Goal: Task Accomplishment & Management: Manage account settings

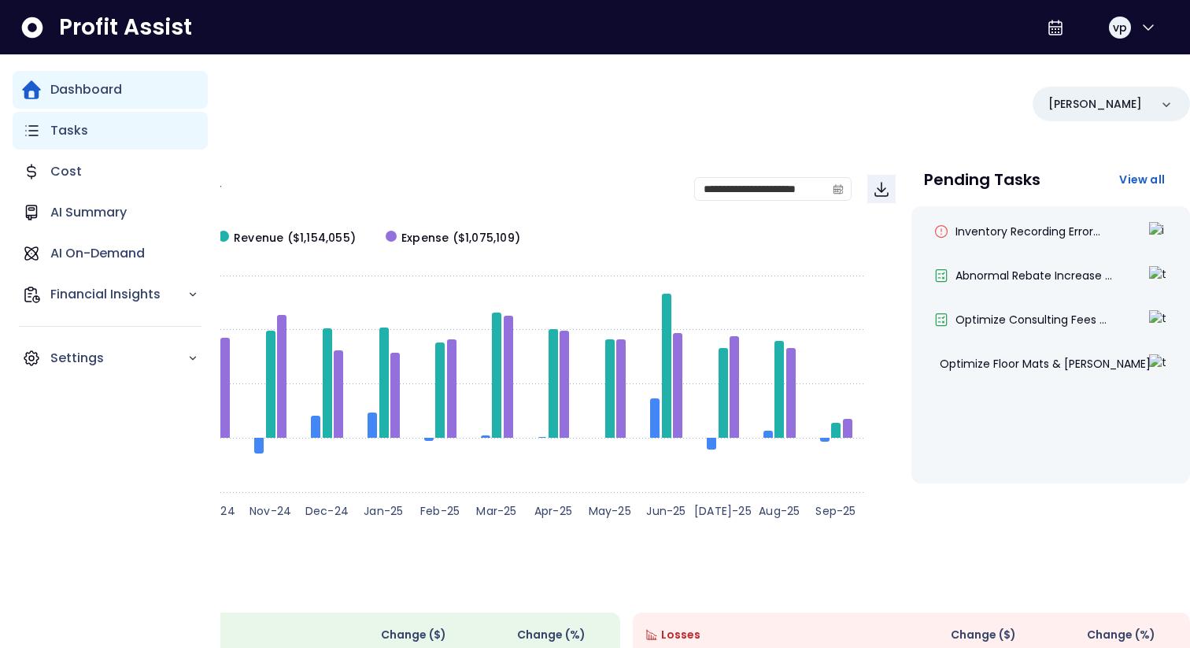
click at [66, 131] on p "Tasks" at bounding box center [69, 130] width 38 height 19
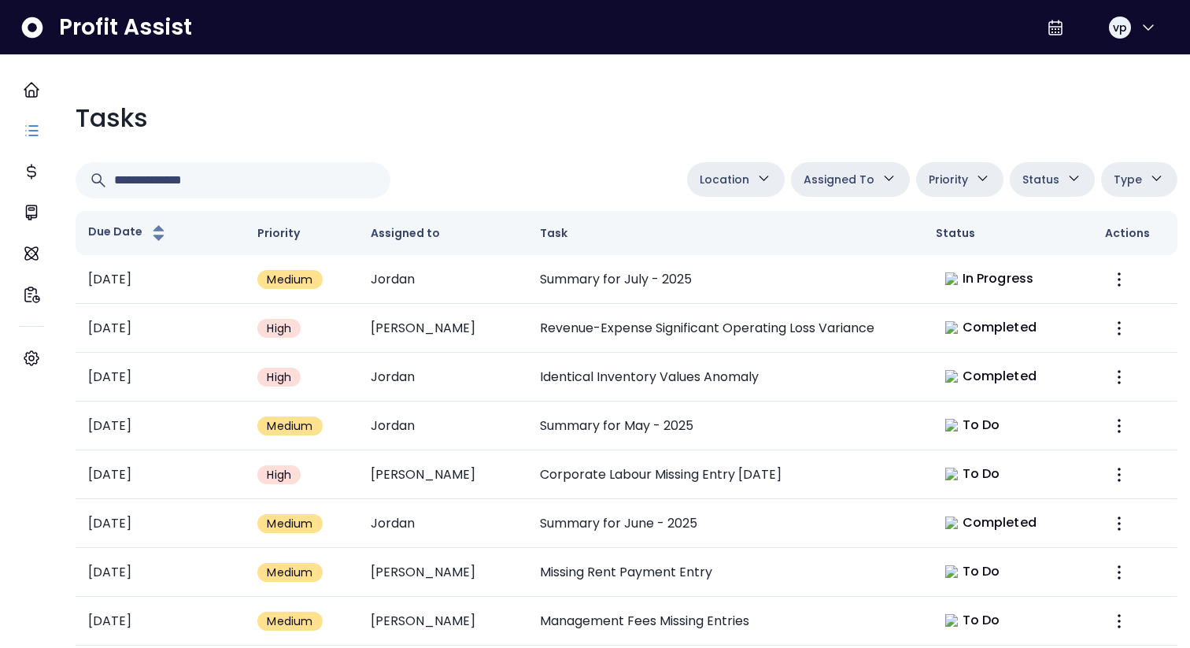
click at [722, 189] on button "Location" at bounding box center [736, 179] width 98 height 35
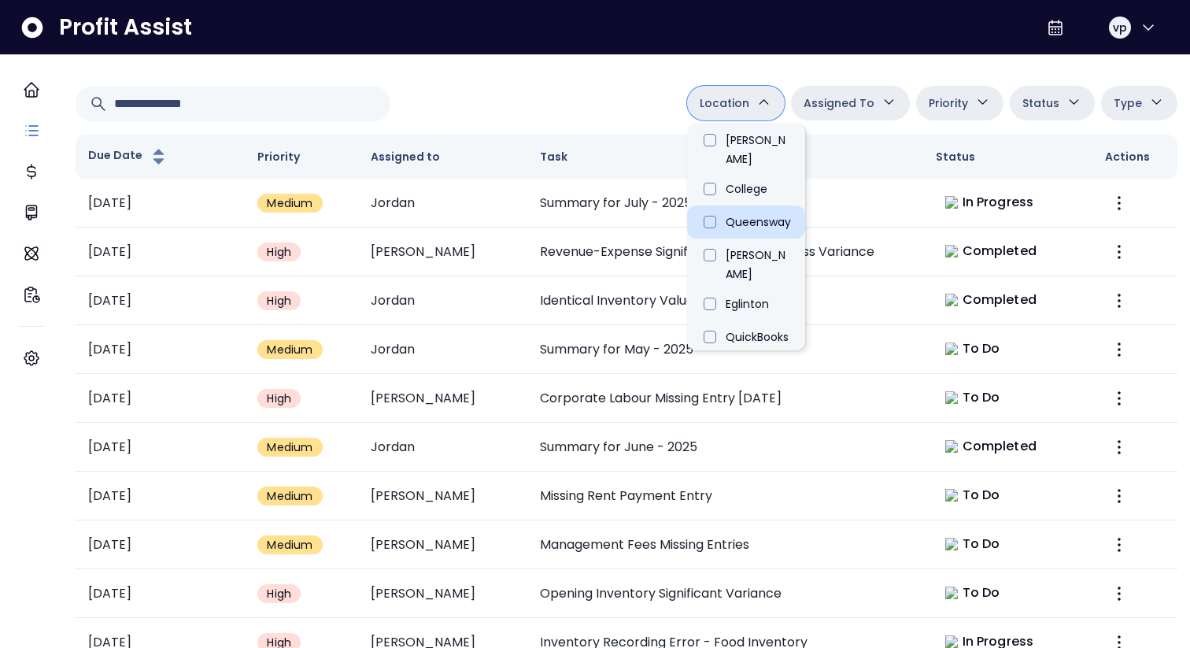
scroll to position [81, 0]
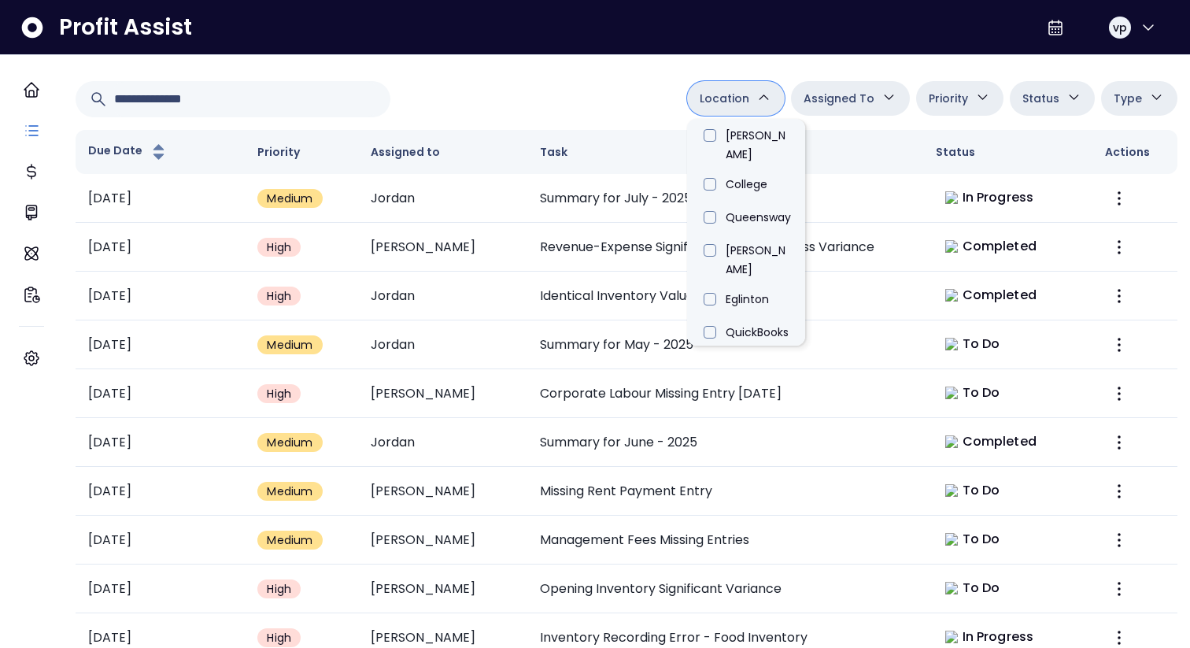
click at [815, 105] on span "Assigned To" at bounding box center [838, 98] width 71 height 19
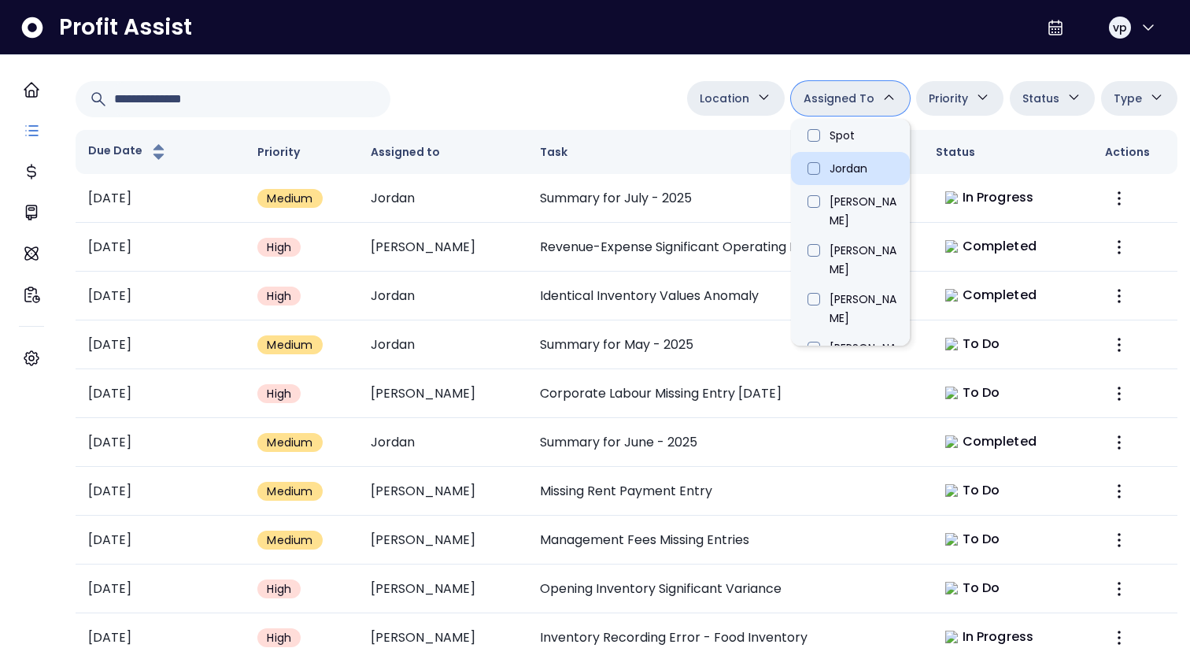
click at [825, 164] on li "Jordan" at bounding box center [850, 168] width 119 height 33
type input "****"
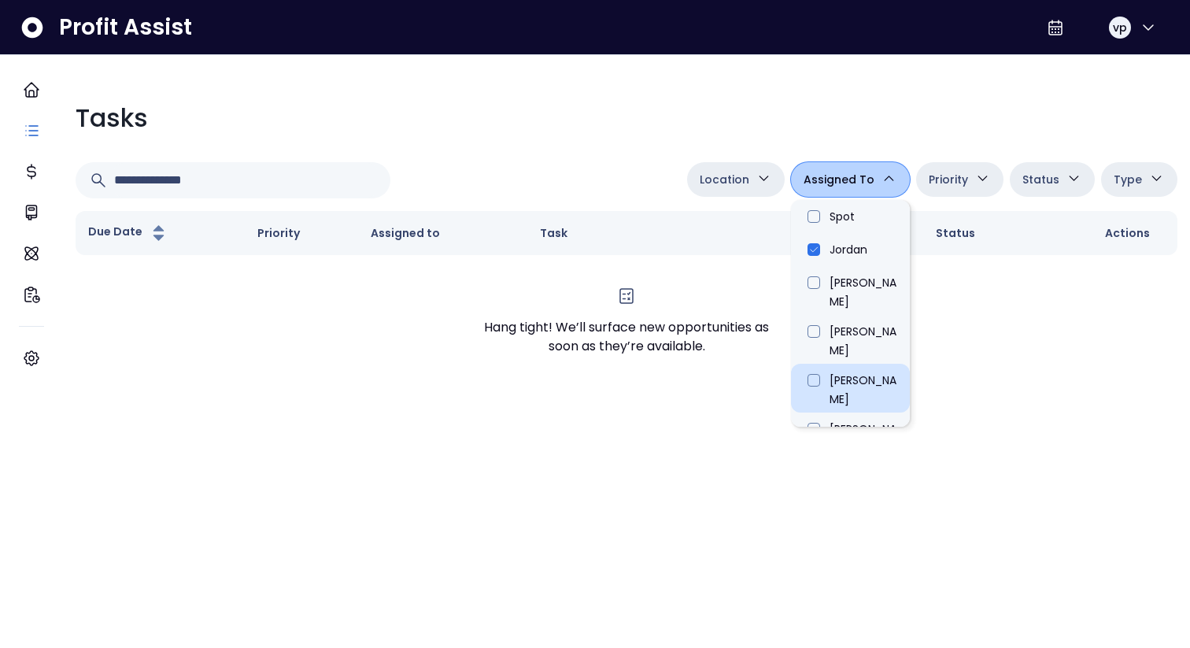
scroll to position [17, 0]
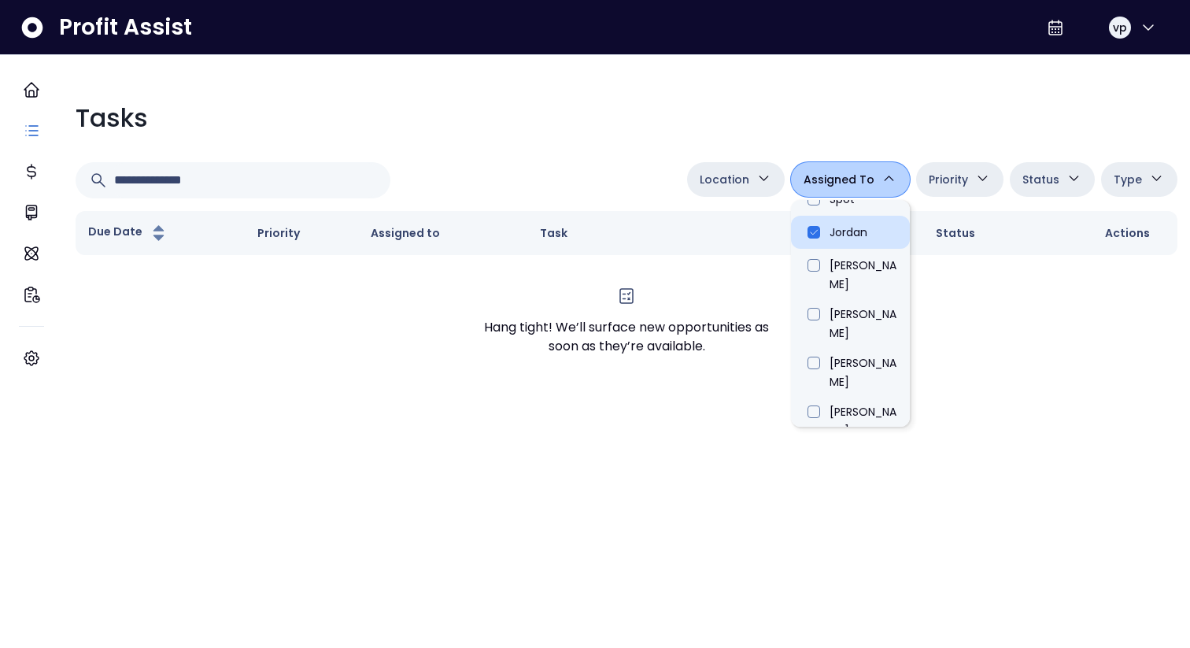
click at [814, 242] on li "Jordan" at bounding box center [850, 232] width 119 height 33
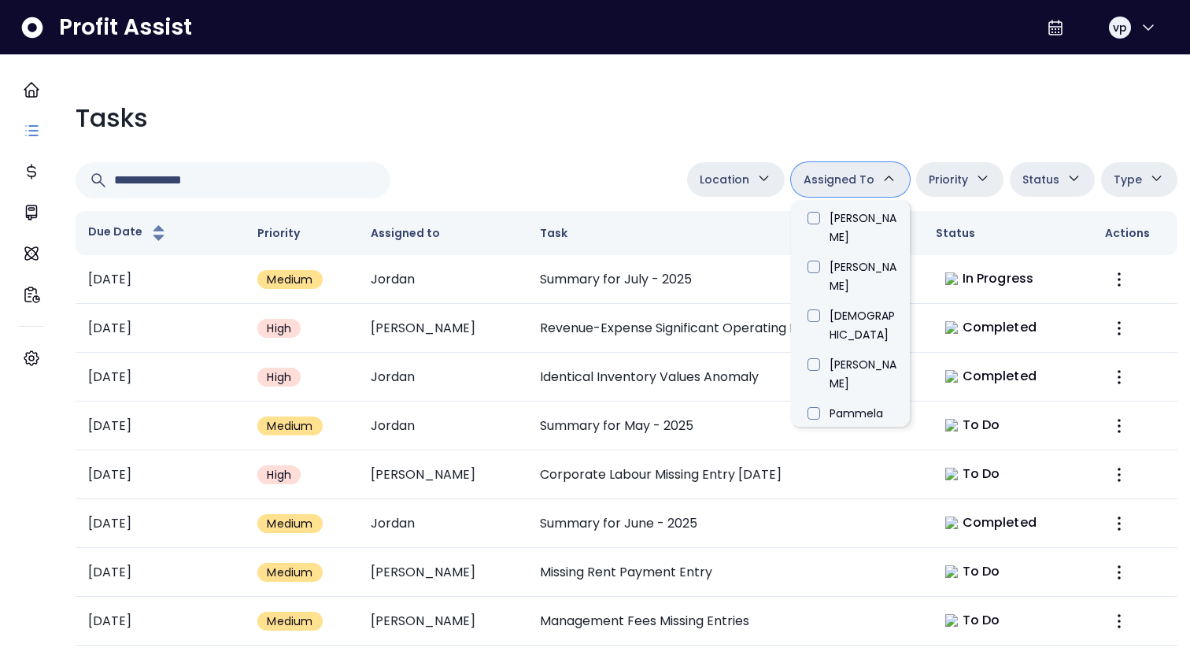
scroll to position [897, 0]
type input "*****"
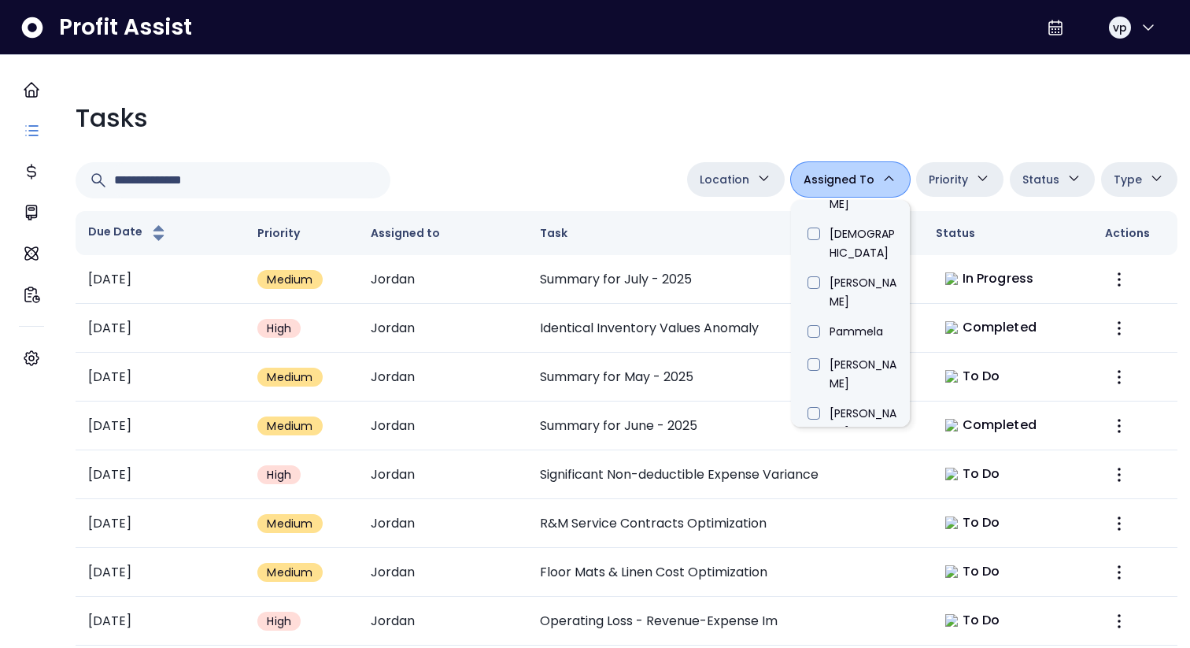
click at [539, 114] on div "Tasks" at bounding box center [627, 118] width 1102 height 38
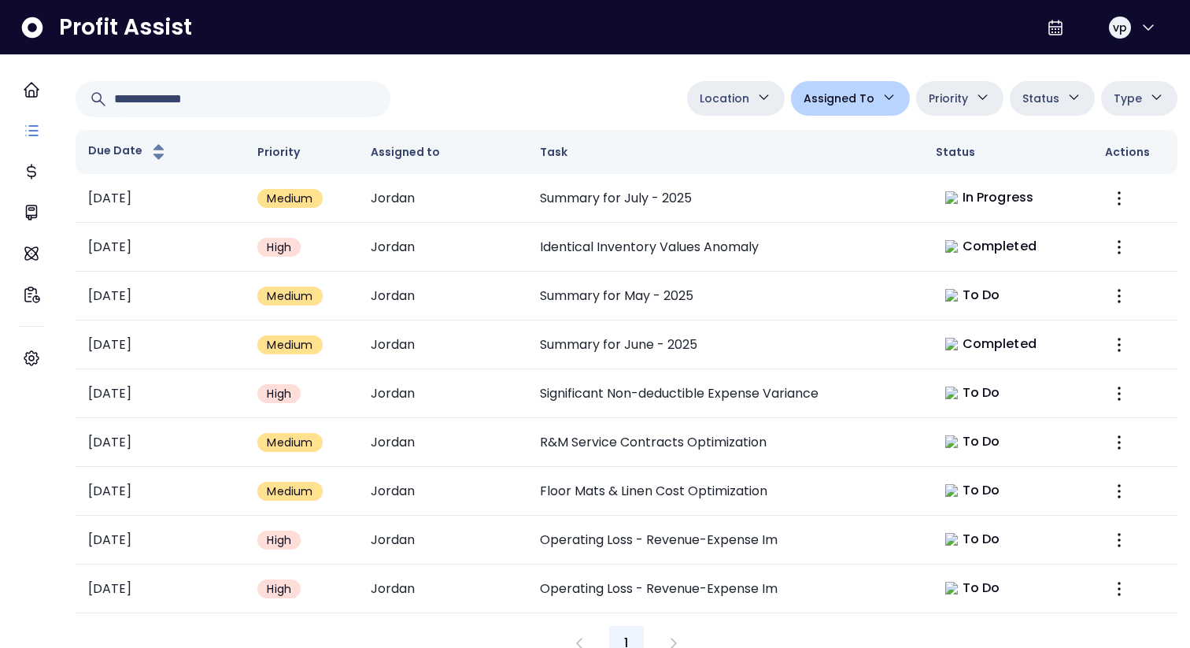
scroll to position [115, 0]
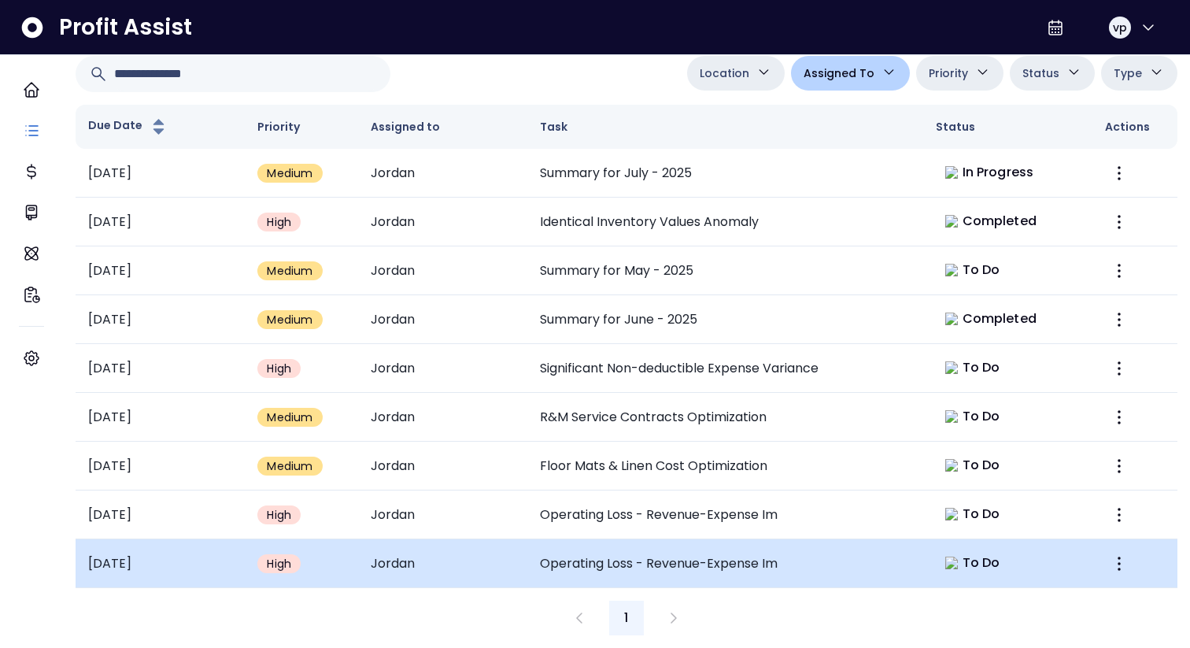
click at [700, 560] on td "Operating Loss - Revenue-Expense Im" at bounding box center [725, 563] width 396 height 49
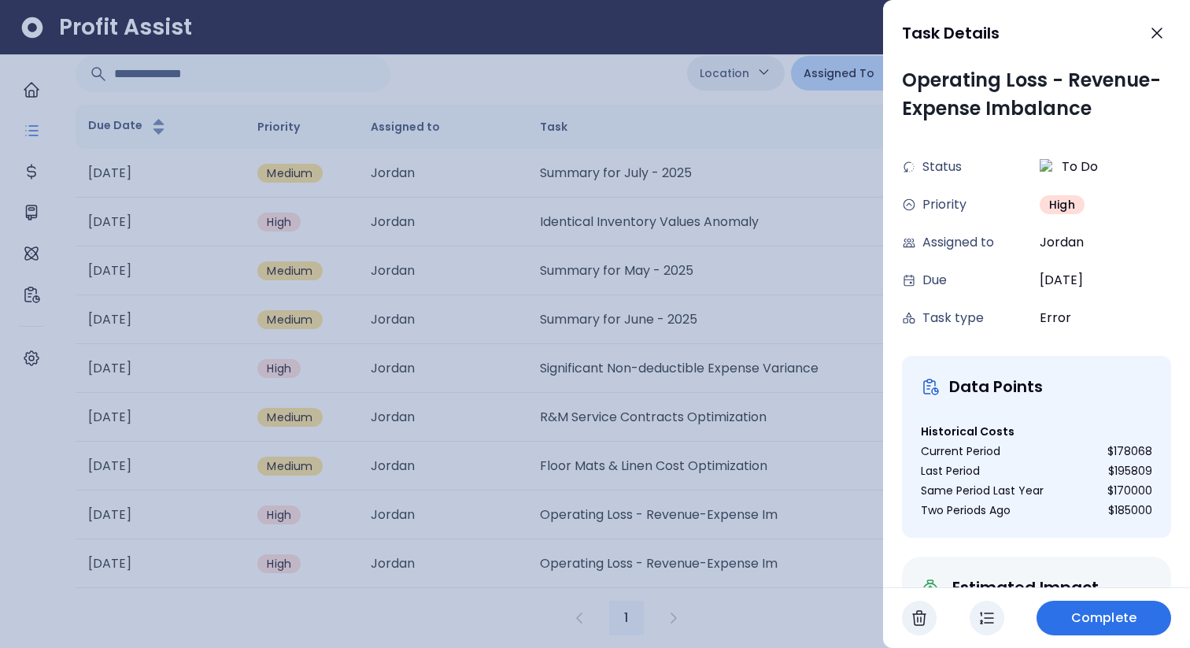
click at [618, 78] on div at bounding box center [595, 324] width 1190 height 648
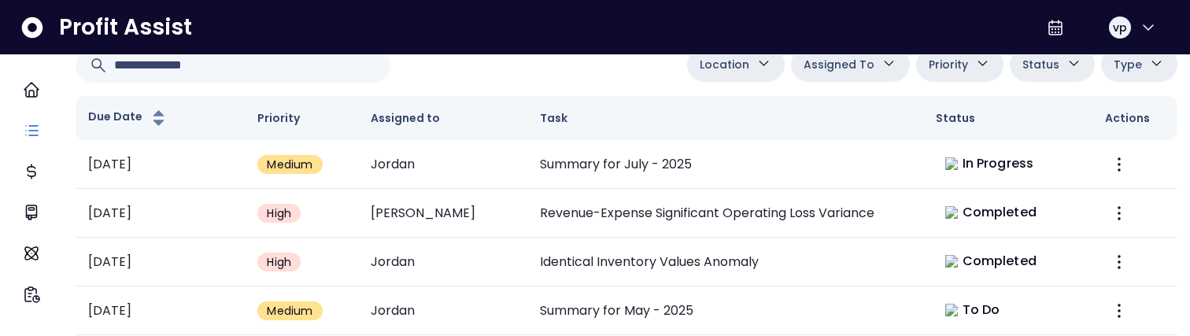
scroll to position [40, 0]
click at [884, 65] on icon "button" at bounding box center [888, 63] width 9 height 4
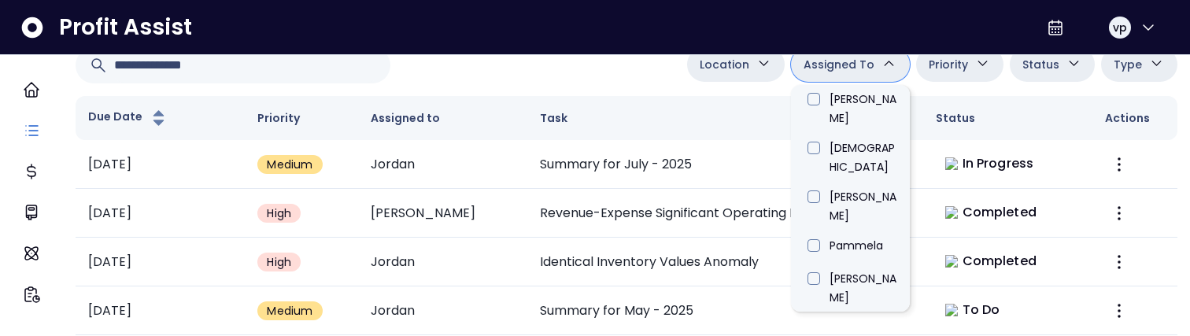
scroll to position [897, 0]
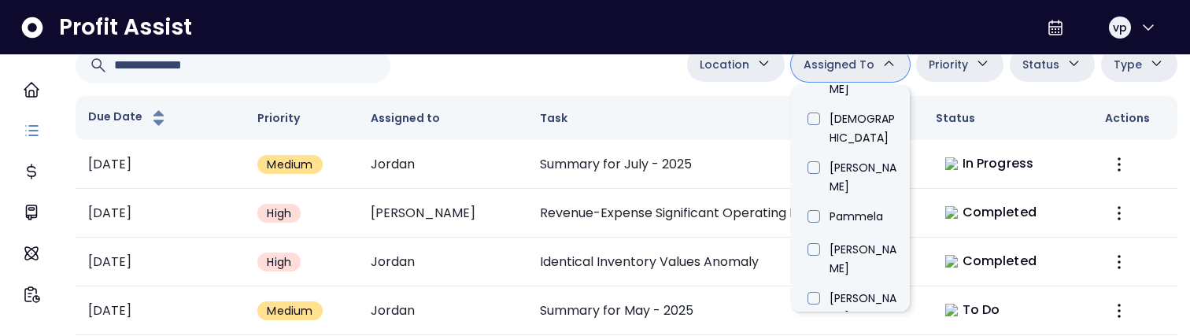
type input "*****"
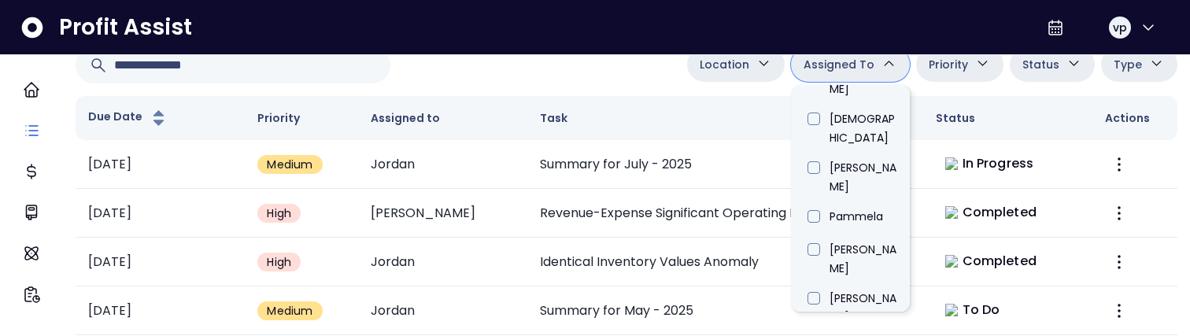
type input "*****"
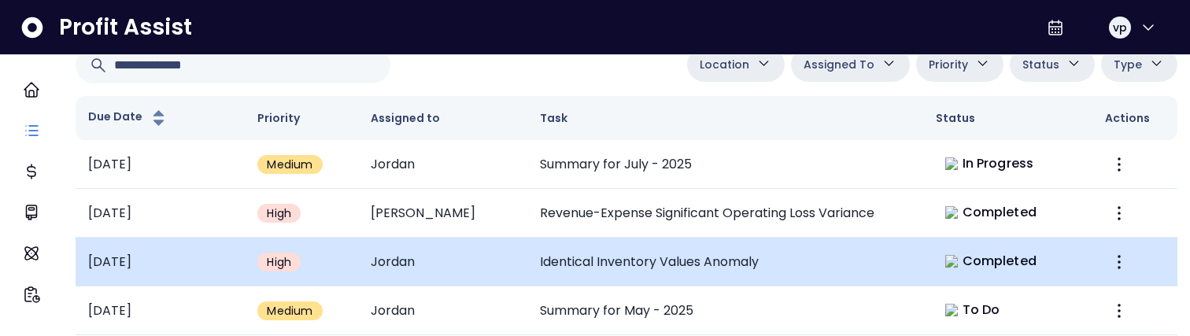
scroll to position [0, 0]
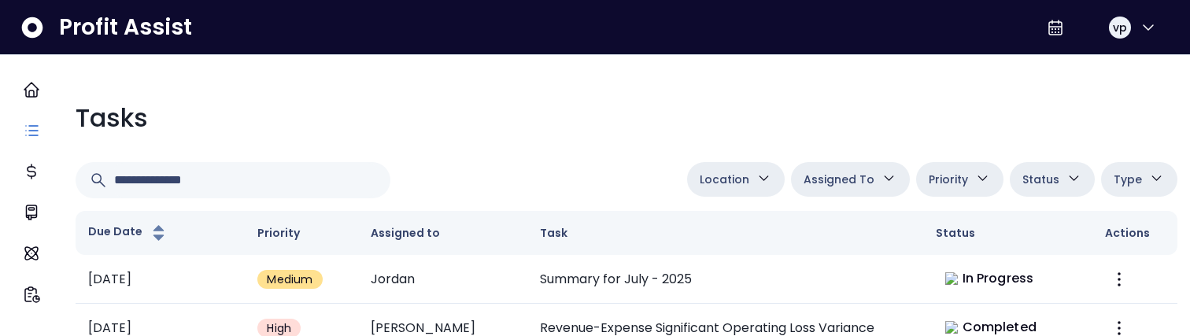
click at [847, 172] on span "Assigned To" at bounding box center [838, 179] width 71 height 19
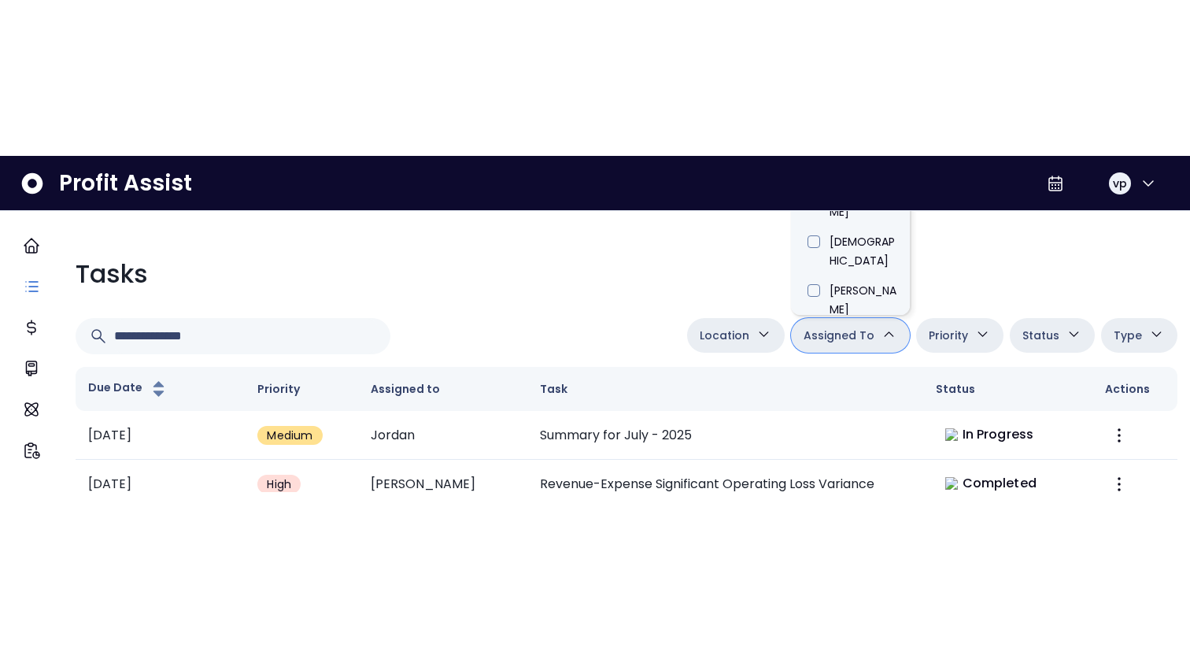
scroll to position [897, 0]
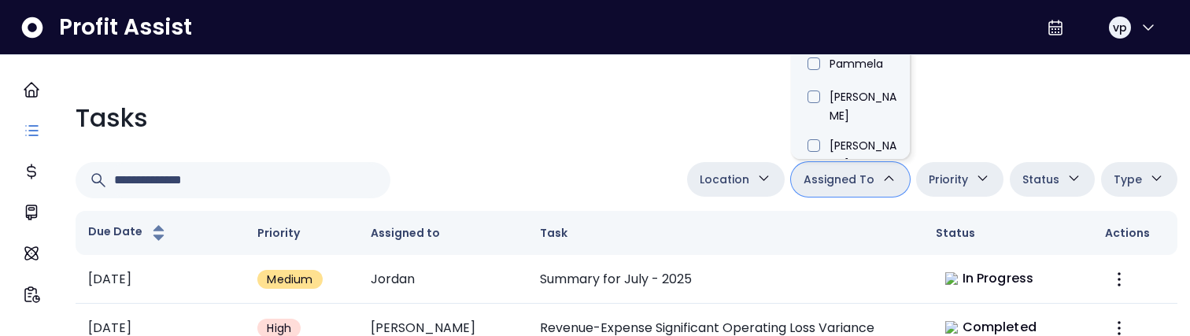
type input "*****"
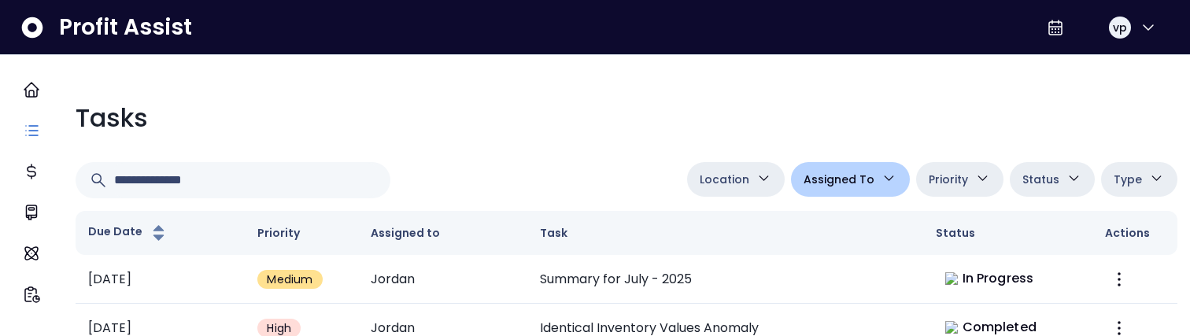
click at [703, 188] on span "Location" at bounding box center [725, 179] width 50 height 19
click at [722, 176] on span "Location" at bounding box center [725, 179] width 50 height 19
click at [746, 175] on button "Location" at bounding box center [736, 179] width 98 height 35
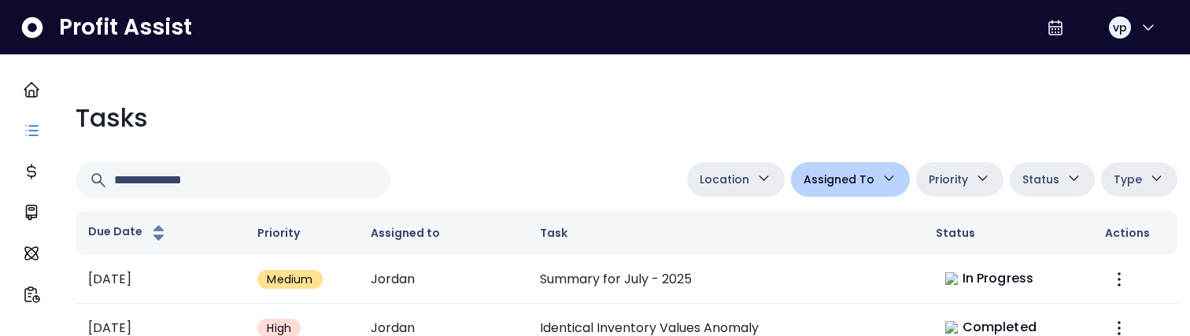
click at [755, 185] on icon "button" at bounding box center [763, 178] width 17 height 17
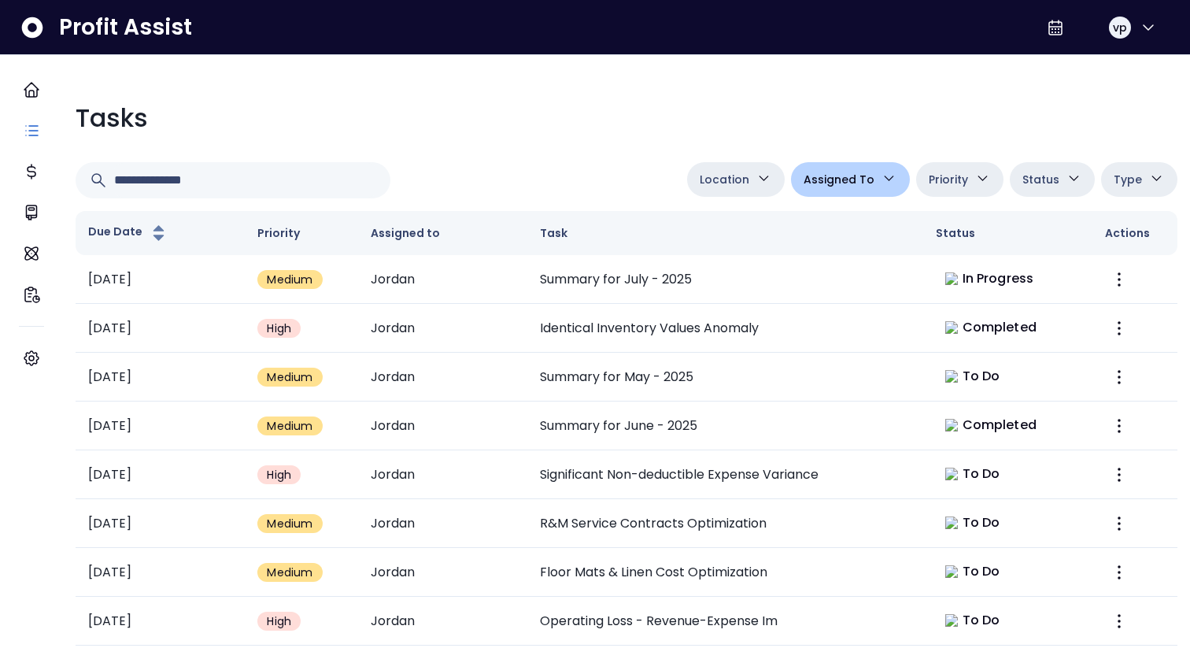
click at [761, 168] on button "Location" at bounding box center [736, 179] width 98 height 35
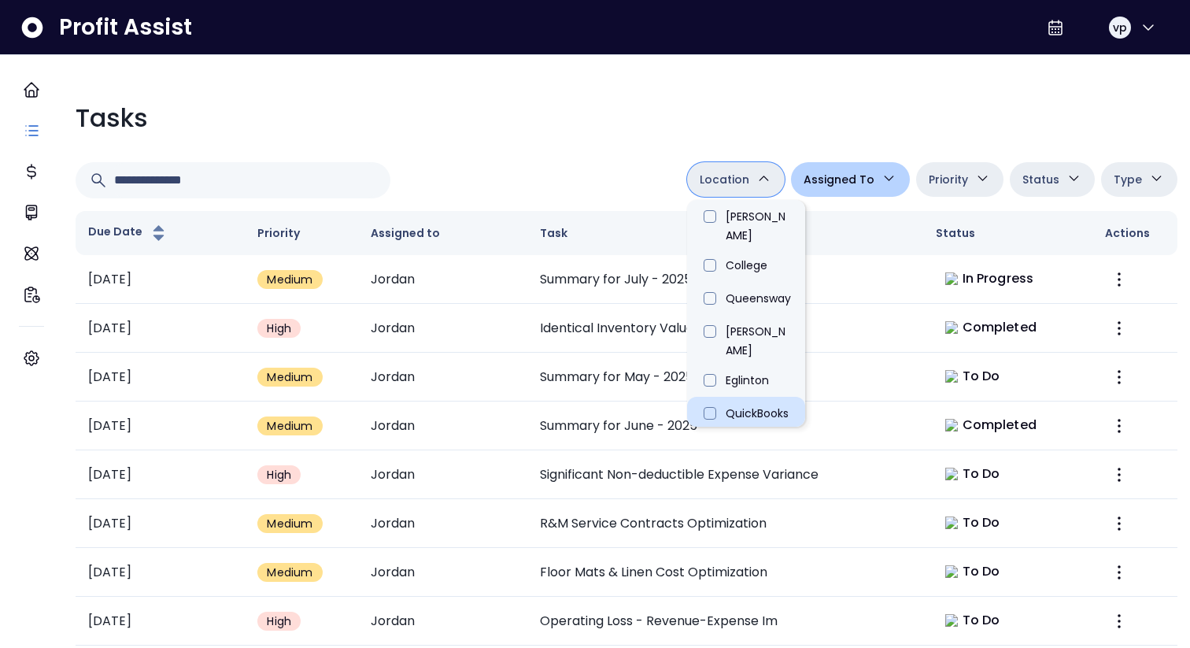
click at [709, 335] on li "QuickBooks Online" at bounding box center [746, 421] width 118 height 49
type input "**********"
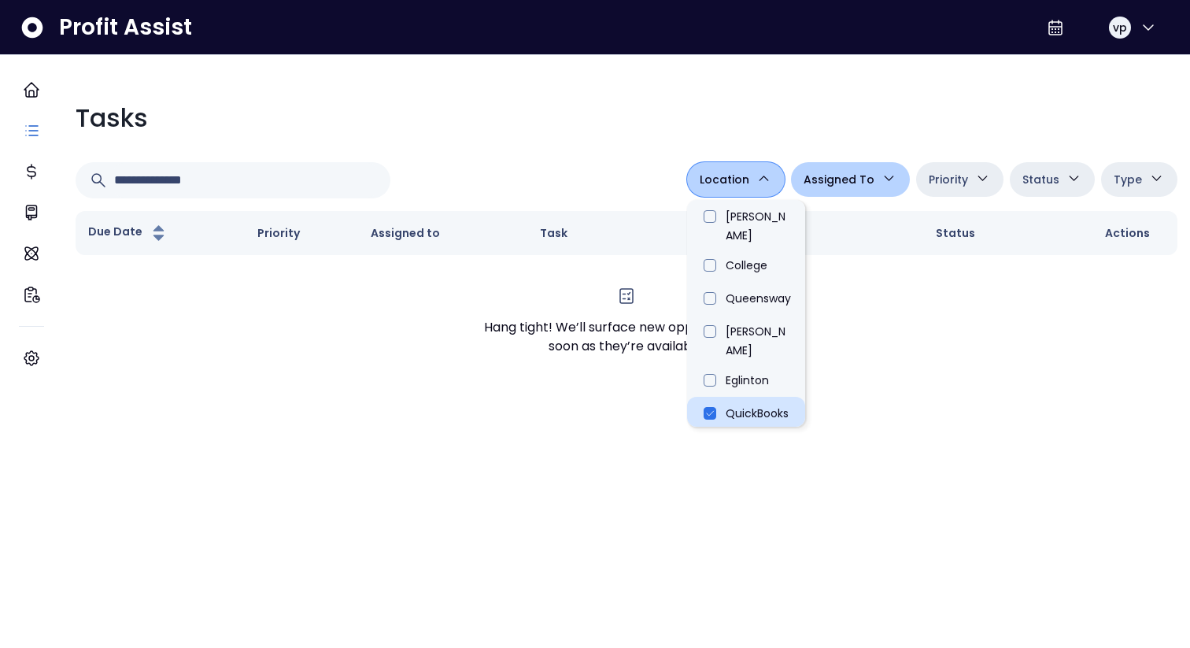
click at [707, 335] on li "QuickBooks Online" at bounding box center [746, 421] width 118 height 49
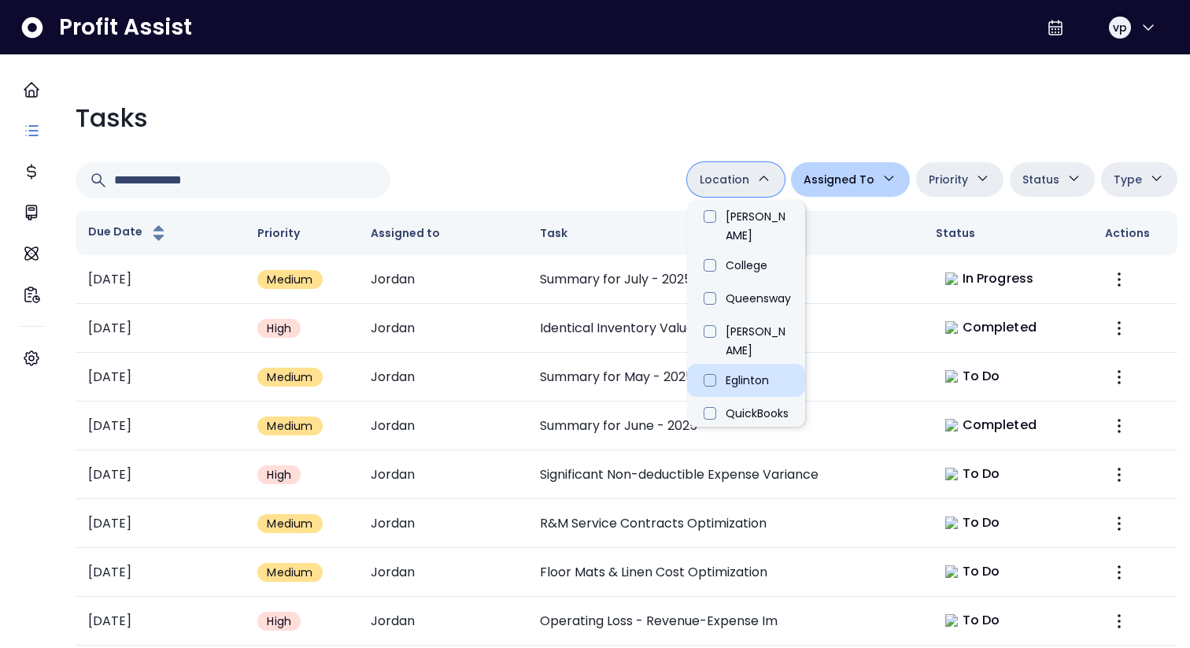
click at [701, 335] on li "Eglinton" at bounding box center [746, 380] width 118 height 33
type input "**********"
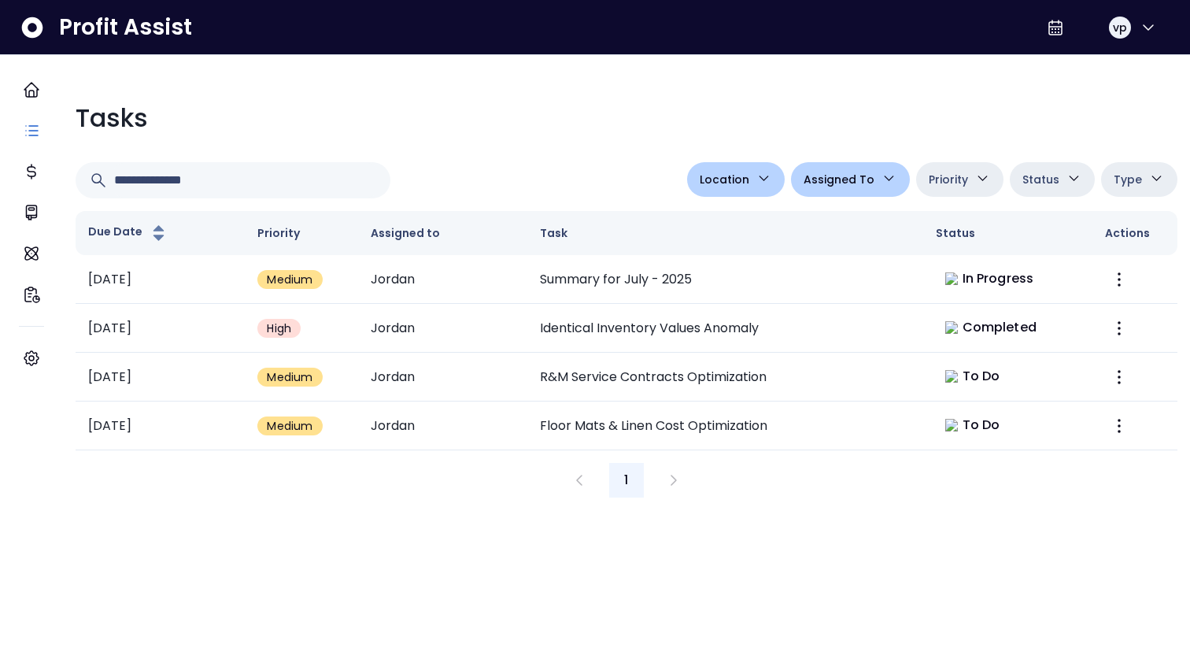
click at [848, 183] on span "Assigned To" at bounding box center [838, 179] width 71 height 19
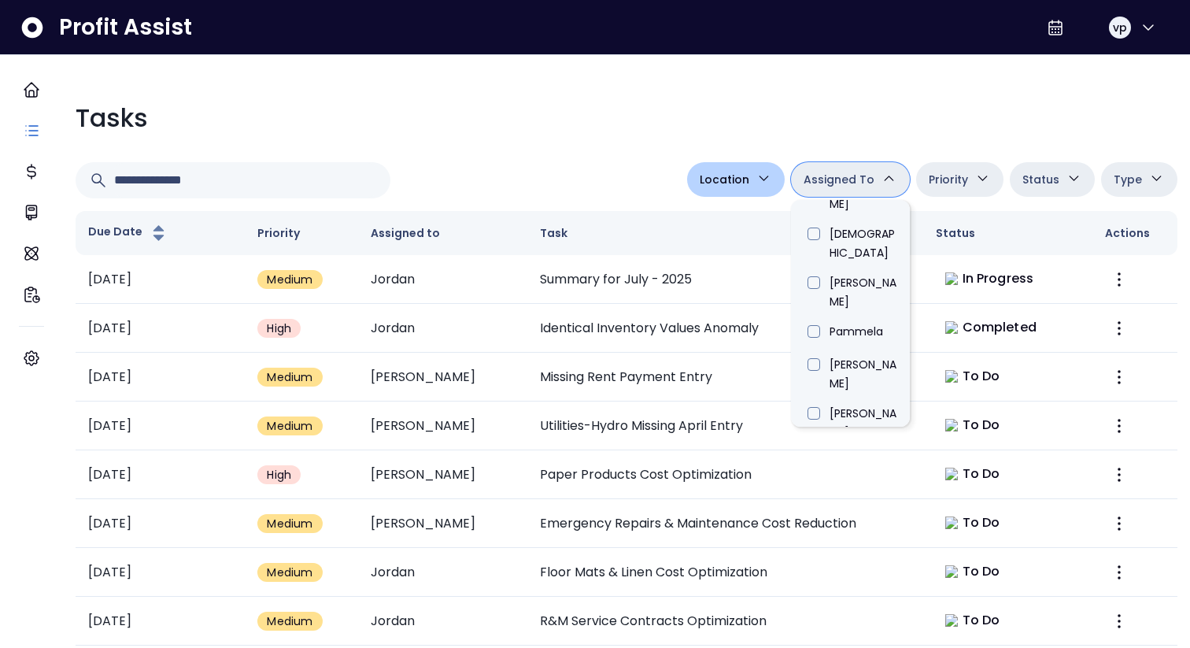
type input "*****"
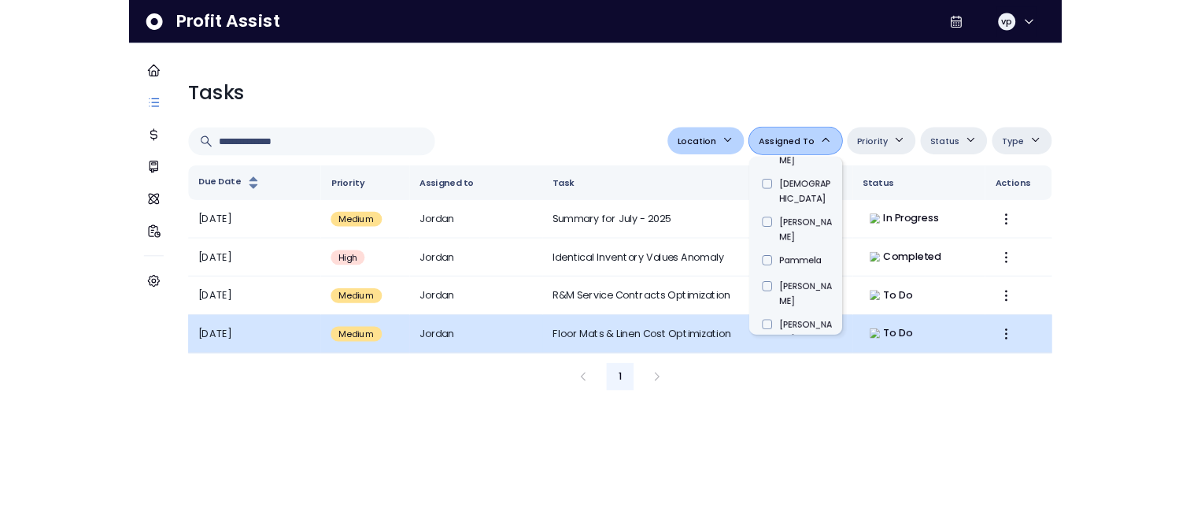
scroll to position [297, 0]
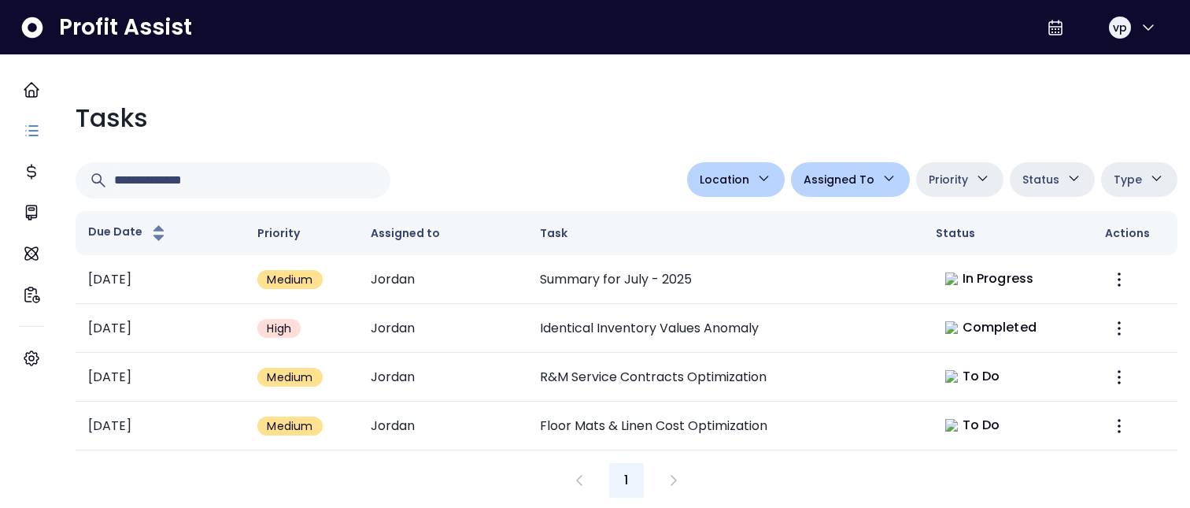
click at [1148, 172] on icon "button" at bounding box center [1156, 178] width 17 height 17
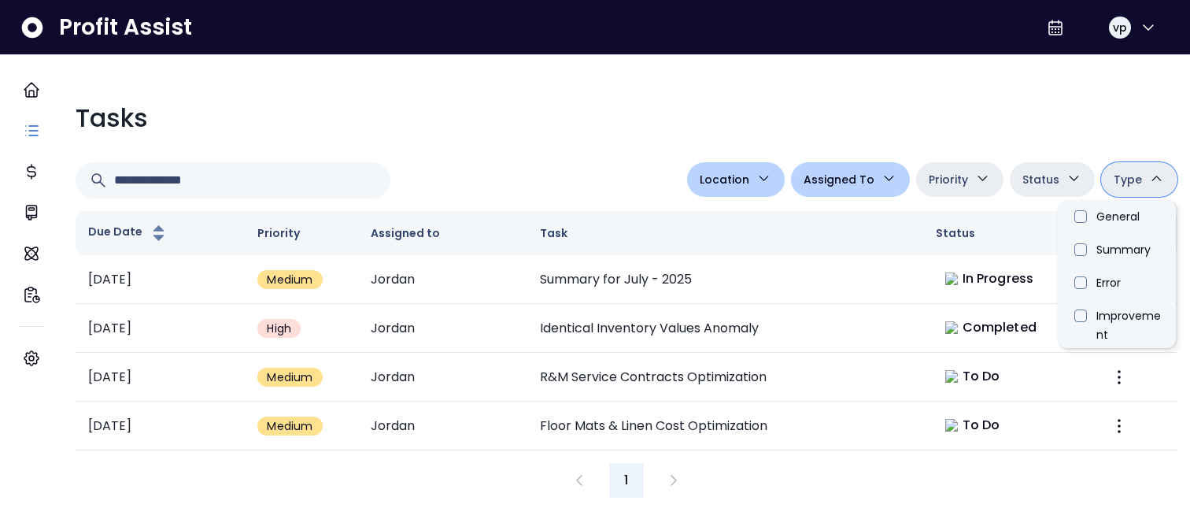
click at [1030, 191] on button "Status" at bounding box center [1052, 179] width 85 height 35
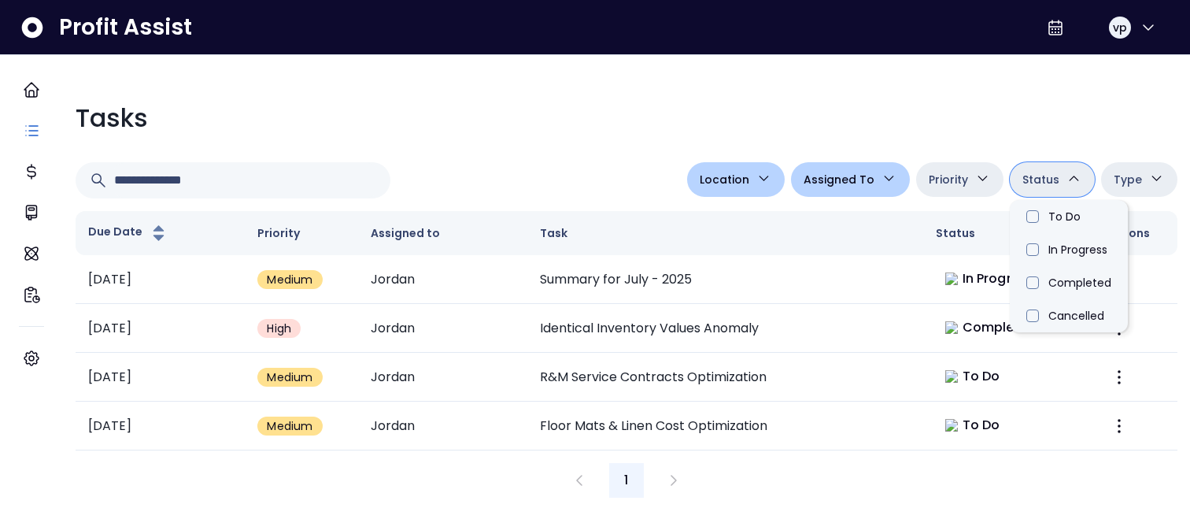
click at [980, 179] on button "Priority" at bounding box center [959, 179] width 87 height 35
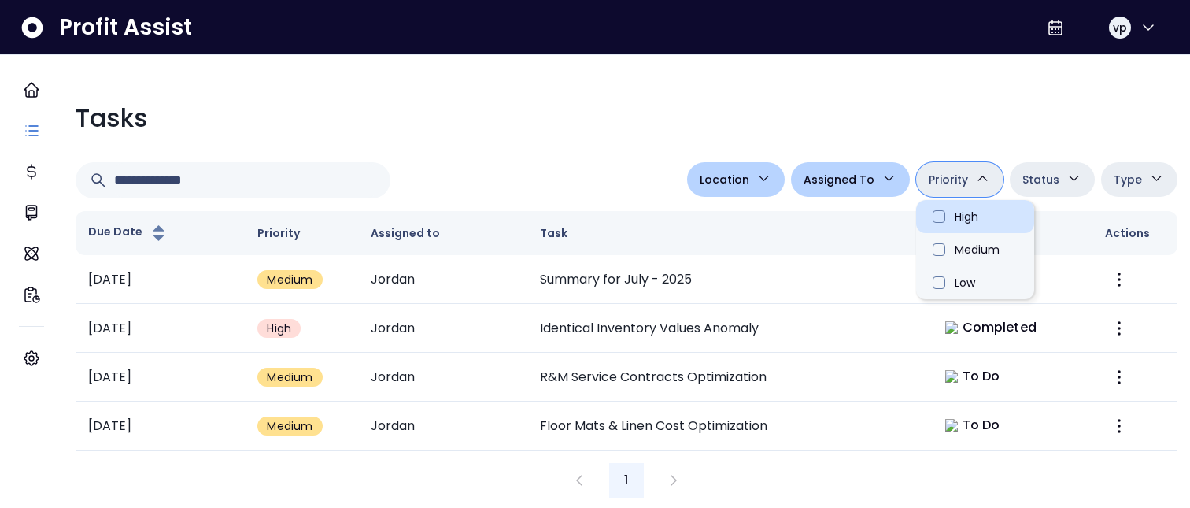
click at [968, 212] on li "High" at bounding box center [975, 216] width 118 height 33
type input "********"
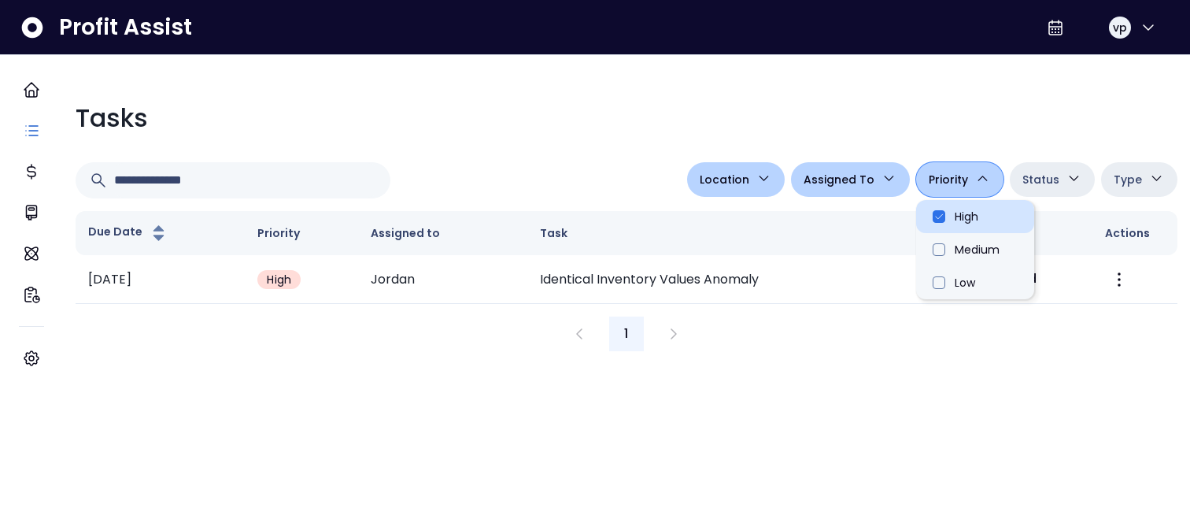
click at [940, 214] on li "High" at bounding box center [975, 216] width 118 height 33
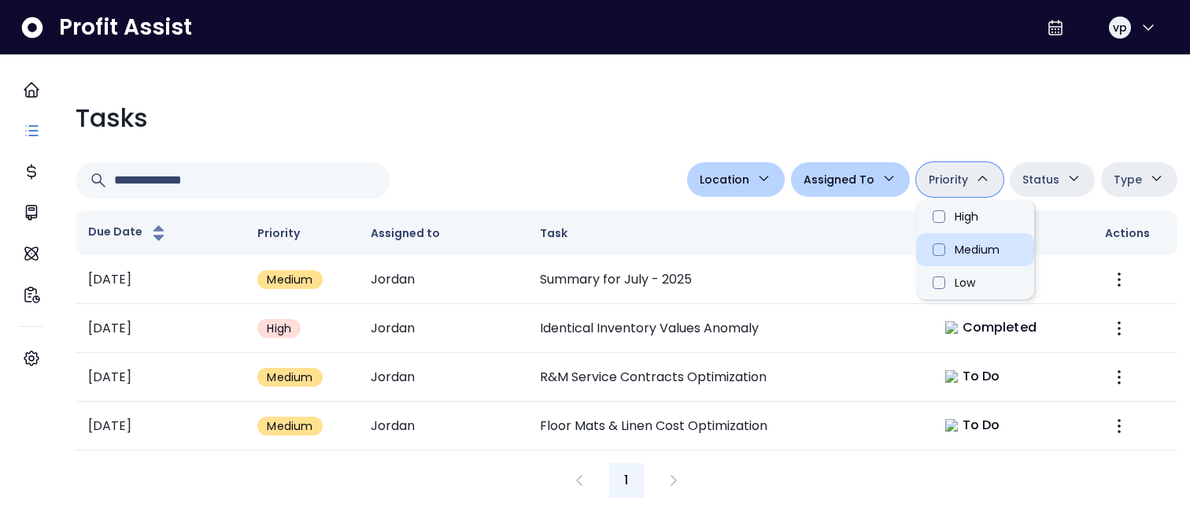
click at [940, 245] on li "Medium" at bounding box center [975, 249] width 118 height 33
type input "**********"
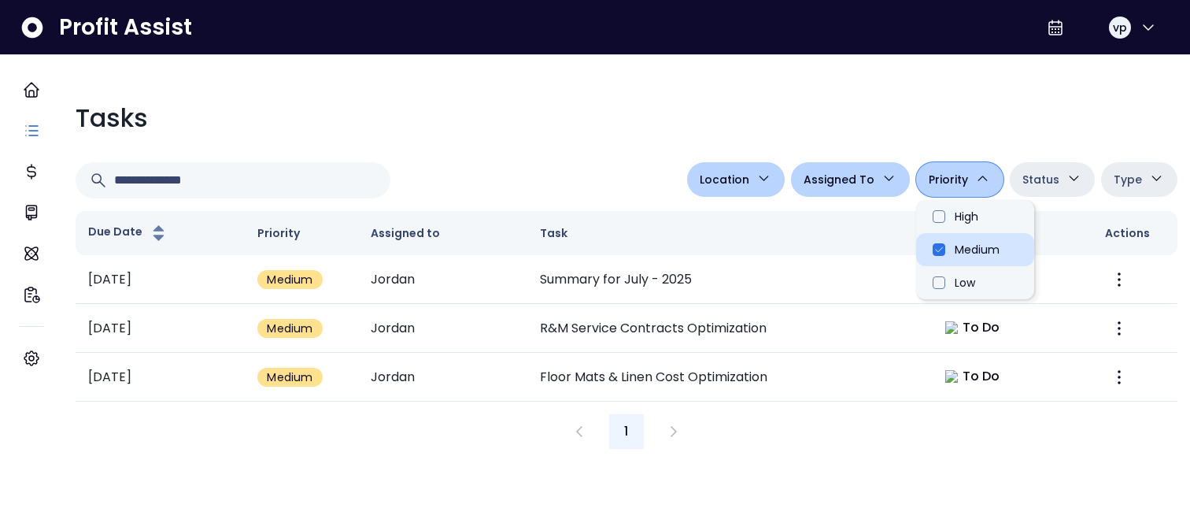
click at [941, 240] on li "Medium" at bounding box center [975, 249] width 118 height 33
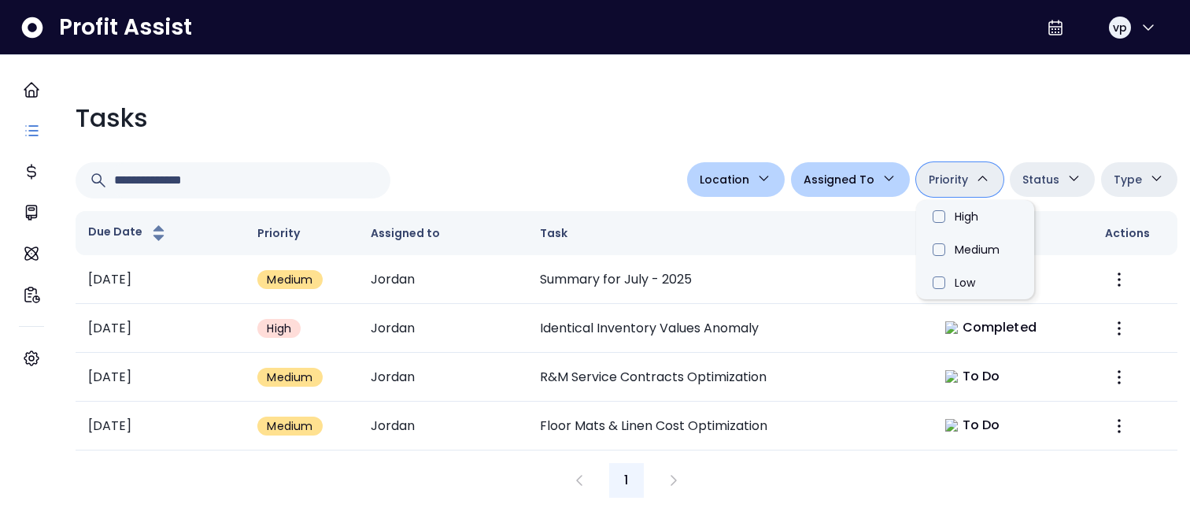
click at [748, 199] on div "**********" at bounding box center [626, 298] width 1127 height 423
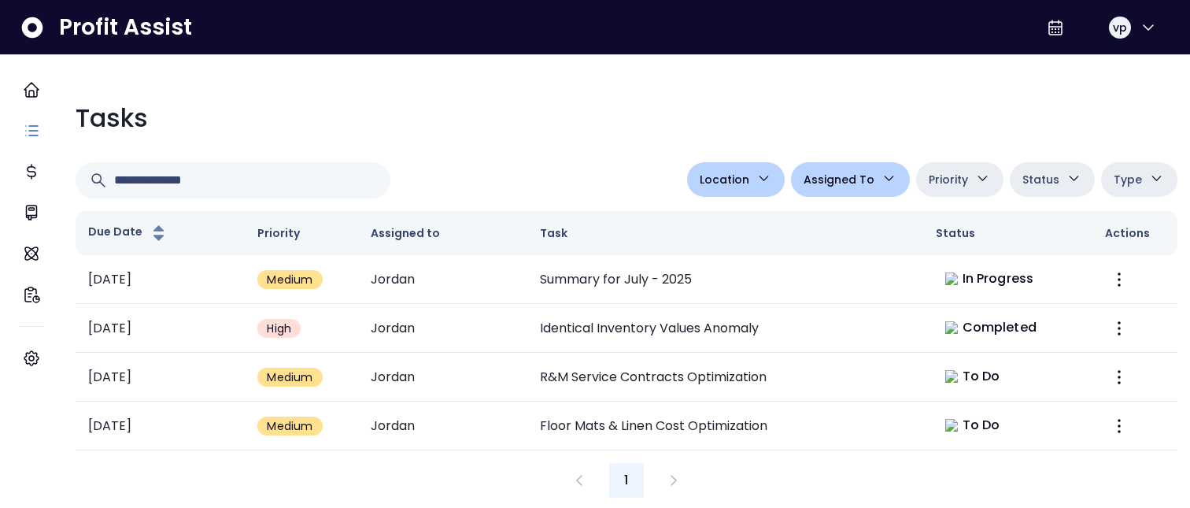
click at [743, 186] on button "Location" at bounding box center [736, 179] width 98 height 35
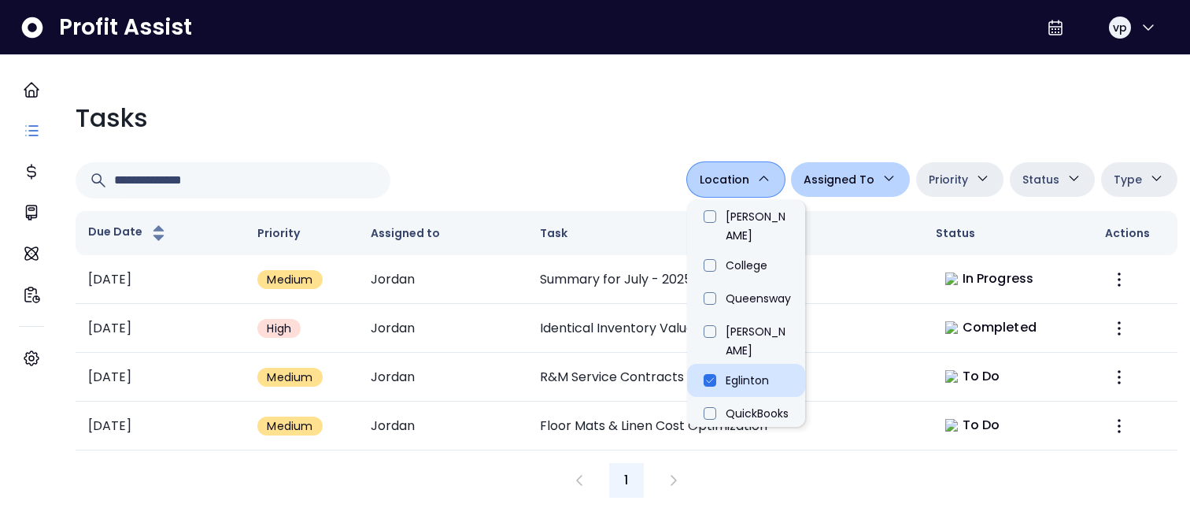
click at [732, 335] on li "Eglinton" at bounding box center [746, 380] width 118 height 33
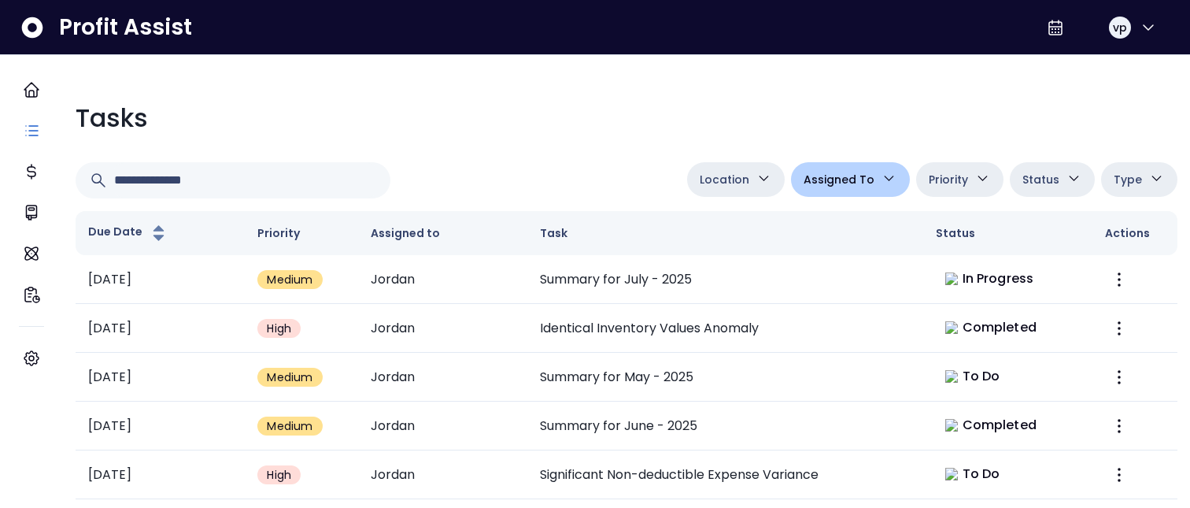
click at [521, 179] on div at bounding box center [378, 180] width 605 height 36
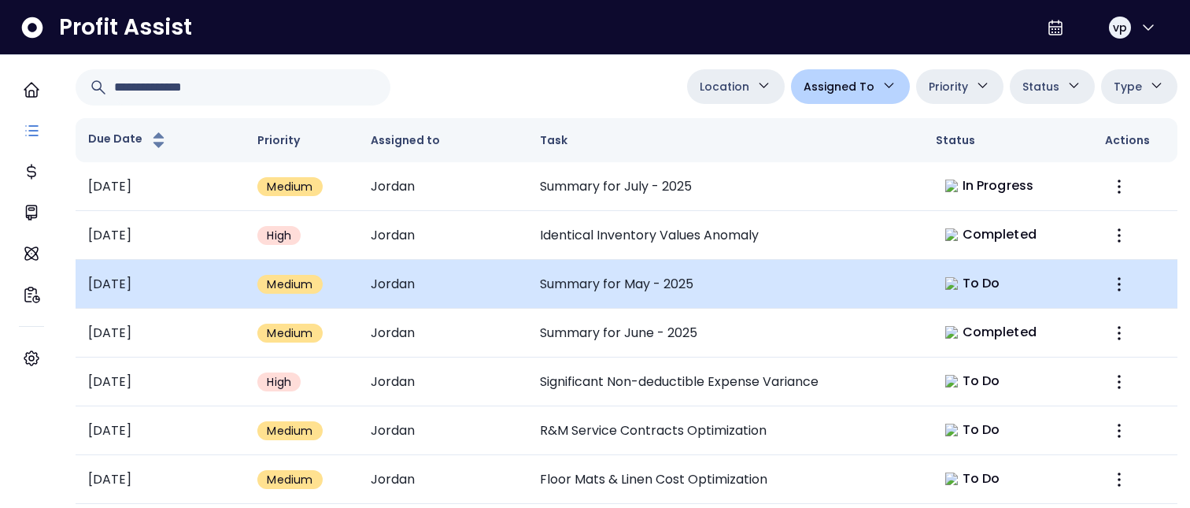
scroll to position [119, 0]
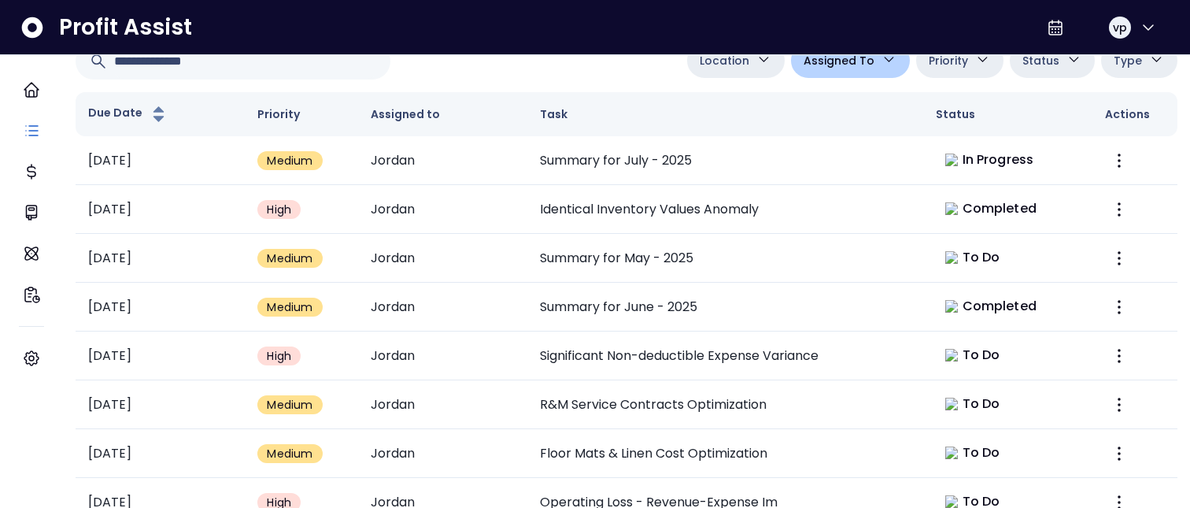
click at [956, 64] on button "Priority" at bounding box center [959, 60] width 87 height 35
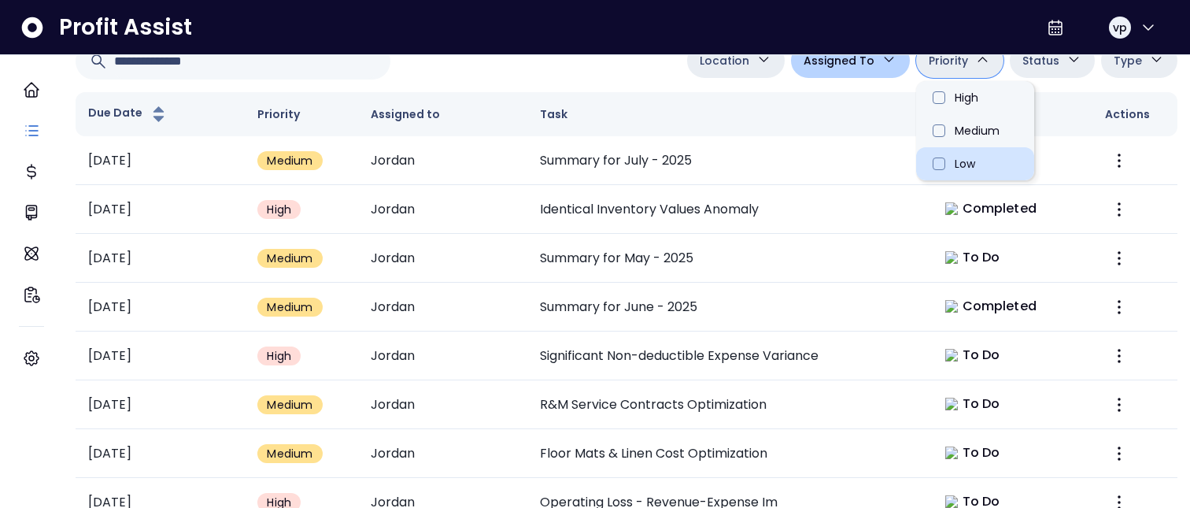
click at [967, 175] on li "Low" at bounding box center [975, 163] width 118 height 33
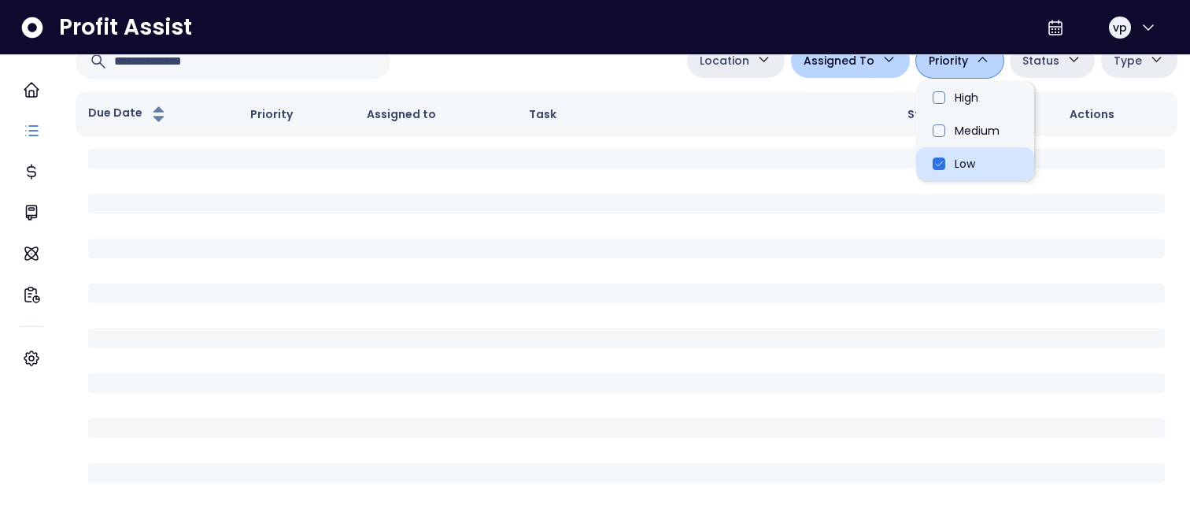
type input "*******"
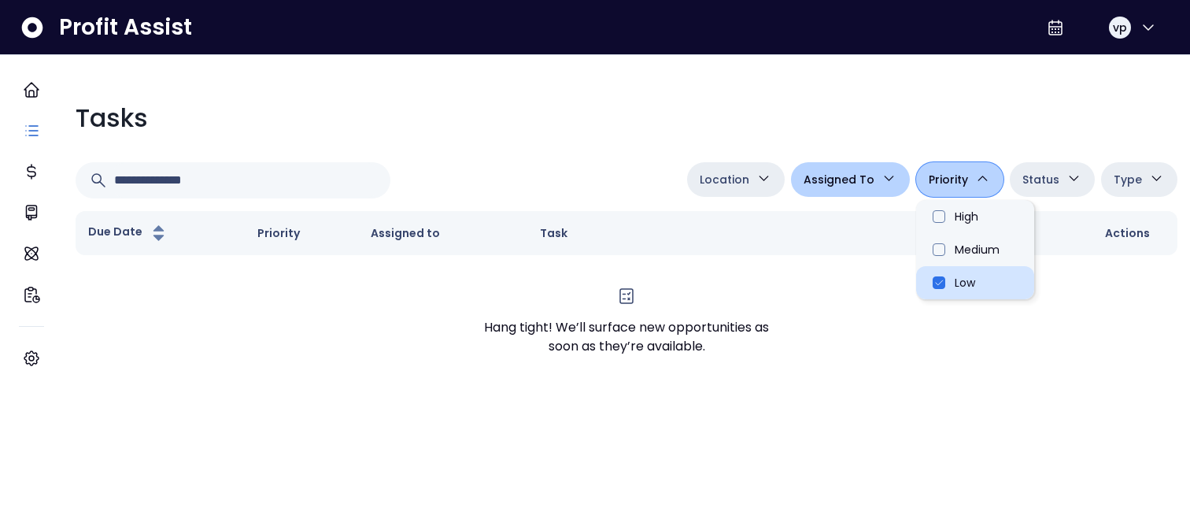
click at [958, 268] on li "Low" at bounding box center [975, 282] width 118 height 33
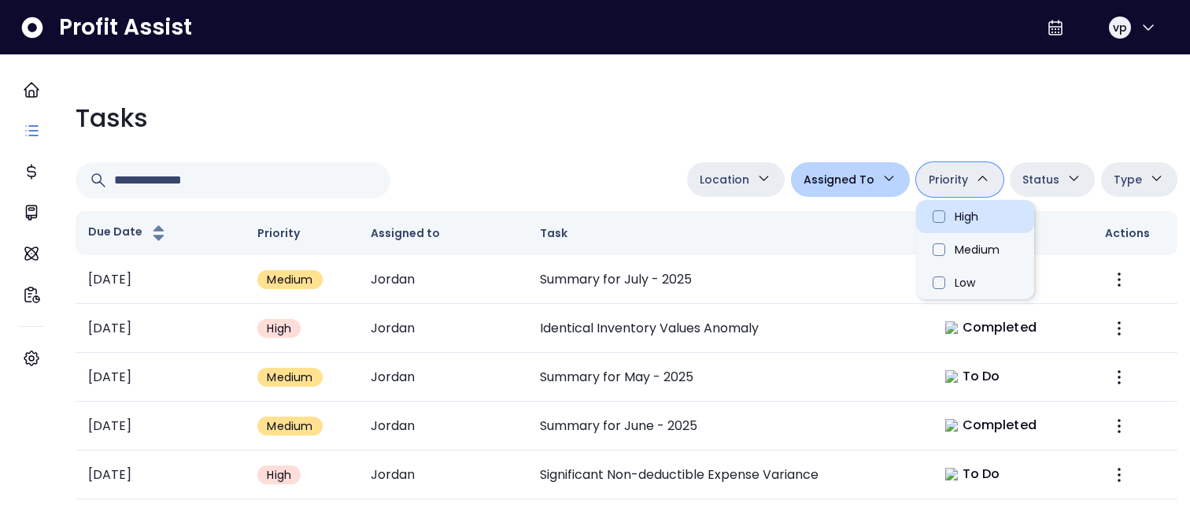
click at [942, 215] on li "High" at bounding box center [975, 216] width 118 height 33
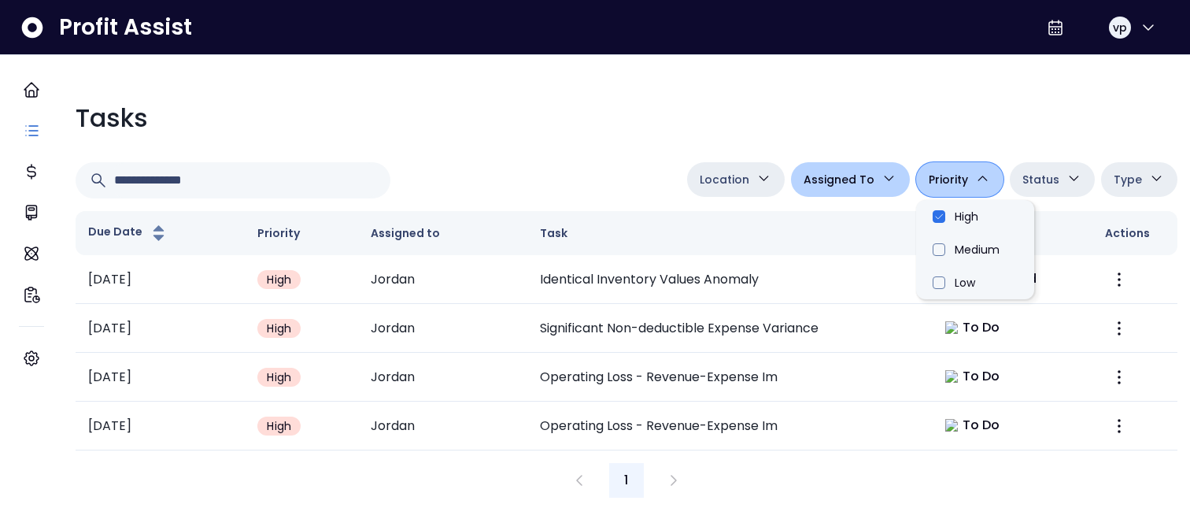
scroll to position [15, 0]
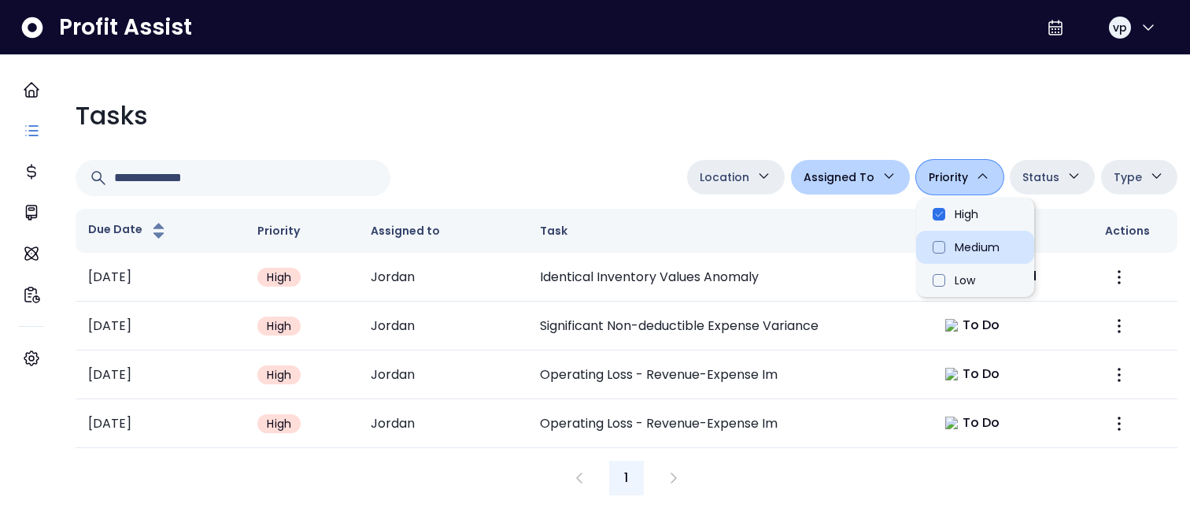
click at [973, 231] on li "Medium" at bounding box center [975, 247] width 118 height 33
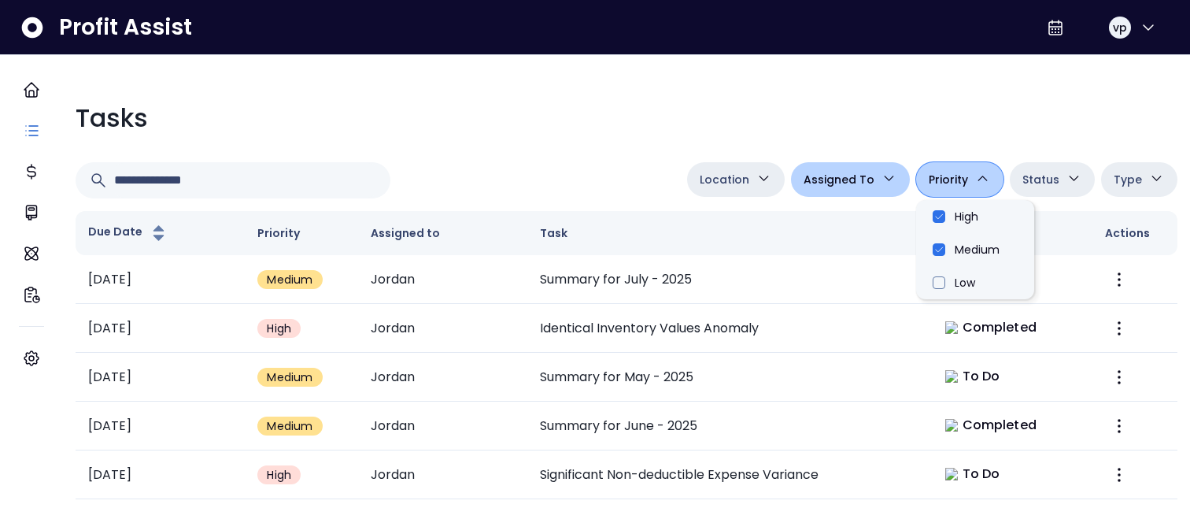
scroll to position [28, 0]
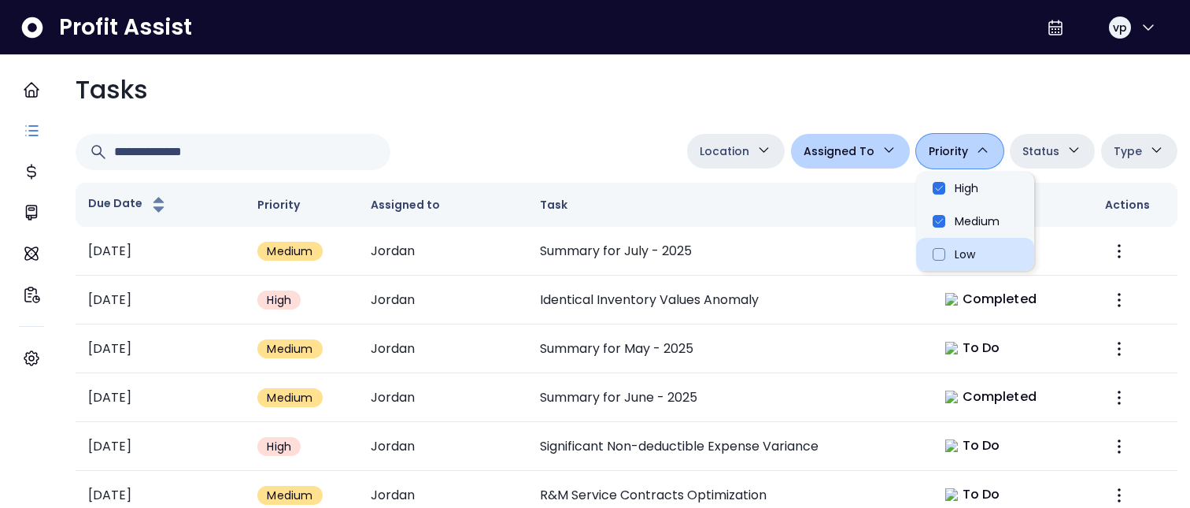
click at [952, 259] on li "Low" at bounding box center [975, 254] width 118 height 33
click at [928, 256] on li "Low" at bounding box center [975, 254] width 118 height 33
click at [927, 231] on li "Medium" at bounding box center [975, 221] width 118 height 33
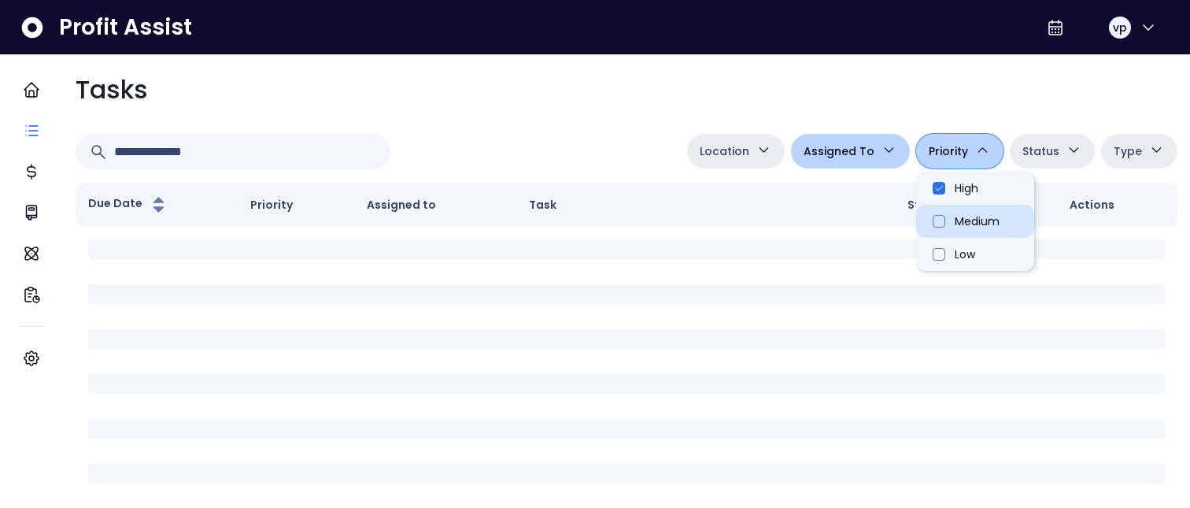
type input "********"
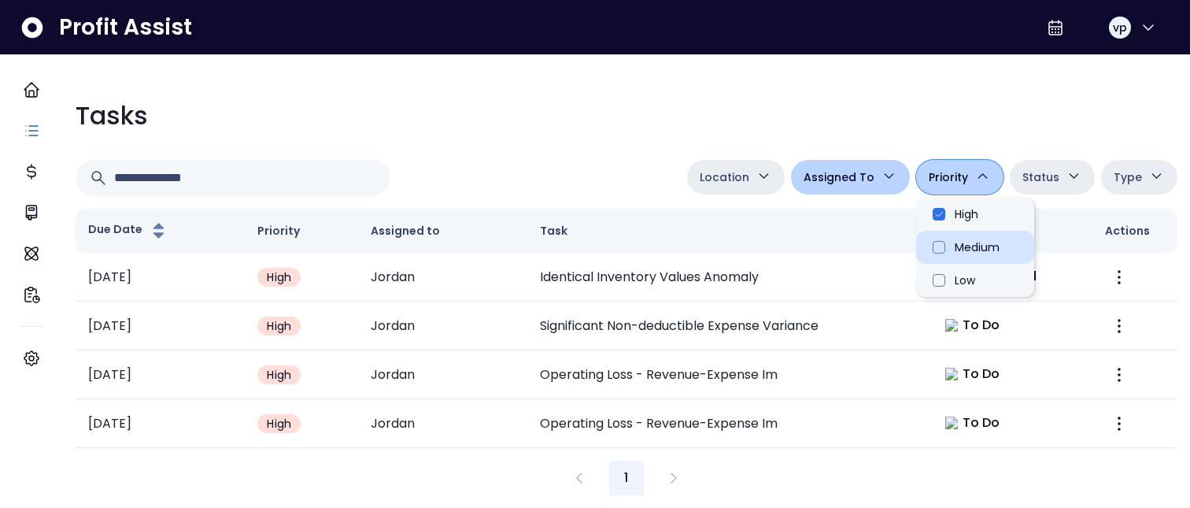
scroll to position [15, 0]
click at [928, 198] on li "High" at bounding box center [975, 214] width 118 height 33
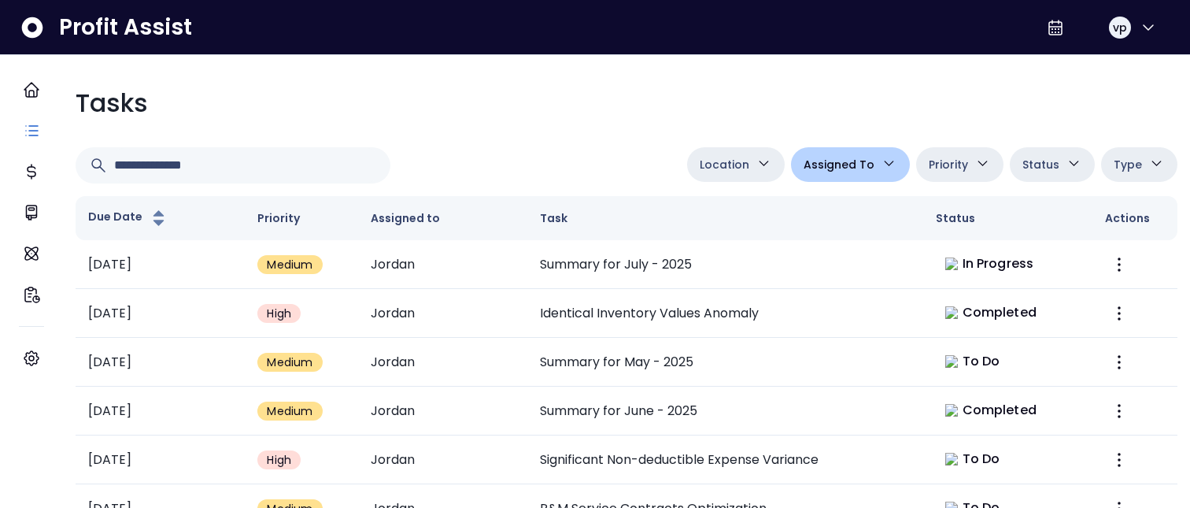
click at [600, 120] on div "Tasks" at bounding box center [627, 103] width 1102 height 38
click at [1038, 165] on span "Status" at bounding box center [1040, 164] width 37 height 19
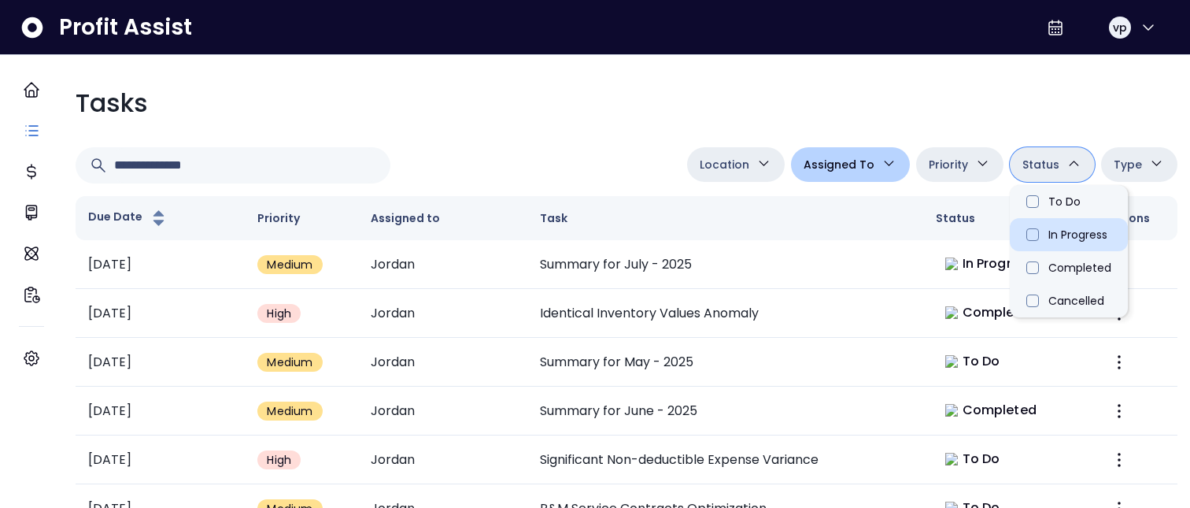
click at [1040, 244] on li "In Progress" at bounding box center [1069, 234] width 118 height 33
type input "**********"
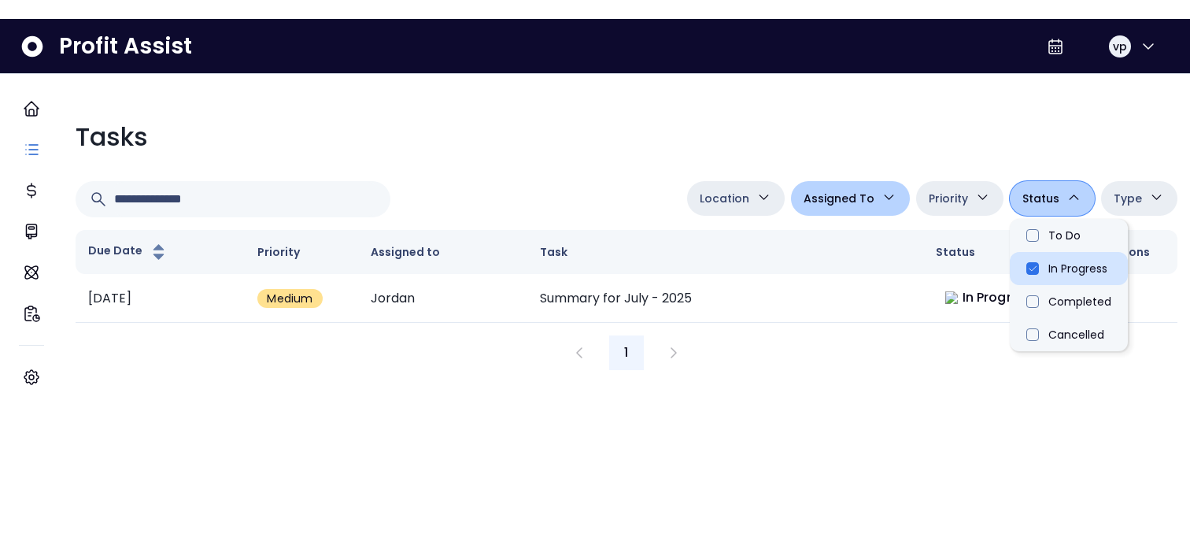
scroll to position [0, 0]
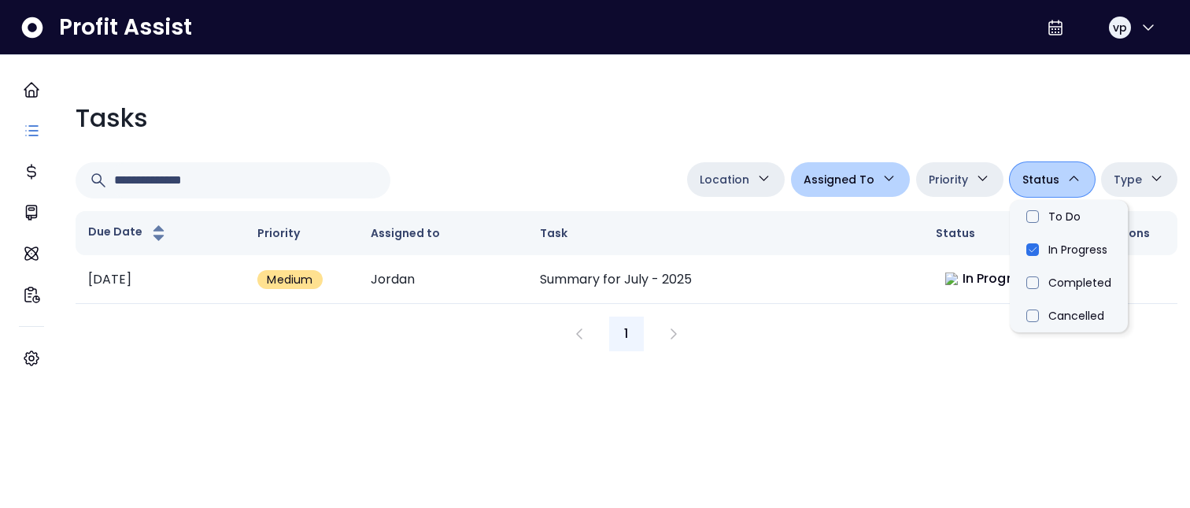
click at [870, 335] on html "**********" at bounding box center [595, 182] width 1190 height 364
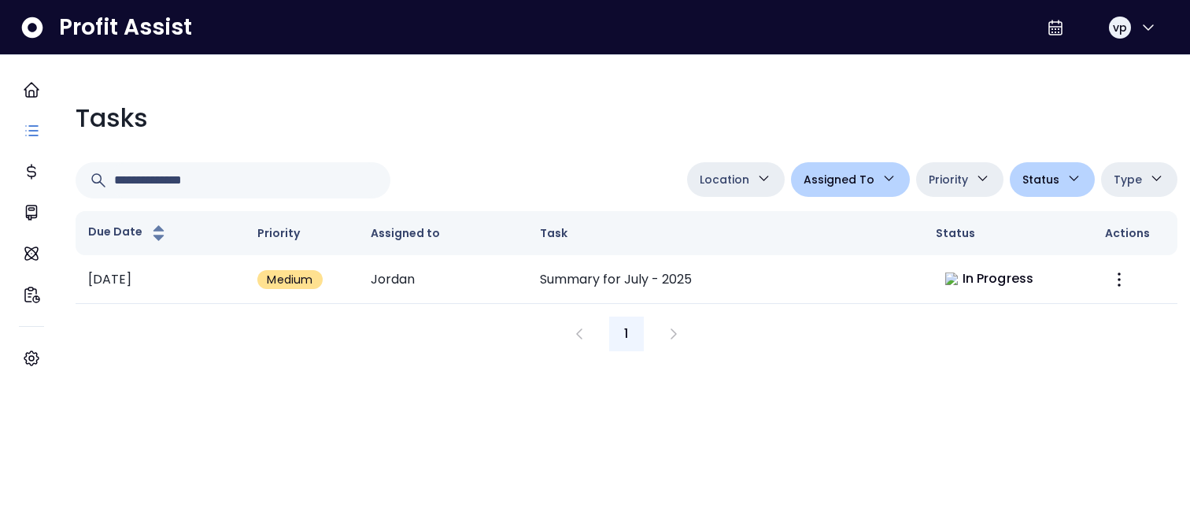
click at [1042, 177] on span "Status" at bounding box center [1040, 179] width 37 height 19
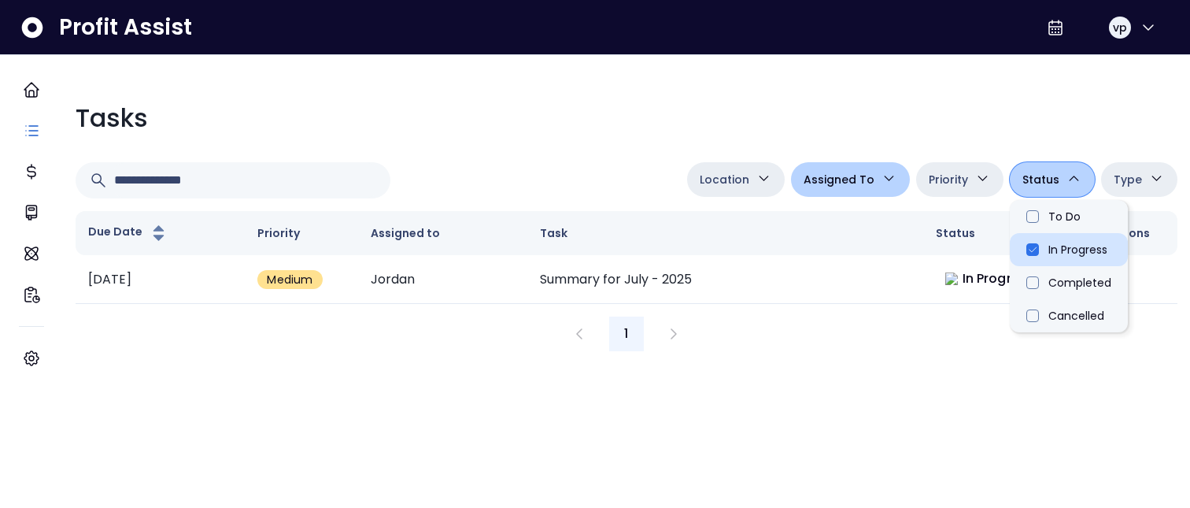
click at [1065, 246] on li "In Progress" at bounding box center [1069, 249] width 118 height 33
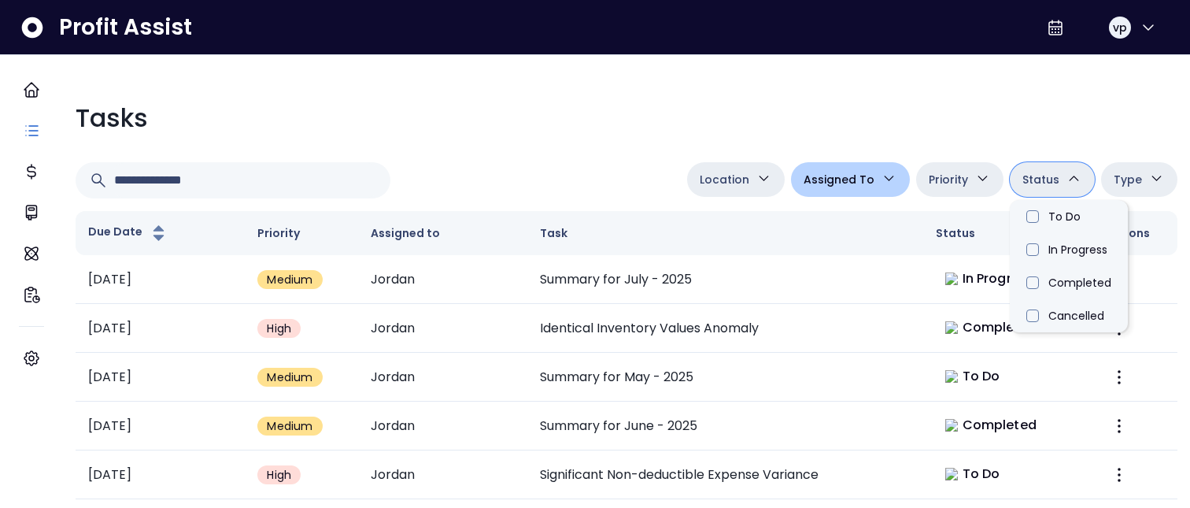
click at [1148, 171] on icon "button" at bounding box center [1156, 178] width 17 height 17
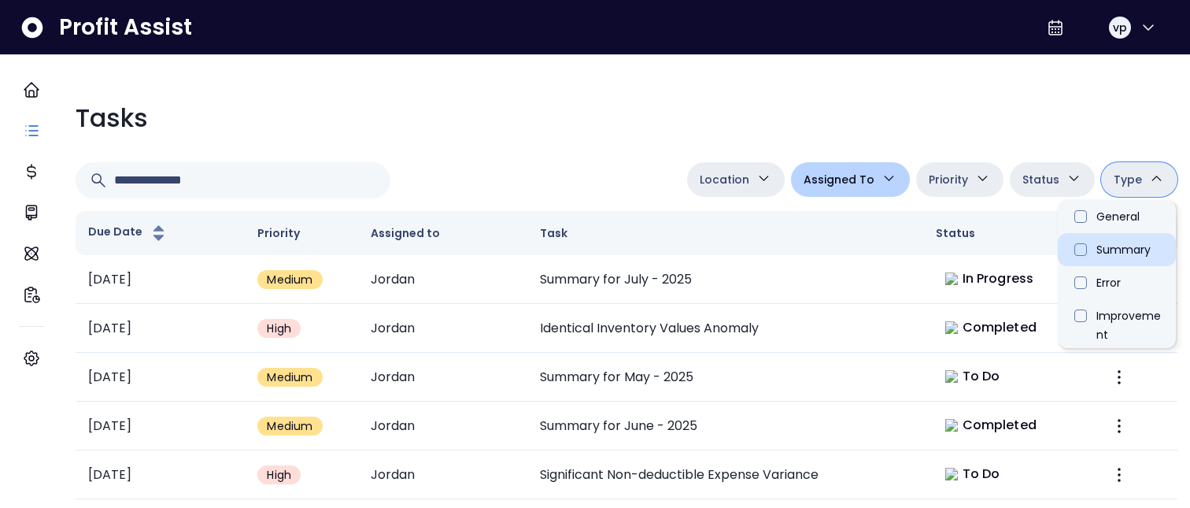
click at [1099, 257] on li "Summary" at bounding box center [1117, 249] width 118 height 33
type input "**********"
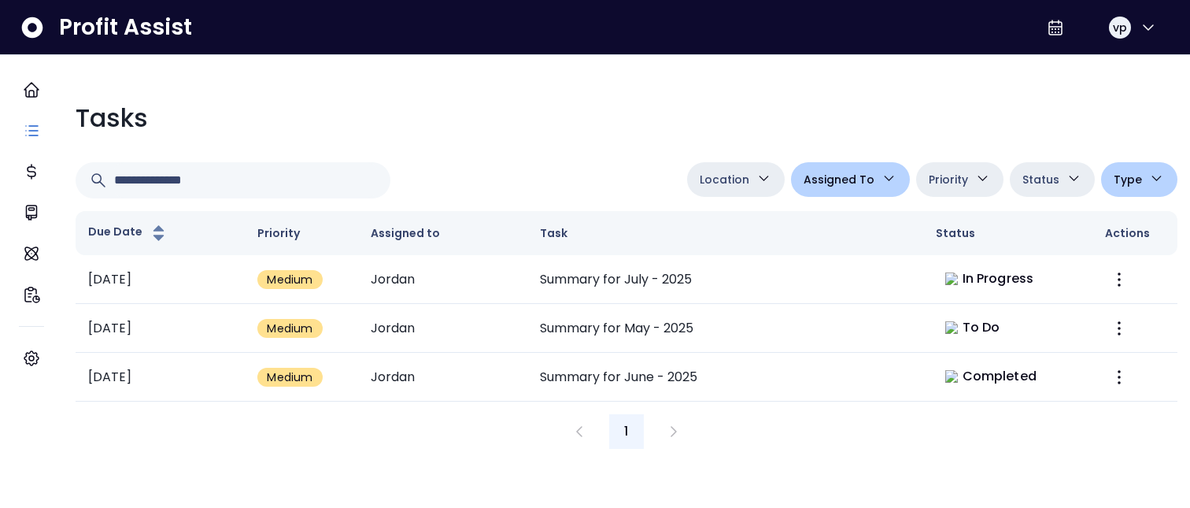
click at [655, 153] on div "**********" at bounding box center [626, 274] width 1127 height 375
click at [1106, 194] on button "Type" at bounding box center [1139, 179] width 76 height 35
click at [586, 196] on div at bounding box center [378, 180] width 605 height 36
click at [1123, 186] on span "Type" at bounding box center [1127, 179] width 28 height 19
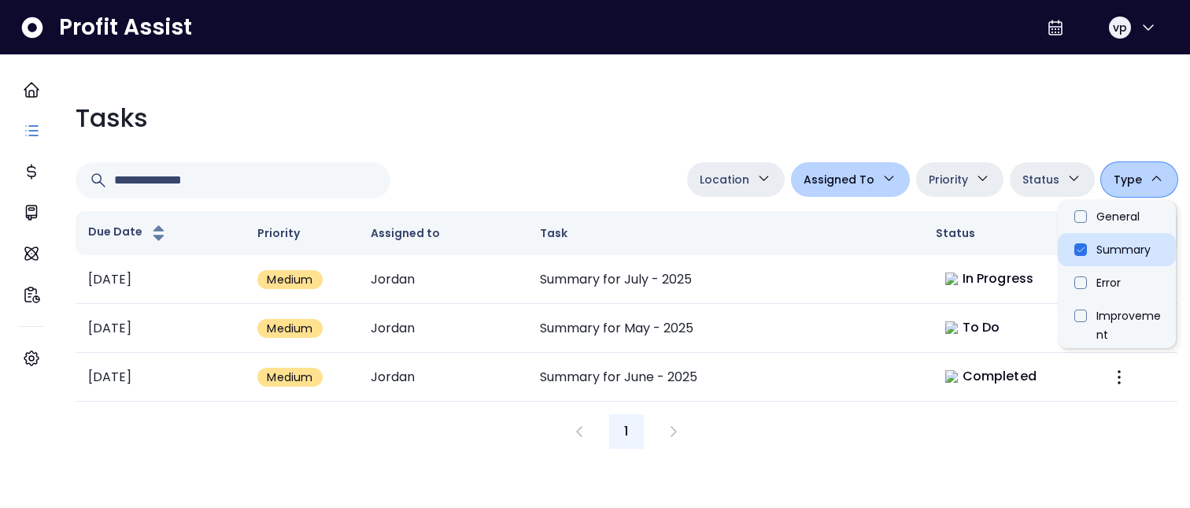
click at [1074, 250] on li "Summary" at bounding box center [1117, 249] width 118 height 33
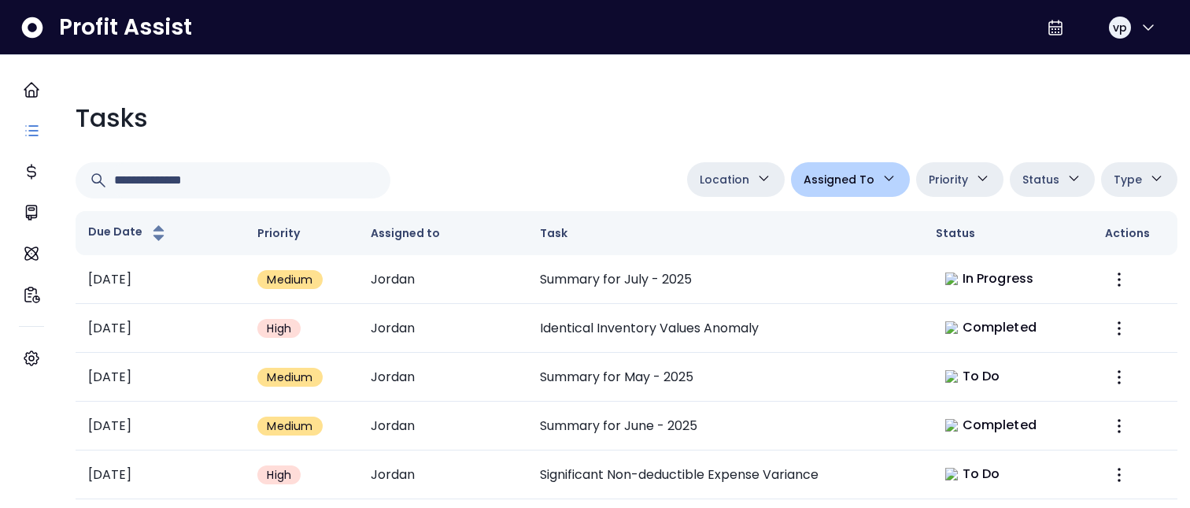
click at [1022, 196] on div "Status To Do In Progress Completed Cancelled" at bounding box center [1052, 180] width 85 height 36
click at [1134, 167] on button "Type" at bounding box center [1139, 179] width 76 height 35
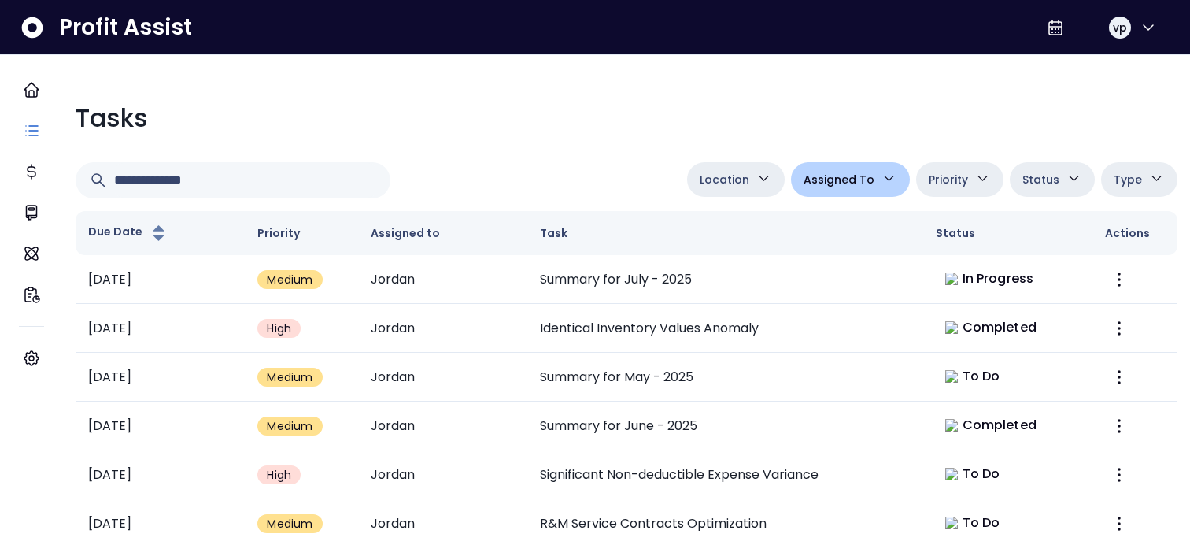
click at [853, 184] on span "Assigned To" at bounding box center [838, 179] width 71 height 19
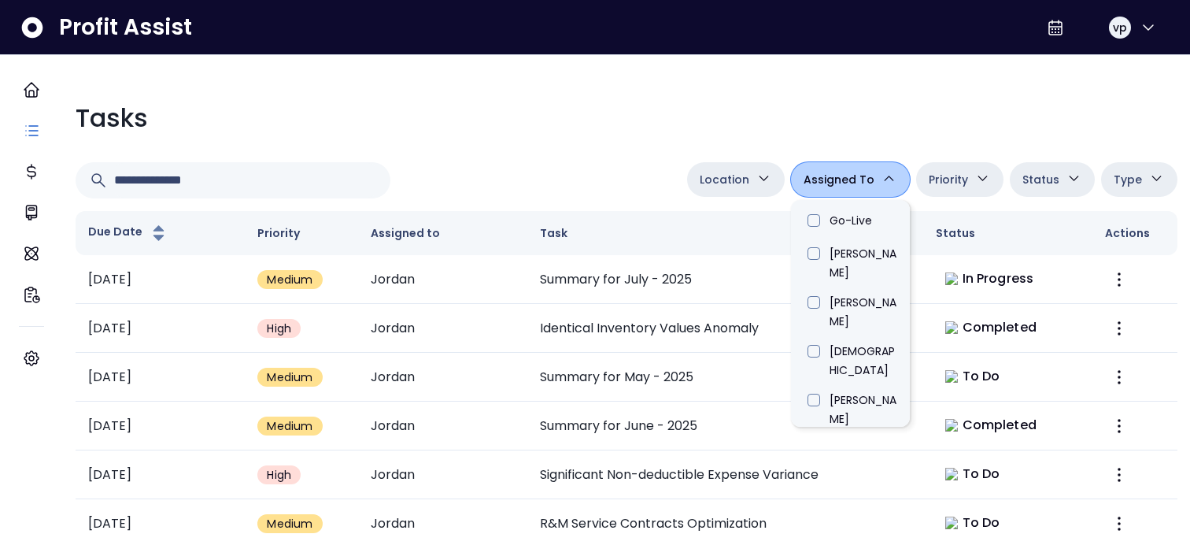
scroll to position [897, 0]
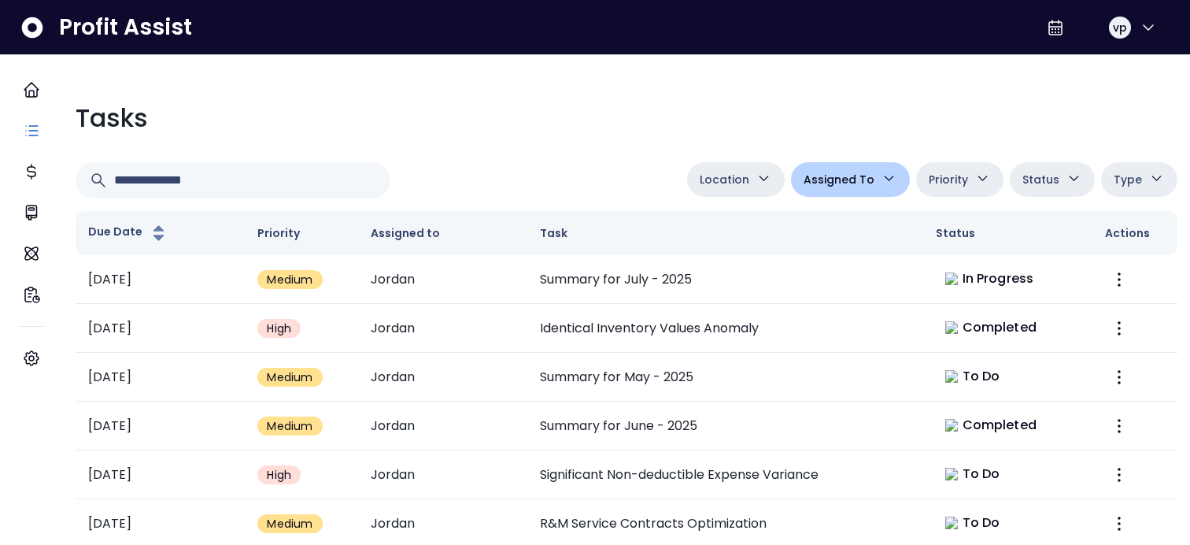
click at [609, 124] on div "Tasks" at bounding box center [627, 118] width 1102 height 38
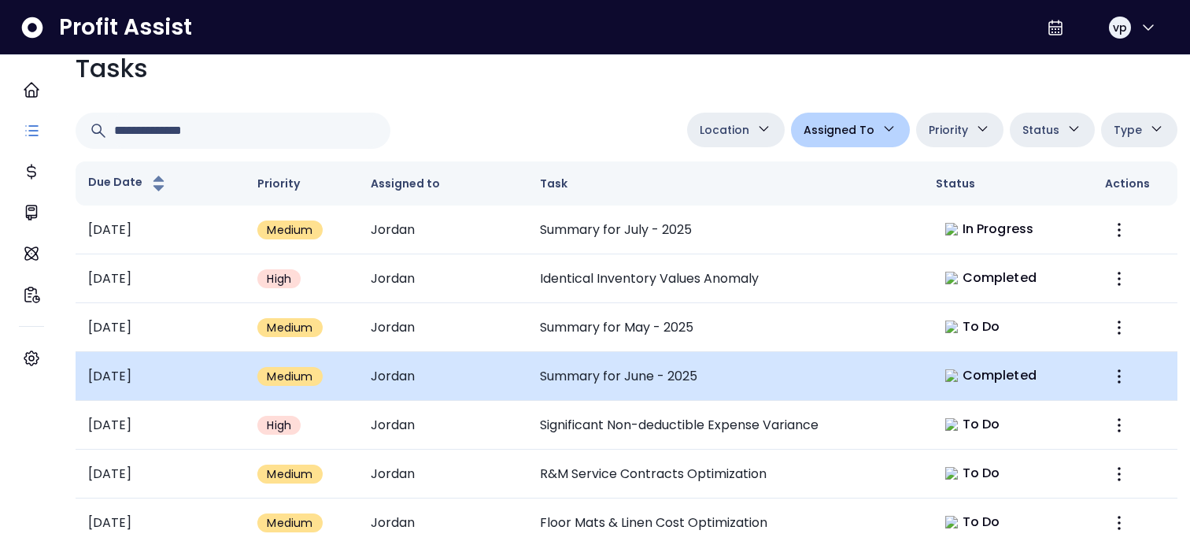
scroll to position [0, 0]
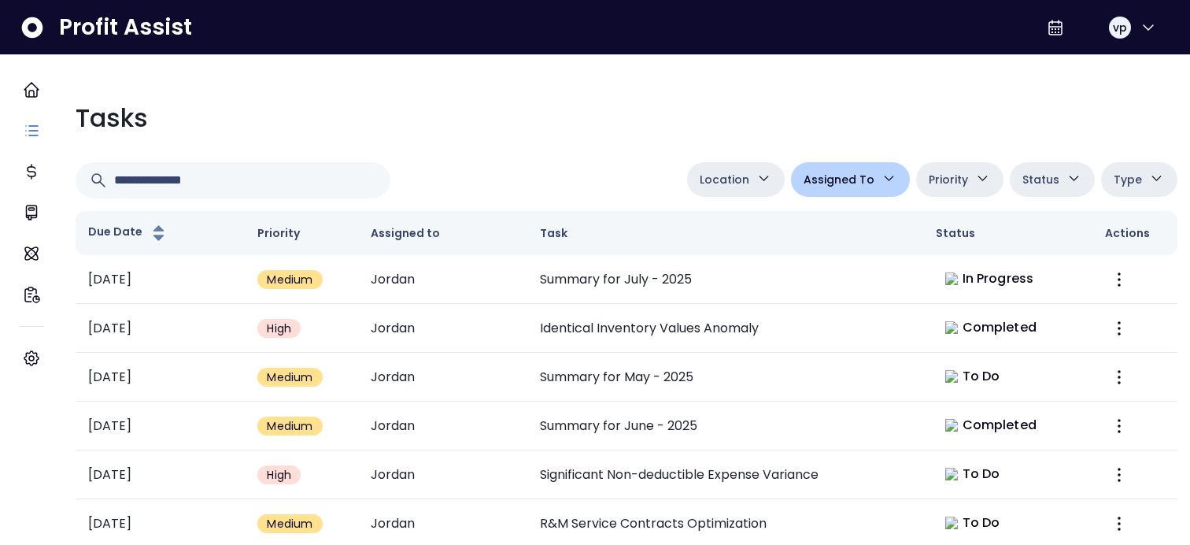
click at [974, 184] on icon "button" at bounding box center [982, 178] width 17 height 17
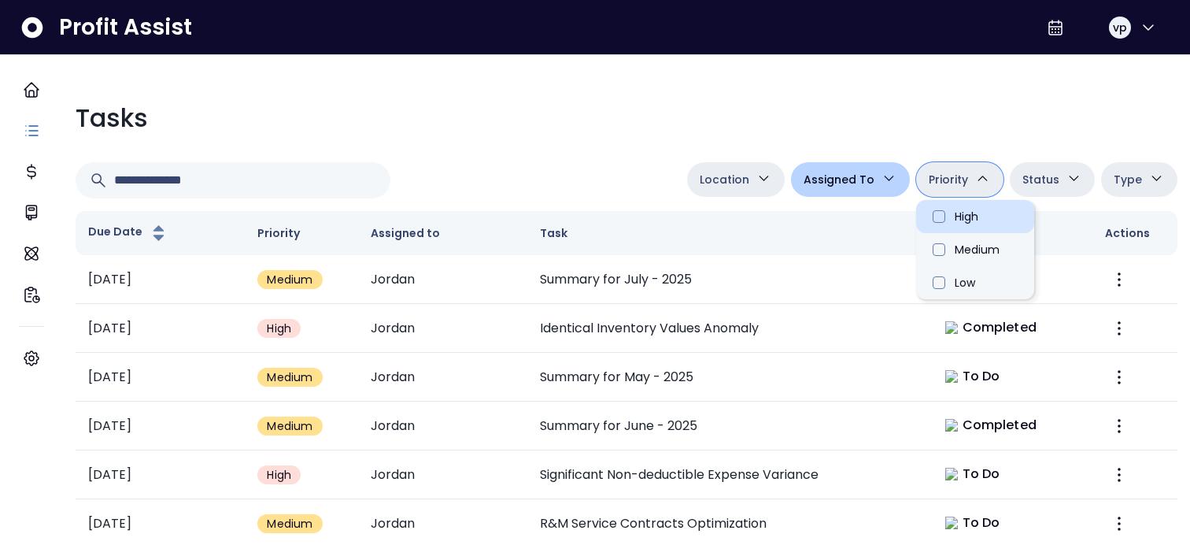
click at [966, 223] on li "High" at bounding box center [975, 216] width 118 height 33
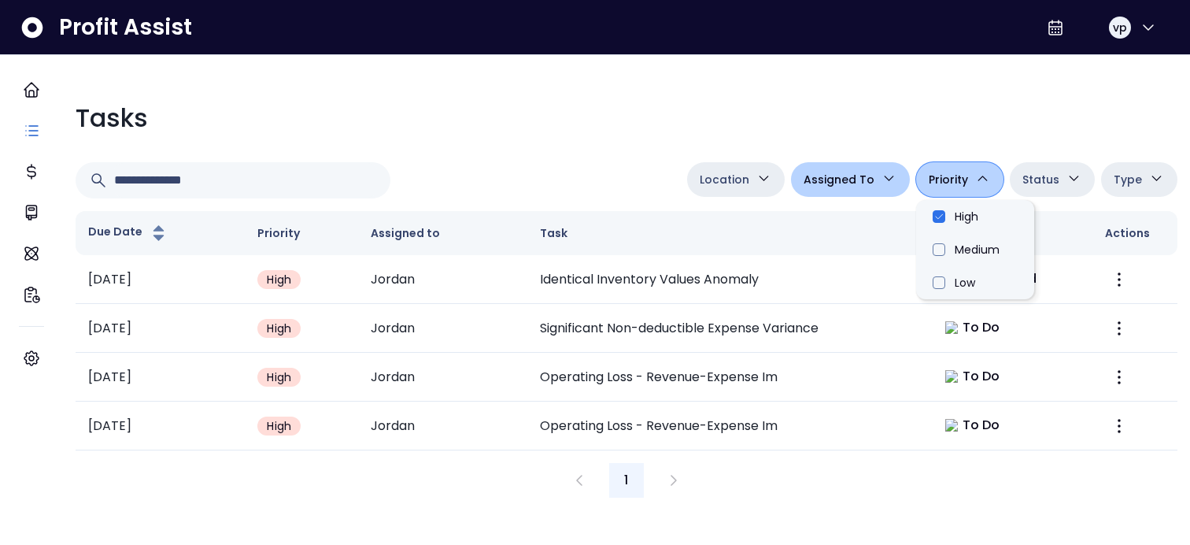
click at [958, 173] on button "Priority" at bounding box center [959, 179] width 87 height 35
click at [933, 256] on li "Medium" at bounding box center [975, 249] width 118 height 33
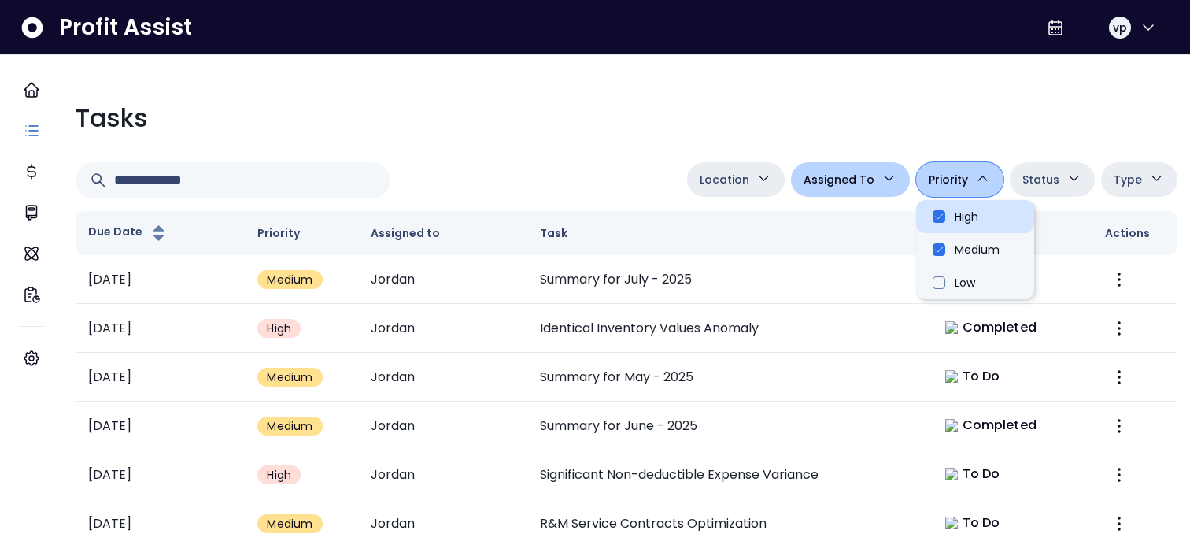
click at [929, 212] on li "High" at bounding box center [975, 216] width 118 height 33
type input "**********"
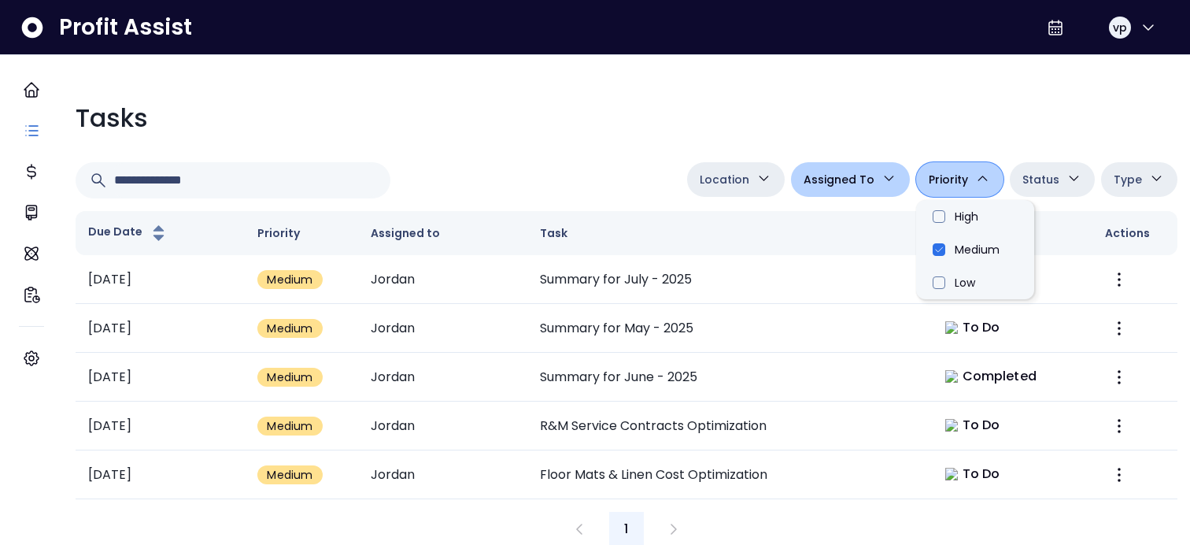
click at [954, 183] on span "Priority" at bounding box center [948, 179] width 39 height 19
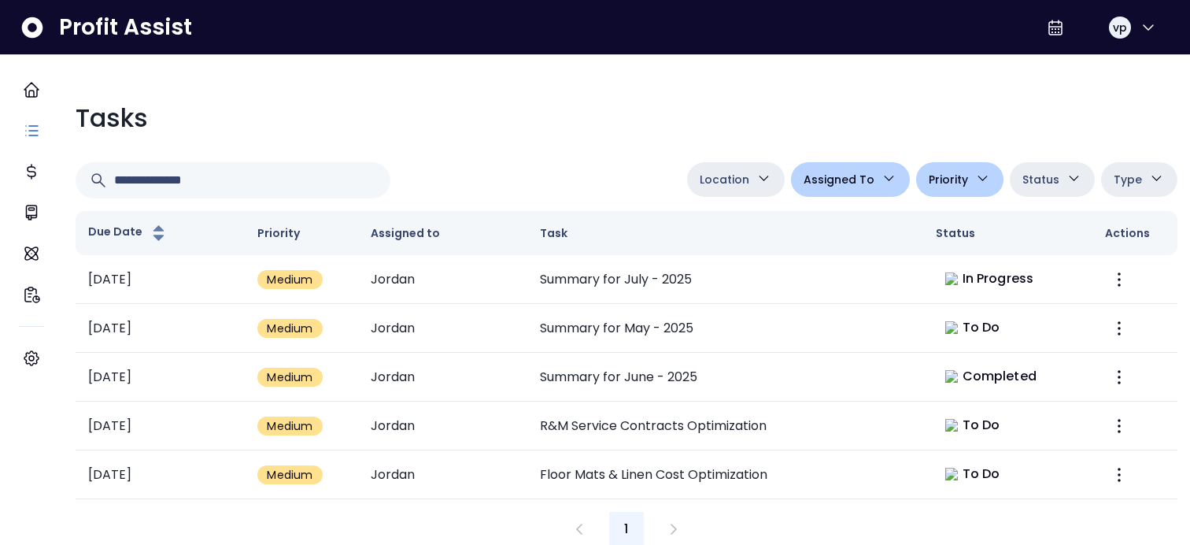
click at [979, 186] on button "Priority" at bounding box center [959, 179] width 87 height 35
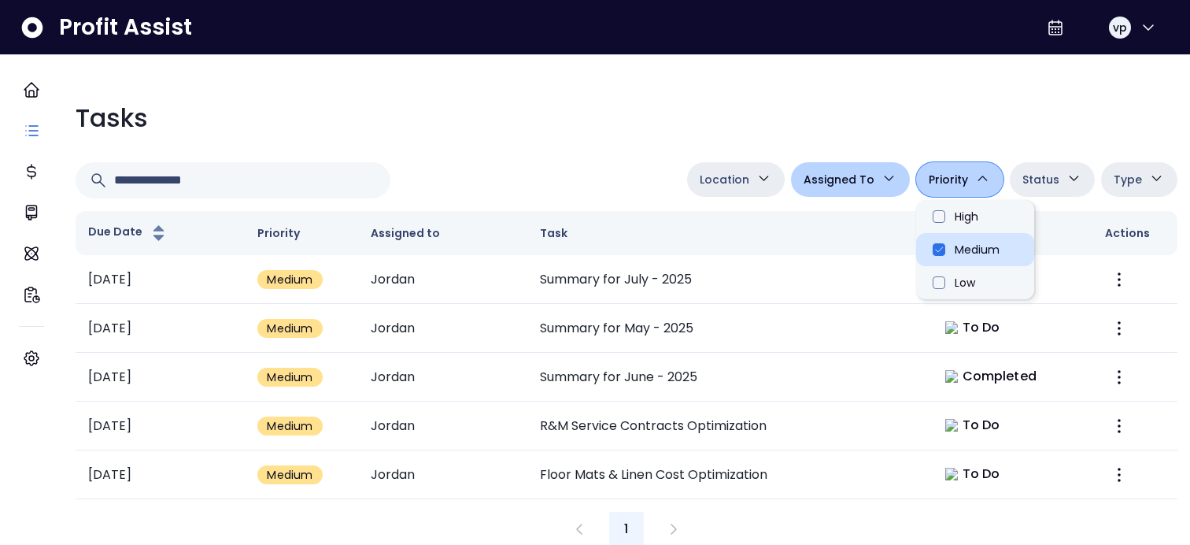
click at [948, 253] on li "Medium" at bounding box center [975, 249] width 118 height 33
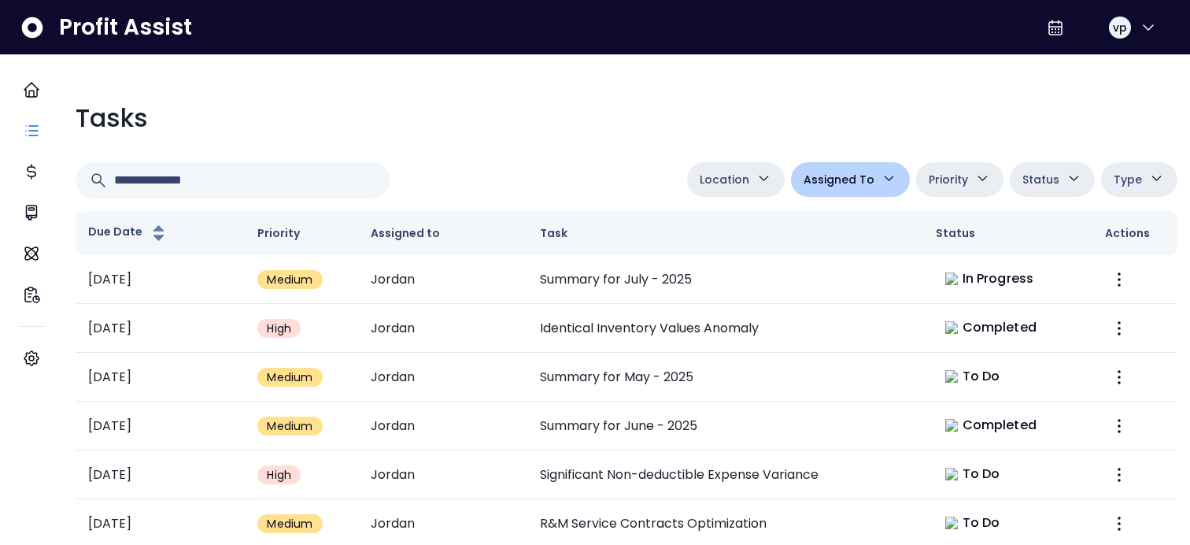
click at [605, 170] on div at bounding box center [378, 180] width 605 height 36
click at [737, 170] on span "Location" at bounding box center [725, 179] width 50 height 19
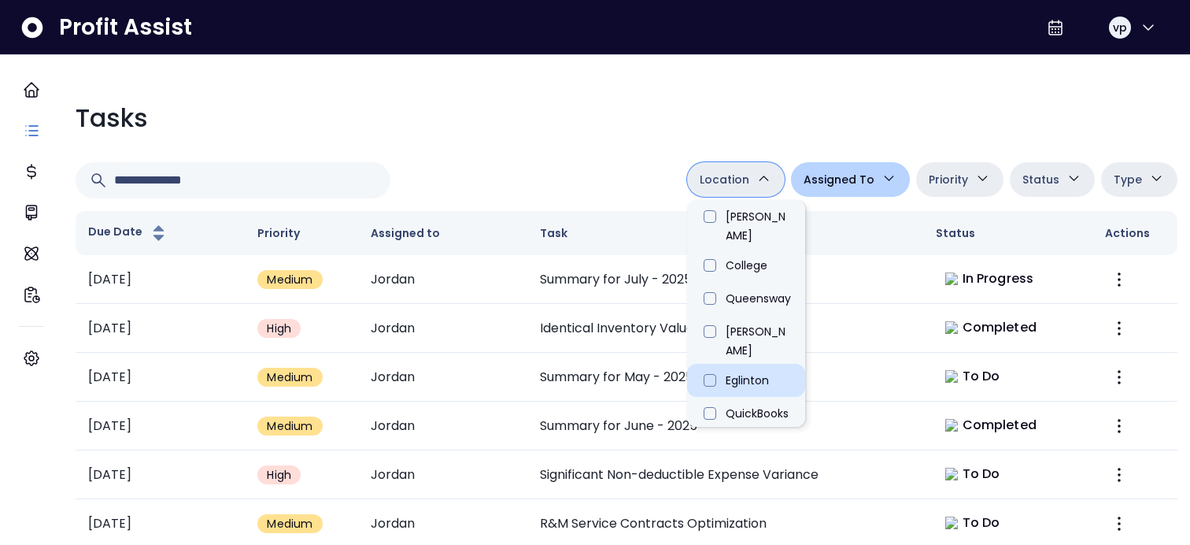
click at [739, 335] on li "Eglinton" at bounding box center [746, 380] width 118 height 33
type input "**********"
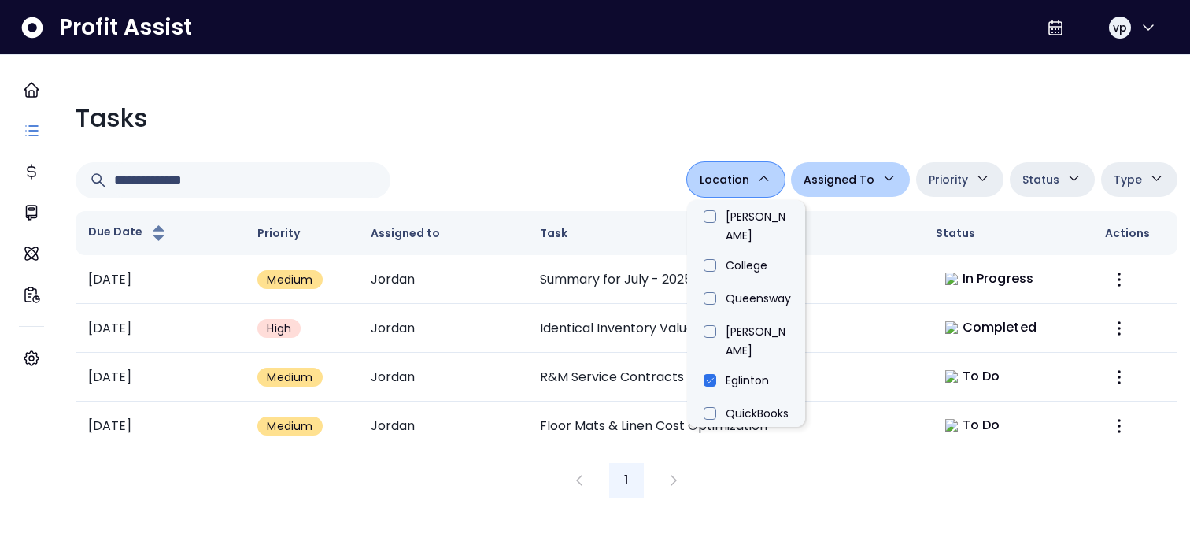
click at [523, 183] on div at bounding box center [378, 180] width 605 height 36
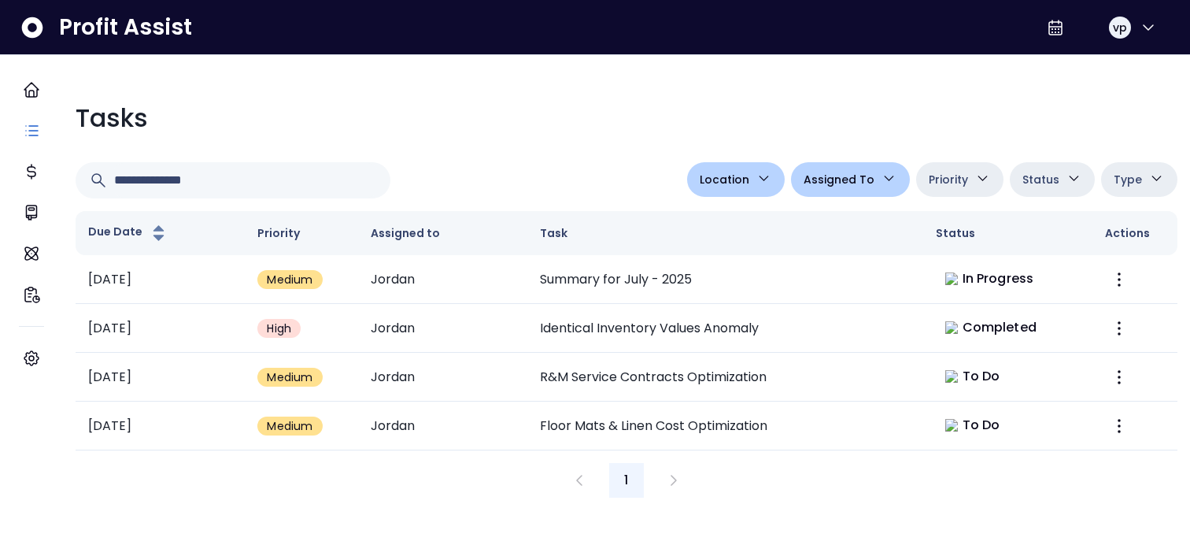
click at [742, 172] on button "Location" at bounding box center [736, 179] width 98 height 35
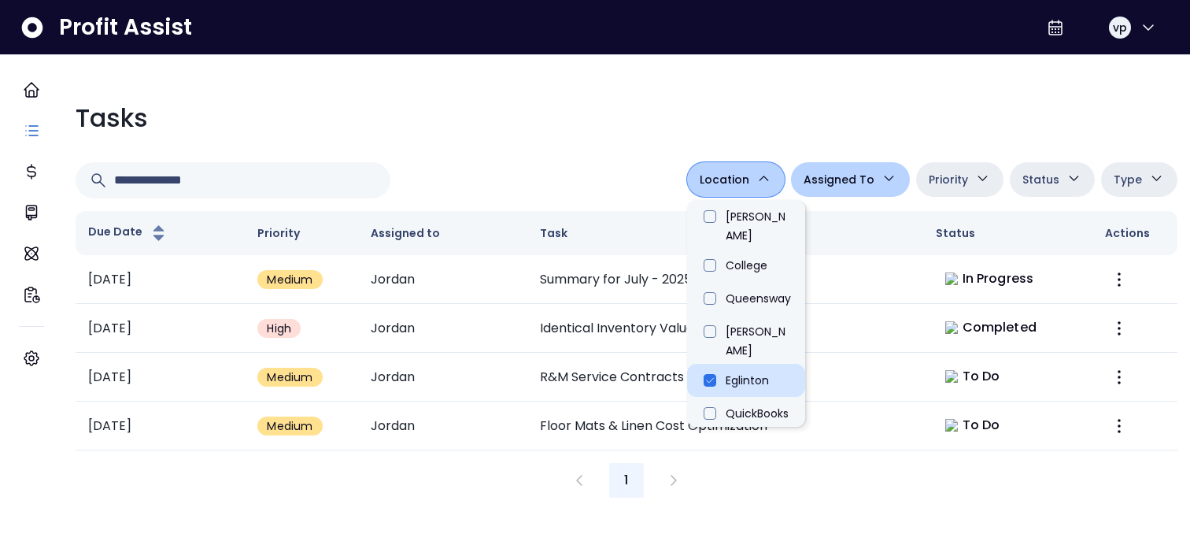
click at [718, 335] on li "Eglinton" at bounding box center [746, 380] width 118 height 33
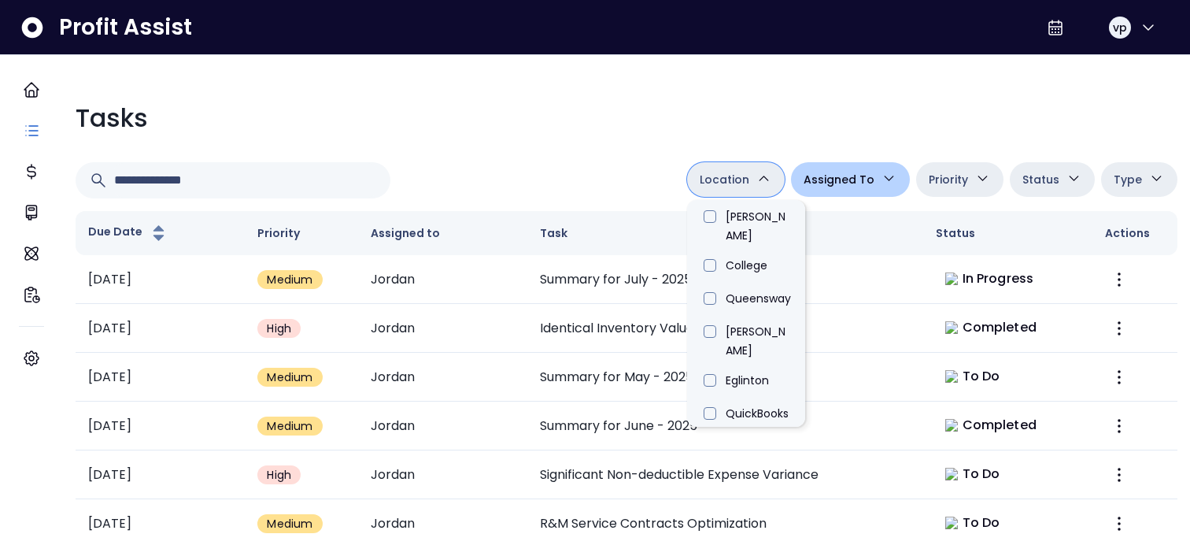
click at [610, 141] on div "Tasks Location Danforth College Queensway Duncan Eglinton QuickBooks Online Ass…" at bounding box center [626, 420] width 1127 height 667
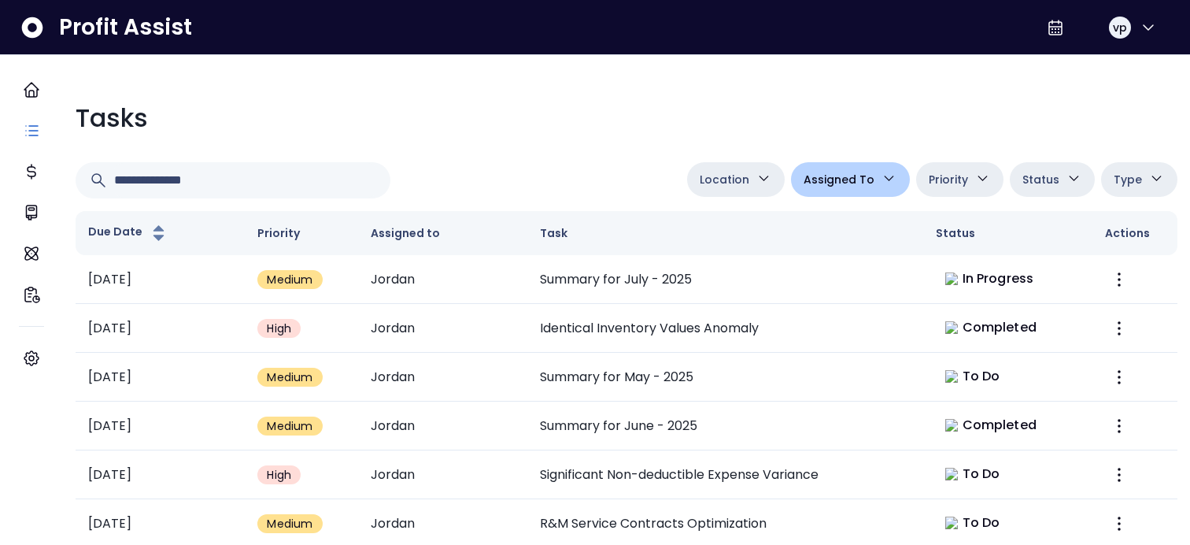
click at [740, 186] on span "Location" at bounding box center [725, 179] width 50 height 19
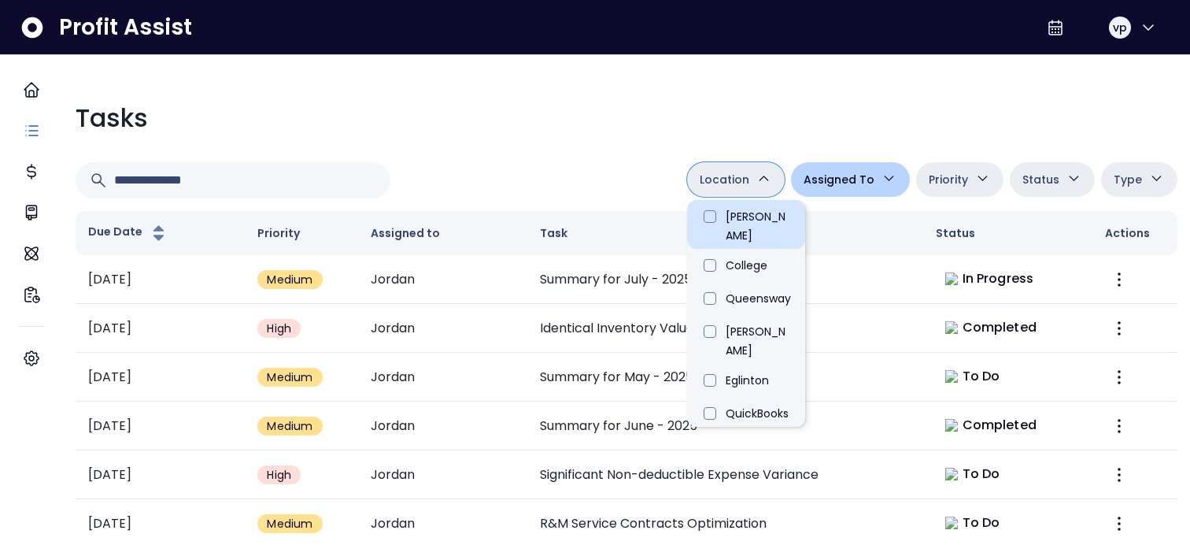
click at [705, 219] on li "[PERSON_NAME]" at bounding box center [746, 224] width 118 height 49
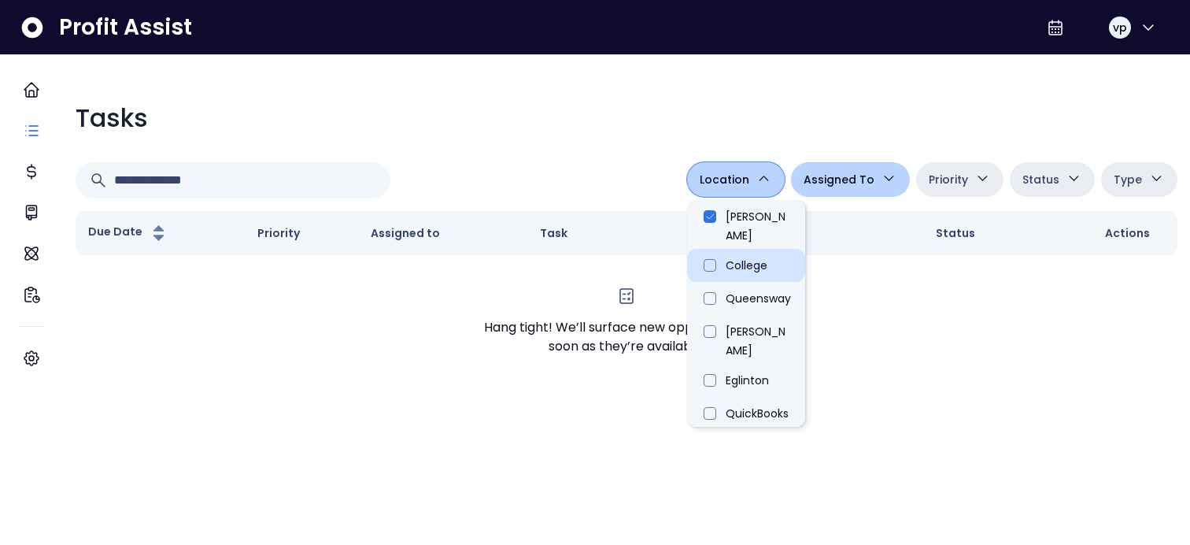
click at [702, 252] on li "College" at bounding box center [746, 265] width 118 height 33
click at [704, 291] on li "Queensway" at bounding box center [746, 298] width 118 height 33
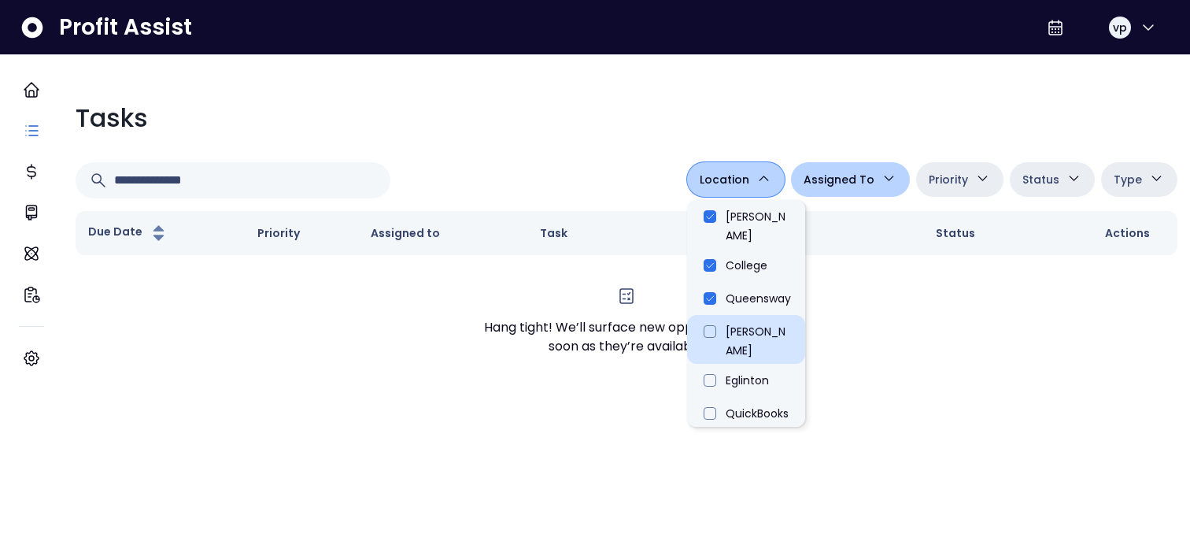
click at [701, 317] on li "[PERSON_NAME]" at bounding box center [746, 339] width 118 height 49
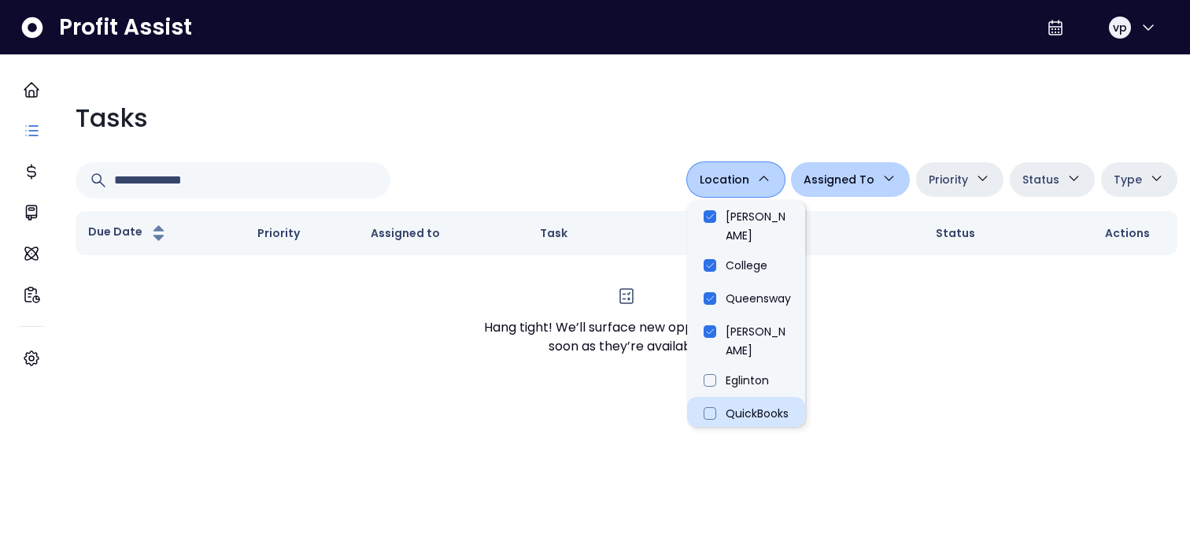
click at [699, 335] on li "QuickBooks Online" at bounding box center [746, 421] width 118 height 49
click at [703, 335] on li "Eglinton" at bounding box center [746, 380] width 118 height 33
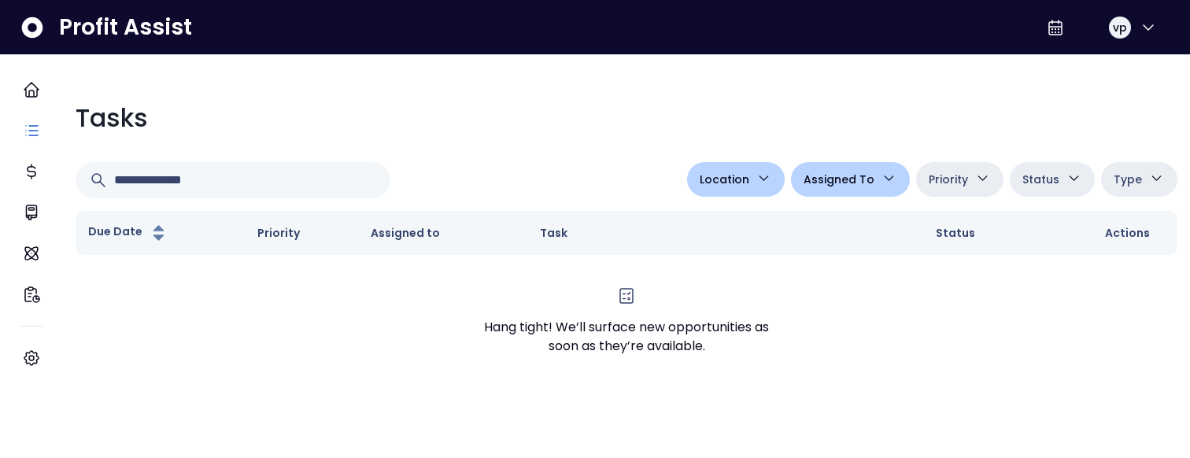
click at [755, 189] on button "Location" at bounding box center [736, 179] width 98 height 35
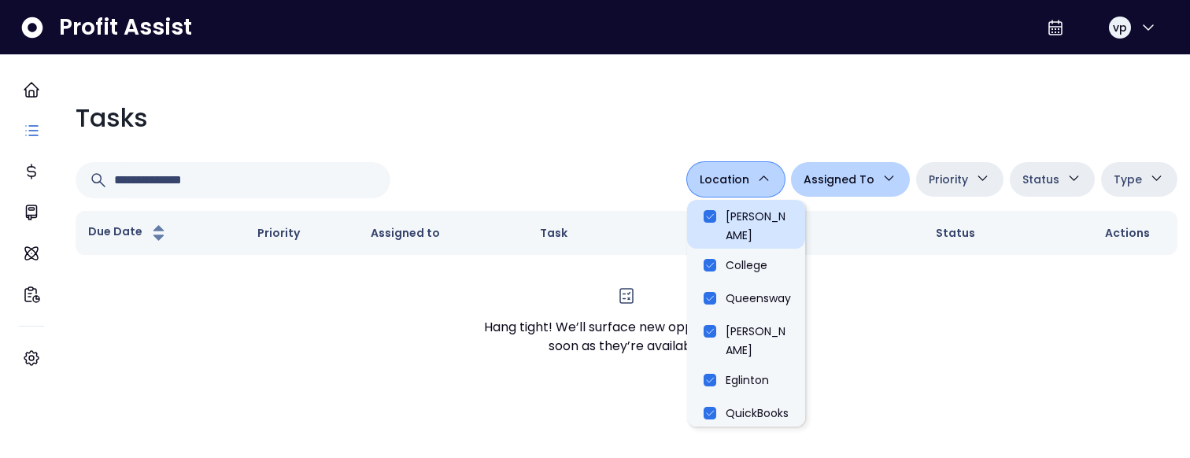
click at [733, 221] on li "[PERSON_NAME]" at bounding box center [746, 224] width 118 height 49
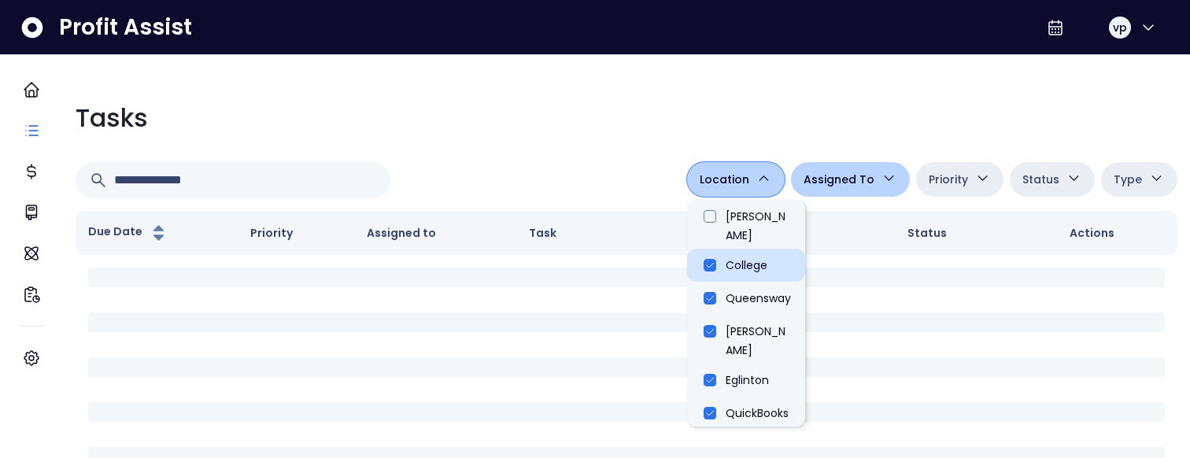
click at [733, 251] on li "College" at bounding box center [746, 265] width 118 height 33
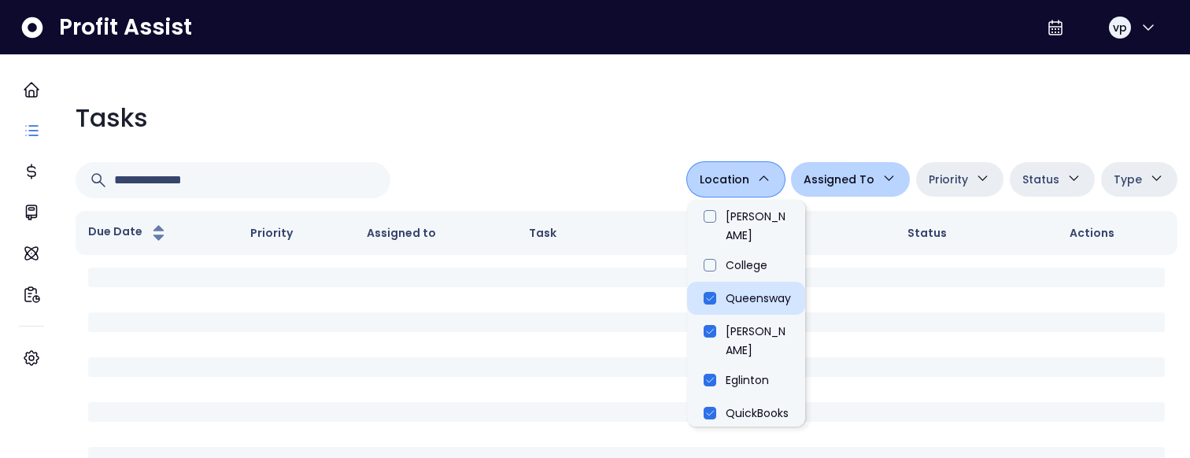
click at [733, 283] on li "Queensway" at bounding box center [746, 298] width 118 height 33
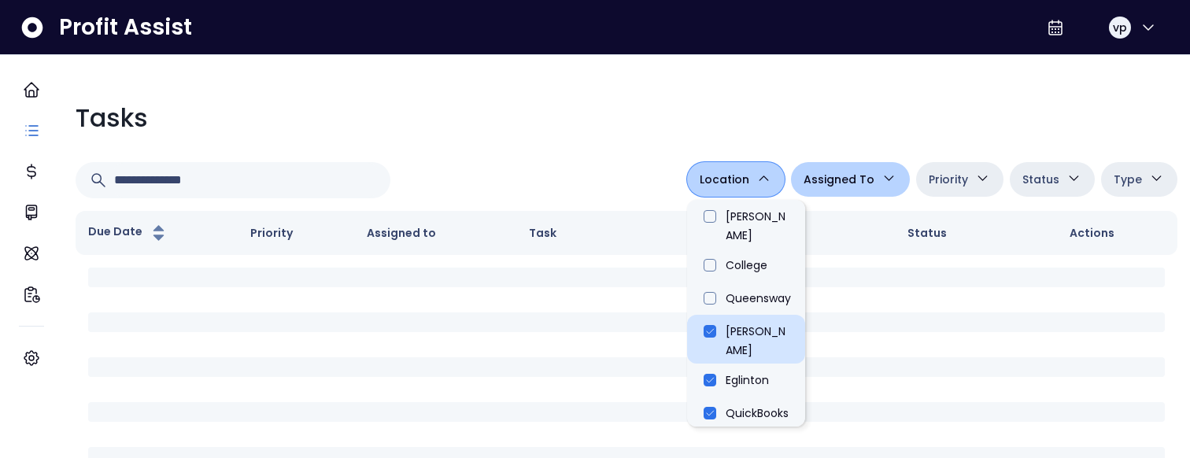
click at [733, 315] on li "[PERSON_NAME]" at bounding box center [746, 339] width 118 height 49
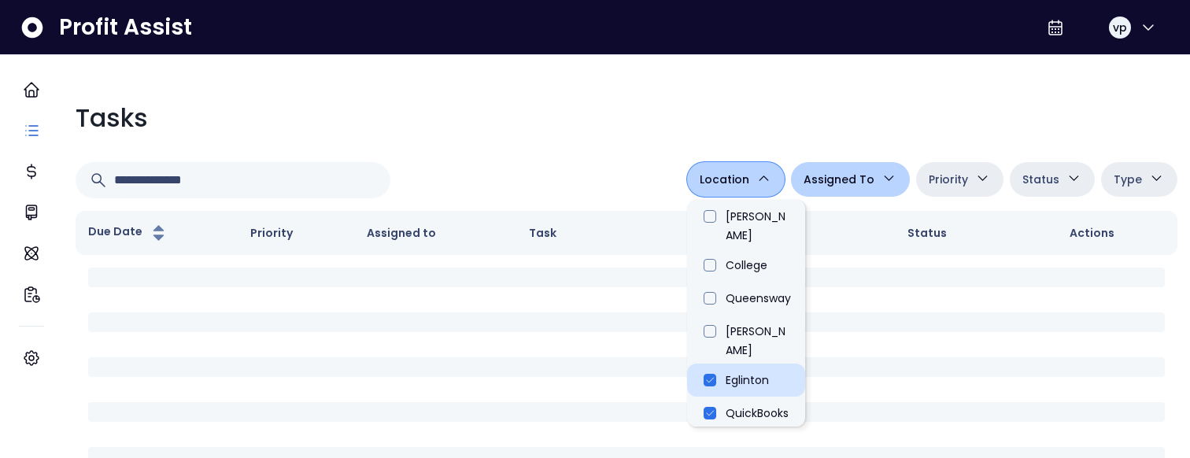
click at [733, 335] on li "Eglinton" at bounding box center [746, 380] width 118 height 33
type input "**********"
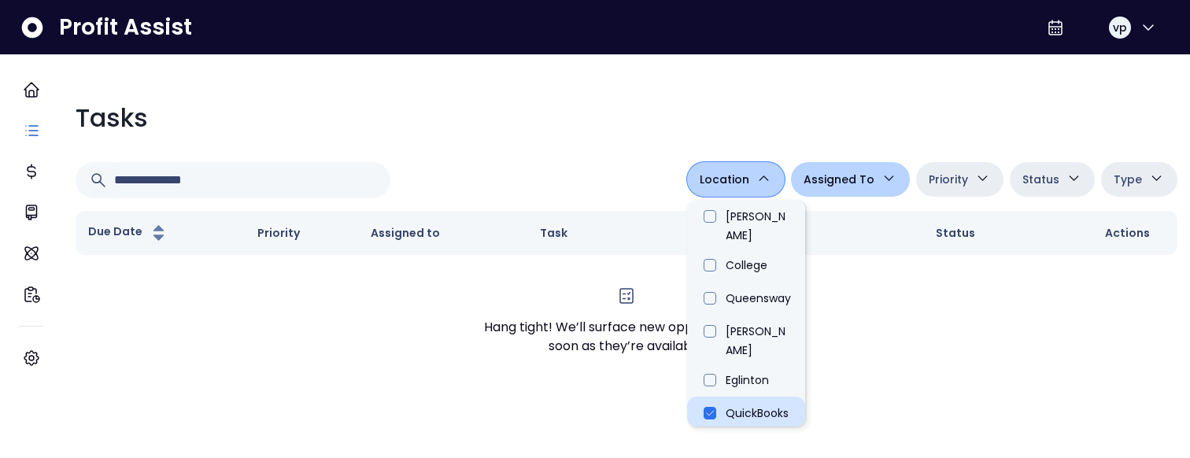
click at [733, 335] on li "QuickBooks Online" at bounding box center [746, 421] width 118 height 49
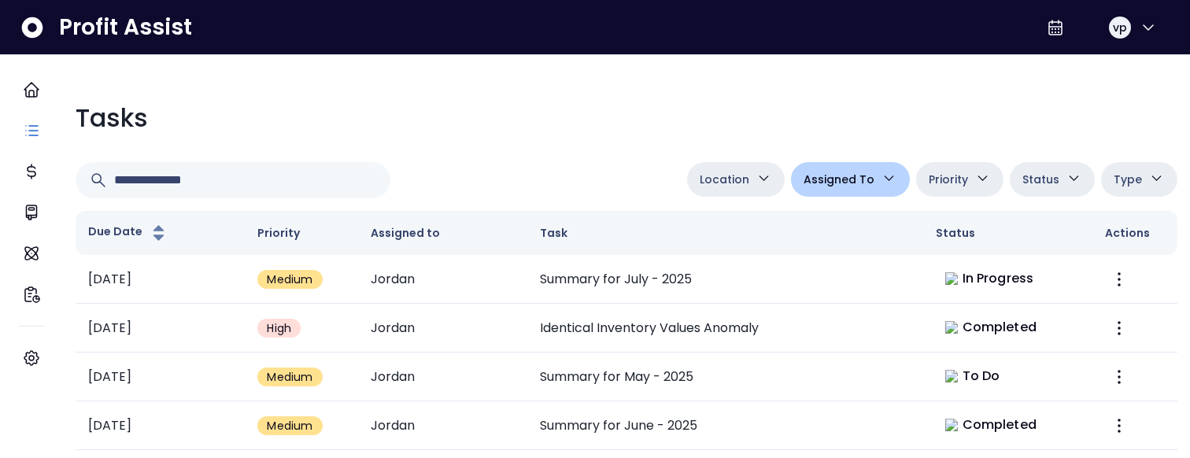
click at [567, 151] on div "Tasks Location Danforth College Queensway Duncan Eglinton QuickBooks Online Ass…" at bounding box center [626, 420] width 1127 height 667
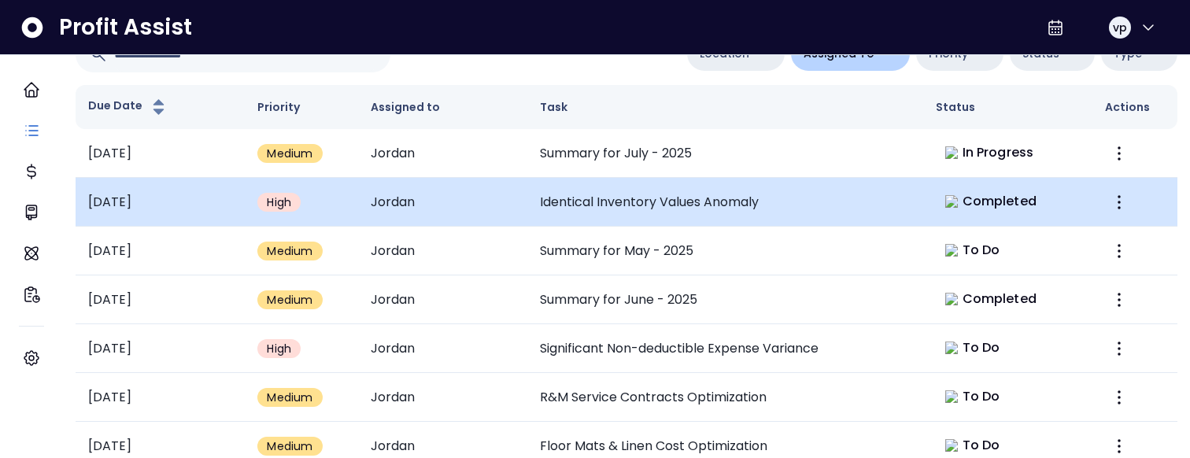
scroll to position [127, 0]
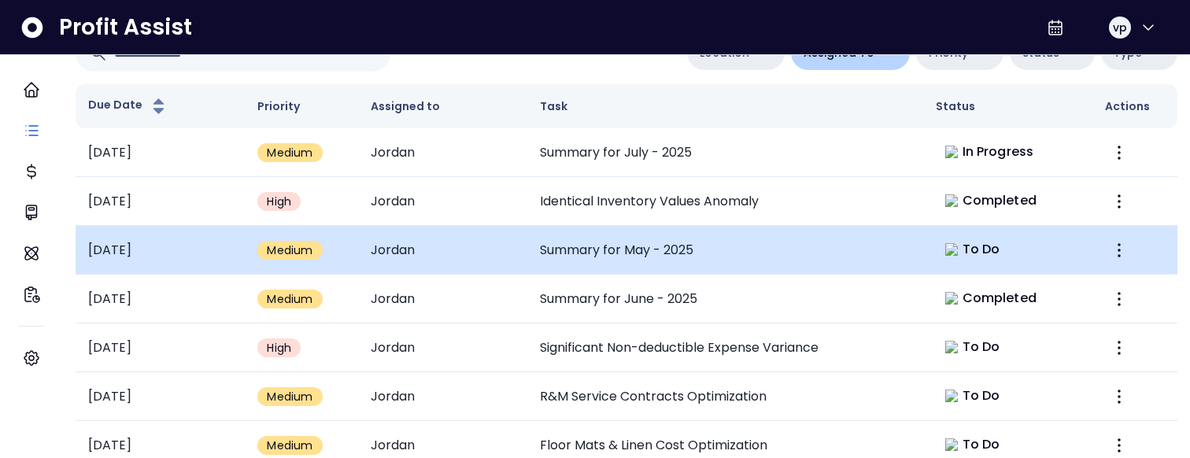
click at [640, 243] on td "Summary for May - 2025" at bounding box center [725, 250] width 396 height 49
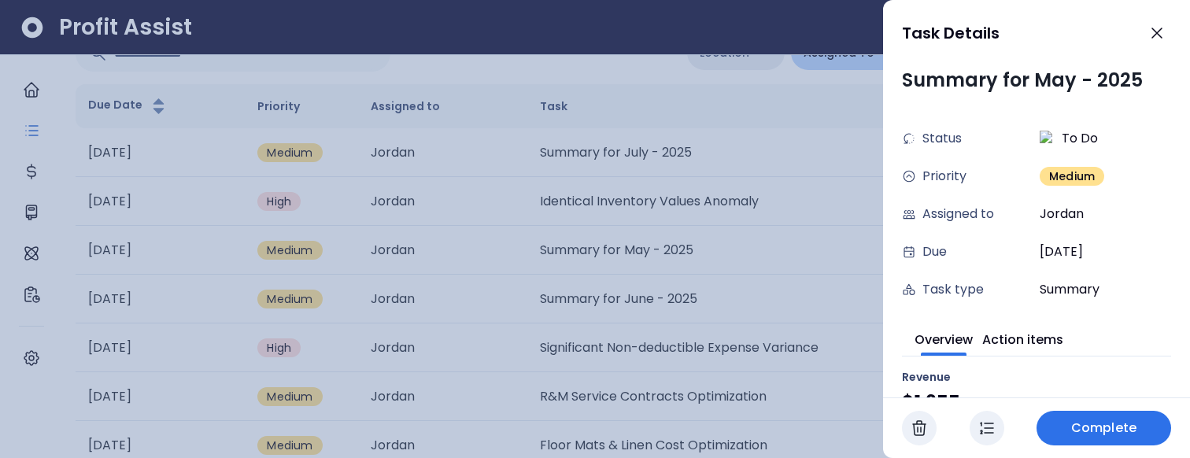
click at [711, 335] on div at bounding box center [595, 229] width 1190 height 458
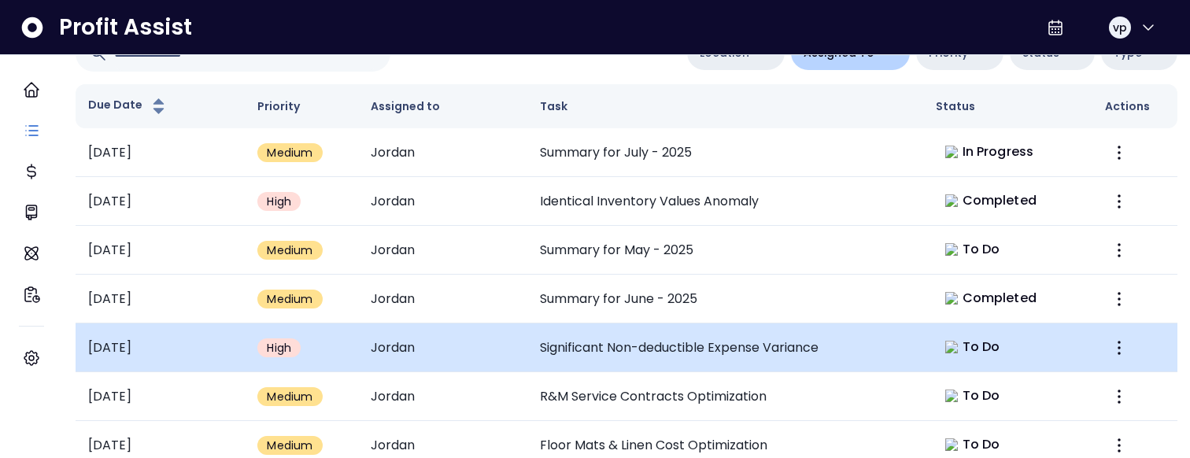
click at [707, 335] on td "Significant Non-deductible Expense Variance" at bounding box center [725, 347] width 396 height 49
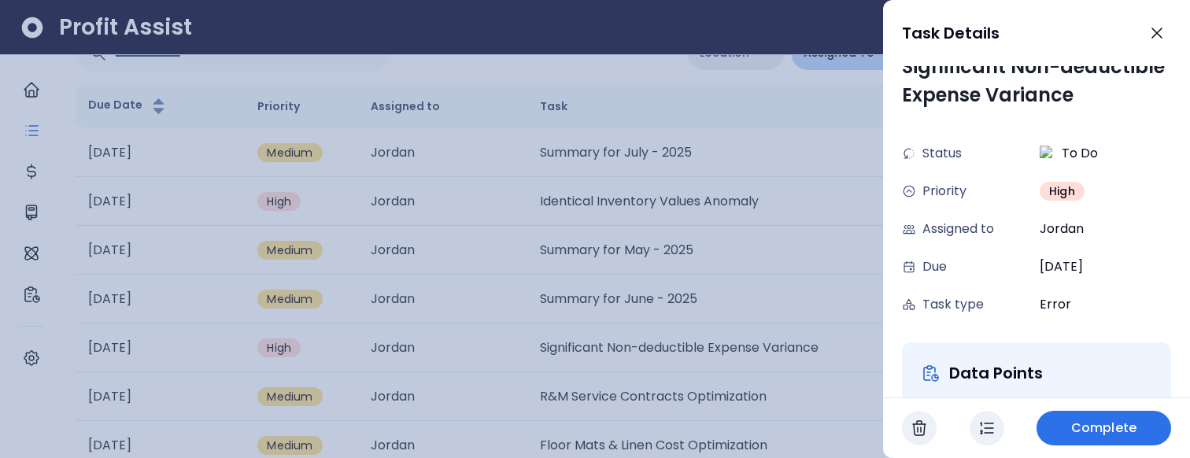
scroll to position [0, 0]
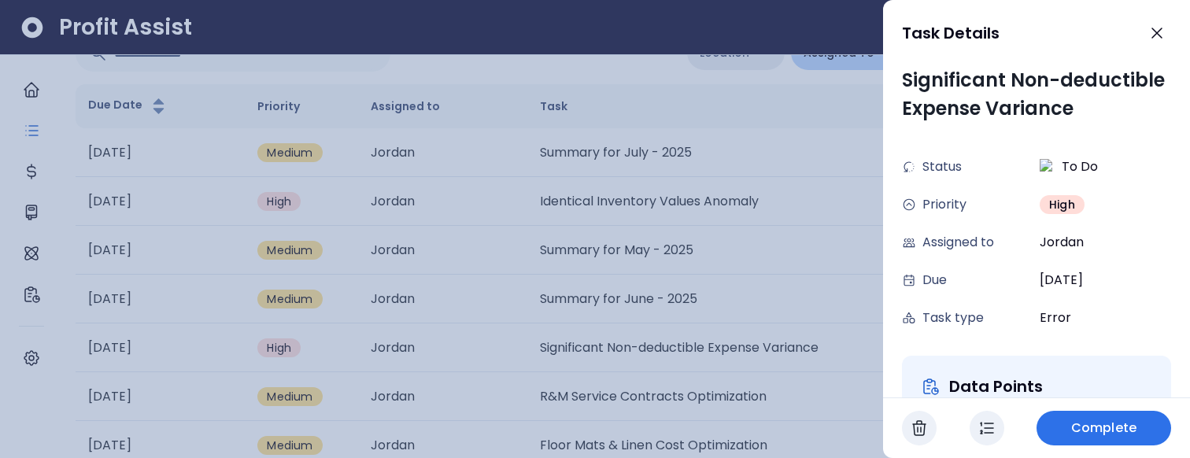
click at [909, 319] on icon at bounding box center [909, 318] width 14 height 14
click at [786, 300] on div at bounding box center [595, 229] width 1190 height 458
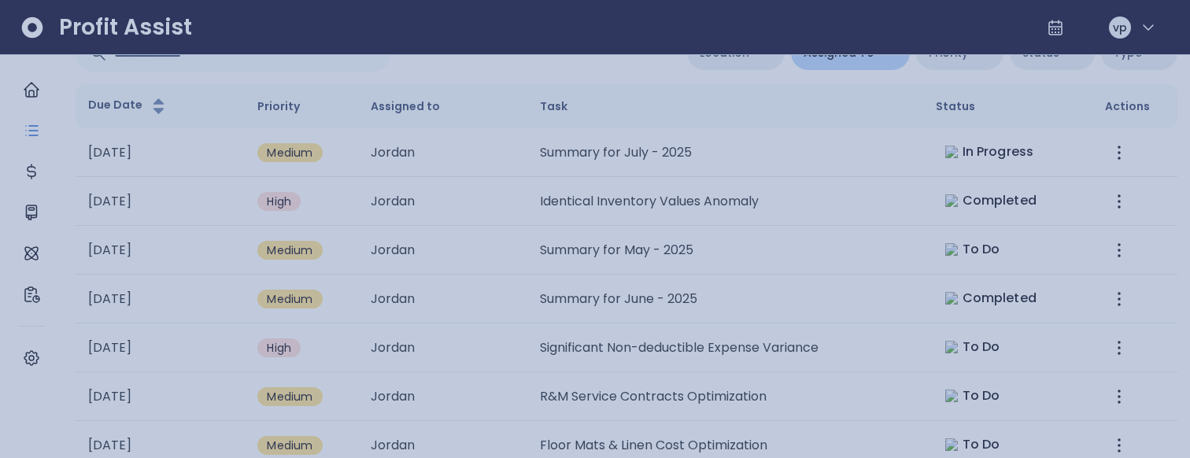
scroll to position [127, 0]
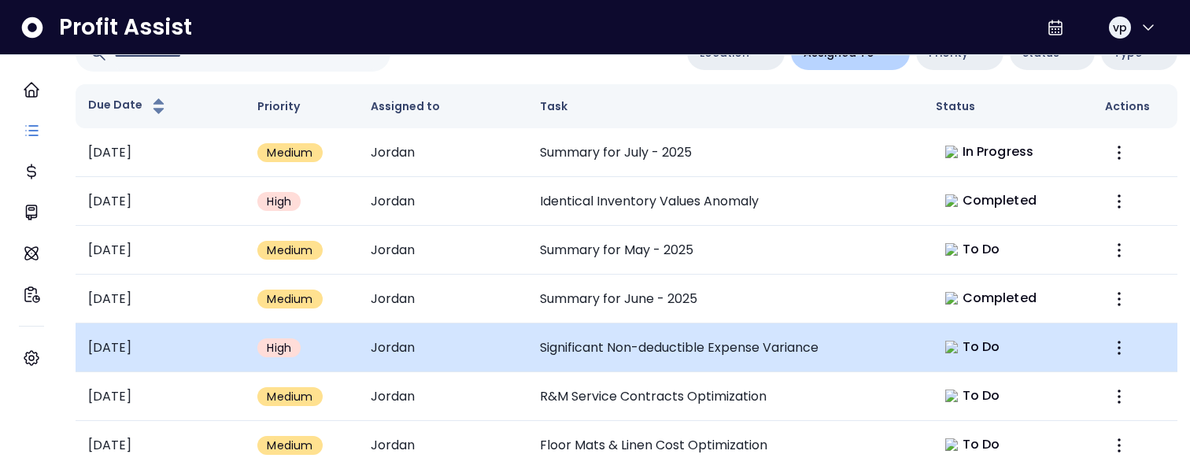
click at [511, 335] on td "Jordan" at bounding box center [442, 347] width 169 height 49
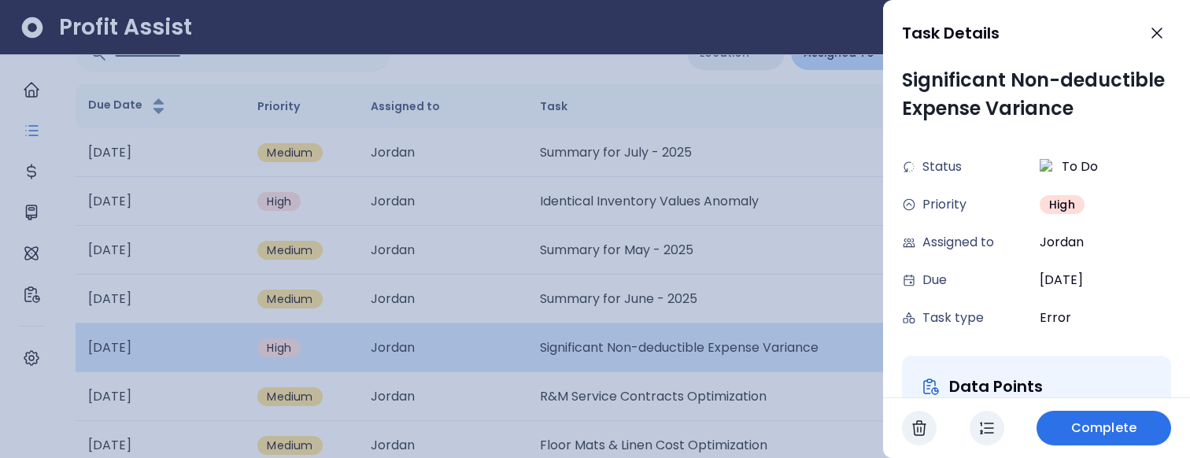
scroll to position [0, 0]
click at [511, 335] on div at bounding box center [595, 229] width 1190 height 458
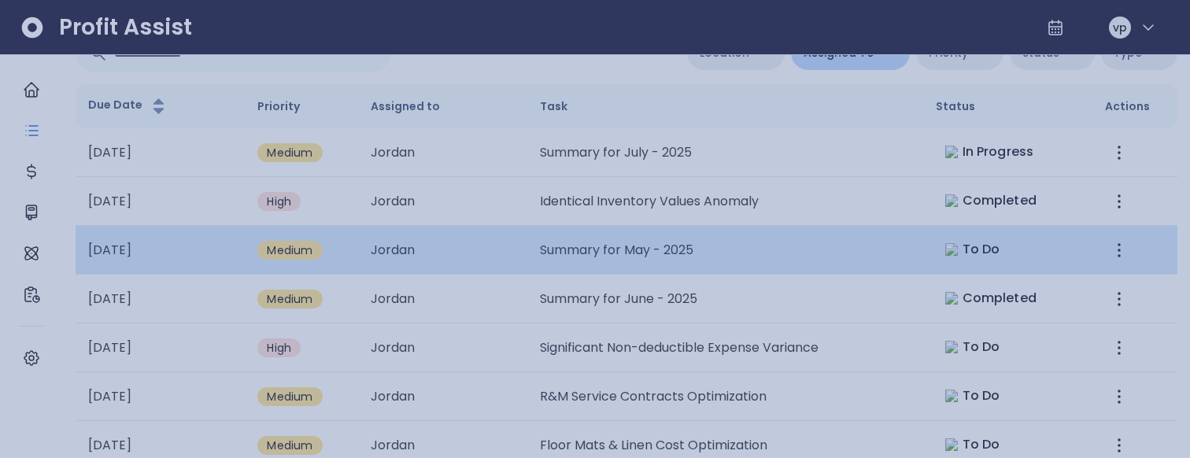
scroll to position [127, 0]
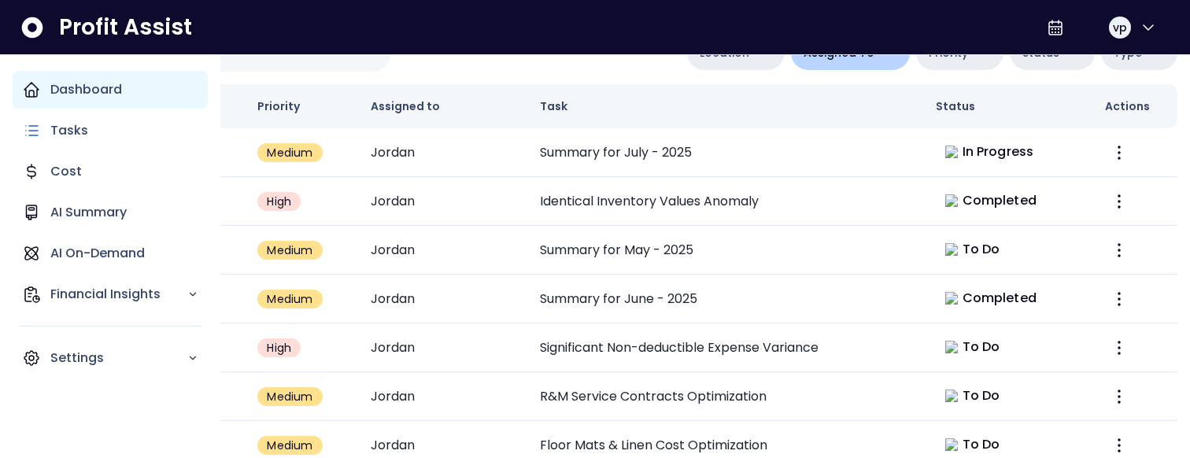
click at [48, 90] on div "Dashboard" at bounding box center [110, 90] width 195 height 38
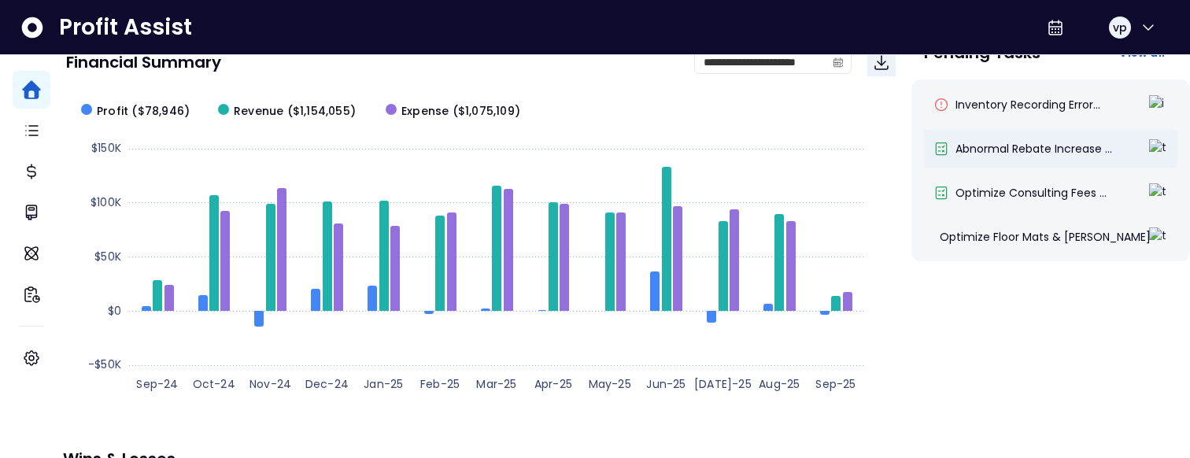
click at [944, 142] on div "Abnormal Rebate Increase ..." at bounding box center [1041, 149] width 216 height 16
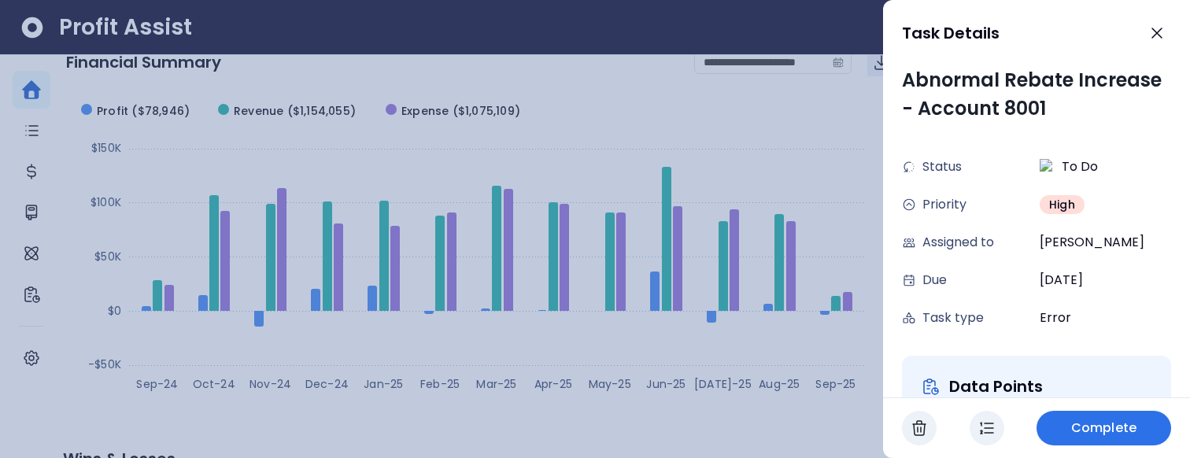
click at [786, 117] on div at bounding box center [595, 229] width 1190 height 458
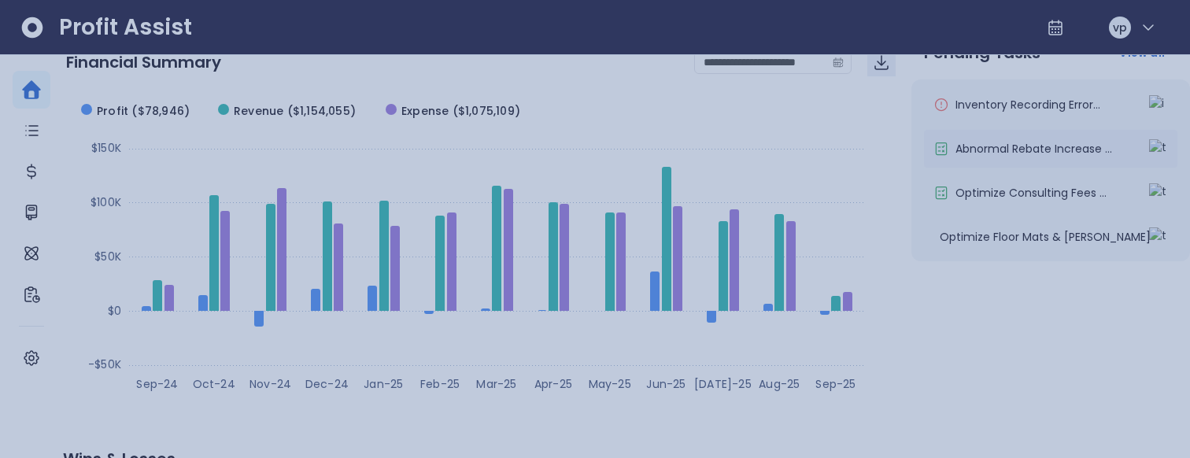
scroll to position [127, 0]
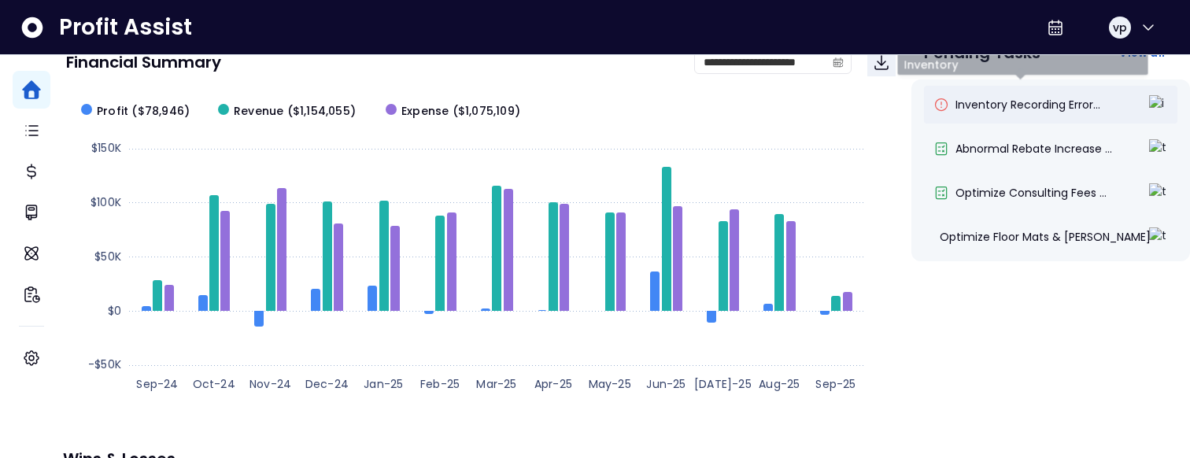
click at [955, 110] on span "Inventory Recording Error..." at bounding box center [1027, 105] width 145 height 16
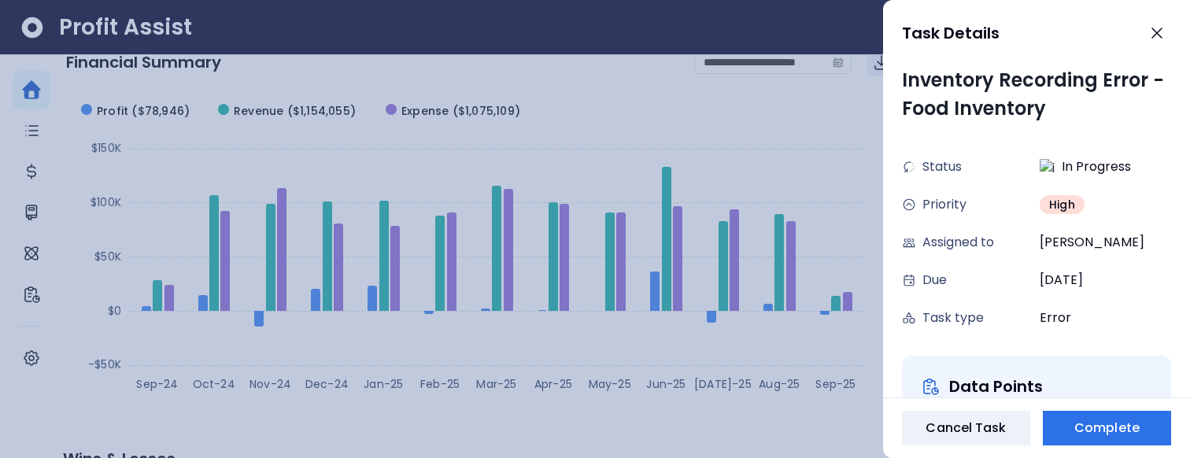
scroll to position [0, 0]
click at [796, 128] on div at bounding box center [595, 229] width 1190 height 458
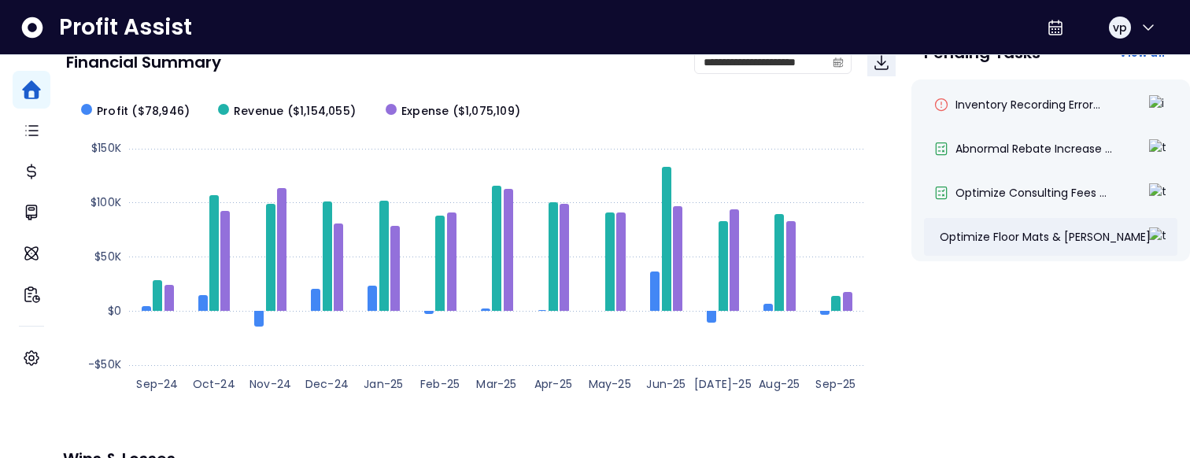
scroll to position [13, 0]
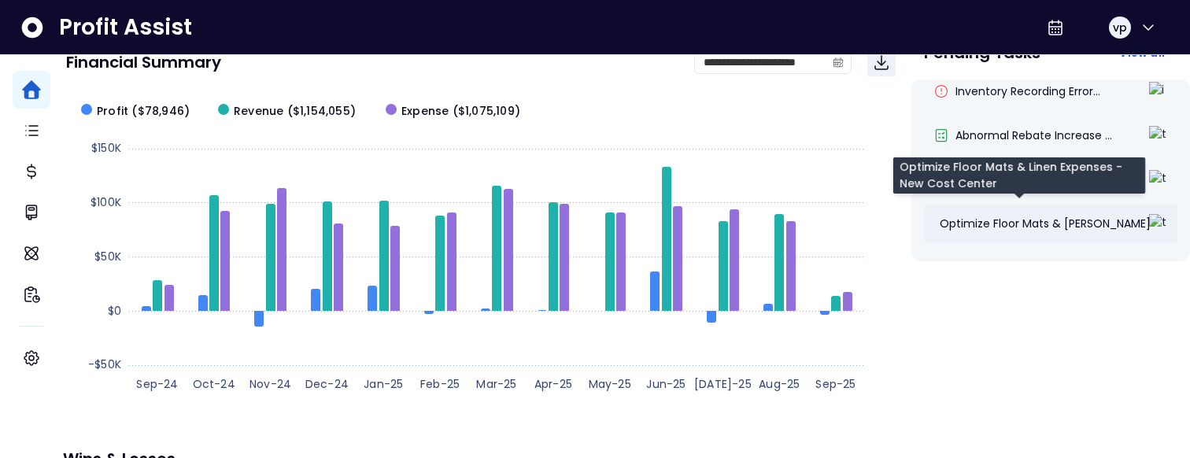
click at [988, 223] on span "Optimize Floor Mats & Lin..." at bounding box center [1049, 224] width 218 height 16
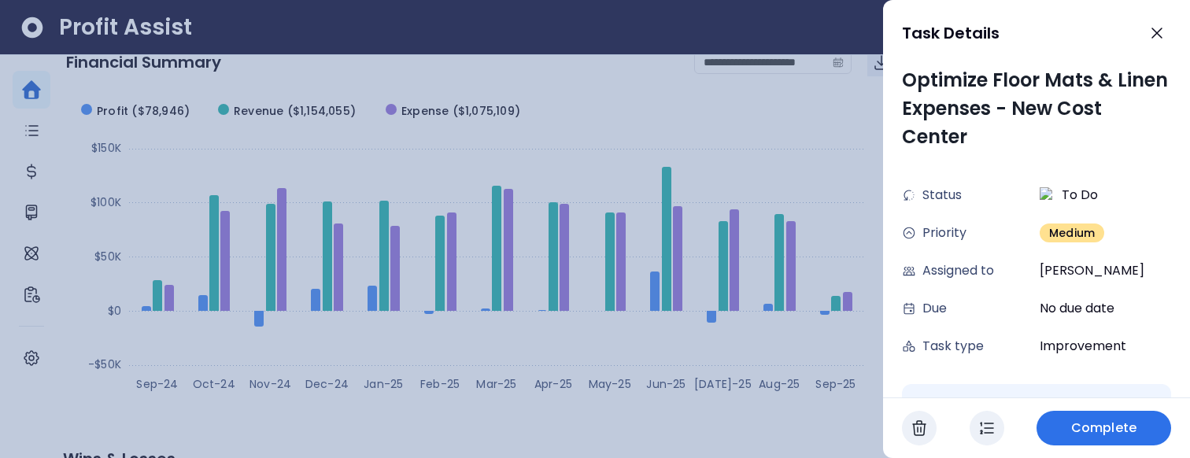
click at [772, 119] on div at bounding box center [595, 229] width 1190 height 458
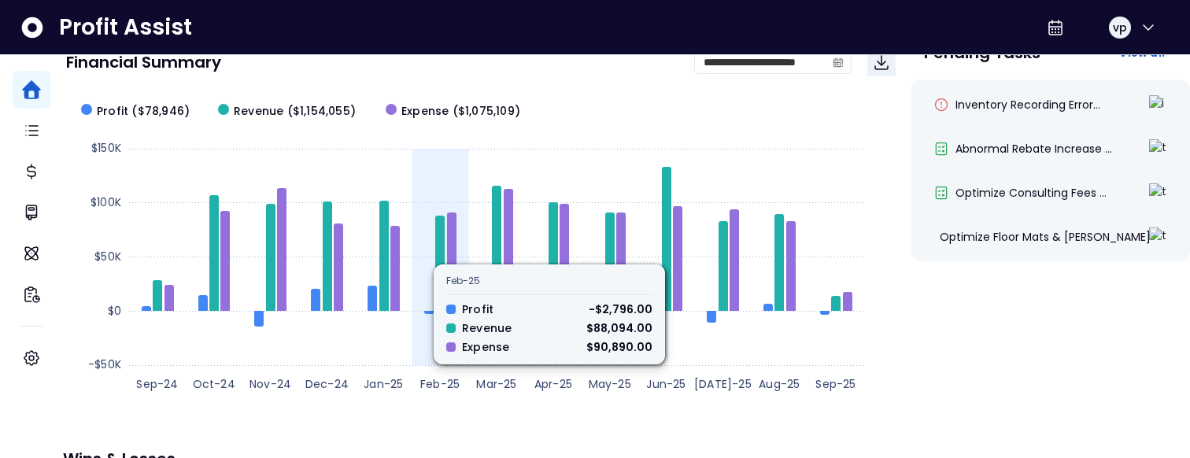
scroll to position [82, 0]
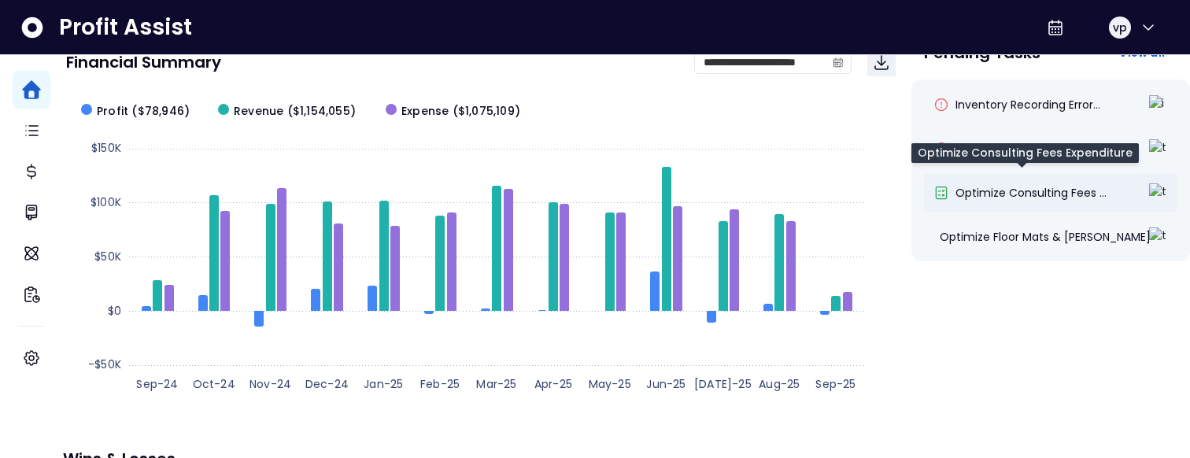
click at [982, 201] on span "Optimize Consulting Fees ..." at bounding box center [1030, 193] width 151 height 16
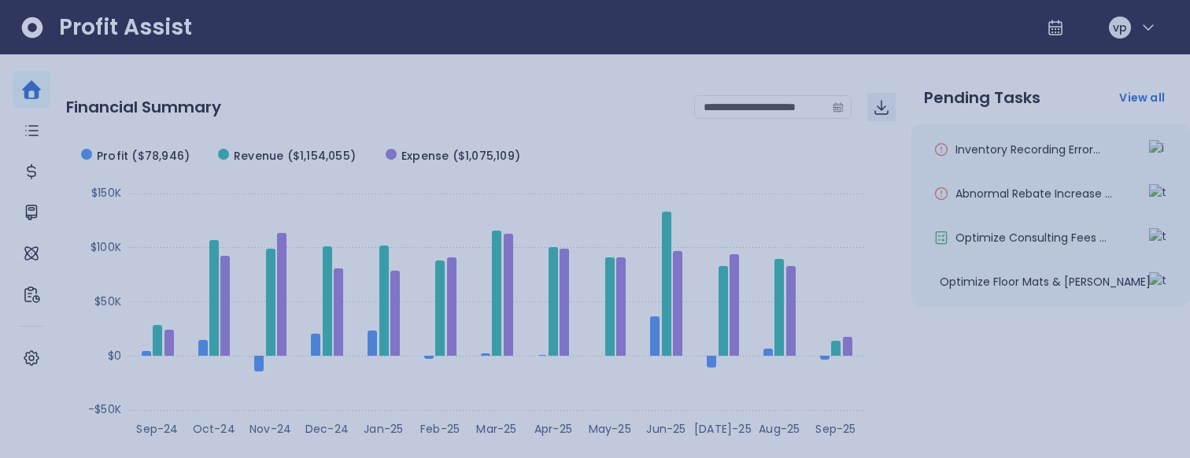
click at [871, 259] on div at bounding box center [595, 229] width 1190 height 458
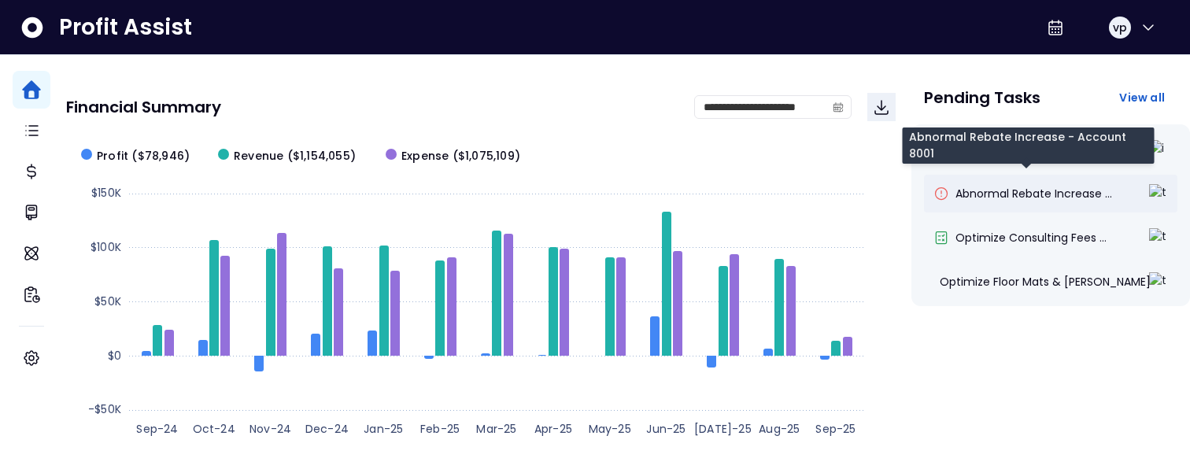
click at [993, 192] on span "Abnormal Rebate Increase ..." at bounding box center [1033, 194] width 157 height 16
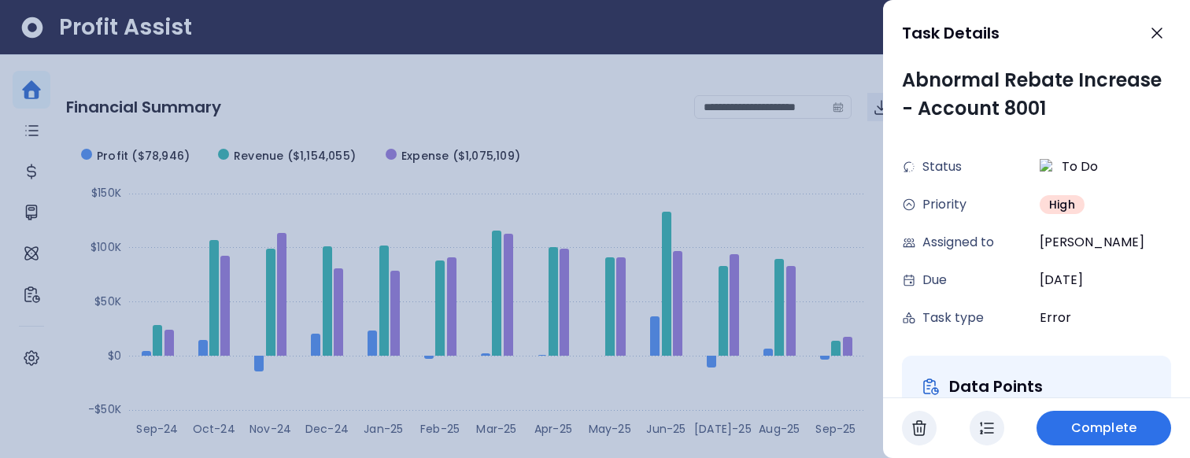
scroll to position [0, 0]
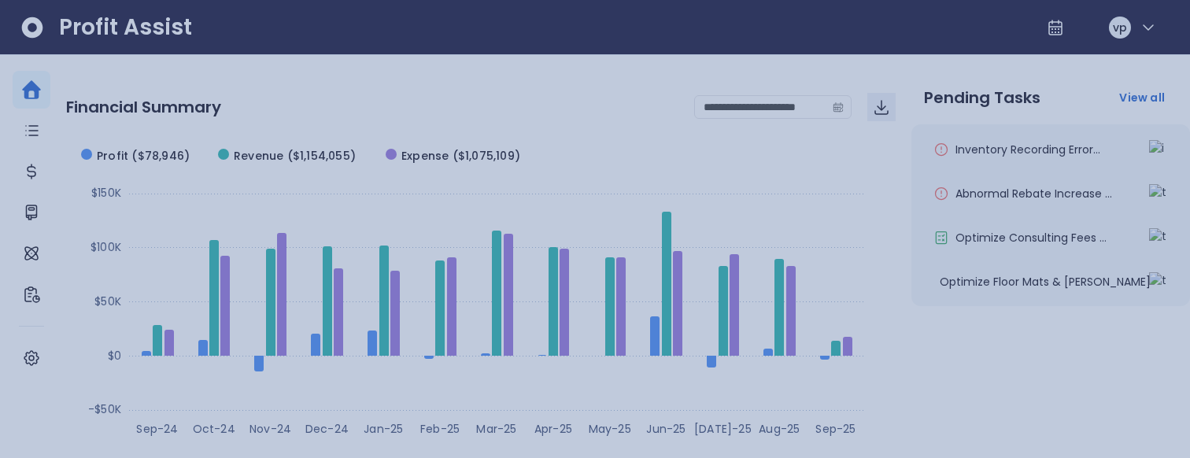
click at [772, 187] on div at bounding box center [595, 229] width 1190 height 458
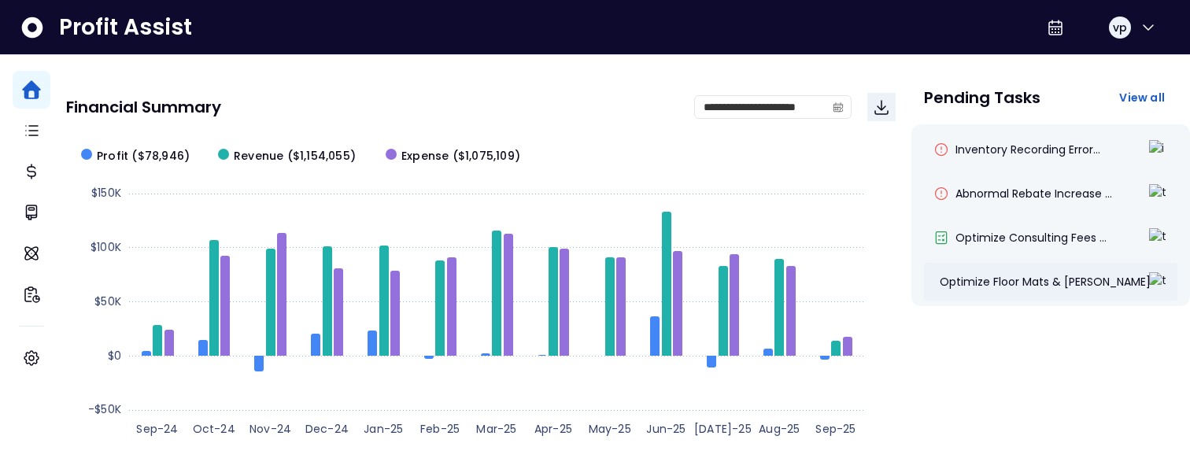
click at [1016, 263] on div "Optimize Floor Mats & Lin..." at bounding box center [1050, 282] width 253 height 38
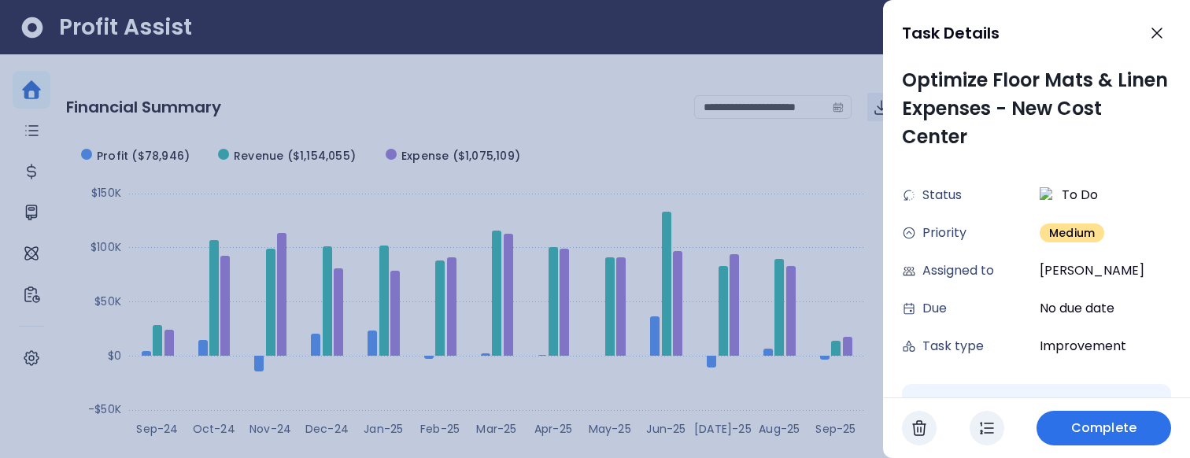
click at [786, 162] on div at bounding box center [595, 229] width 1190 height 458
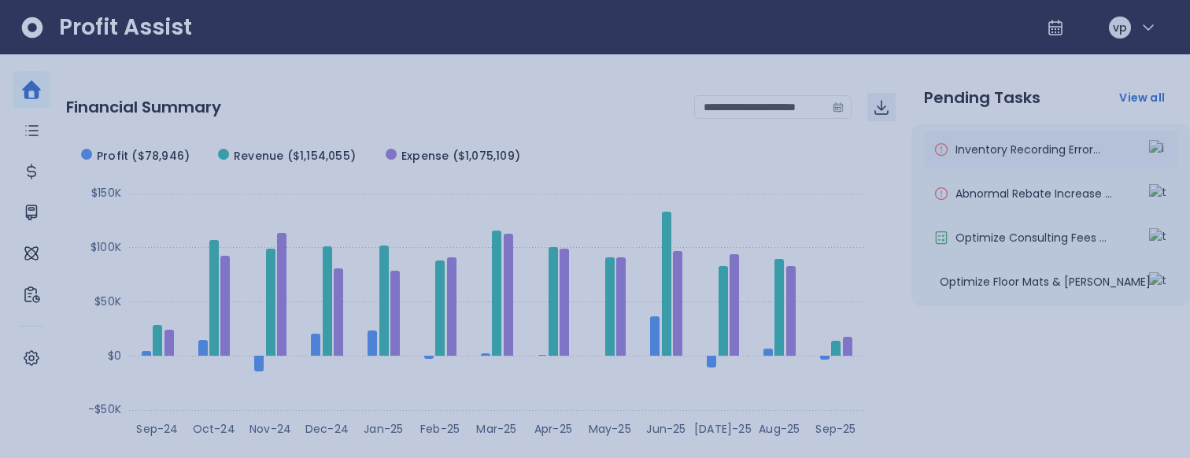
scroll to position [82, 0]
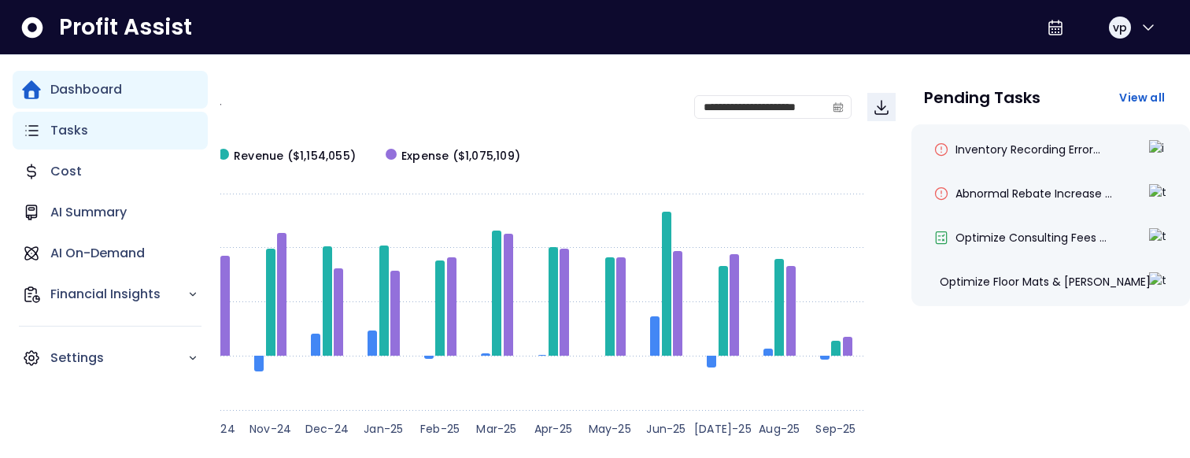
click at [110, 127] on div "Tasks" at bounding box center [110, 131] width 195 height 38
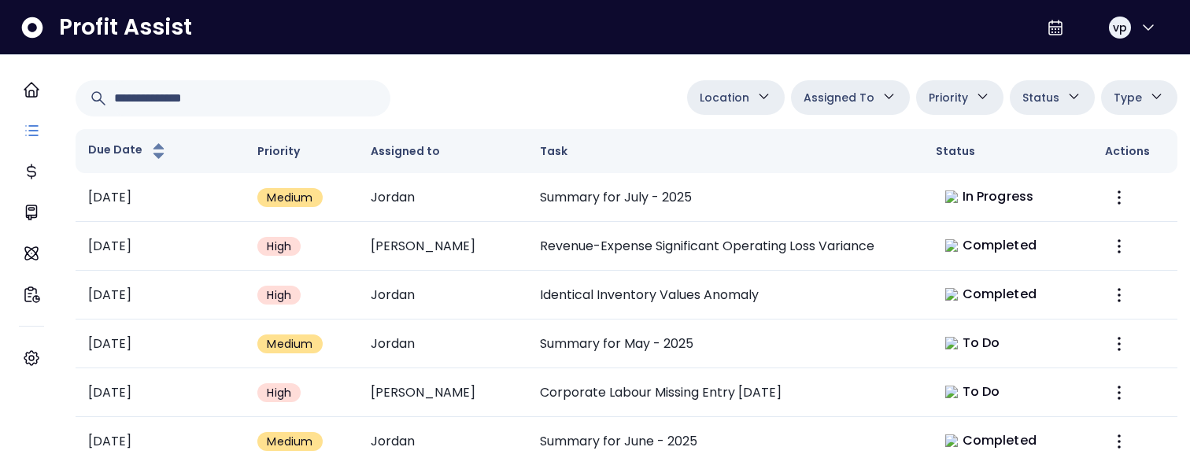
click at [832, 94] on span "Assigned To" at bounding box center [838, 97] width 71 height 19
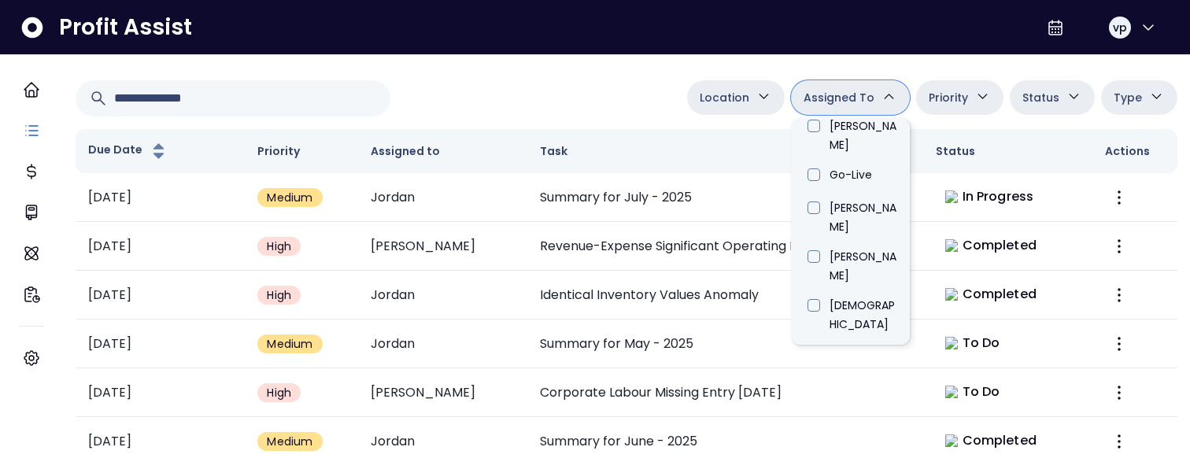
scroll to position [897, 0]
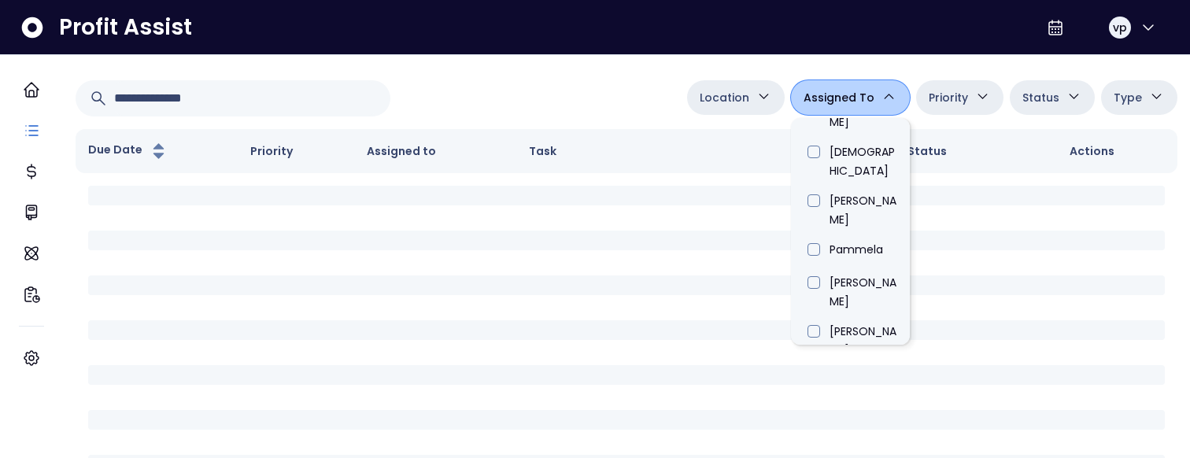
type input "*****"
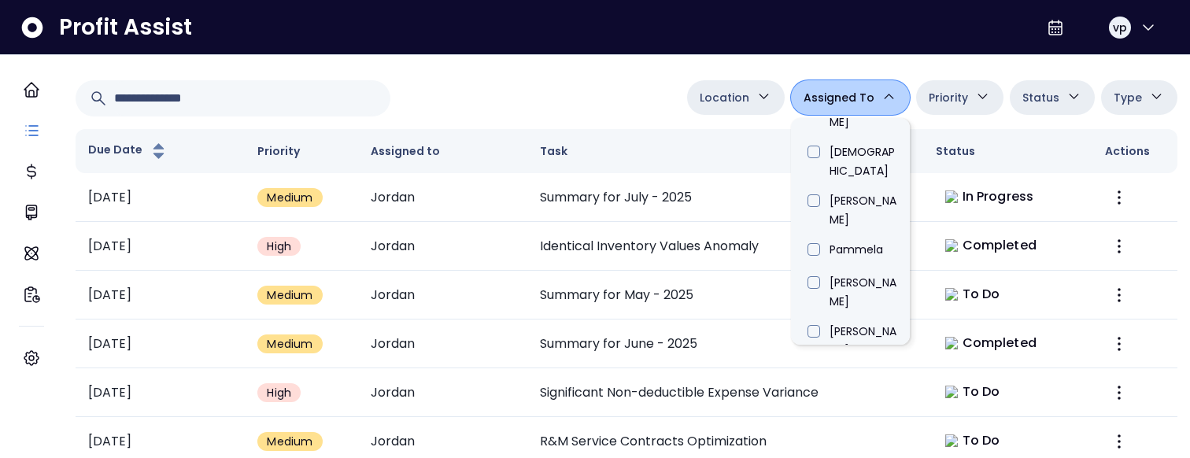
click at [532, 79] on div "Tasks Location Danforth College Queensway Duncan Eglinton QuickBooks Online Ass…" at bounding box center [626, 338] width 1127 height 667
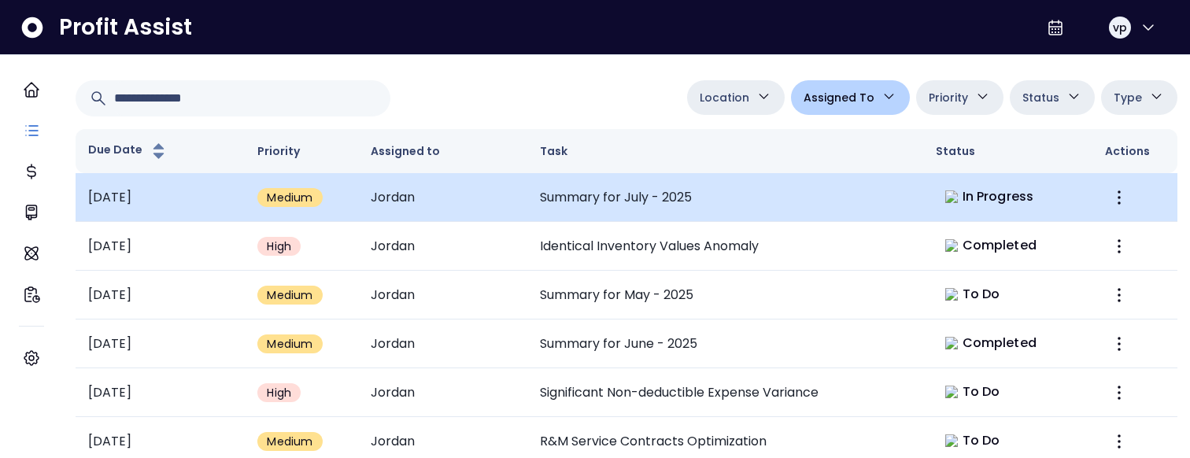
click at [718, 185] on td "Summary for July - 2025" at bounding box center [725, 197] width 396 height 49
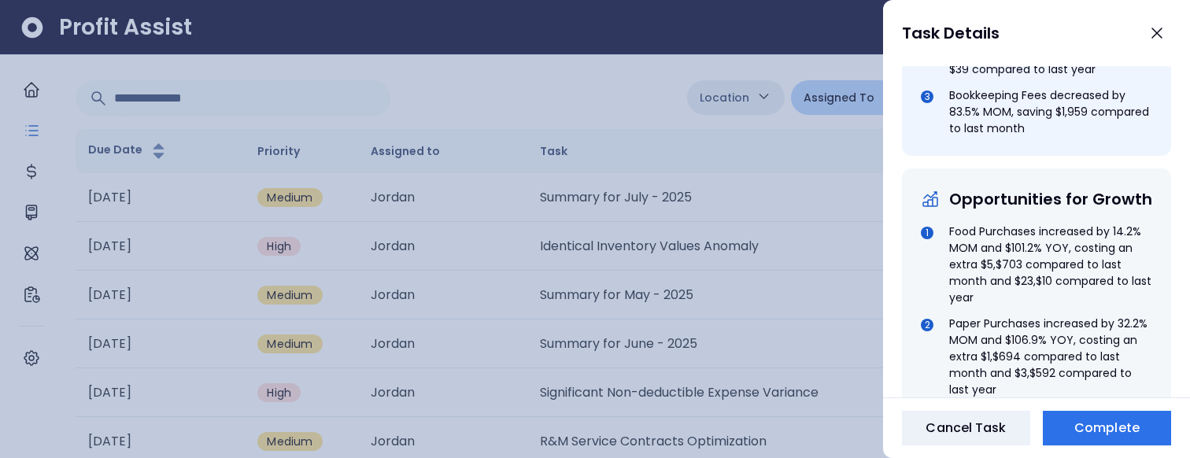
scroll to position [950, 0]
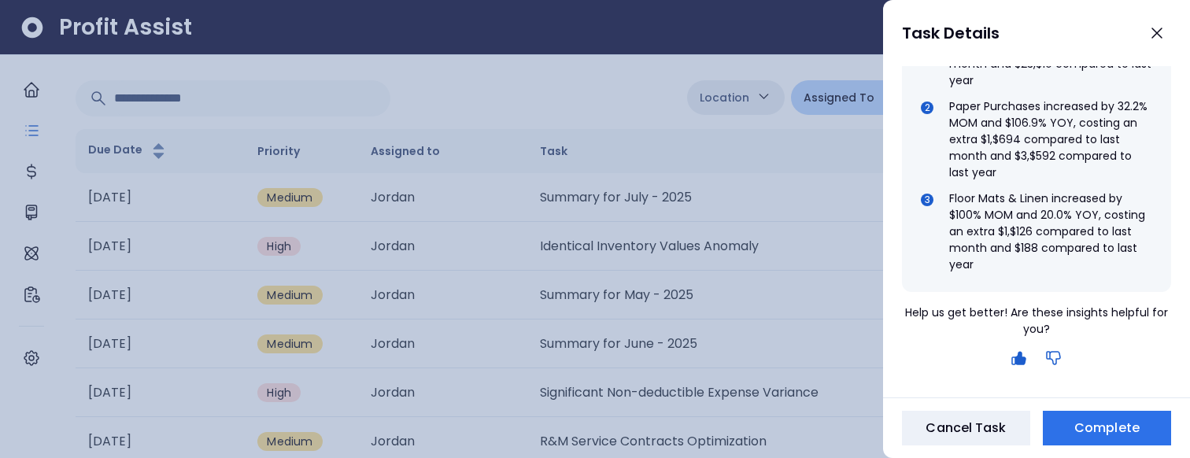
click at [1052, 335] on icon "button" at bounding box center [1053, 358] width 19 height 19
click at [1051, 335] on icon "button" at bounding box center [1053, 358] width 13 height 13
click at [1057, 335] on icon "button" at bounding box center [1053, 358] width 19 height 19
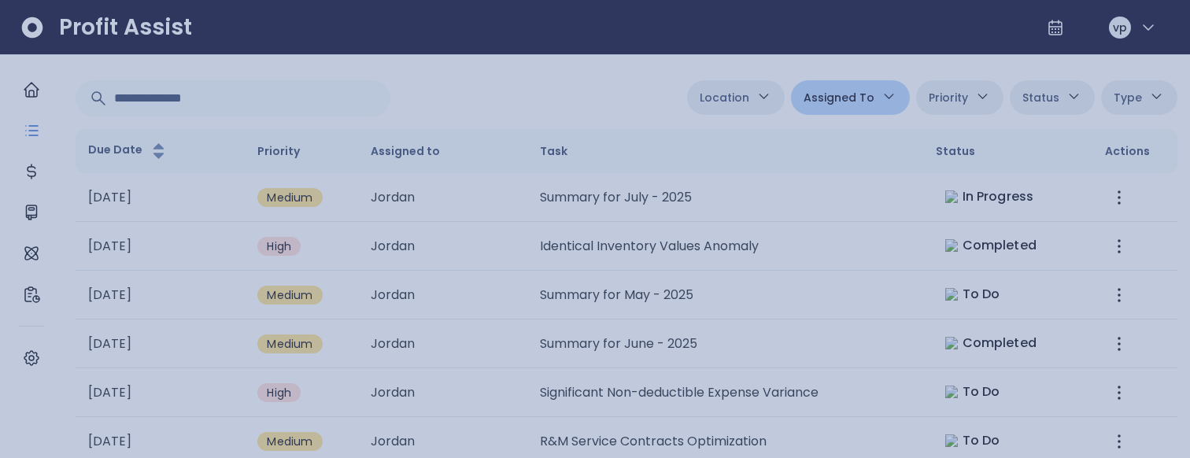
click at [485, 190] on div at bounding box center [595, 229] width 1190 height 458
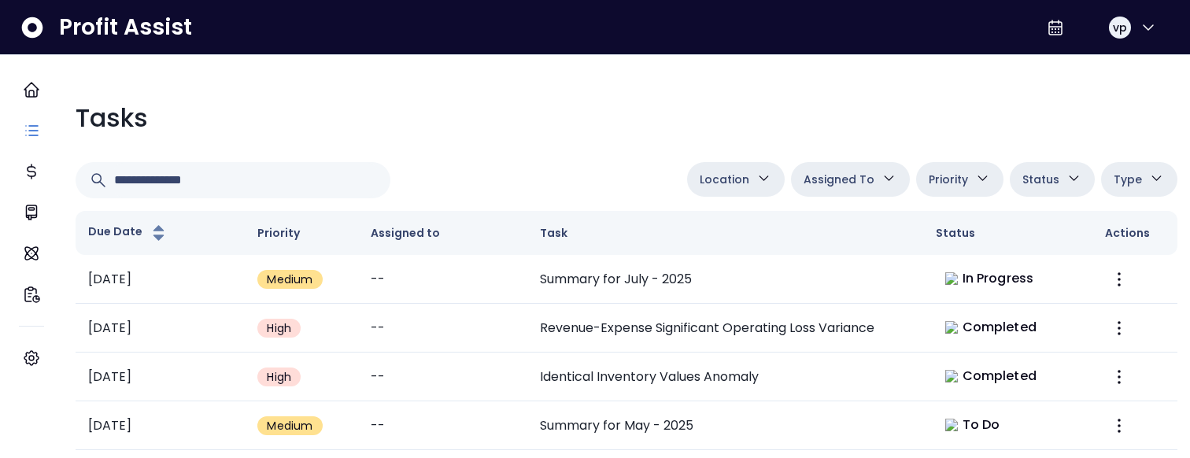
click at [848, 176] on span "Assigned To" at bounding box center [838, 179] width 71 height 19
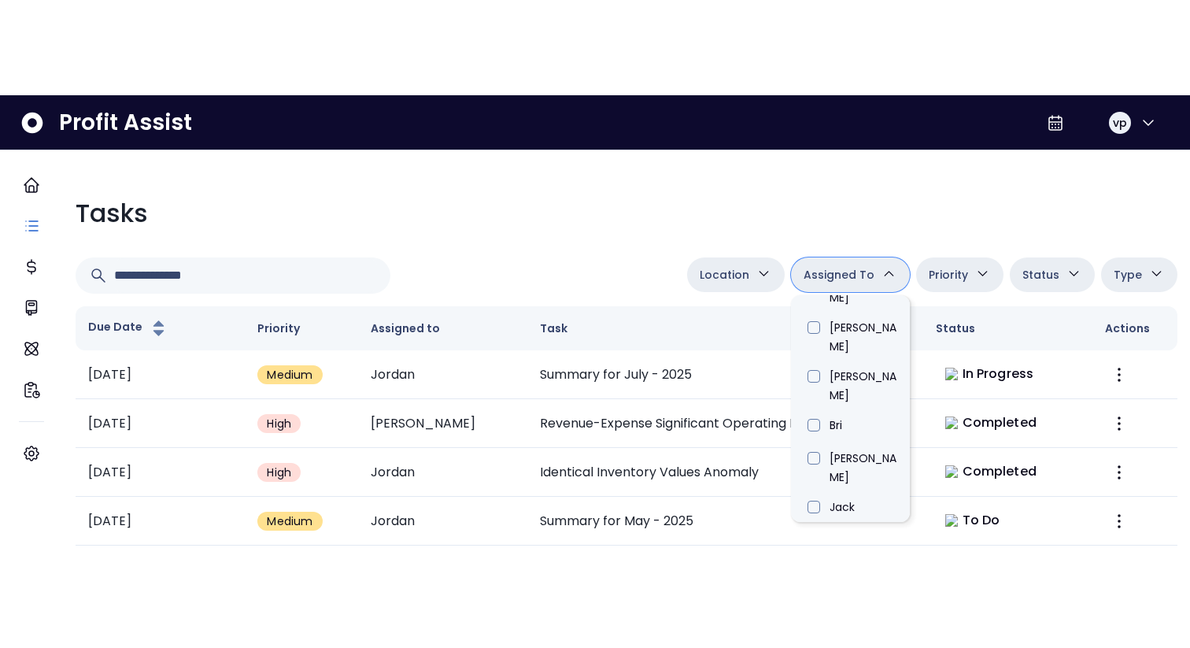
scroll to position [897, 0]
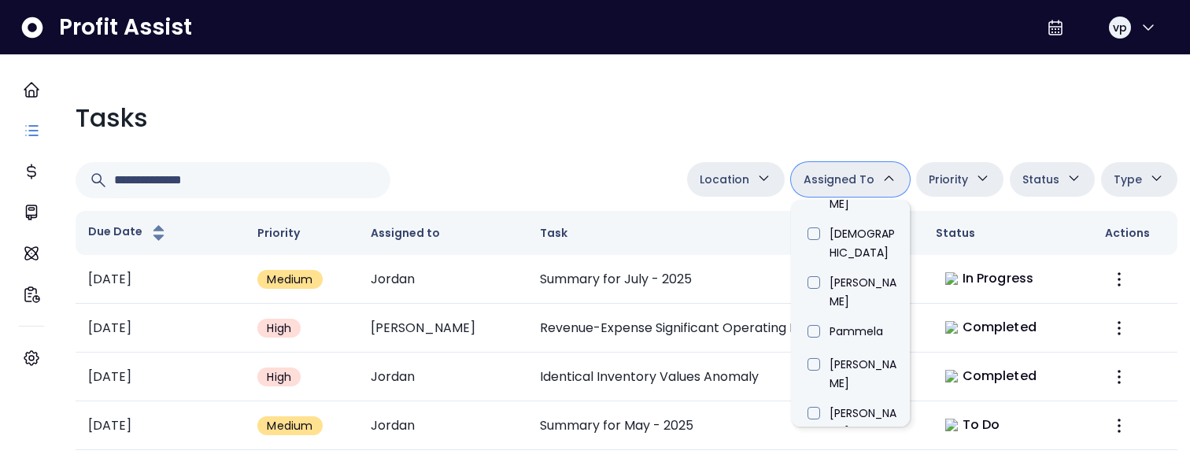
type input "*****"
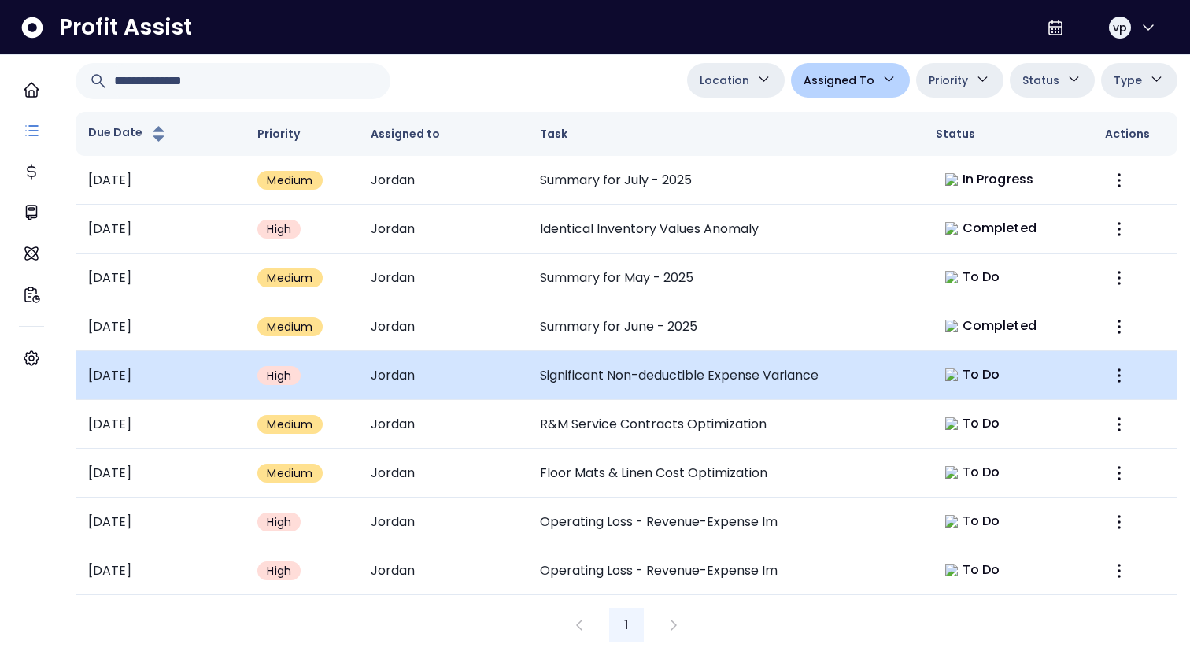
scroll to position [0, 0]
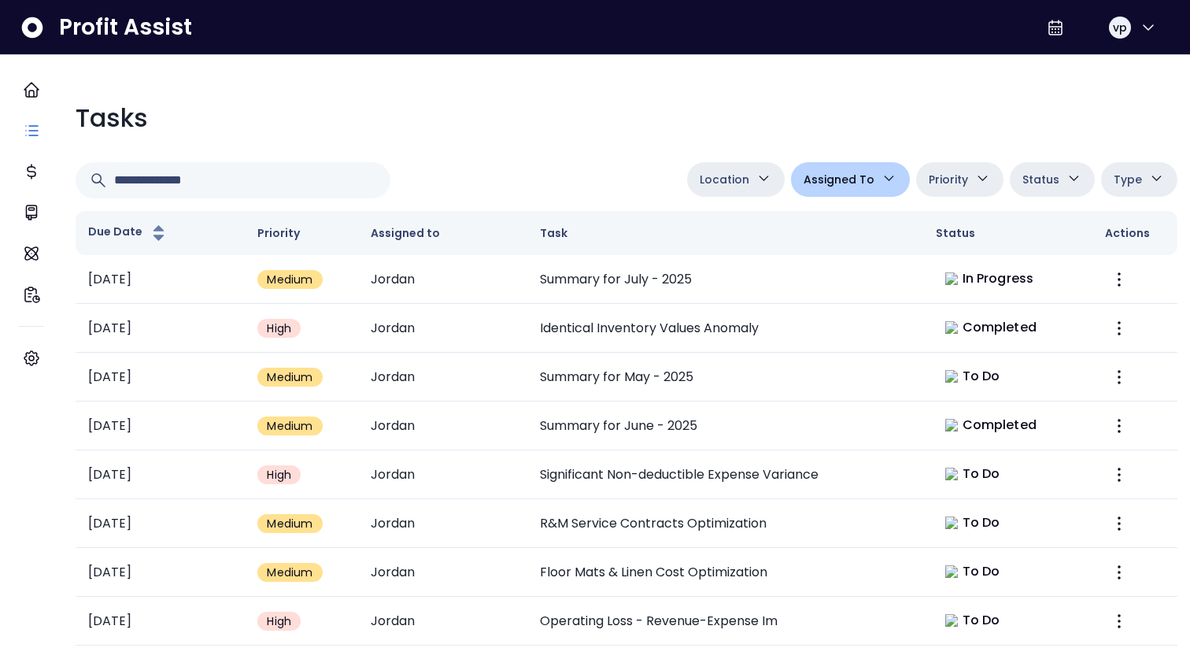
click at [755, 181] on icon "button" at bounding box center [763, 178] width 17 height 17
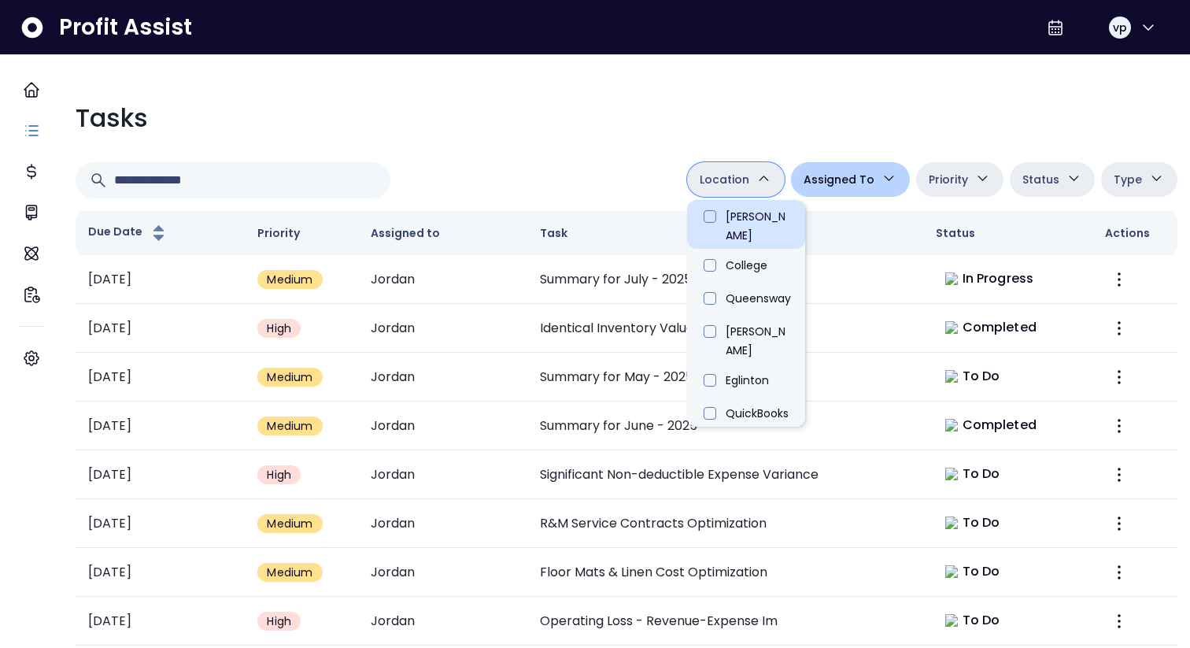
click at [699, 226] on li "[PERSON_NAME]" at bounding box center [746, 224] width 118 height 49
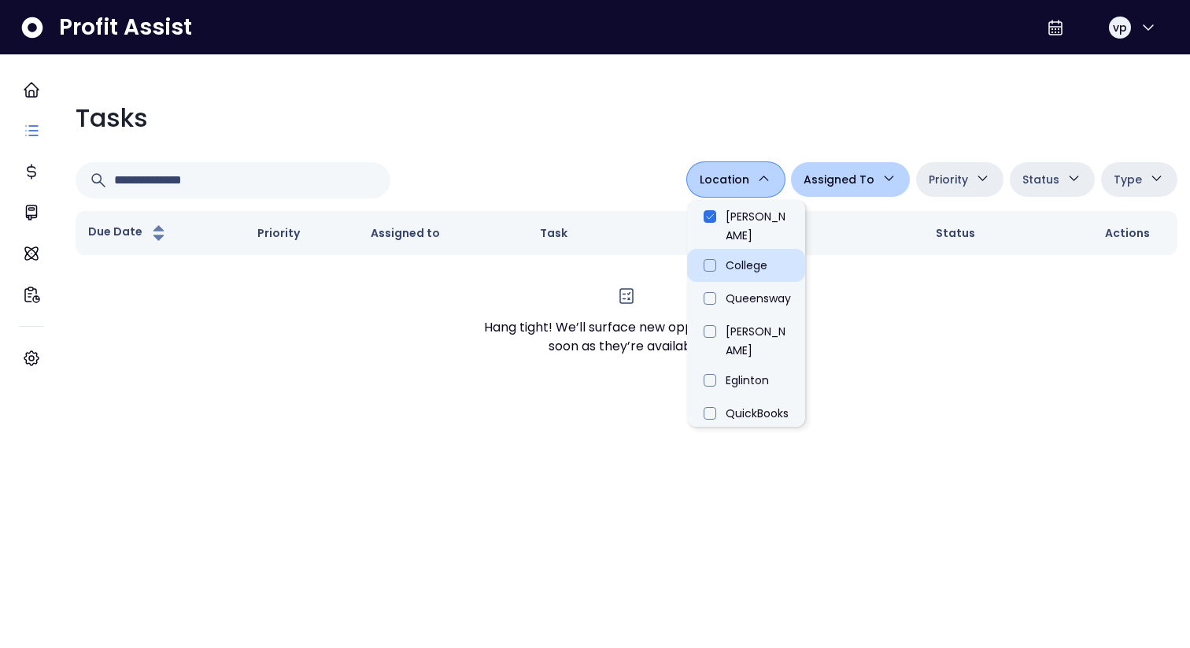
click at [705, 250] on li "College" at bounding box center [746, 265] width 118 height 33
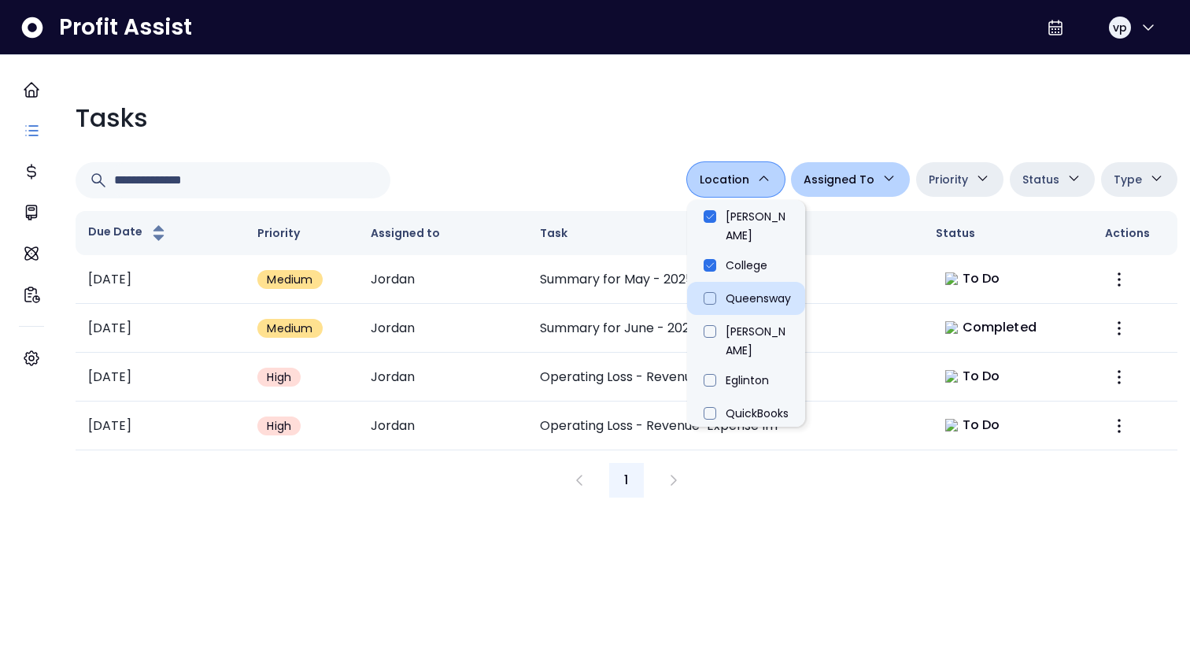
click at [704, 282] on li "Queensway" at bounding box center [746, 298] width 118 height 33
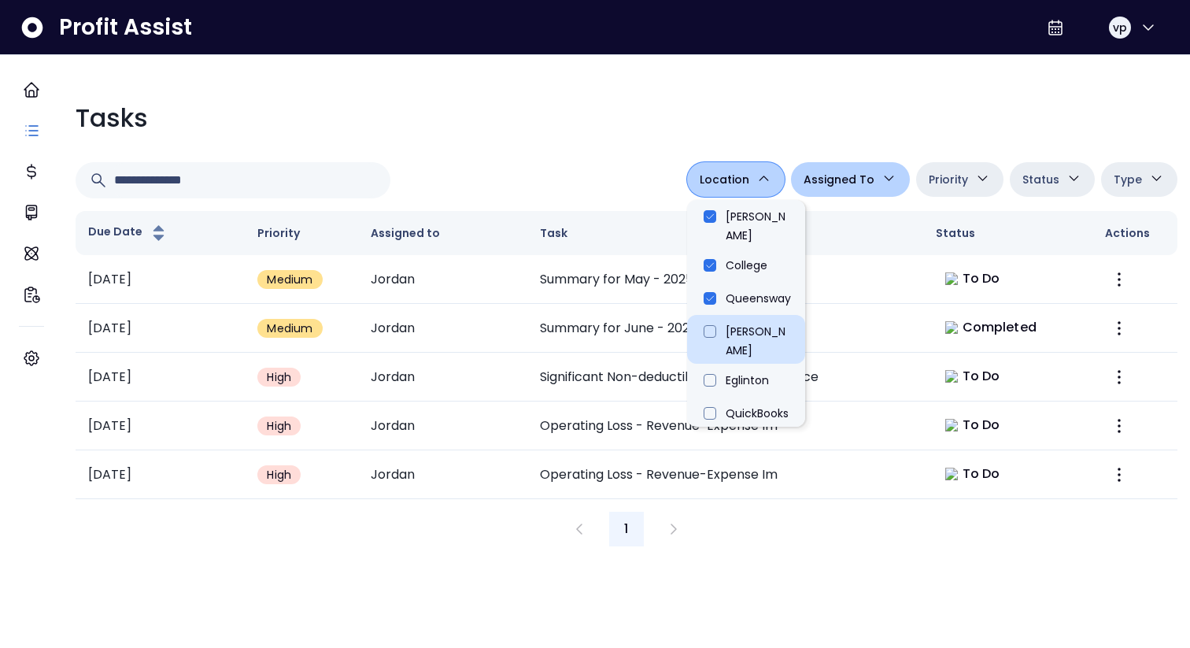
click at [704, 315] on li "[PERSON_NAME]" at bounding box center [746, 339] width 118 height 49
click at [706, 364] on li "Eglinton" at bounding box center [746, 380] width 118 height 33
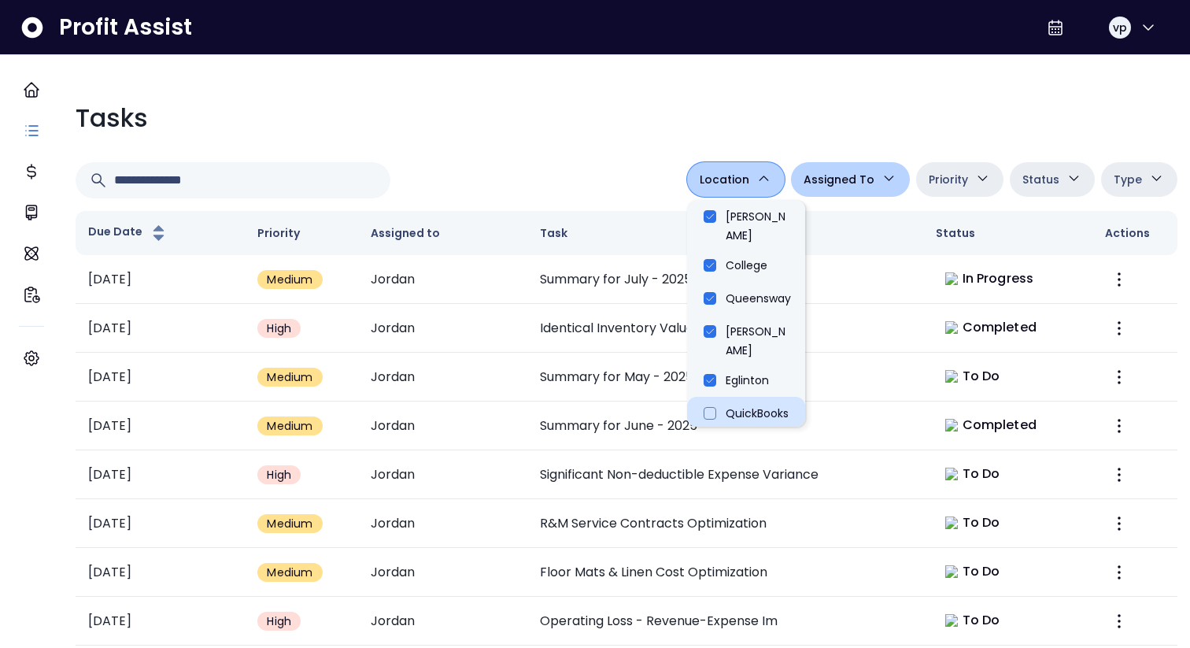
click at [704, 397] on li "QuickBooks Online" at bounding box center [746, 421] width 118 height 49
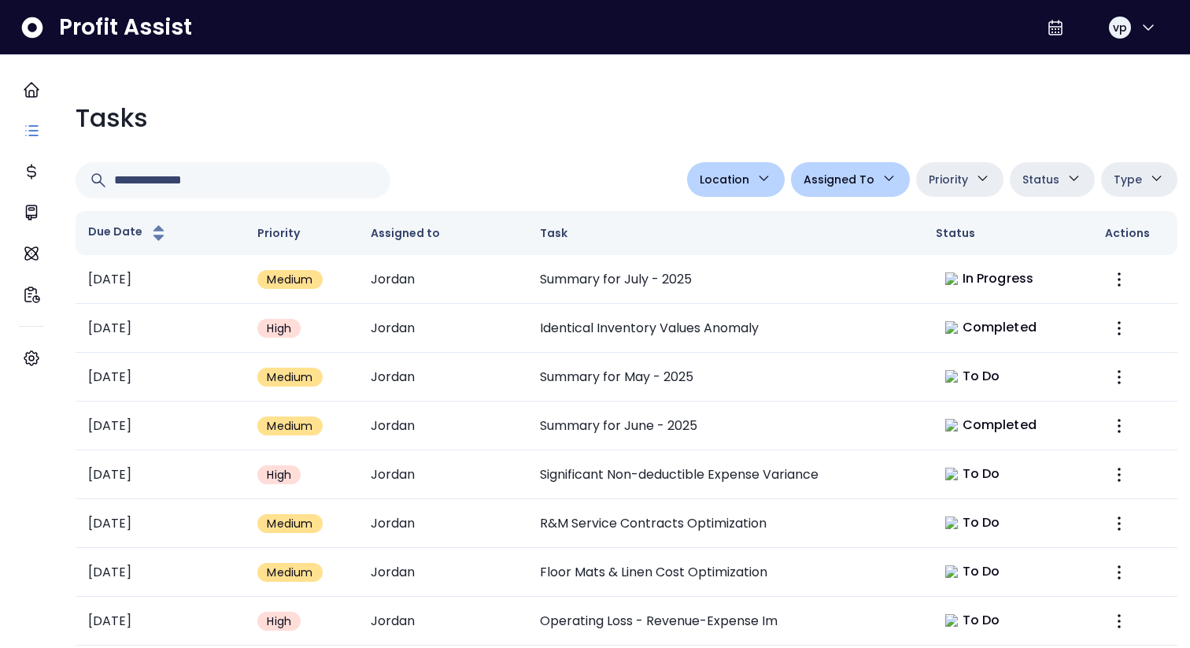
click at [539, 142] on div "**********" at bounding box center [626, 420] width 1127 height 667
click at [755, 178] on icon "button" at bounding box center [763, 178] width 17 height 17
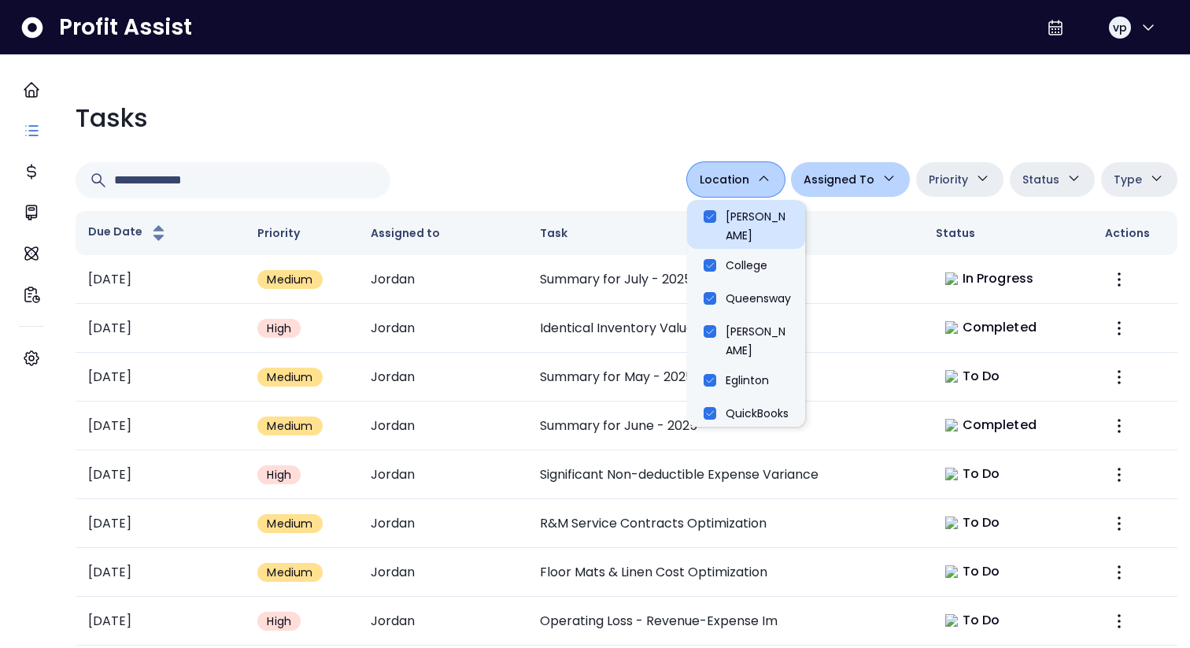
click at [707, 214] on li "[PERSON_NAME]" at bounding box center [746, 224] width 118 height 49
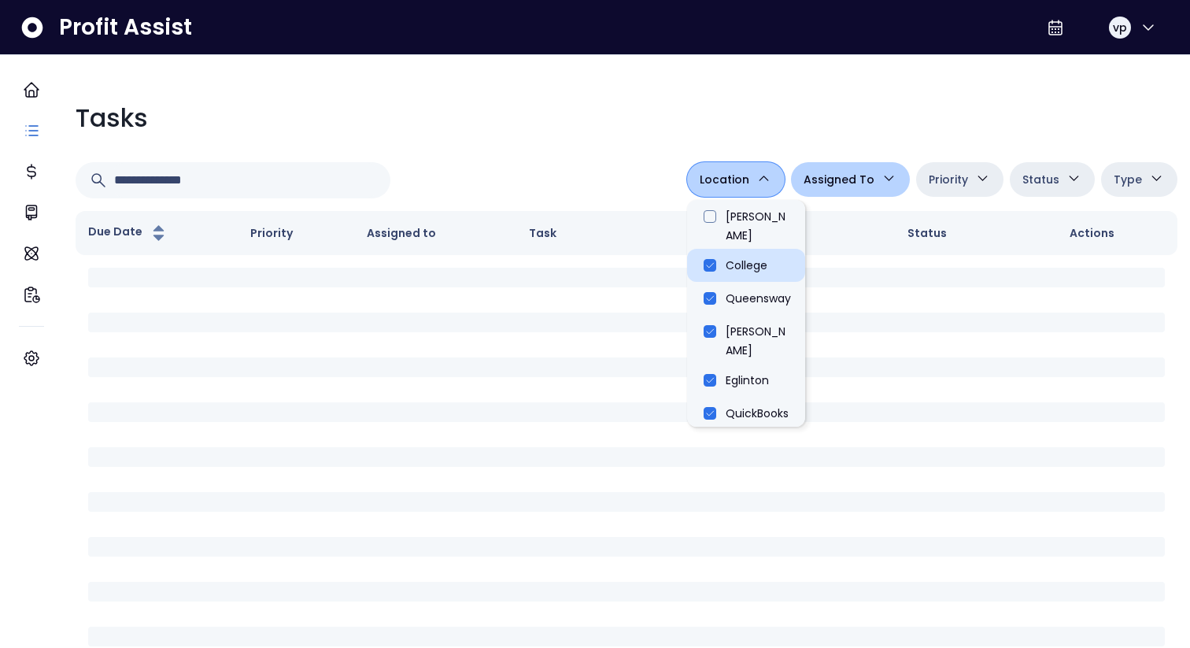
click at [706, 257] on li "College" at bounding box center [746, 265] width 118 height 33
click at [706, 282] on li "Queensway" at bounding box center [746, 298] width 118 height 33
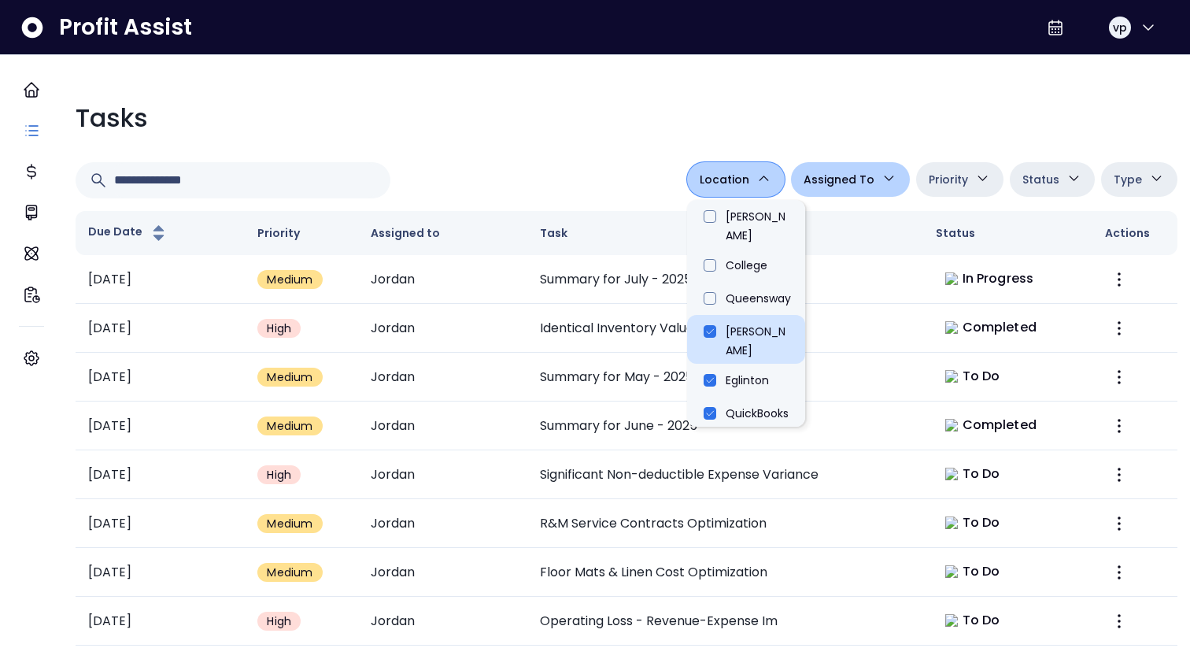
click at [705, 315] on li "[PERSON_NAME]" at bounding box center [746, 339] width 118 height 49
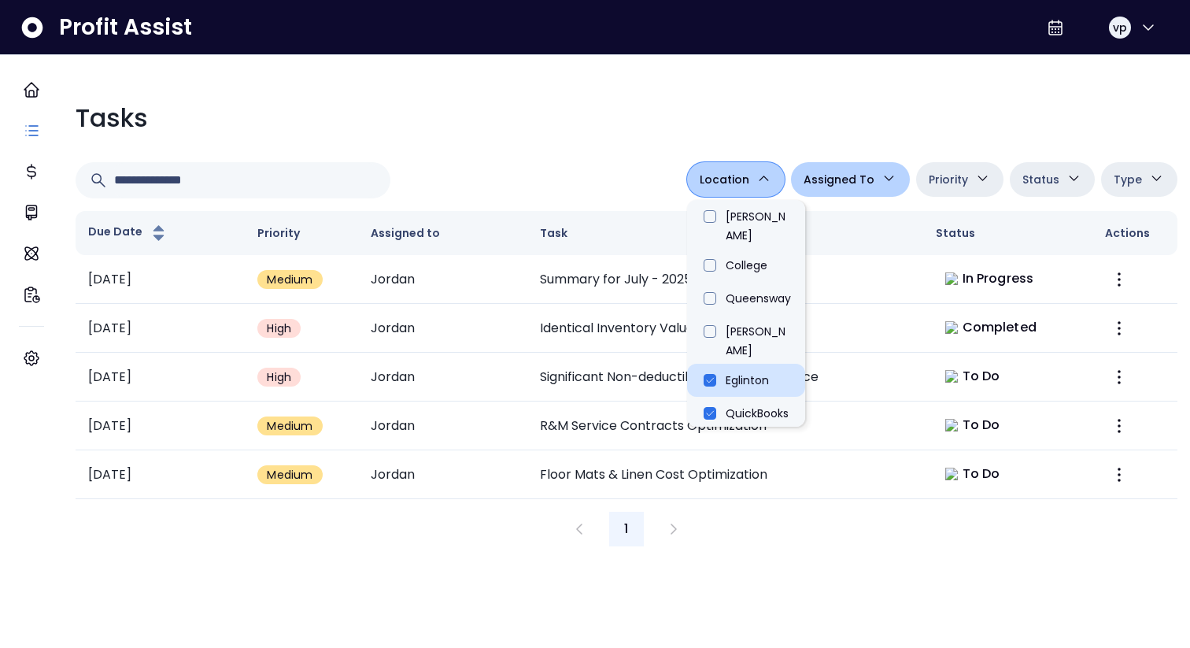
click at [704, 364] on li "Eglinton" at bounding box center [746, 380] width 118 height 33
type input "**********"
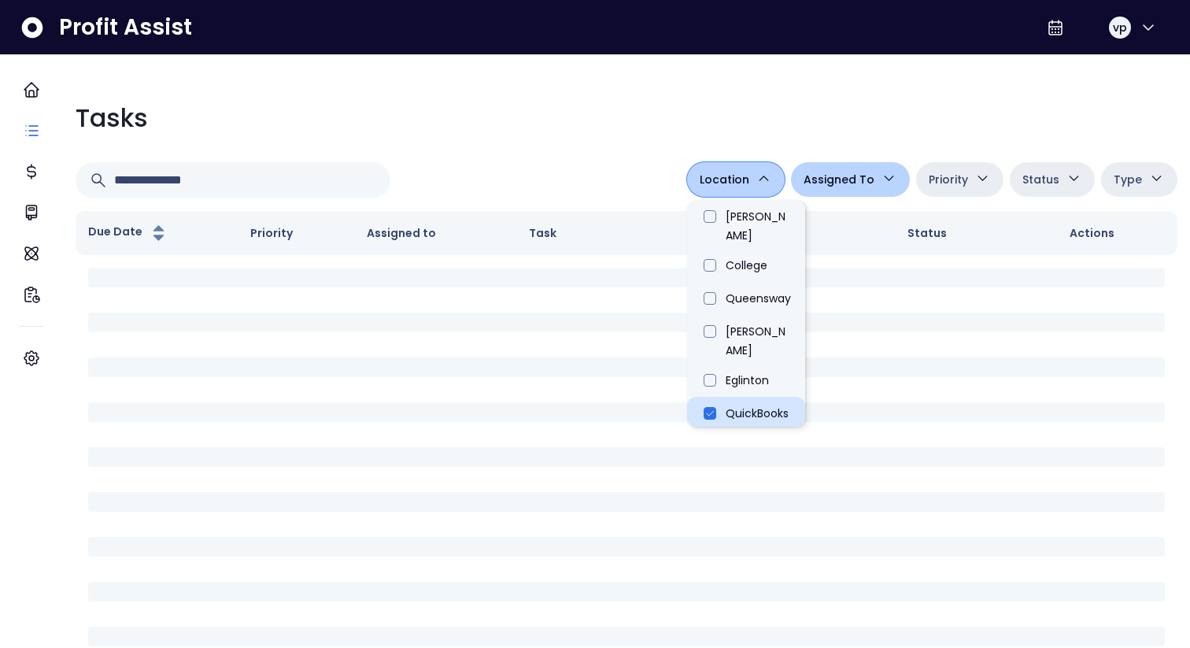
click at [704, 397] on li "QuickBooks Online" at bounding box center [746, 421] width 118 height 49
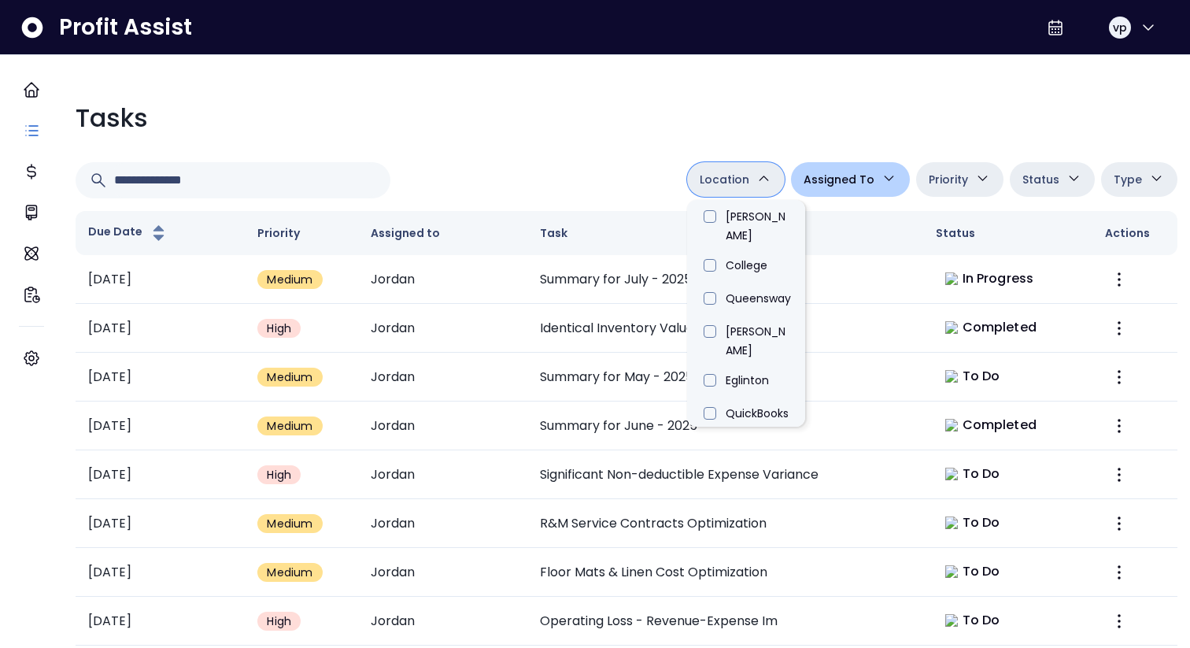
click at [593, 157] on div "Tasks Location Danforth College Queensway Duncan Eglinton QuickBooks Online Ass…" at bounding box center [626, 420] width 1127 height 667
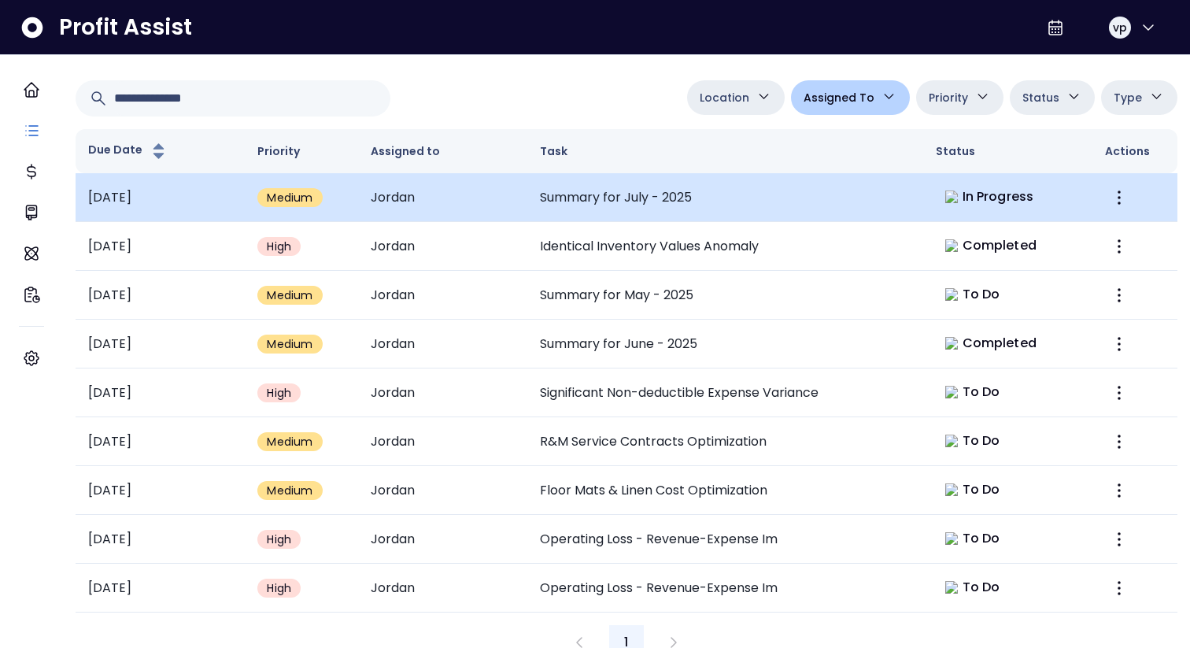
scroll to position [71, 0]
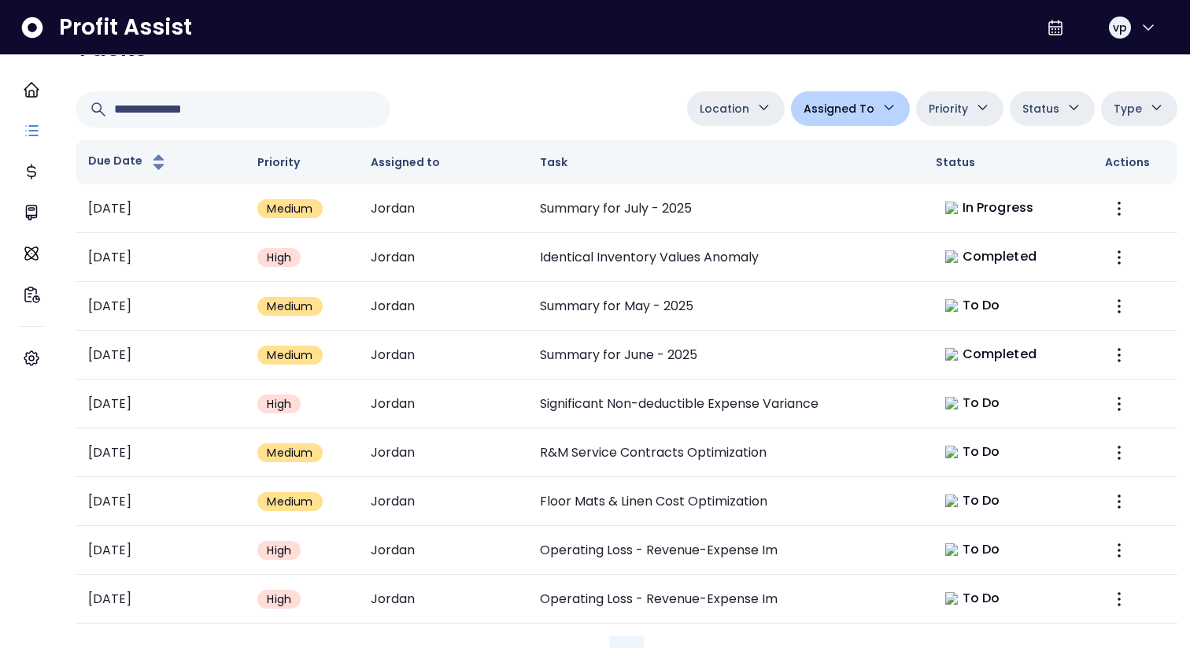
click at [763, 113] on icon "button" at bounding box center [763, 107] width 17 height 17
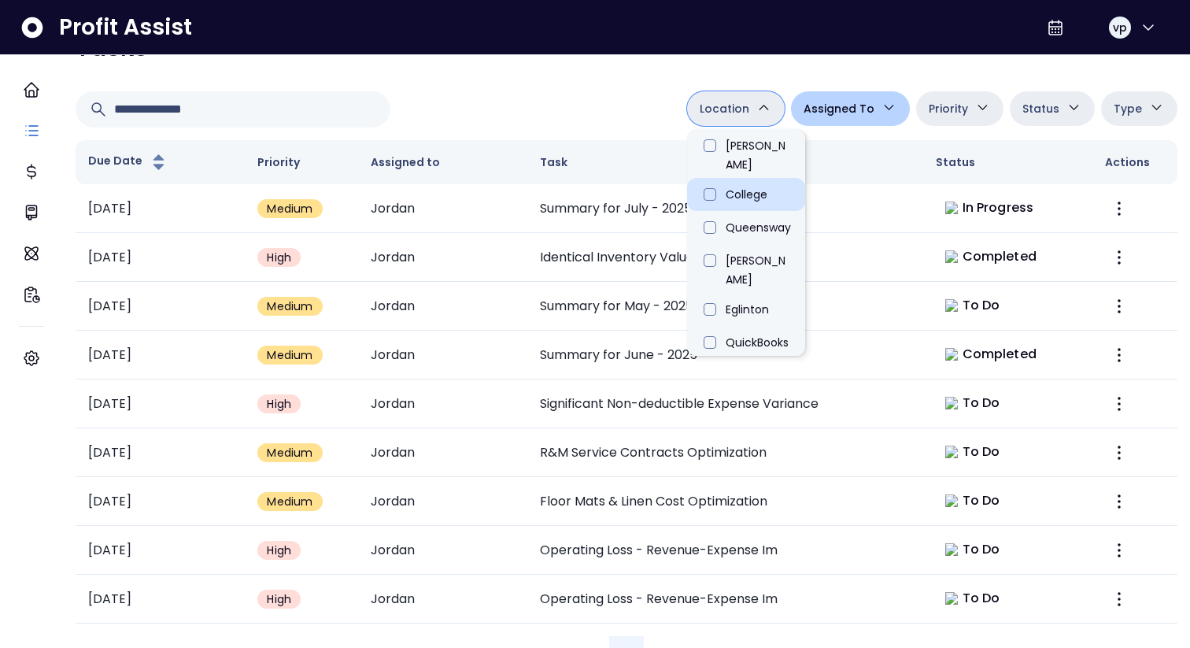
click at [758, 178] on li "College" at bounding box center [746, 194] width 118 height 33
type input "**********"
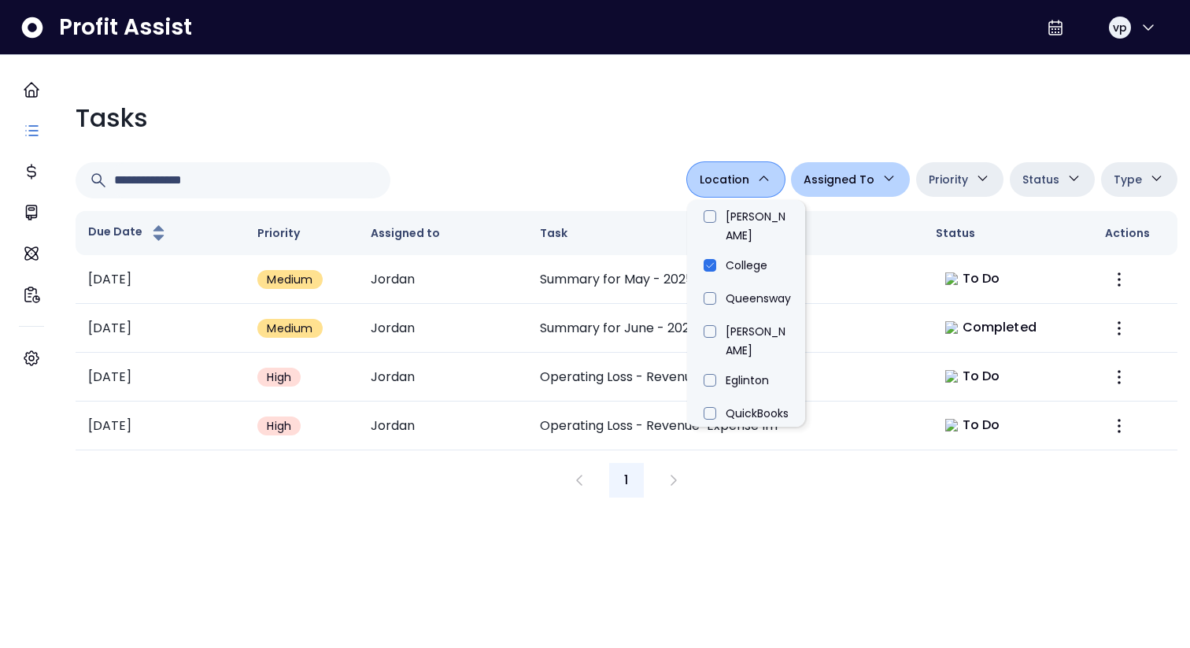
scroll to position [0, 0]
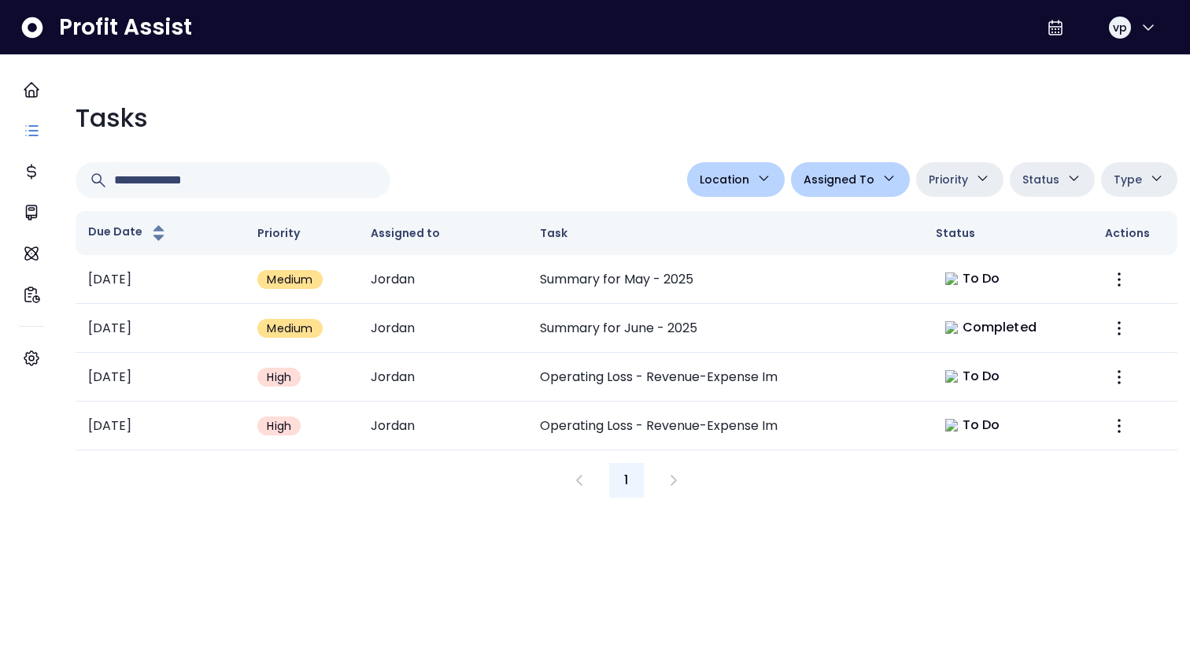
click at [601, 107] on div "Tasks" at bounding box center [627, 118] width 1102 height 38
click at [955, 192] on button "Priority" at bounding box center [959, 179] width 87 height 35
click at [951, 227] on li "High" at bounding box center [975, 216] width 118 height 33
type input "********"
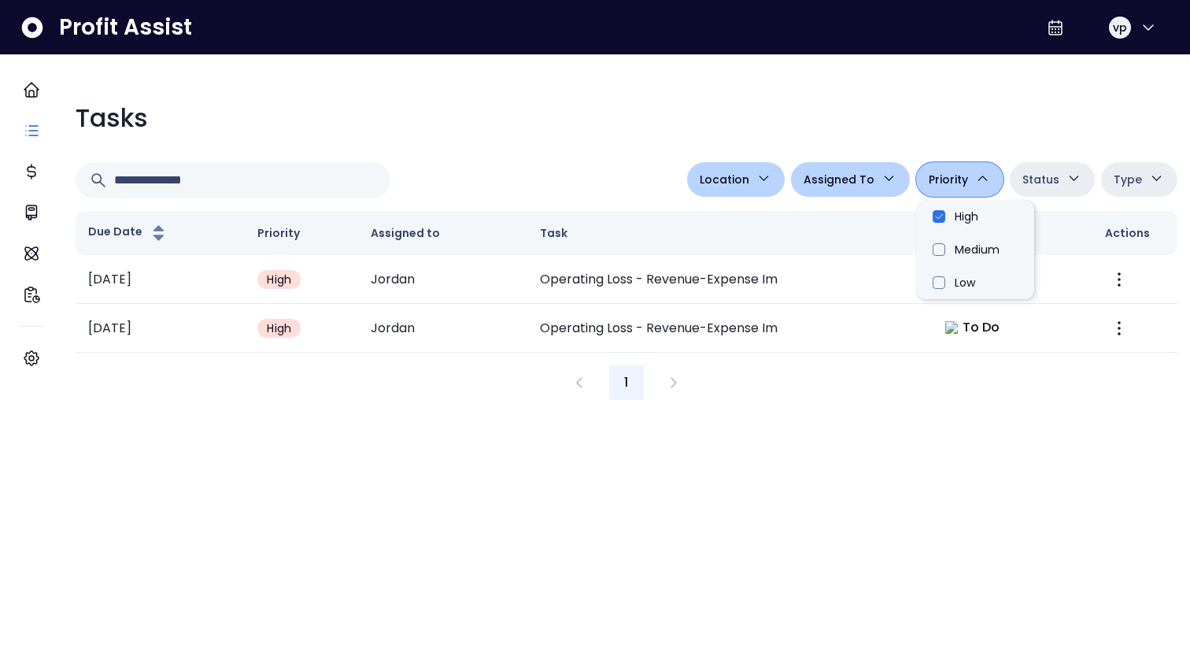
click at [665, 83] on div "**********" at bounding box center [626, 233] width 1127 height 357
click at [729, 186] on span "Location" at bounding box center [725, 179] width 50 height 19
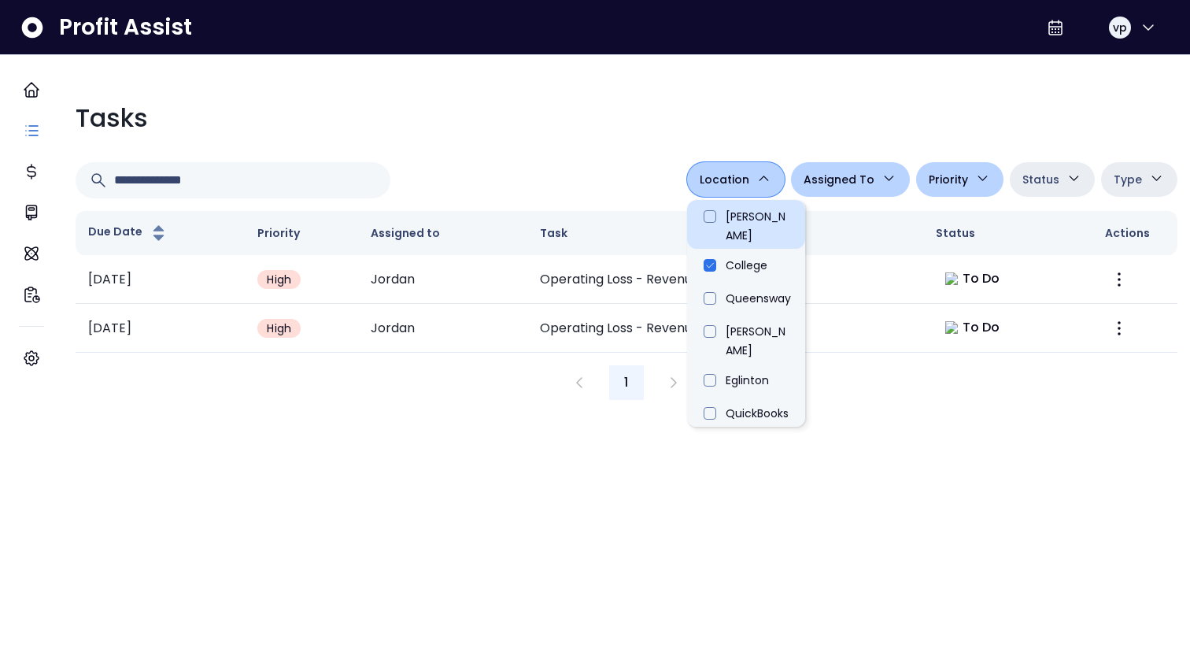
click at [705, 216] on li "[PERSON_NAME]" at bounding box center [746, 224] width 118 height 49
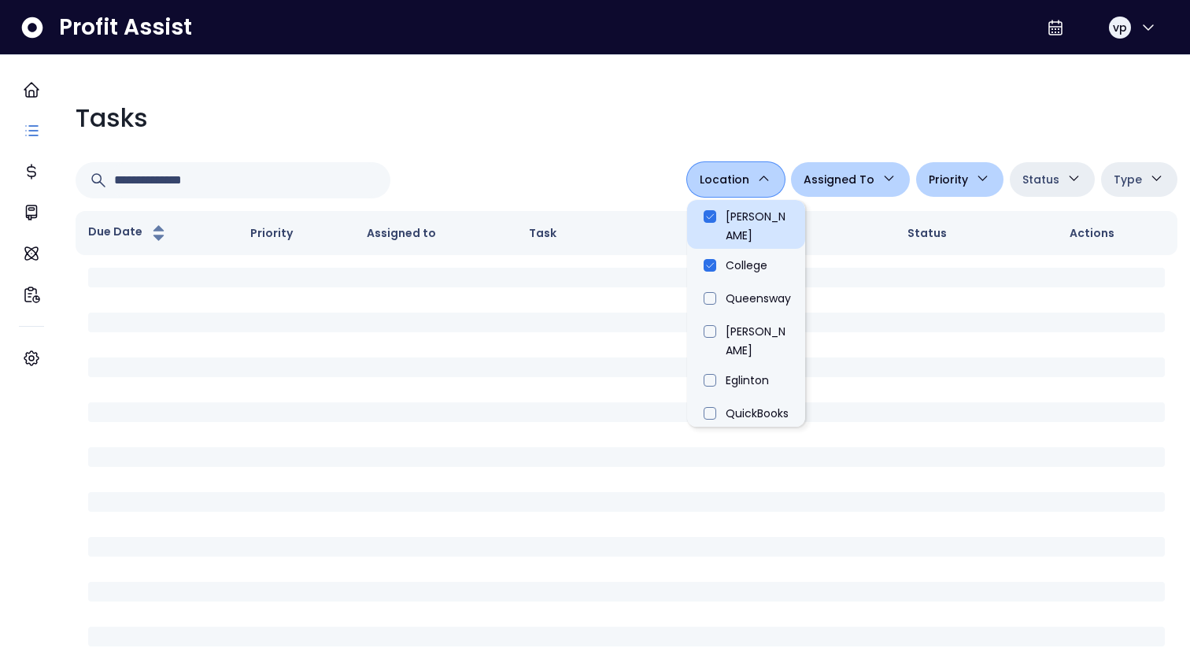
click at [705, 216] on li "[PERSON_NAME]" at bounding box center [746, 224] width 118 height 49
type input "**********"
click at [705, 249] on li "College" at bounding box center [746, 265] width 118 height 33
click at [564, 122] on div "Tasks" at bounding box center [627, 118] width 1102 height 38
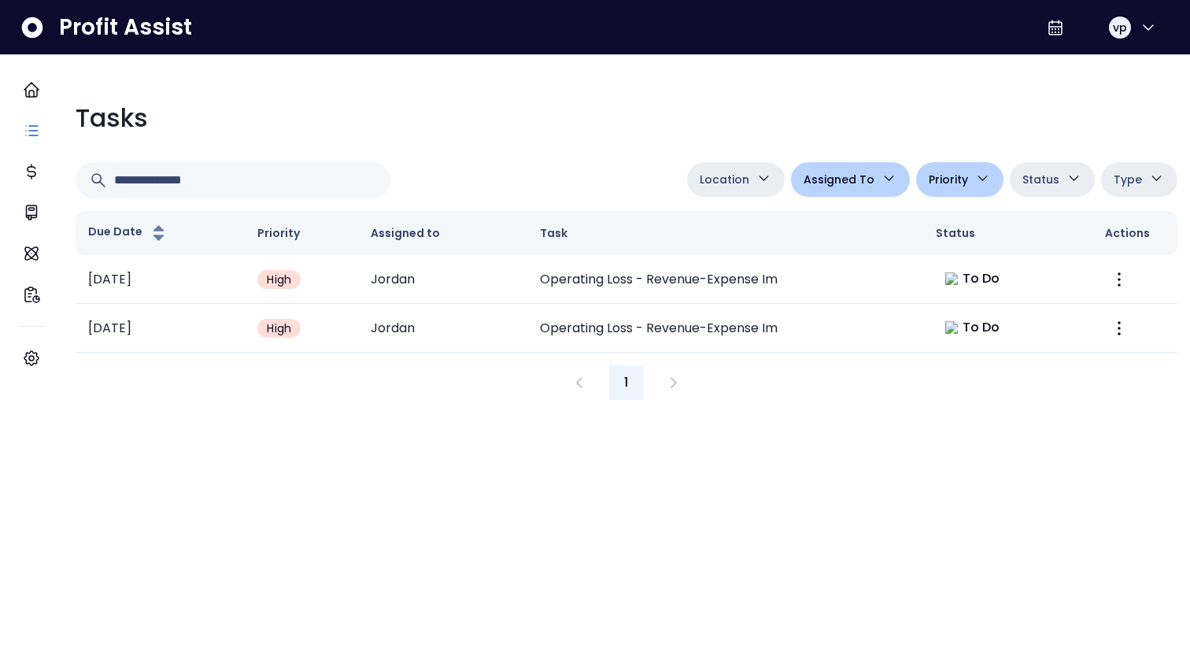
click at [940, 183] on span "Priority" at bounding box center [948, 179] width 39 height 19
click at [938, 221] on li "High" at bounding box center [975, 216] width 118 height 33
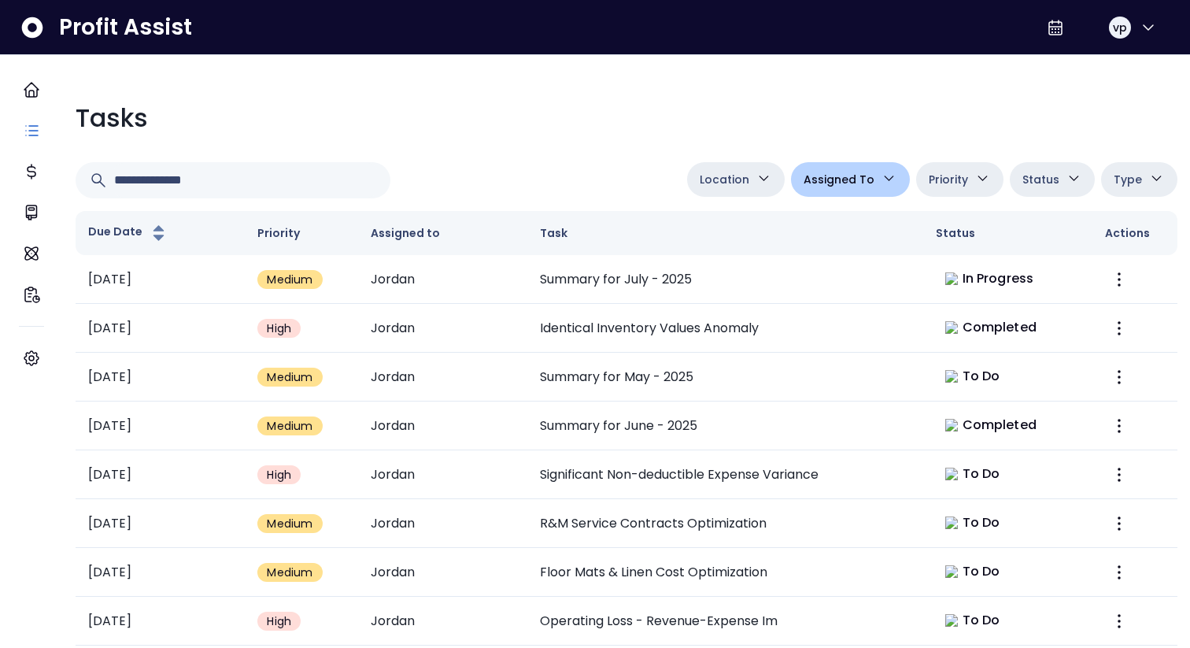
click at [523, 171] on div at bounding box center [378, 180] width 605 height 36
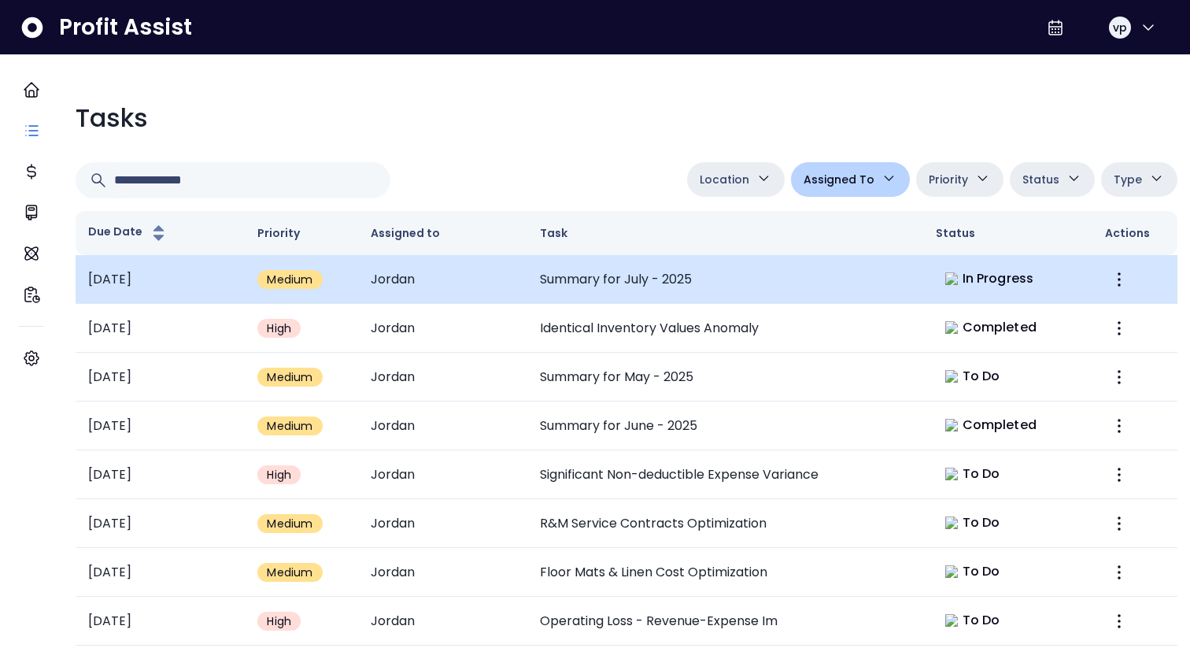
click at [661, 279] on td "Summary for July - 2025" at bounding box center [725, 279] width 396 height 49
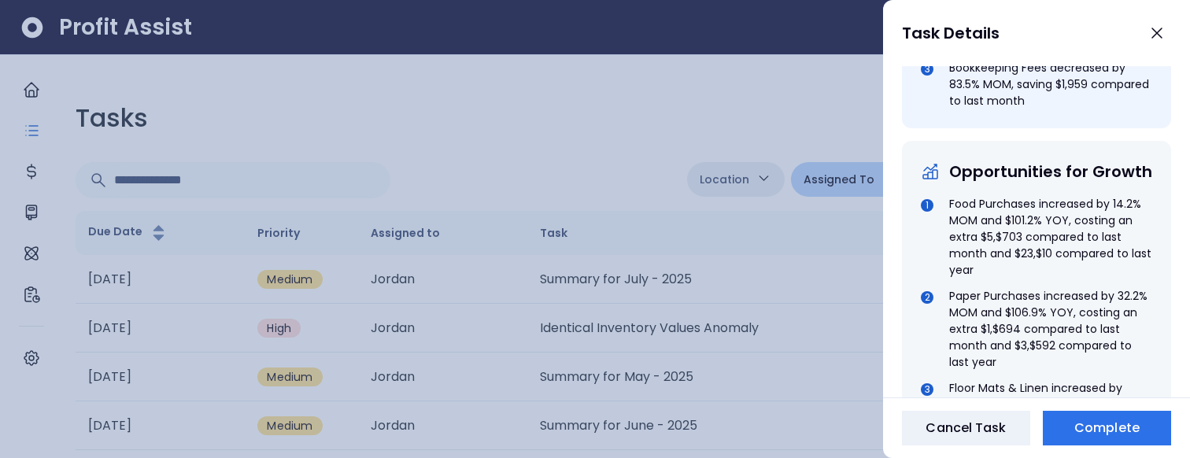
scroll to position [950, 0]
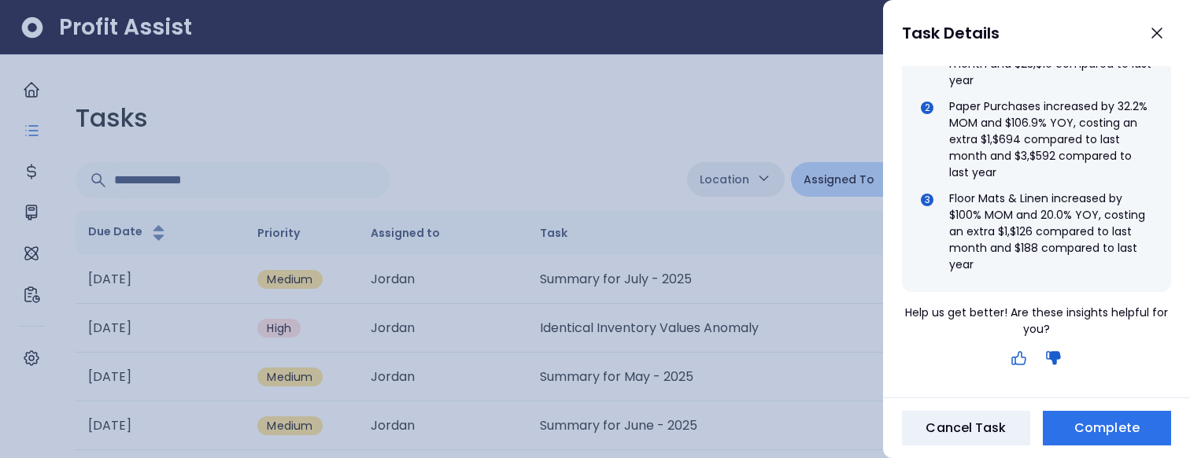
click at [1018, 357] on icon "button" at bounding box center [1019, 358] width 19 height 19
click at [1021, 360] on icon "button" at bounding box center [1019, 358] width 19 height 19
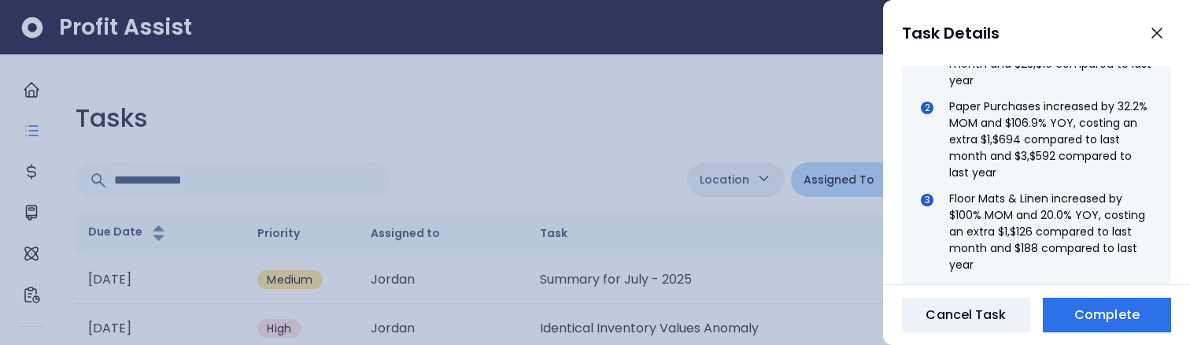
scroll to position [1063, 0]
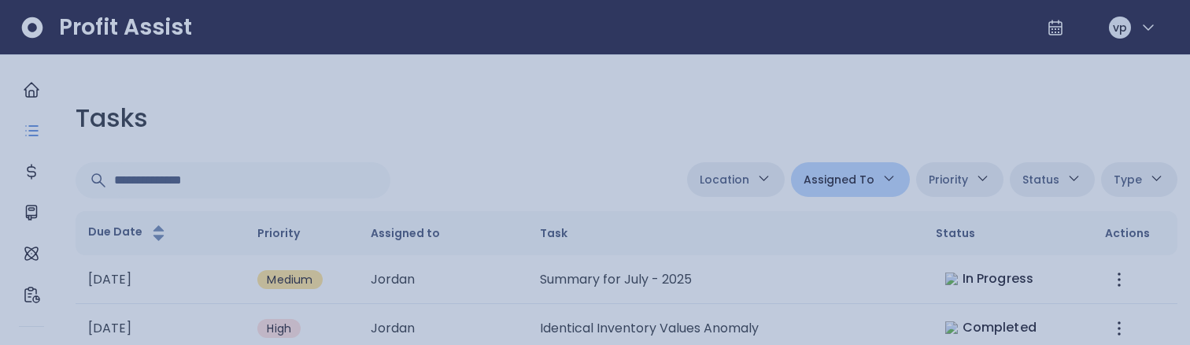
click at [725, 113] on div at bounding box center [595, 172] width 1190 height 345
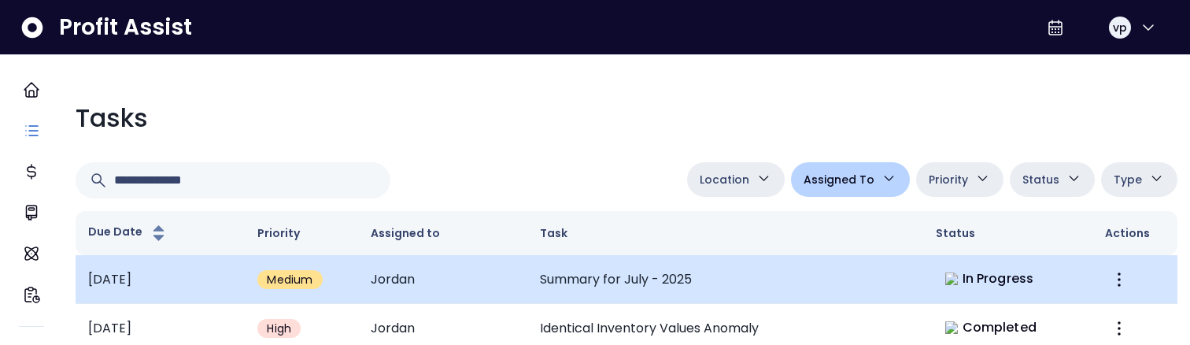
click at [979, 283] on span "In Progress" at bounding box center [997, 278] width 71 height 19
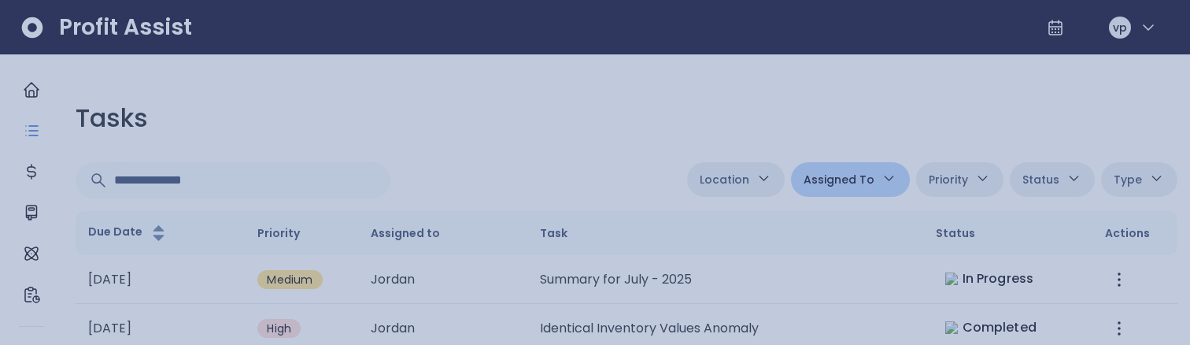
click at [526, 105] on div at bounding box center [595, 172] width 1190 height 345
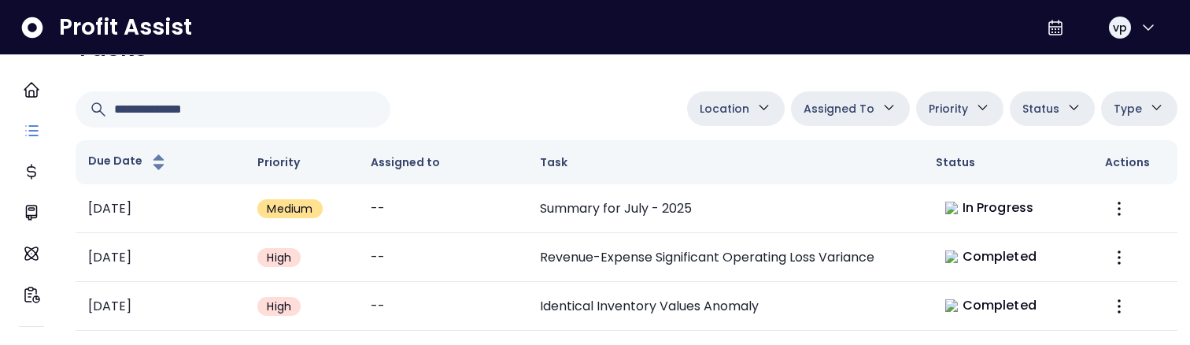
scroll to position [72, 0]
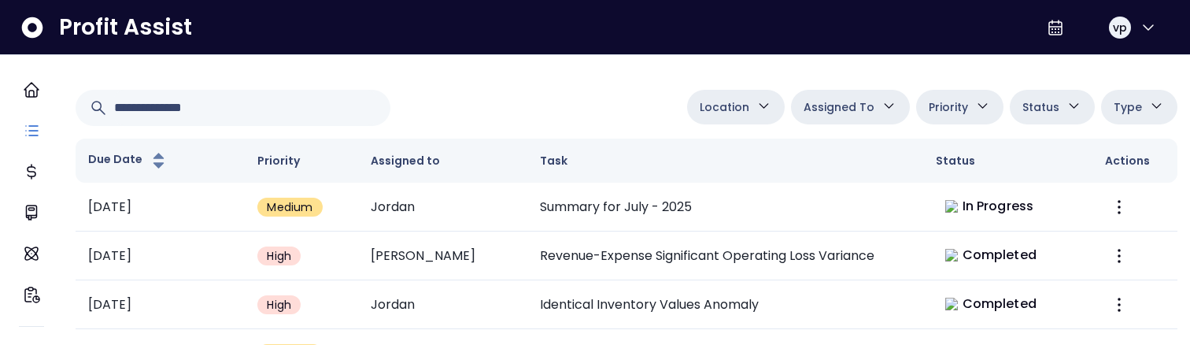
click at [822, 95] on button "Assigned To" at bounding box center [850, 107] width 119 height 35
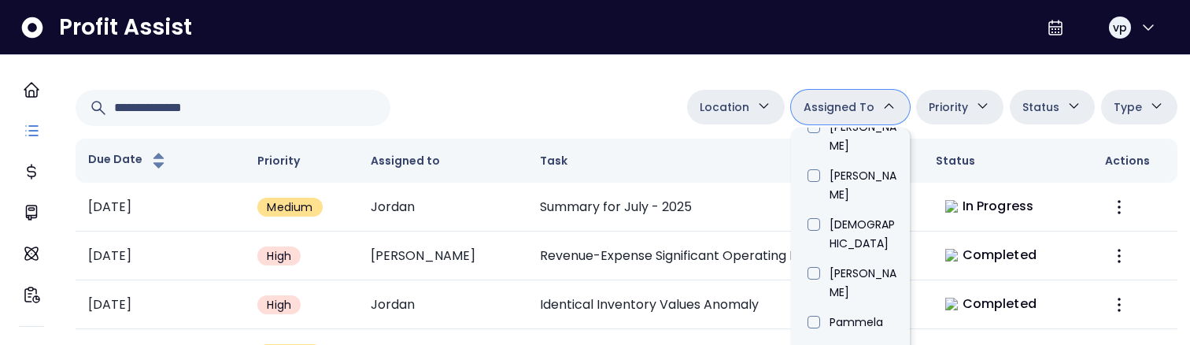
scroll to position [897, 0]
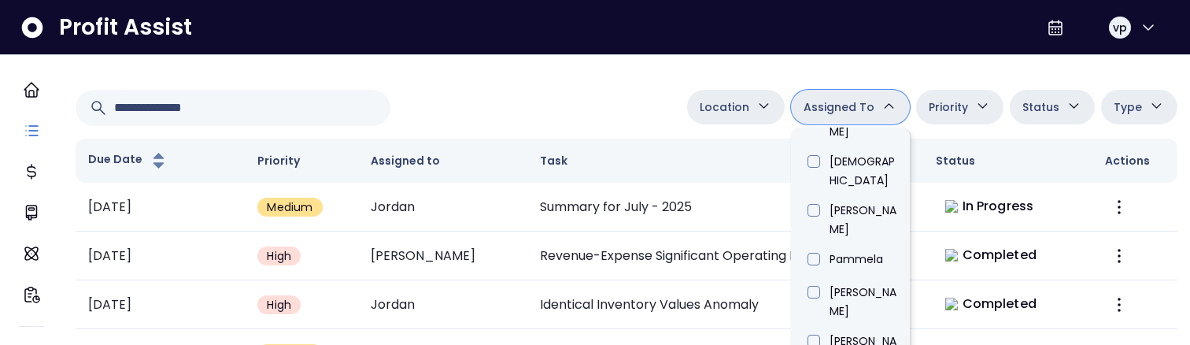
type input "*****"
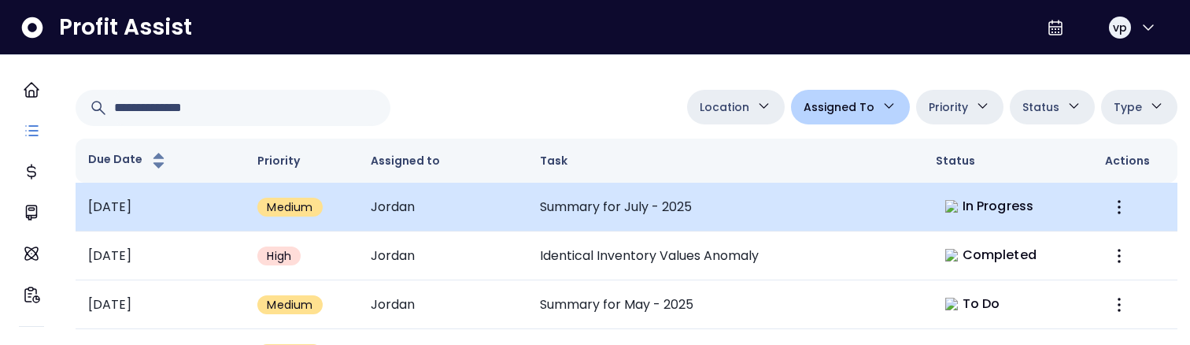
click at [503, 213] on td "Jordan" at bounding box center [442, 207] width 169 height 49
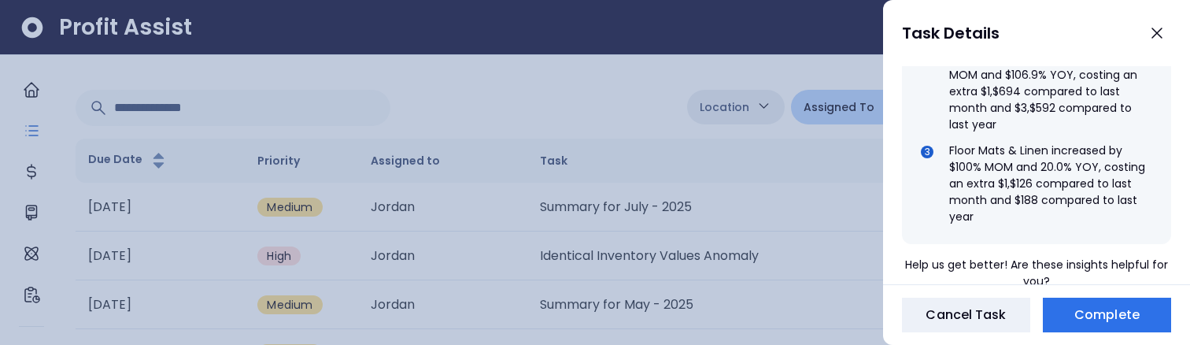
scroll to position [1063, 0]
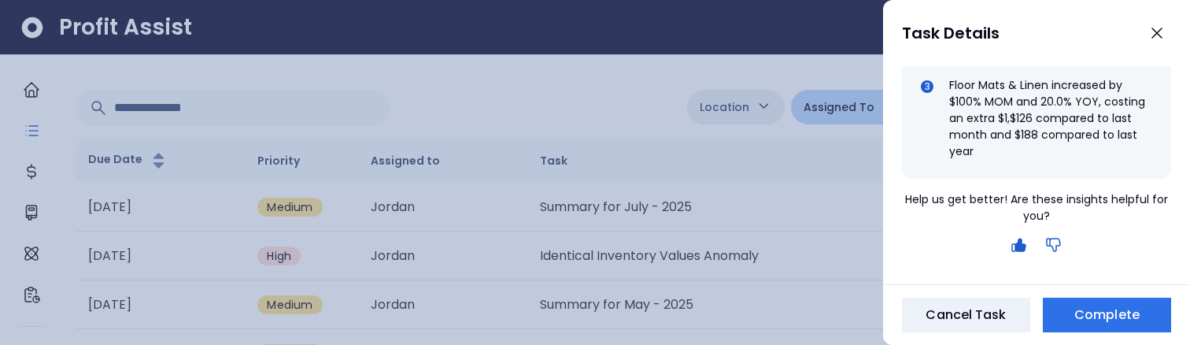
click at [1049, 249] on icon "button" at bounding box center [1053, 244] width 19 height 19
click at [1056, 244] on icon "button" at bounding box center [1053, 244] width 19 height 19
click at [1047, 242] on icon "button" at bounding box center [1053, 244] width 19 height 19
click at [1052, 247] on icon "button" at bounding box center [1053, 244] width 13 height 13
click at [1055, 244] on icon "button" at bounding box center [1053, 244] width 19 height 19
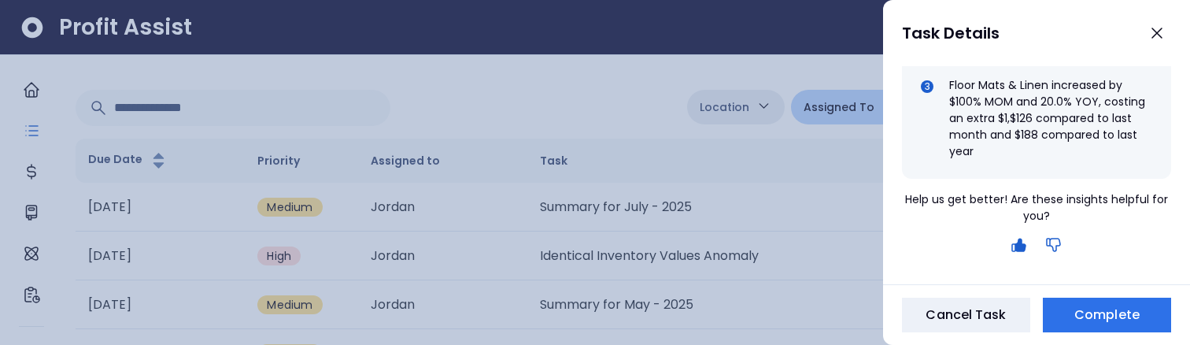
click at [1052, 239] on icon "button" at bounding box center [1053, 244] width 19 height 19
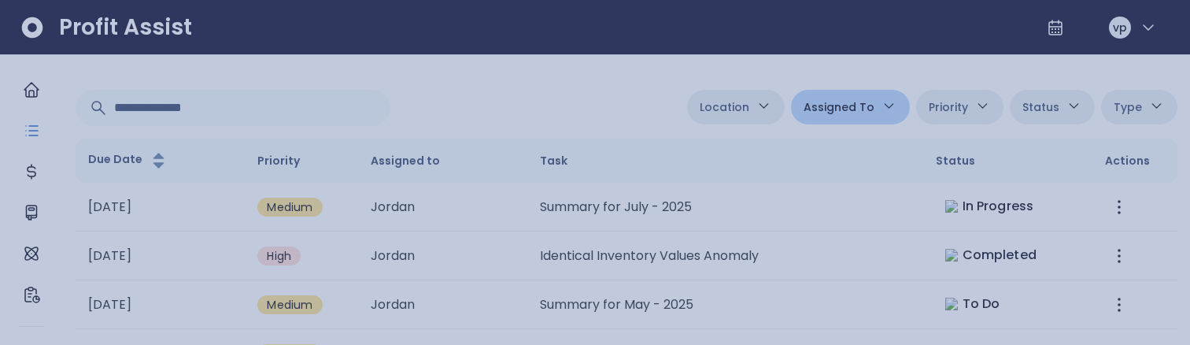
click at [549, 150] on div at bounding box center [595, 172] width 1190 height 345
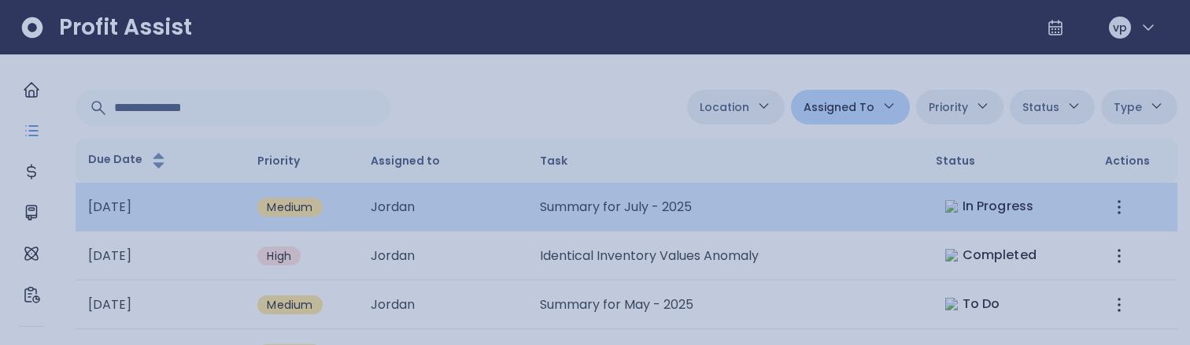
scroll to position [72, 0]
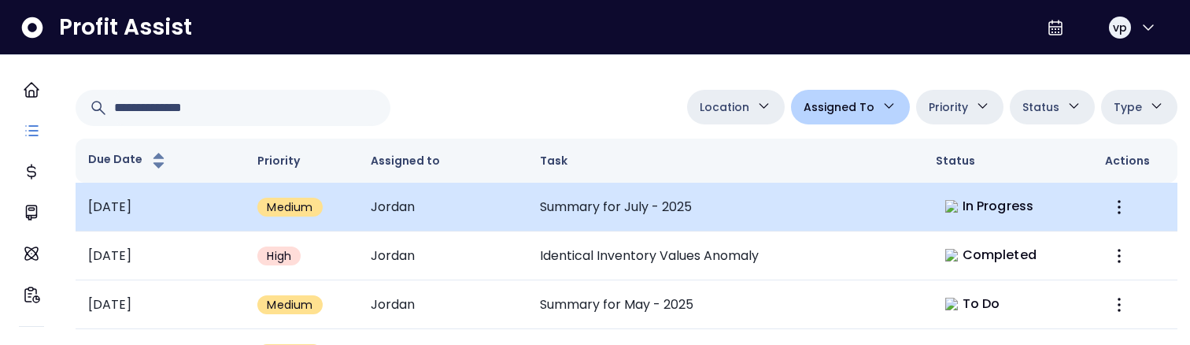
click at [701, 192] on td "Summary for July - 2025" at bounding box center [725, 207] width 396 height 49
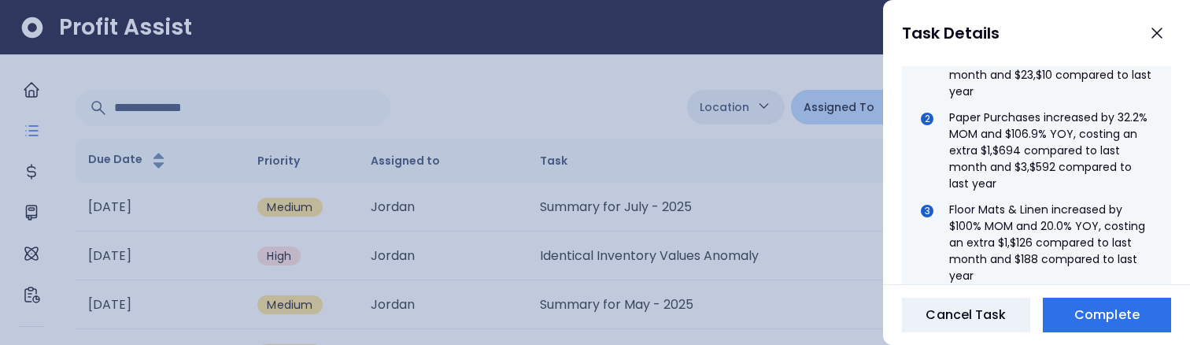
scroll to position [1063, 0]
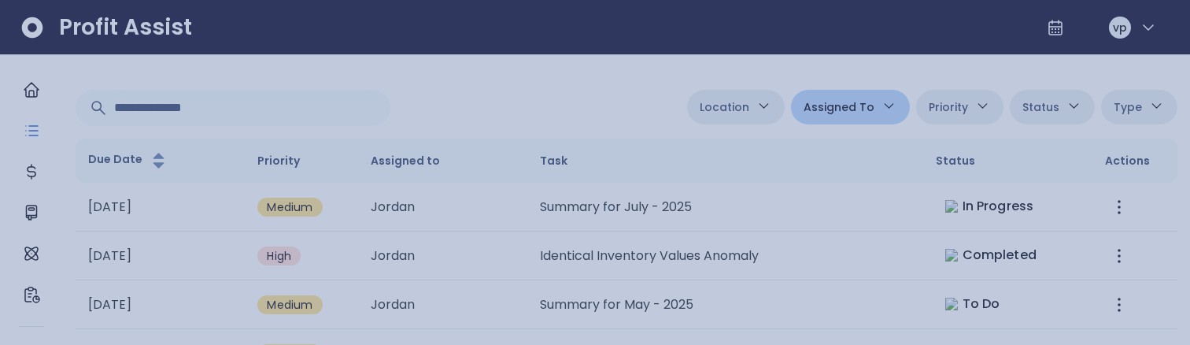
click at [547, 93] on div at bounding box center [595, 172] width 1190 height 345
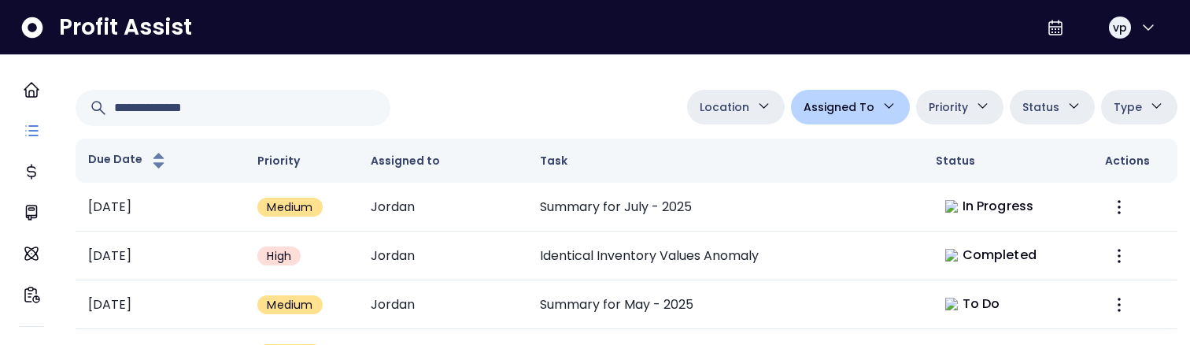
scroll to position [72, 0]
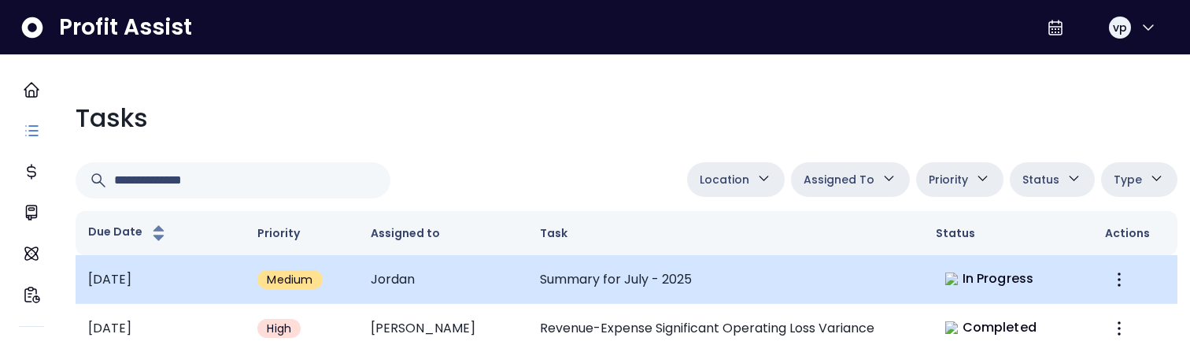
click at [767, 268] on td "Summary for July - 2025" at bounding box center [725, 279] width 396 height 49
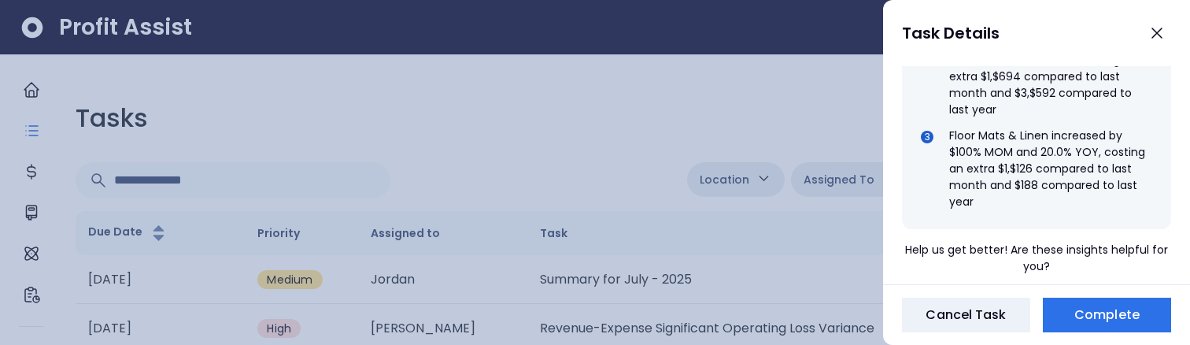
scroll to position [1063, 0]
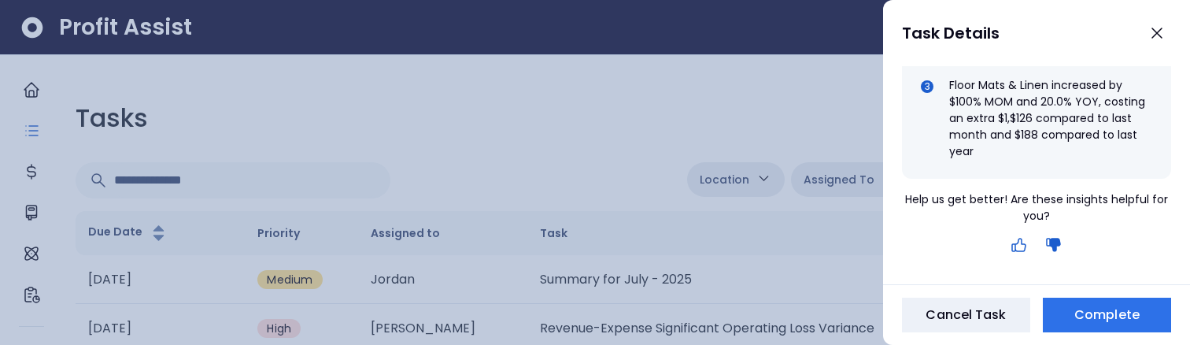
click at [1016, 246] on icon "button" at bounding box center [1019, 244] width 19 height 19
click at [1018, 249] on icon "button" at bounding box center [1019, 244] width 19 height 19
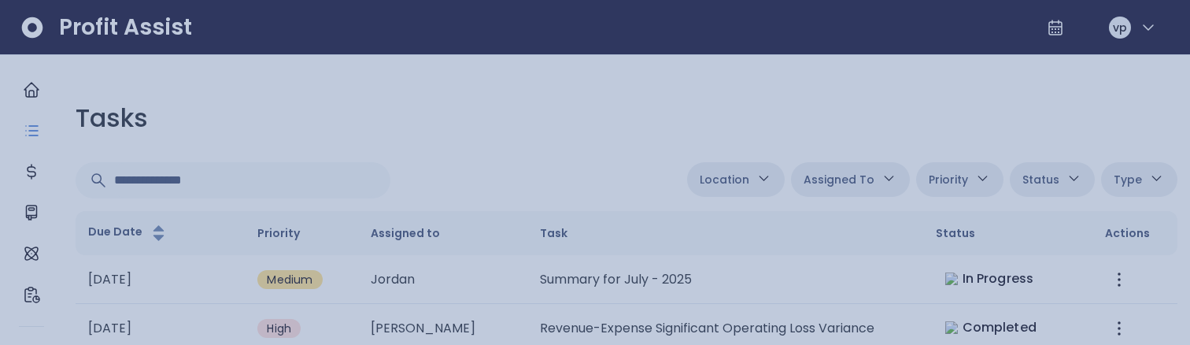
click at [675, 83] on div at bounding box center [595, 172] width 1190 height 345
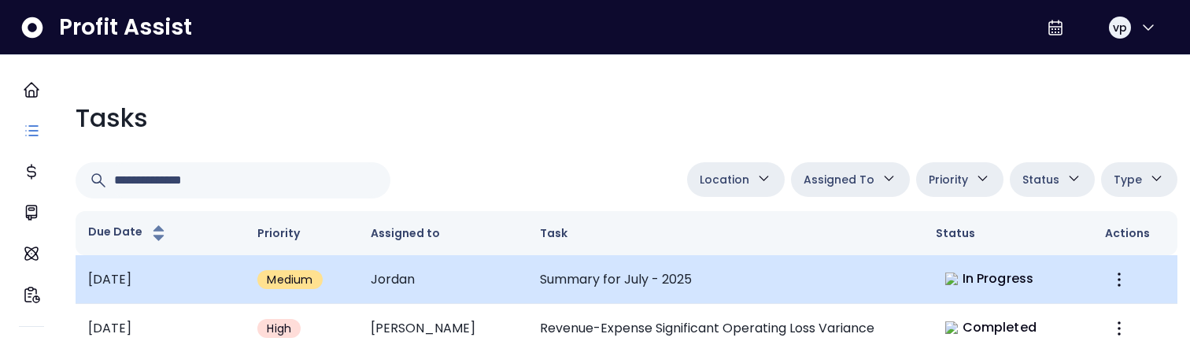
click at [821, 297] on td "Summary for July - 2025" at bounding box center [725, 279] width 396 height 49
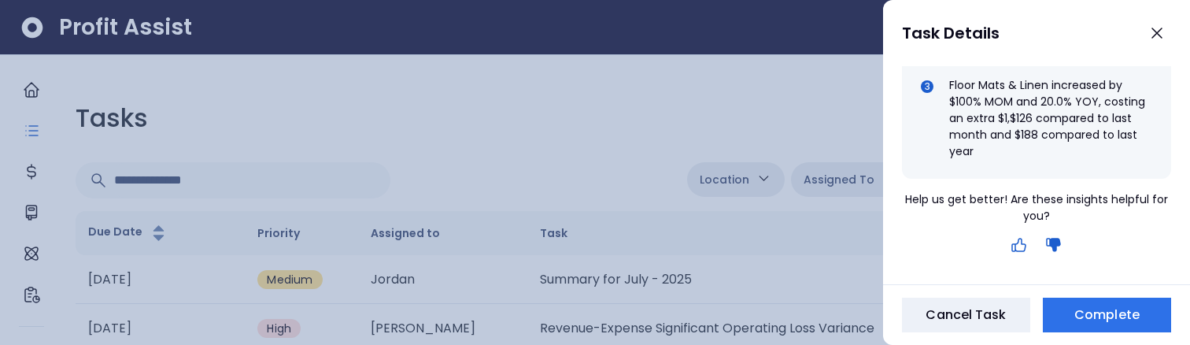
click at [1017, 246] on icon "button" at bounding box center [1019, 244] width 19 height 19
click at [1054, 240] on icon "button" at bounding box center [1053, 244] width 19 height 19
click at [1021, 251] on icon "button" at bounding box center [1018, 244] width 13 height 13
click at [1025, 244] on icon "button" at bounding box center [1019, 244] width 19 height 19
click at [1018, 245] on icon "button" at bounding box center [1019, 244] width 19 height 19
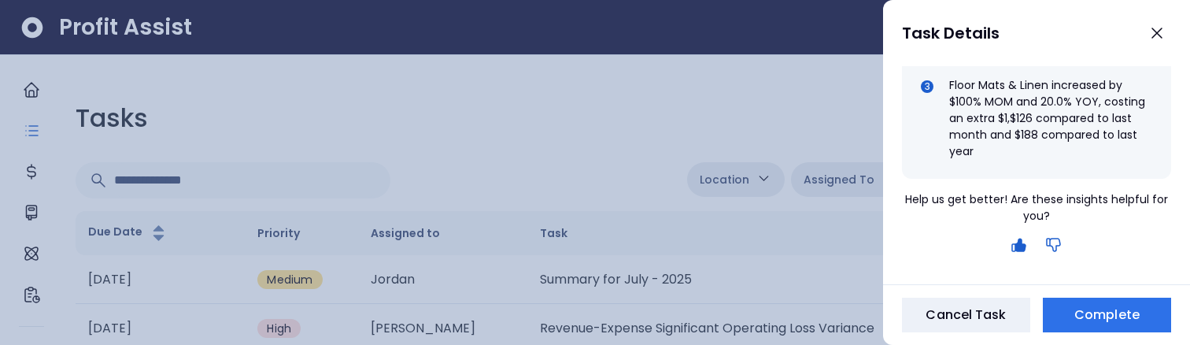
click at [681, 105] on div at bounding box center [595, 172] width 1190 height 345
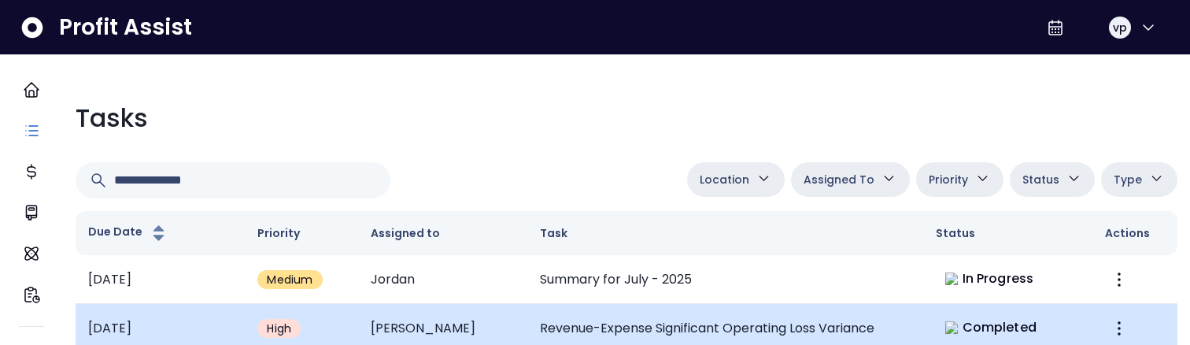
click at [822, 323] on td "Revenue-Expense Significant Operating Loss Variance" at bounding box center [725, 328] width 396 height 49
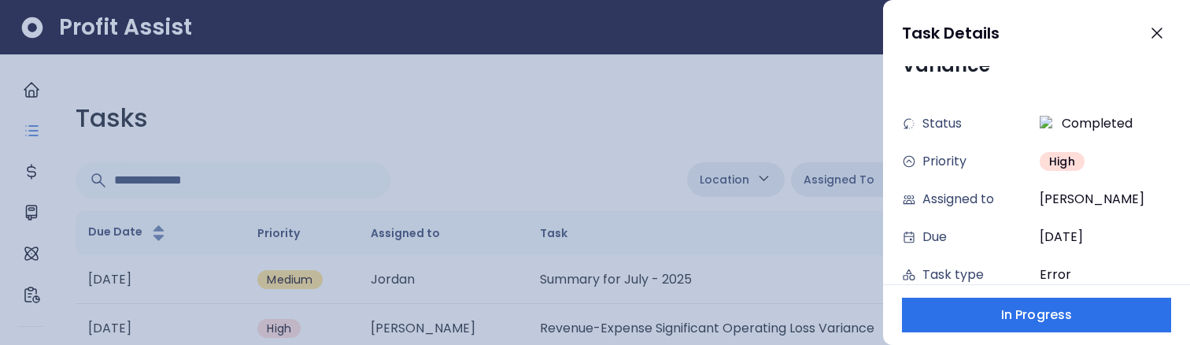
scroll to position [516, 0]
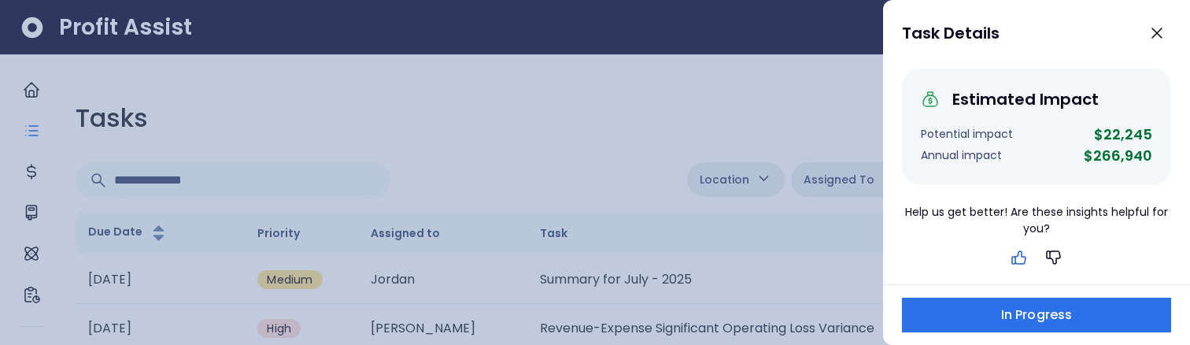
click at [1022, 260] on icon "button" at bounding box center [1019, 257] width 19 height 19
click at [789, 119] on div at bounding box center [595, 172] width 1190 height 345
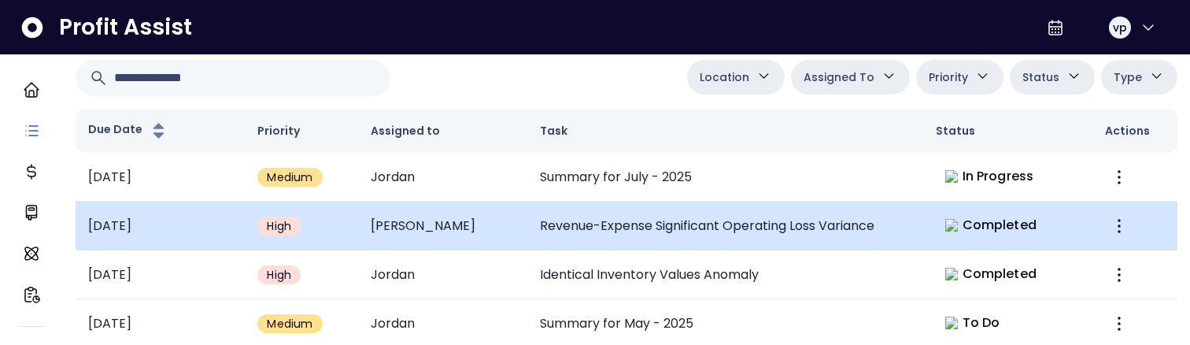
scroll to position [104, 0]
click at [923, 224] on td "Completed" at bounding box center [1007, 224] width 169 height 49
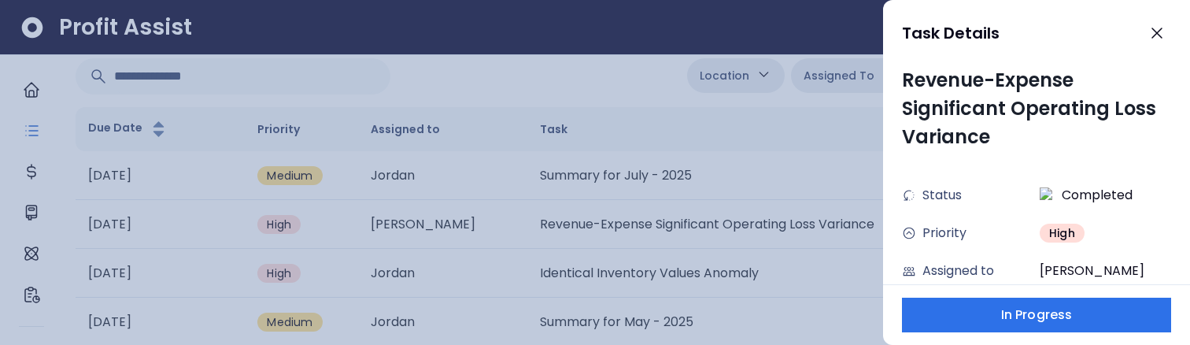
scroll to position [516, 0]
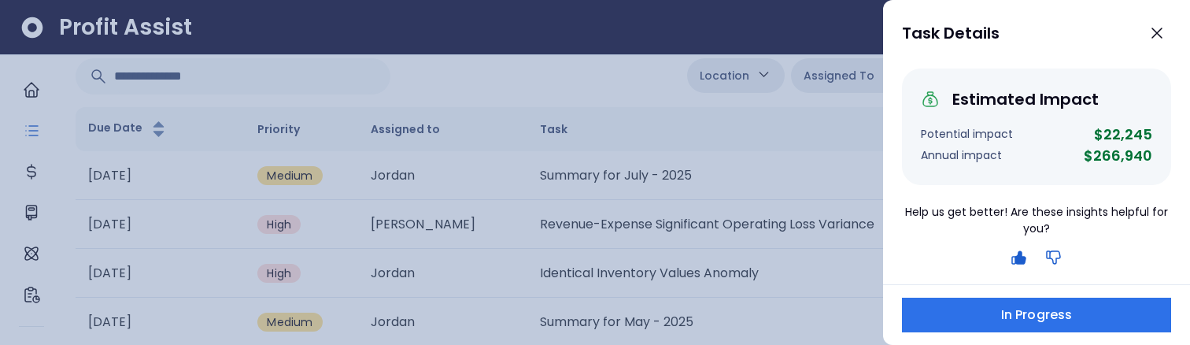
click at [1054, 255] on icon "button" at bounding box center [1053, 257] width 19 height 19
click at [1017, 257] on icon "button" at bounding box center [1019, 257] width 19 height 19
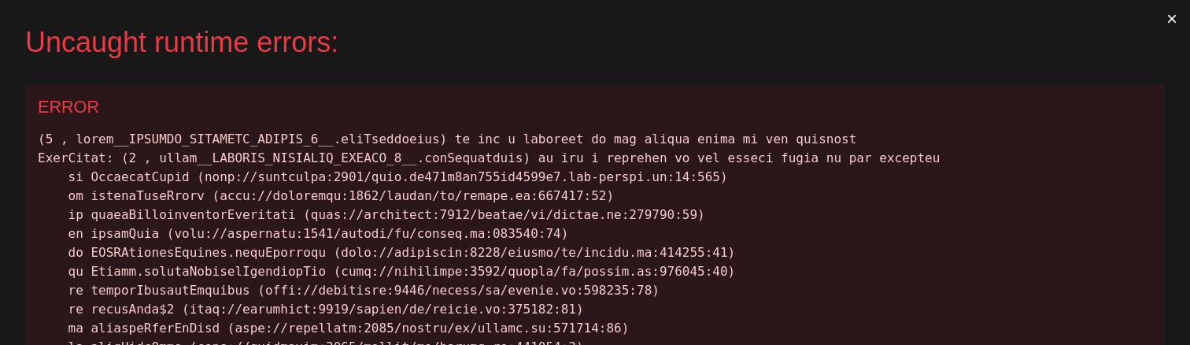
scroll to position [0, 0]
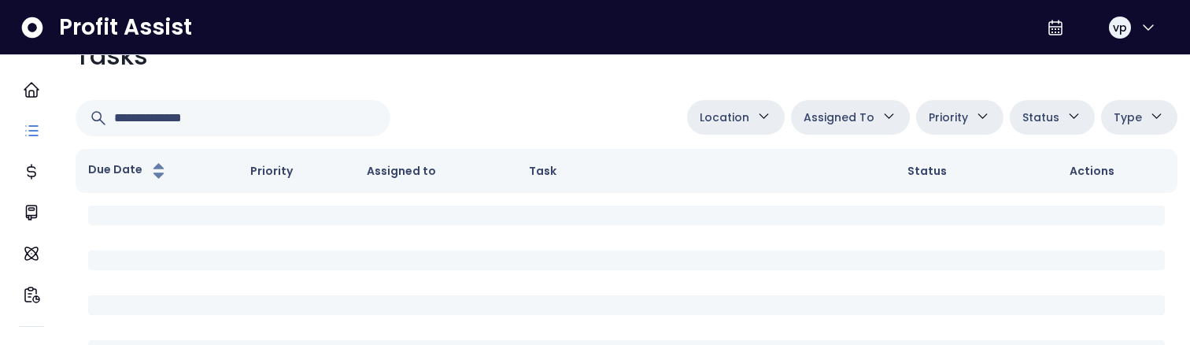
scroll to position [54, 0]
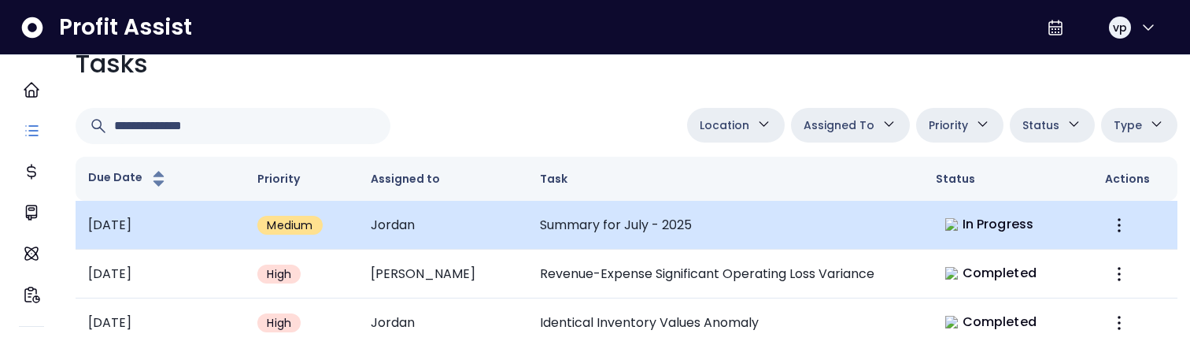
click at [720, 224] on td "Summary for July - 2025" at bounding box center [725, 225] width 396 height 49
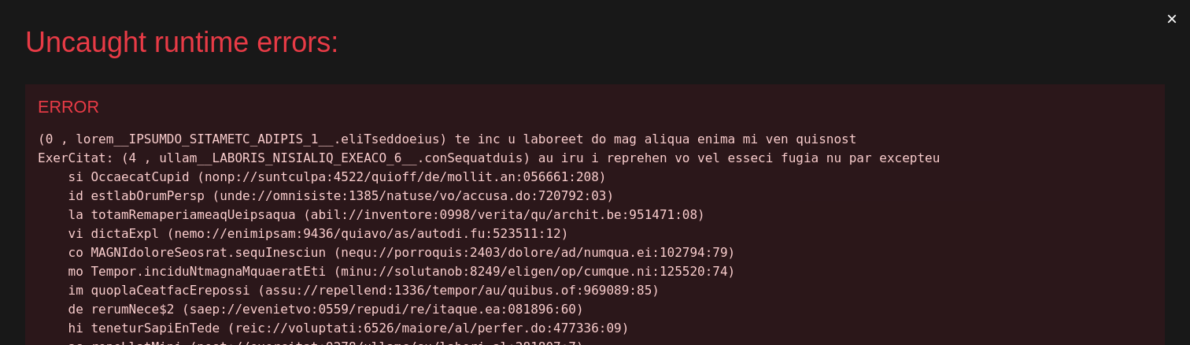
scroll to position [0, 0]
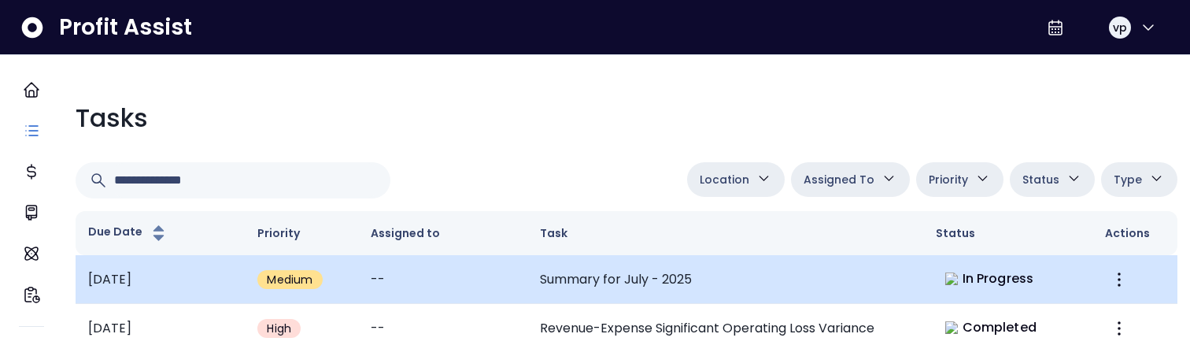
click at [685, 292] on td "Summary for July - 2025" at bounding box center [725, 279] width 396 height 49
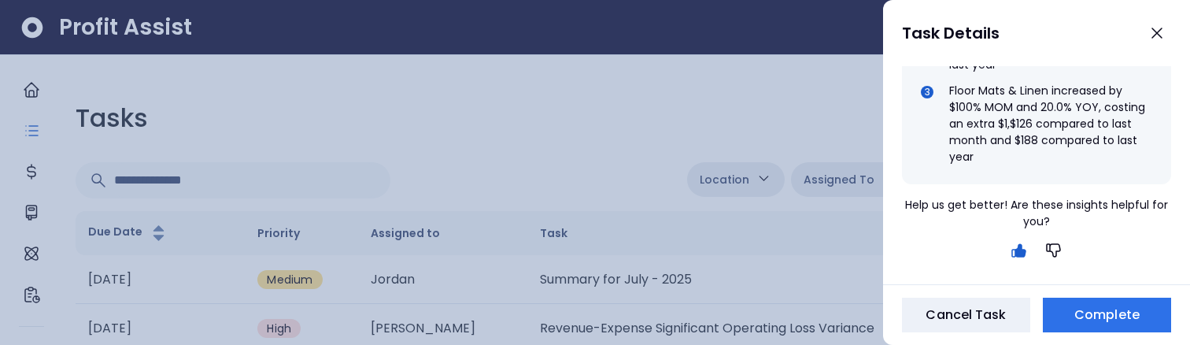
scroll to position [1063, 0]
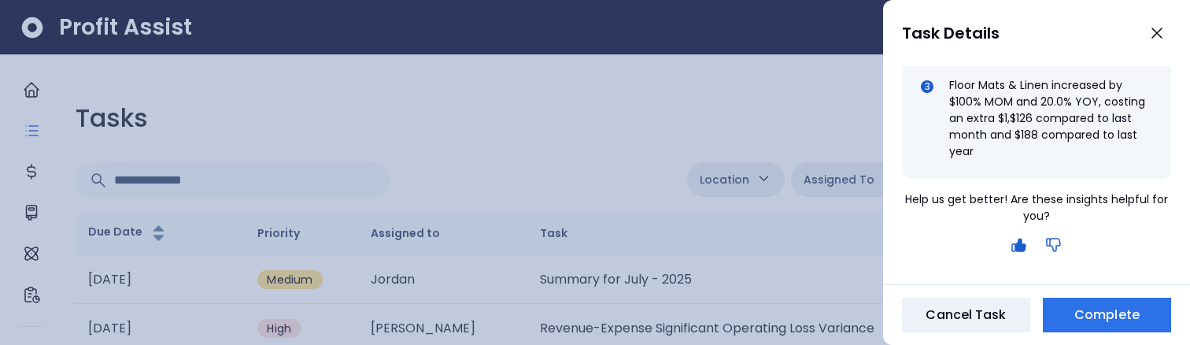
click at [1049, 246] on icon "button" at bounding box center [1053, 244] width 19 height 19
click at [737, 102] on div at bounding box center [595, 172] width 1190 height 345
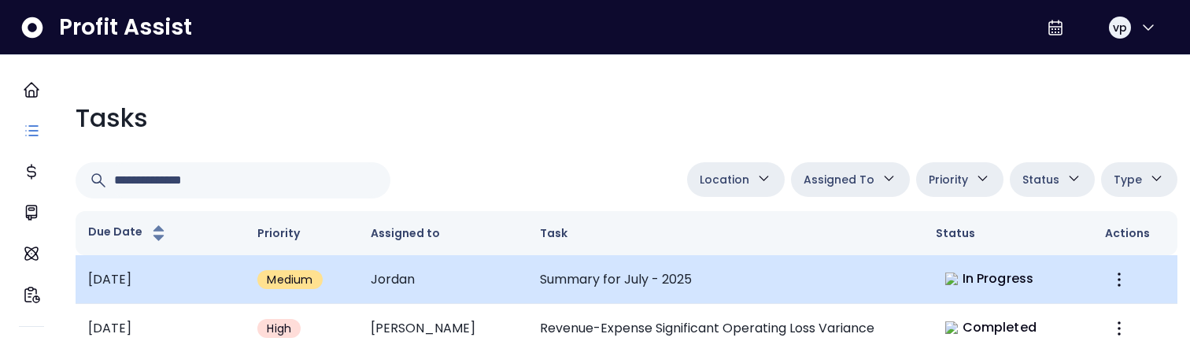
click at [733, 259] on td "Summary for July - 2025" at bounding box center [725, 279] width 396 height 49
click at [800, 264] on td "Summary for July - 2025" at bounding box center [725, 279] width 396 height 49
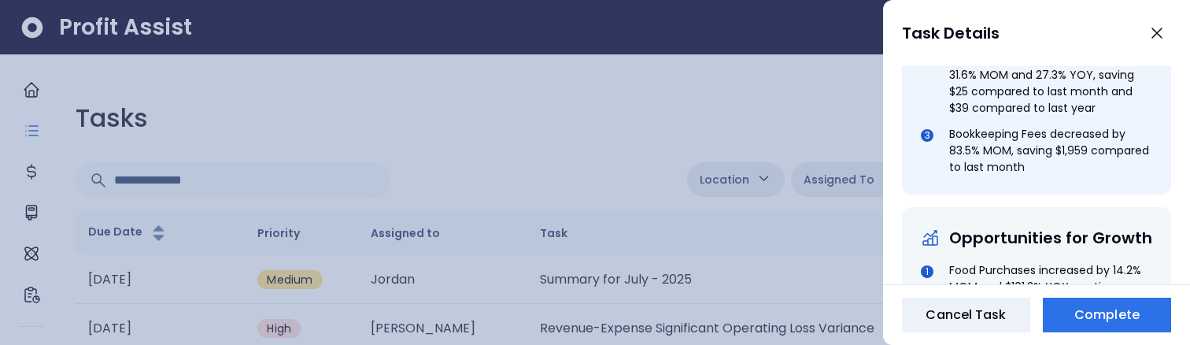
scroll to position [1063, 0]
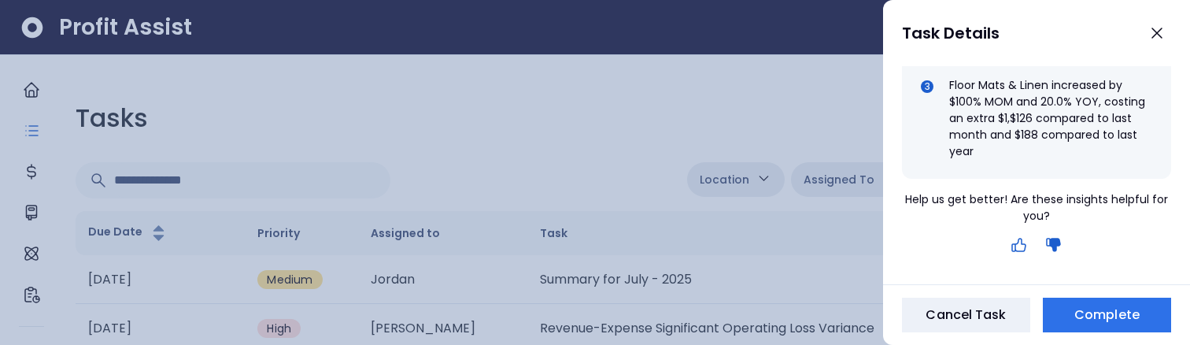
click at [1017, 248] on icon "button" at bounding box center [1019, 244] width 19 height 19
click at [634, 137] on div at bounding box center [595, 172] width 1190 height 345
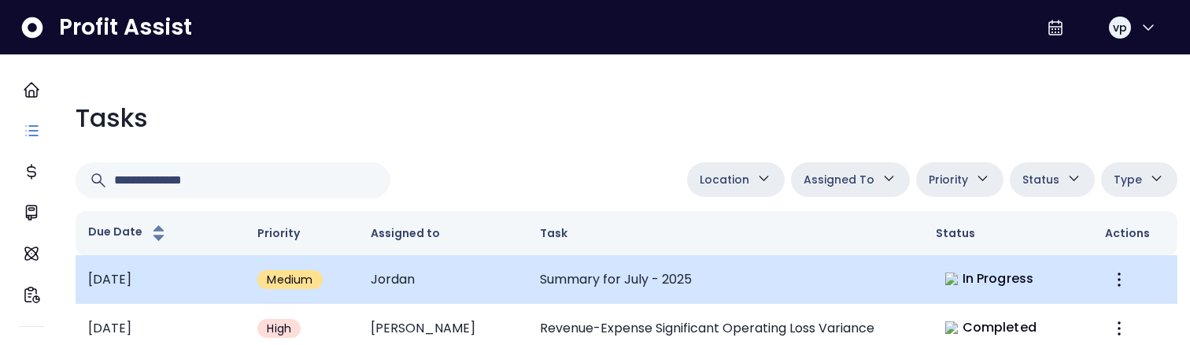
click at [639, 295] on td "Summary for July - 2025" at bounding box center [725, 279] width 396 height 49
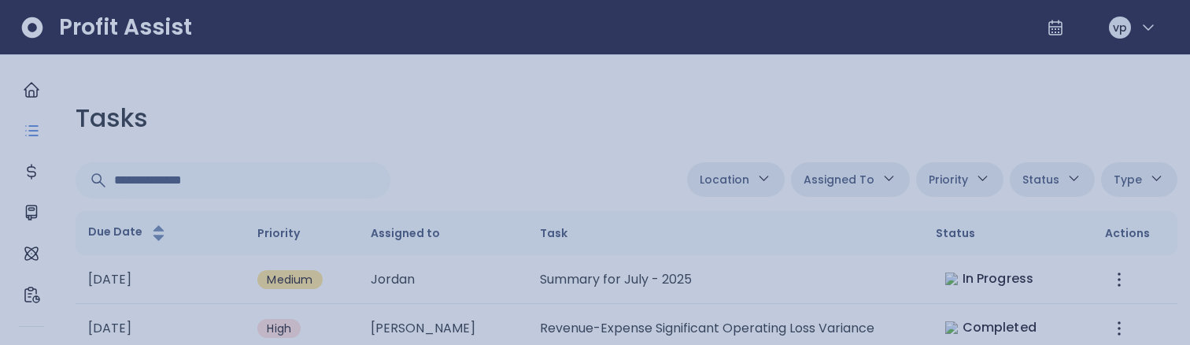
click at [526, 129] on div at bounding box center [595, 172] width 1190 height 345
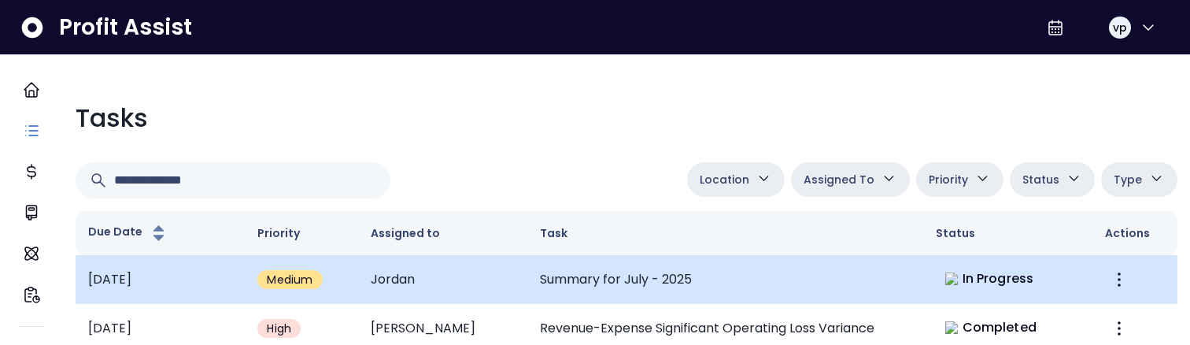
click at [739, 292] on td "Summary for July - 2025" at bounding box center [725, 279] width 396 height 49
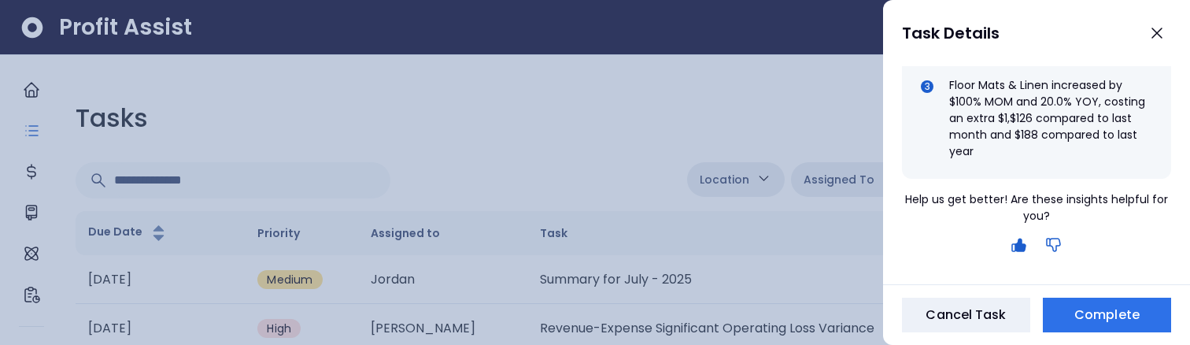
click at [1057, 246] on icon "button" at bounding box center [1053, 244] width 19 height 19
click at [531, 143] on div at bounding box center [595, 172] width 1190 height 345
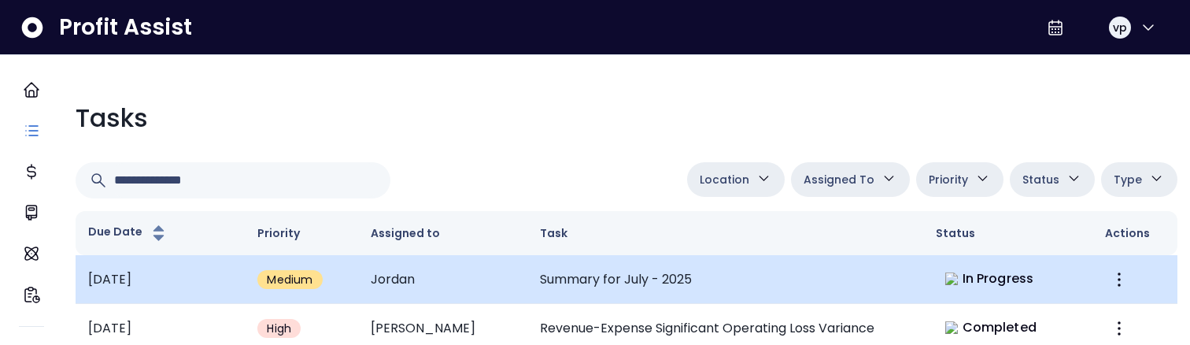
click at [611, 263] on td "Summary for July - 2025" at bounding box center [725, 279] width 396 height 49
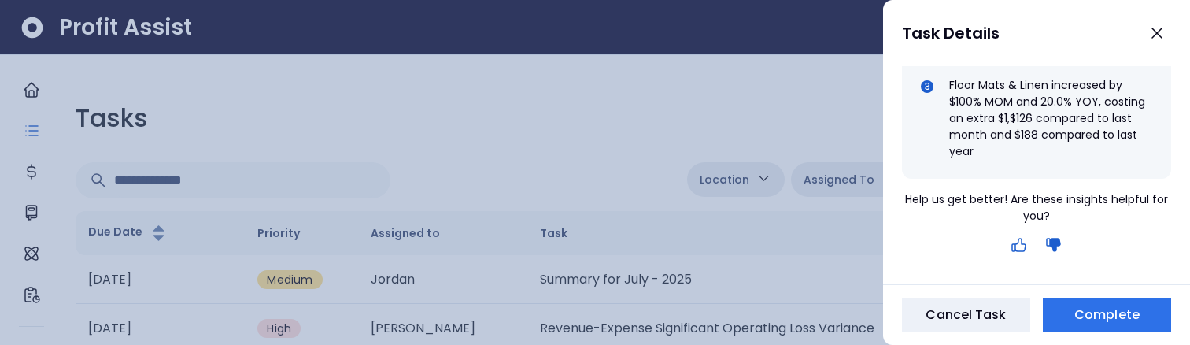
click at [1015, 243] on icon "button" at bounding box center [1018, 244] width 13 height 13
click at [606, 104] on div at bounding box center [595, 172] width 1190 height 345
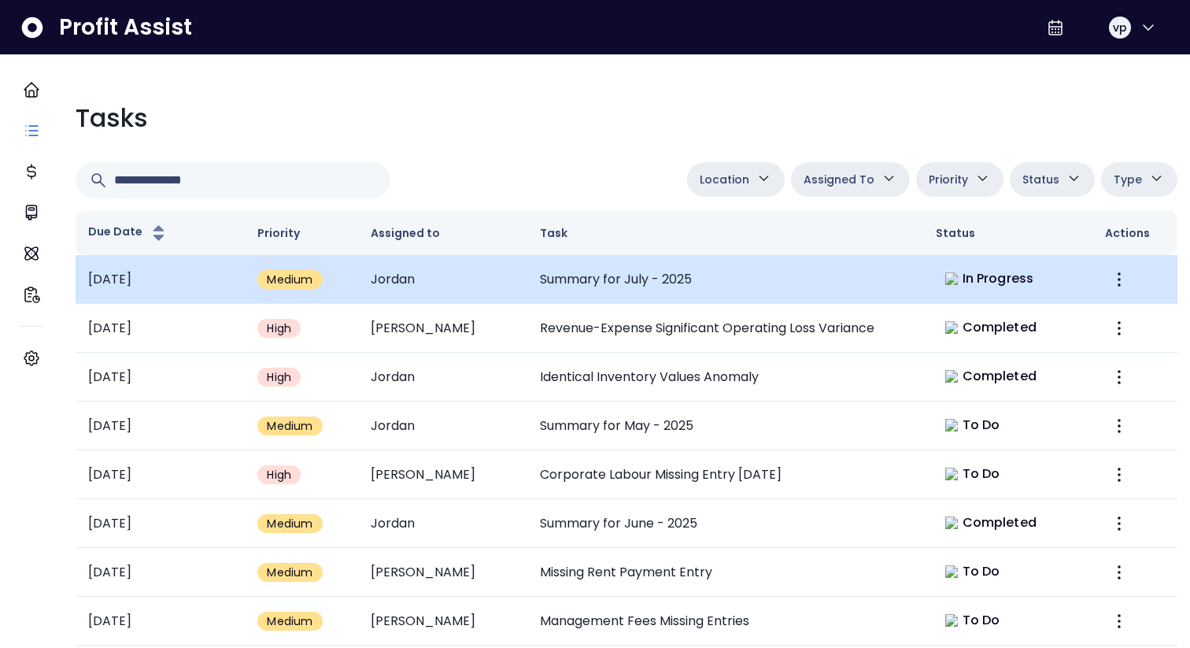
click at [896, 267] on td "Summary for July - 2025" at bounding box center [725, 279] width 396 height 49
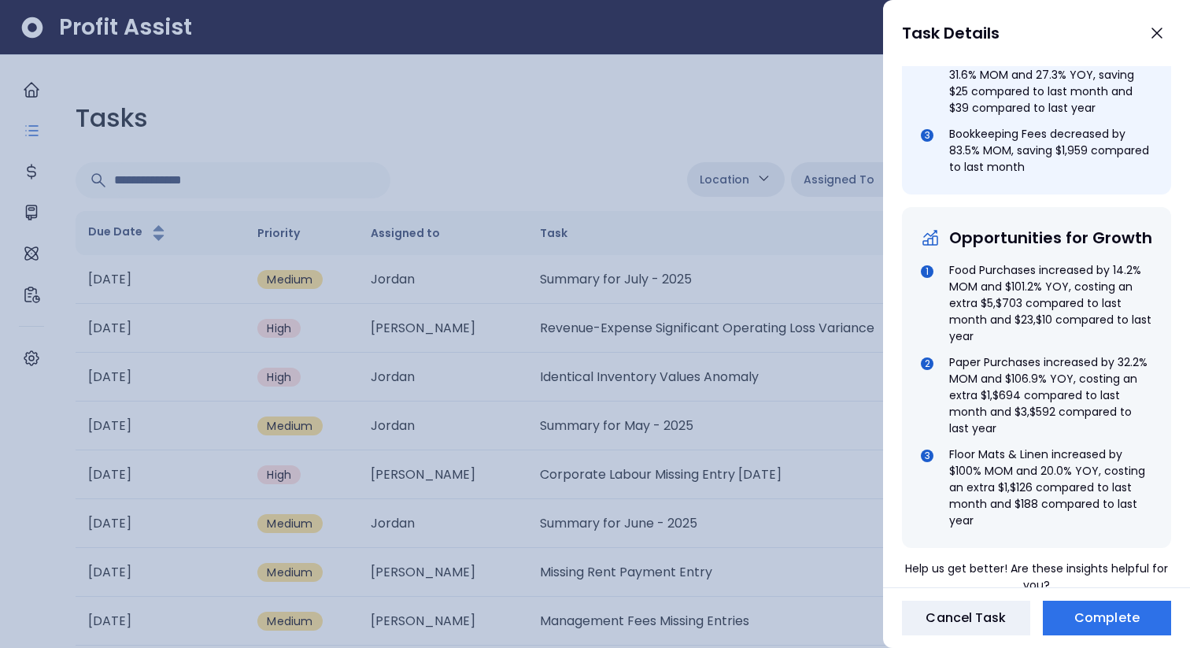
scroll to position [760, 0]
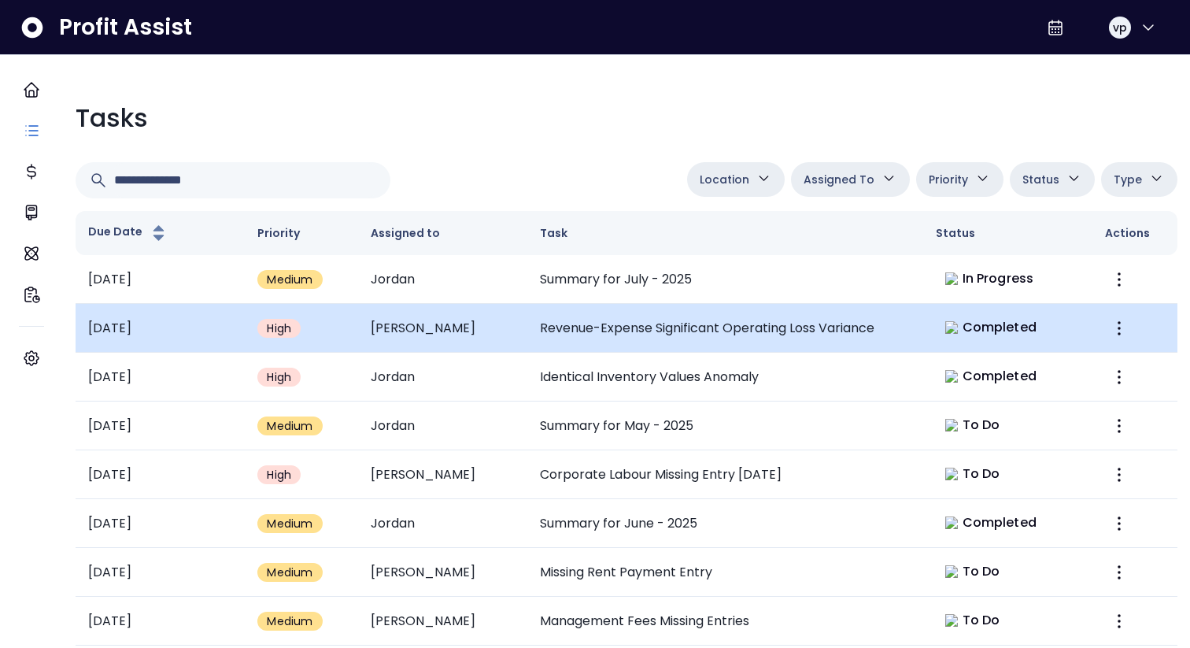
click at [704, 326] on td "Revenue-Expense Significant Operating Loss Variance" at bounding box center [725, 328] width 396 height 49
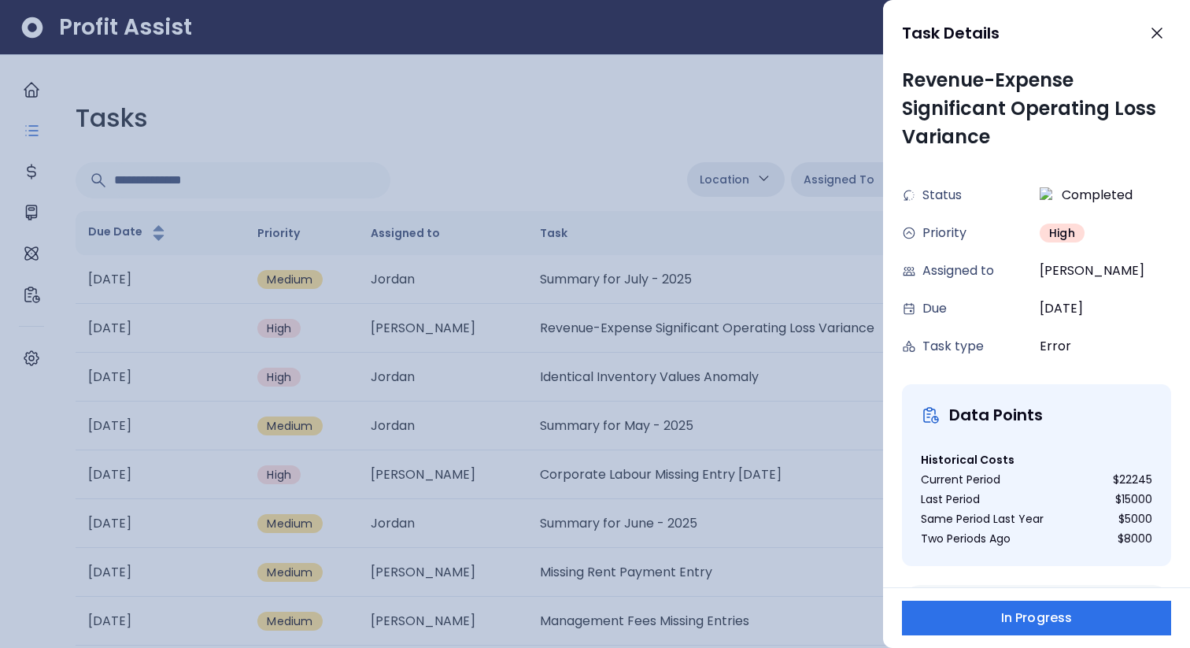
scroll to position [213, 0]
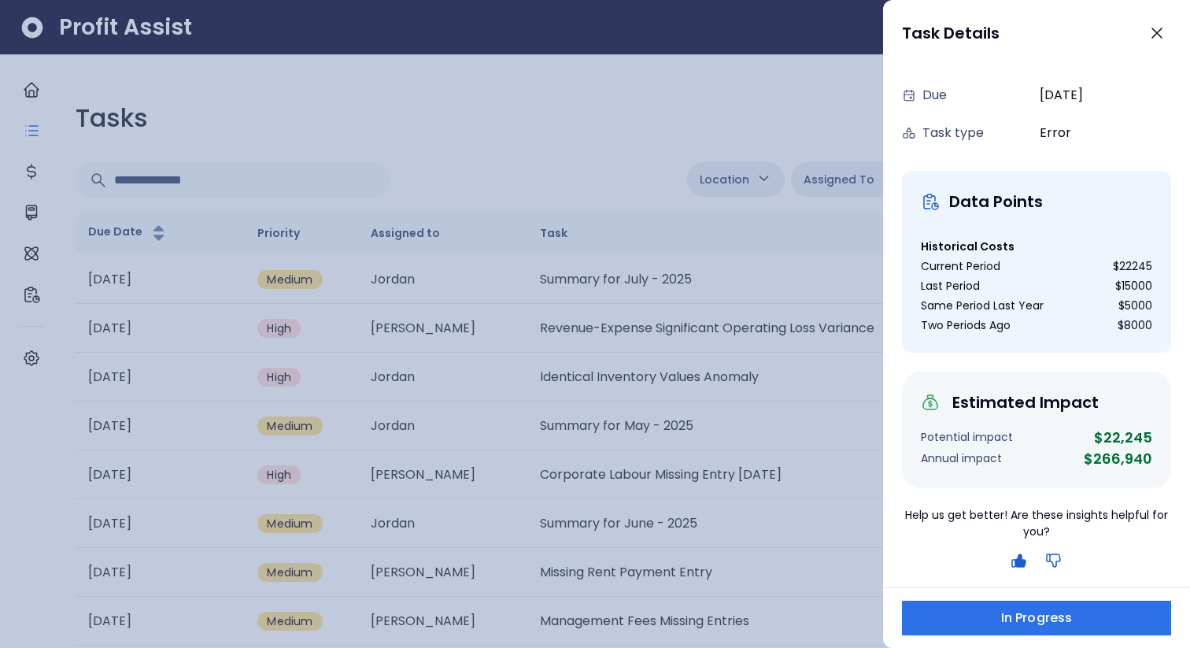
click at [1057, 559] on icon "button" at bounding box center [1053, 560] width 19 height 19
click at [702, 192] on div at bounding box center [595, 324] width 1190 height 648
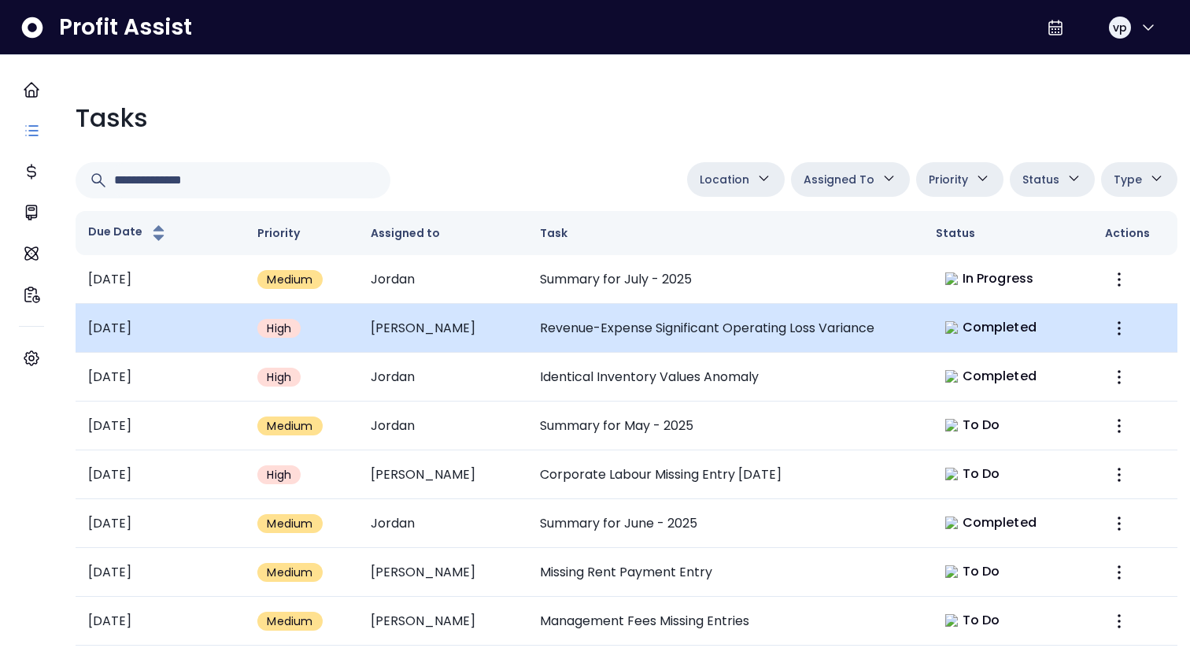
click at [767, 321] on td "Revenue-Expense Significant Operating Loss Variance" at bounding box center [725, 328] width 396 height 49
click at [711, 309] on td "Revenue-Expense Significant Operating Loss Variance" at bounding box center [725, 328] width 396 height 49
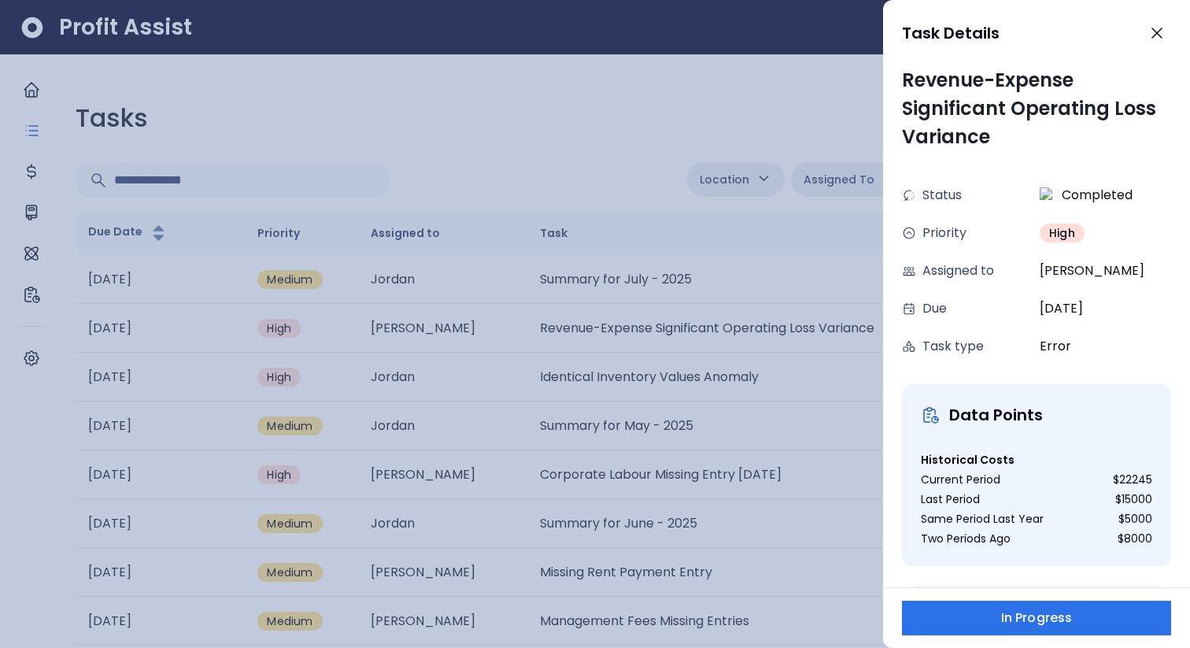
scroll to position [213, 0]
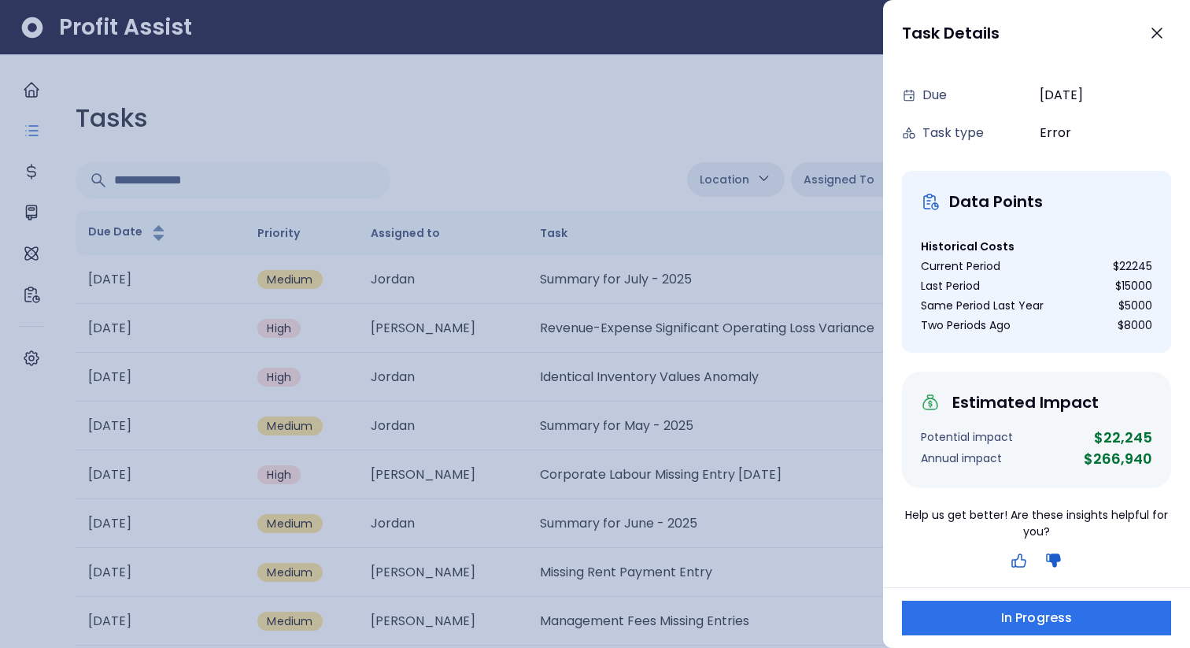
click at [1022, 566] on icon "button" at bounding box center [1018, 560] width 13 height 13
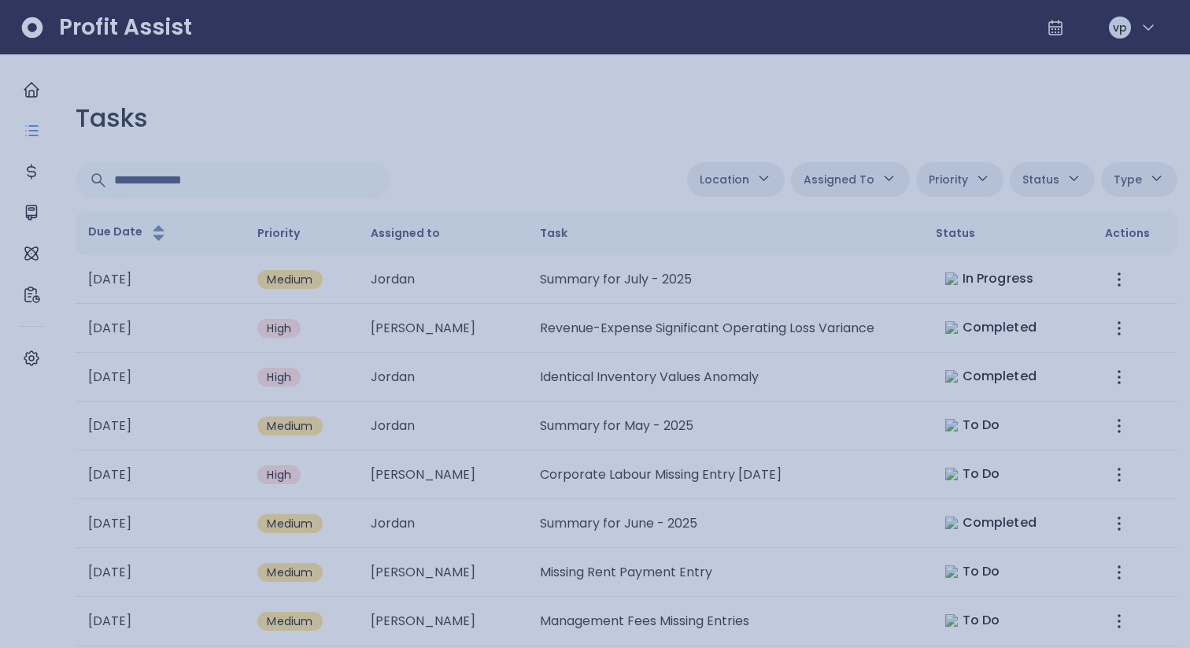
click at [546, 175] on div at bounding box center [595, 324] width 1190 height 648
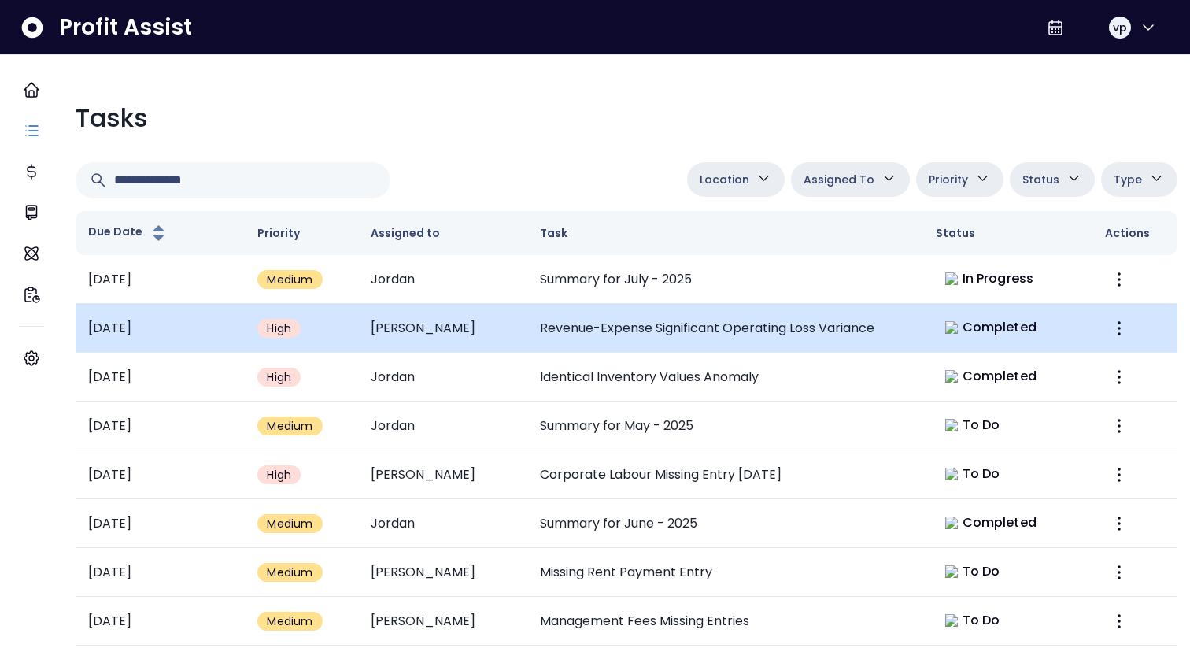
click at [628, 332] on td "Revenue-Expense Significant Operating Loss Variance" at bounding box center [725, 328] width 396 height 49
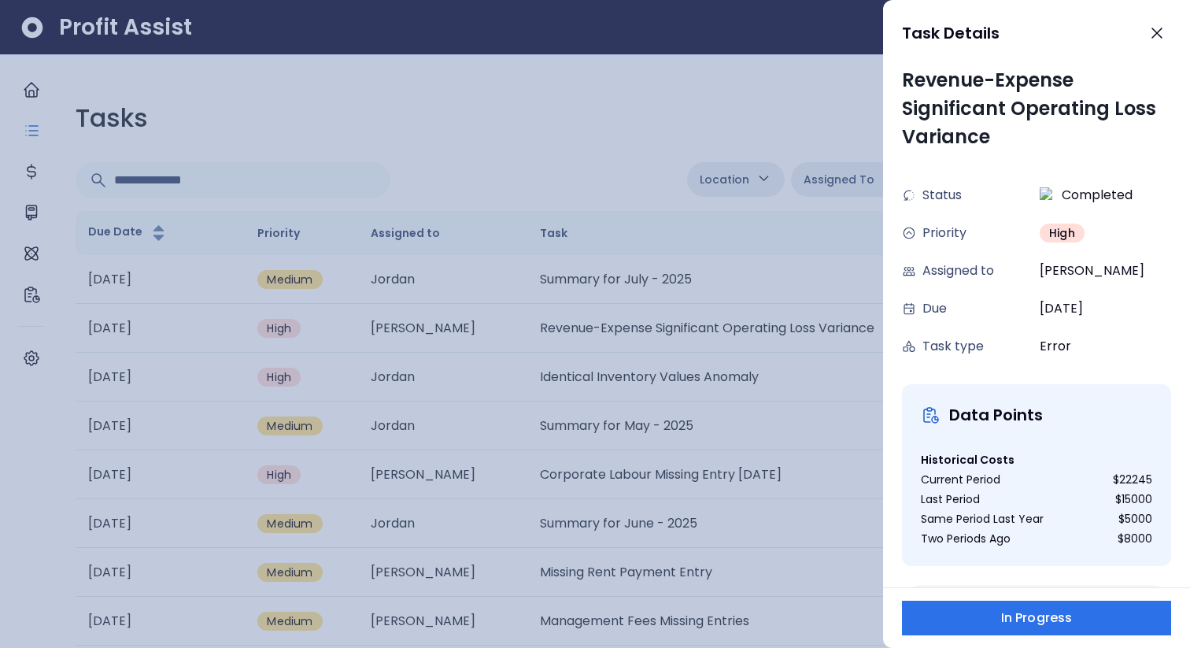
scroll to position [213, 0]
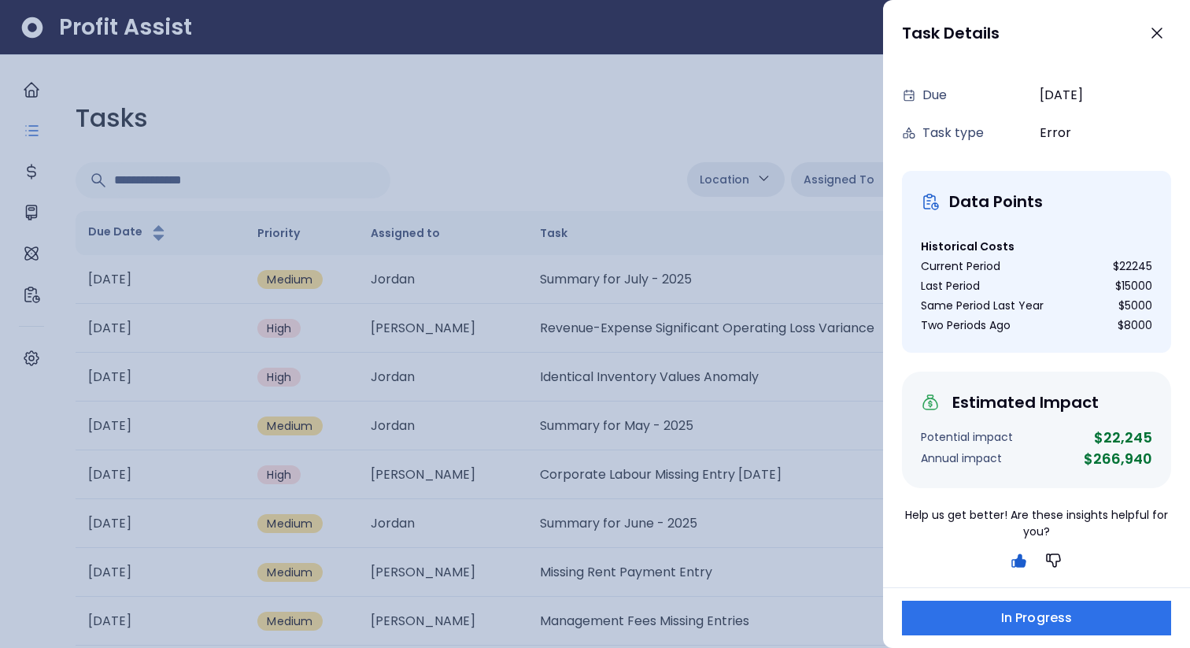
click at [675, 183] on div at bounding box center [595, 324] width 1190 height 648
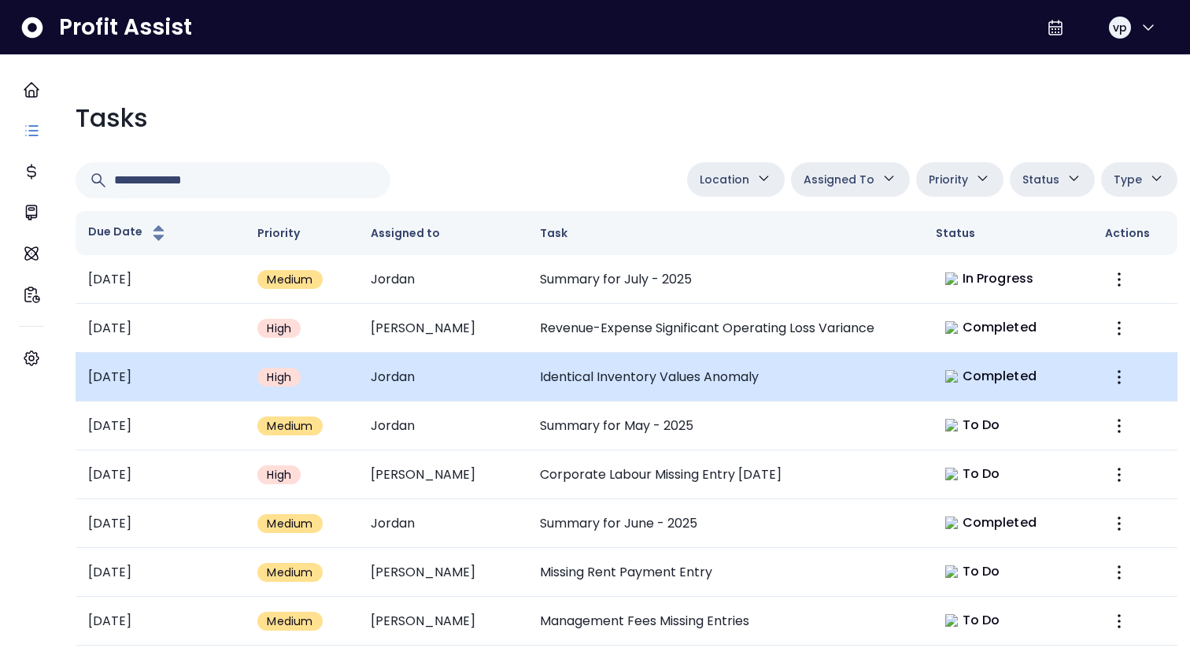
click at [674, 386] on td "Identical Inventory Values Anomaly" at bounding box center [725, 377] width 396 height 49
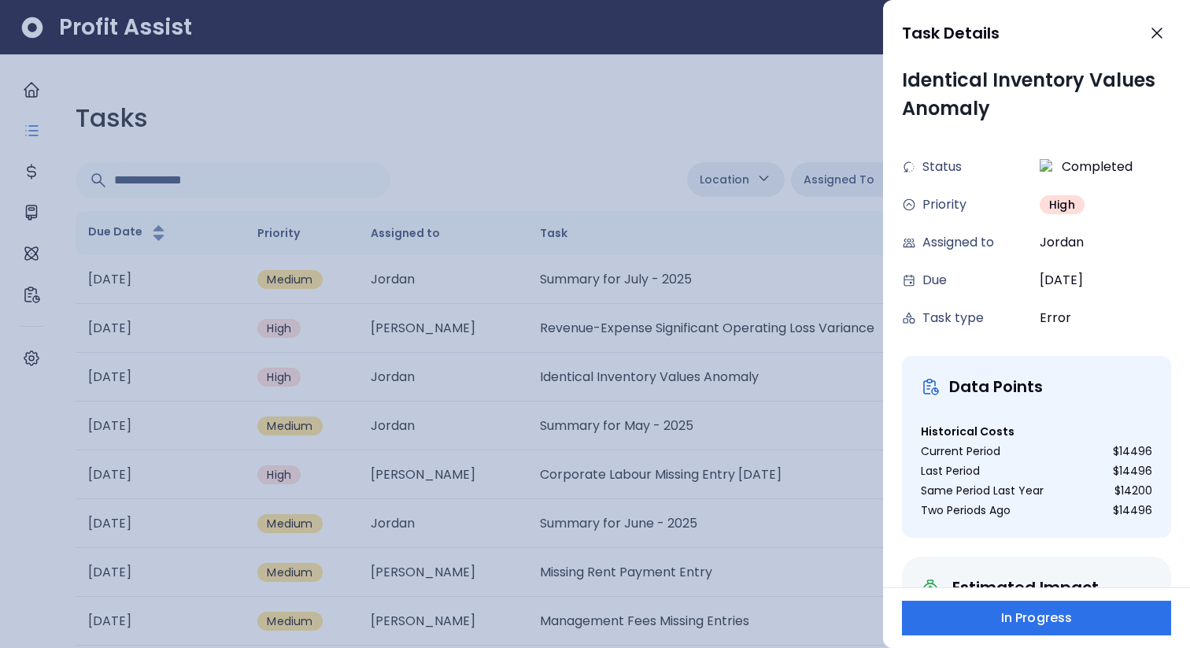
scroll to position [185, 0]
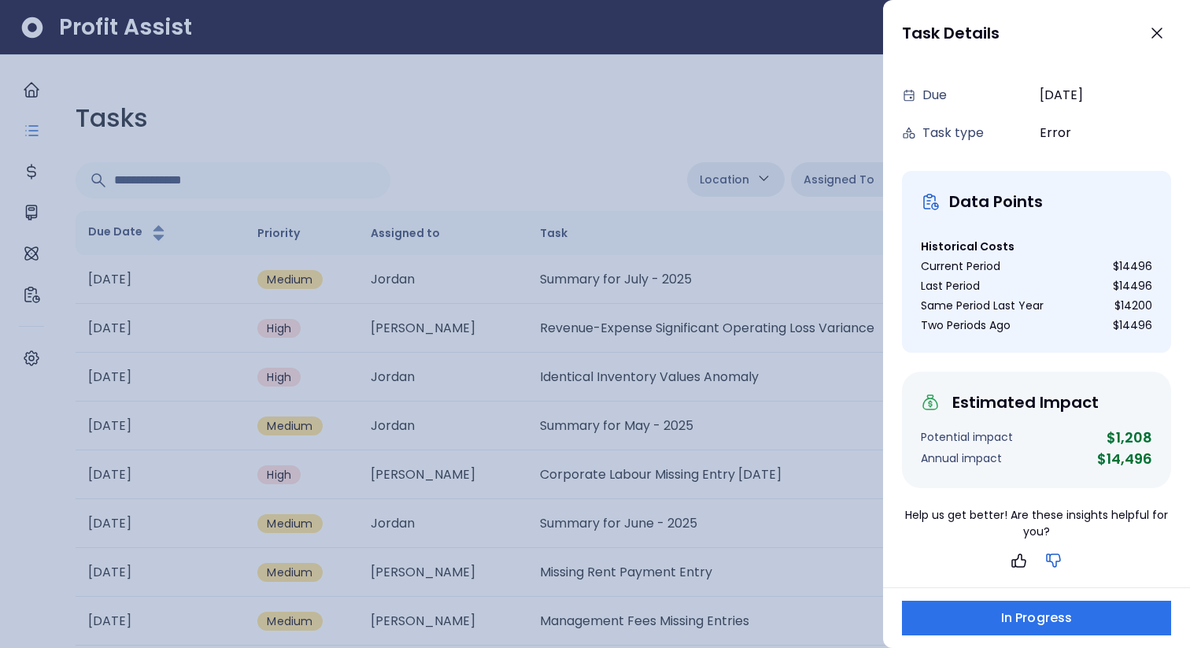
click at [1054, 558] on icon "button" at bounding box center [1053, 560] width 19 height 19
click at [604, 92] on div at bounding box center [595, 324] width 1190 height 648
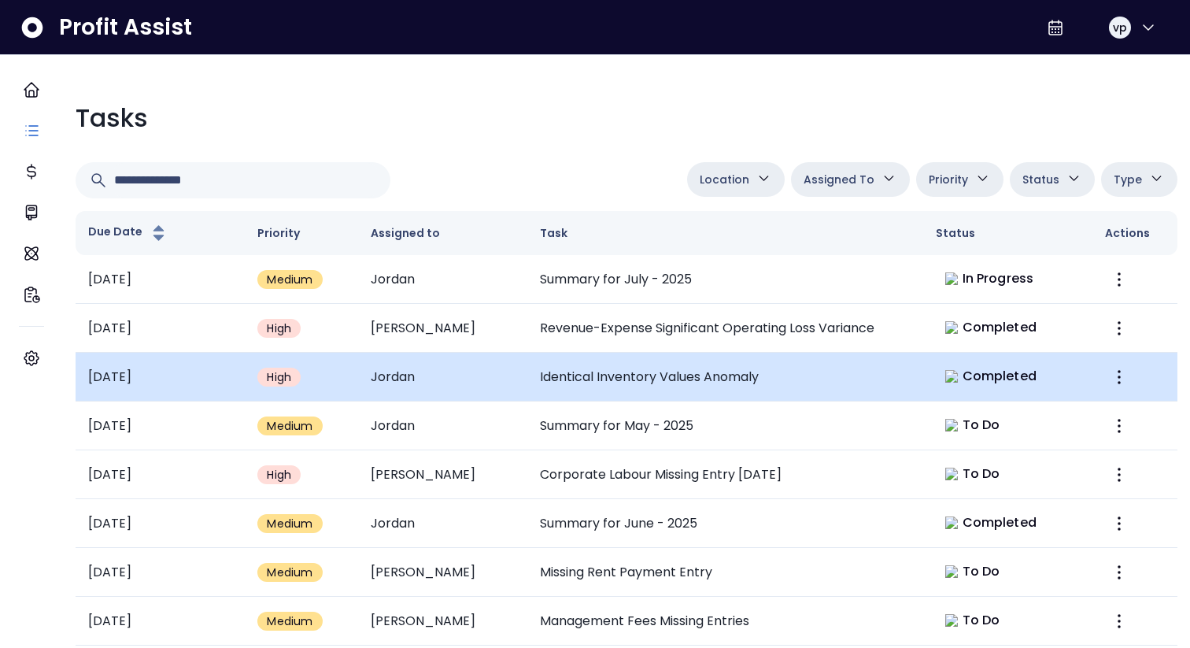
click at [594, 373] on td "Identical Inventory Values Anomaly" at bounding box center [725, 377] width 396 height 49
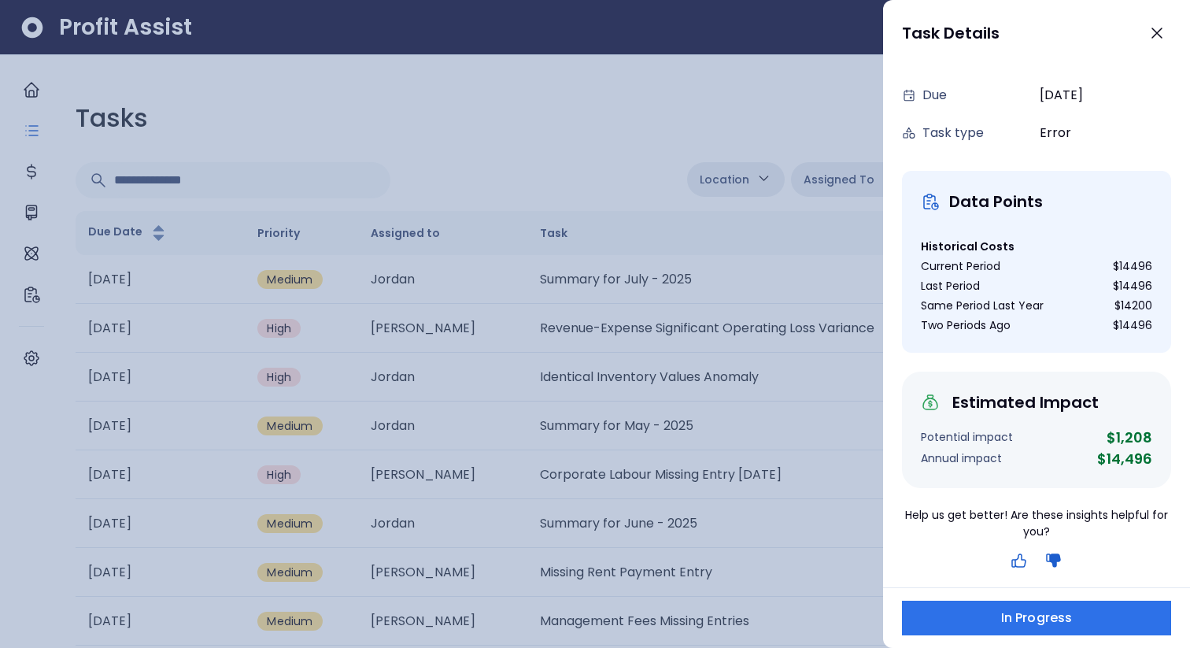
click at [1019, 564] on icon "button" at bounding box center [1019, 560] width 19 height 19
click at [1039, 610] on span "In Progress" at bounding box center [1036, 617] width 71 height 19
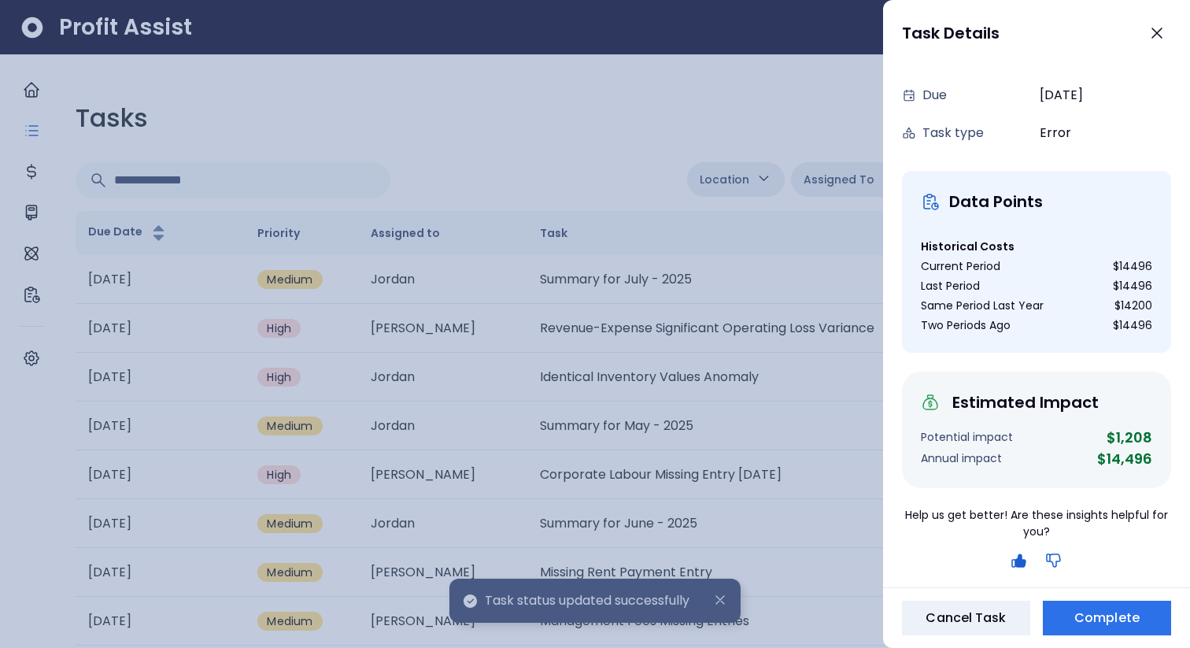
click at [1051, 564] on icon "button" at bounding box center [1053, 560] width 19 height 19
click at [734, 283] on div at bounding box center [595, 324] width 1190 height 648
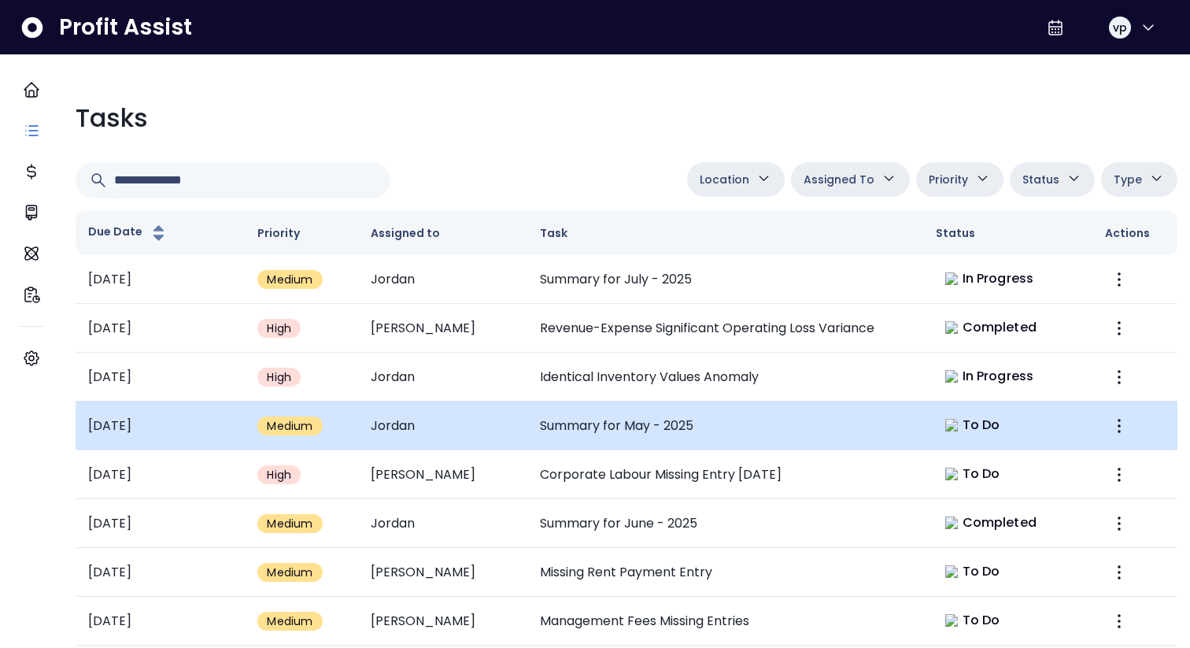
click at [795, 428] on td "Summary for May - 2025" at bounding box center [725, 425] width 396 height 49
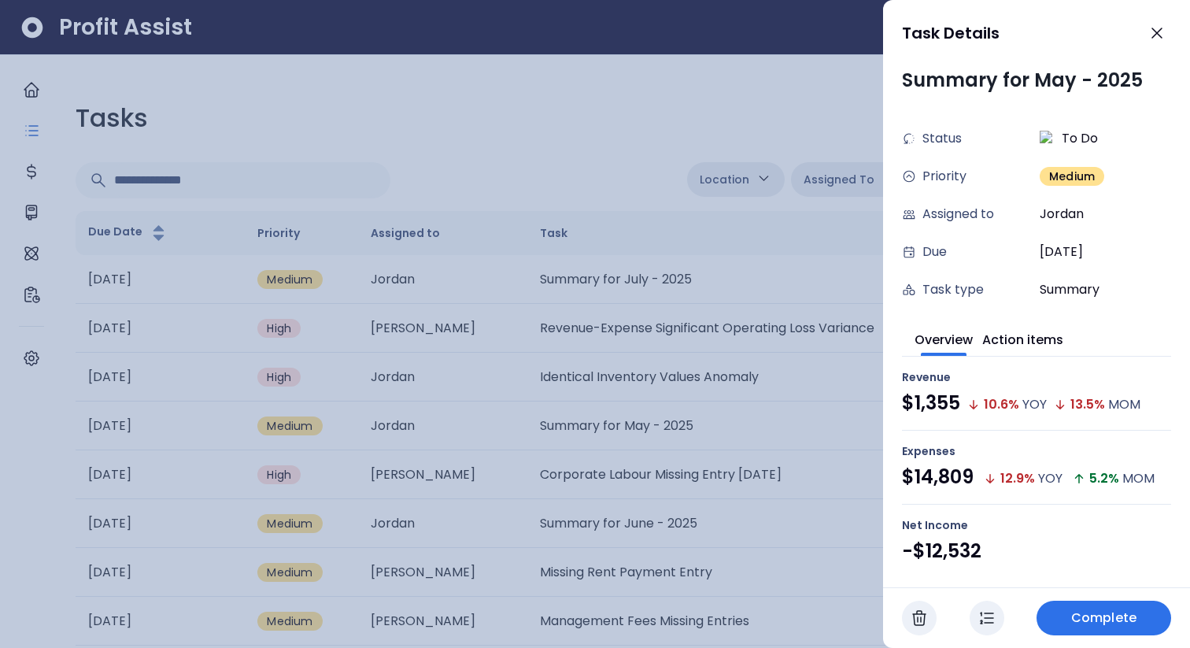
scroll to position [663, 0]
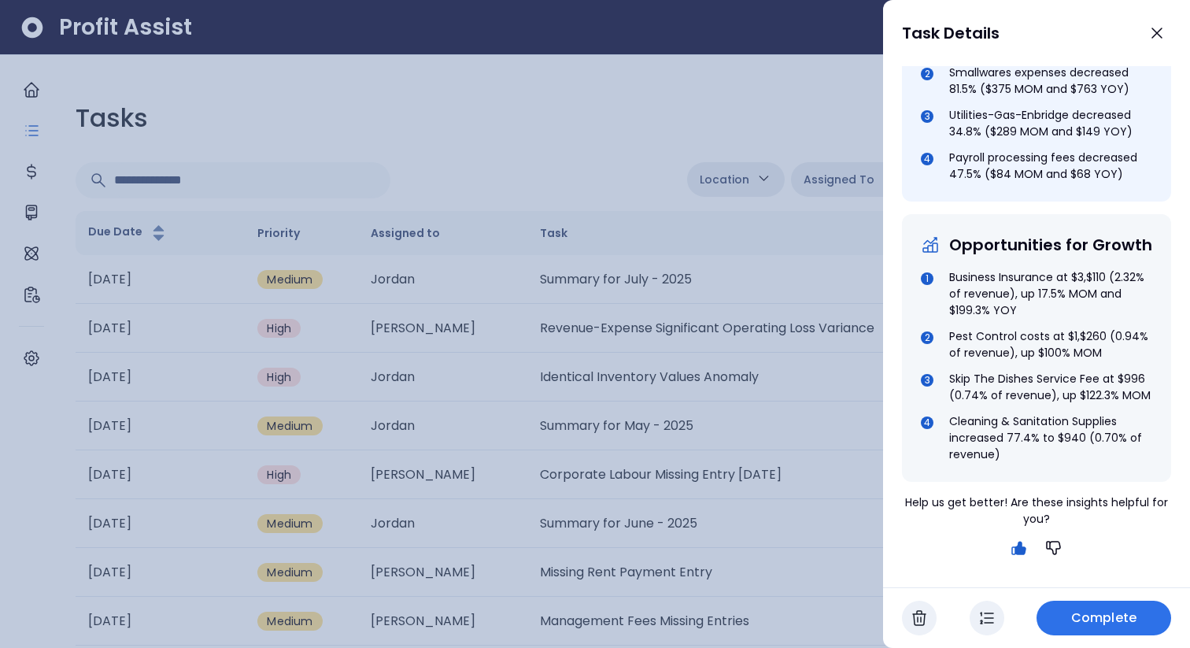
click at [678, 488] on div at bounding box center [595, 324] width 1190 height 648
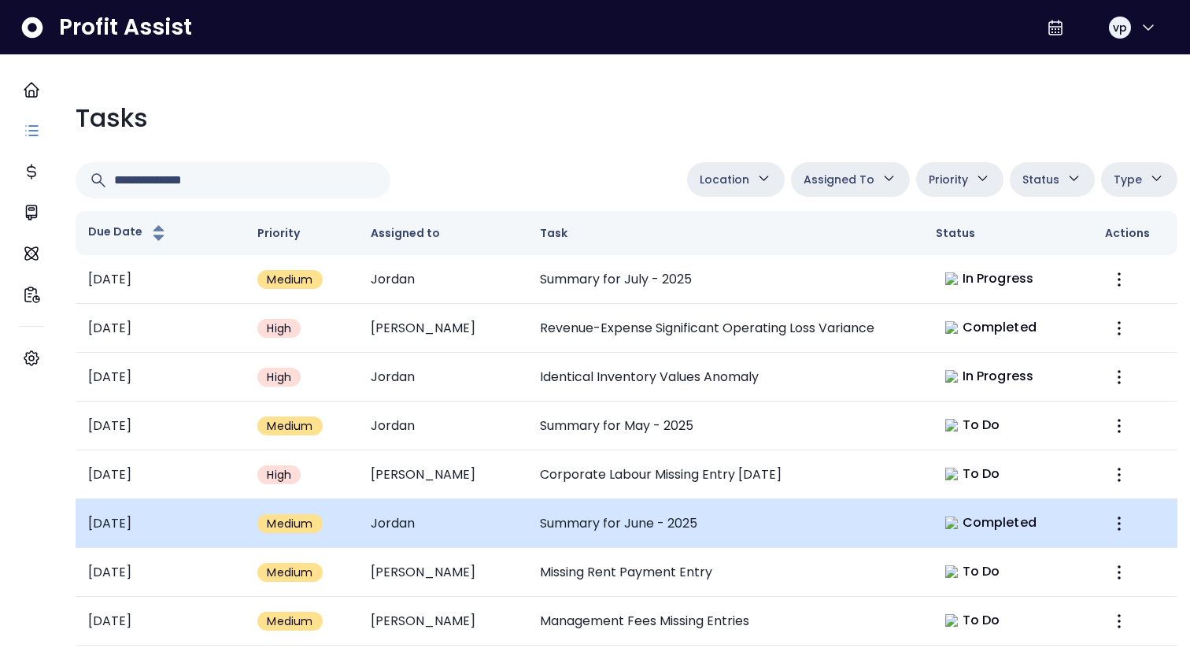
click at [704, 511] on td "Summary for June - 2025" at bounding box center [725, 523] width 396 height 49
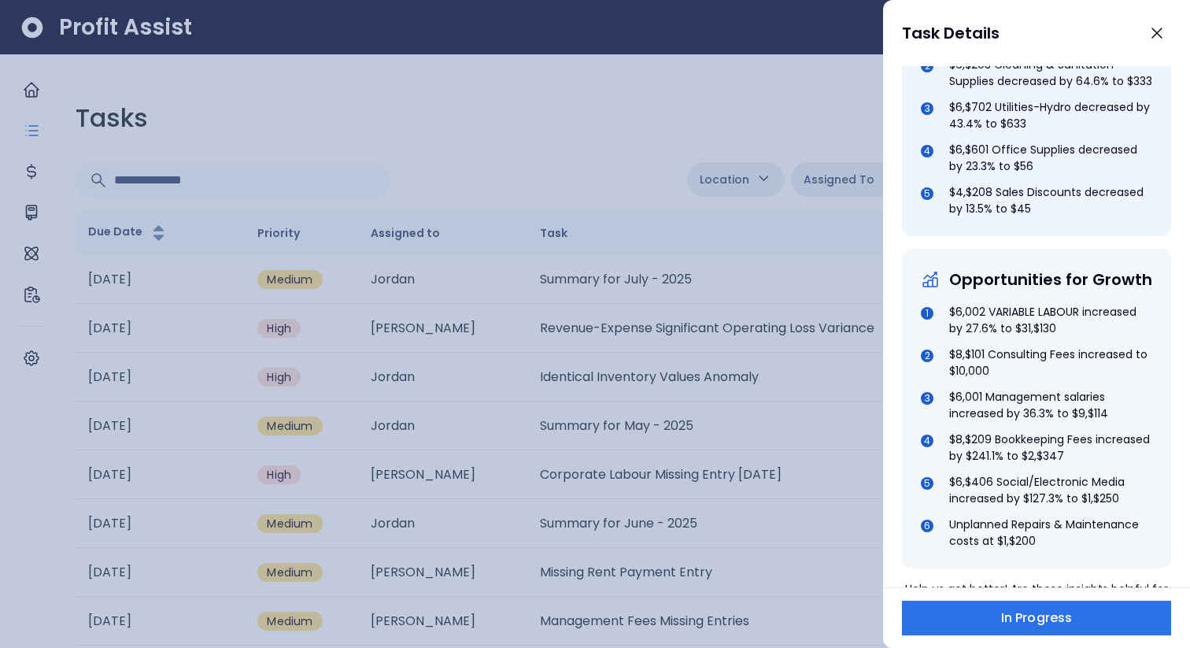
scroll to position [774, 0]
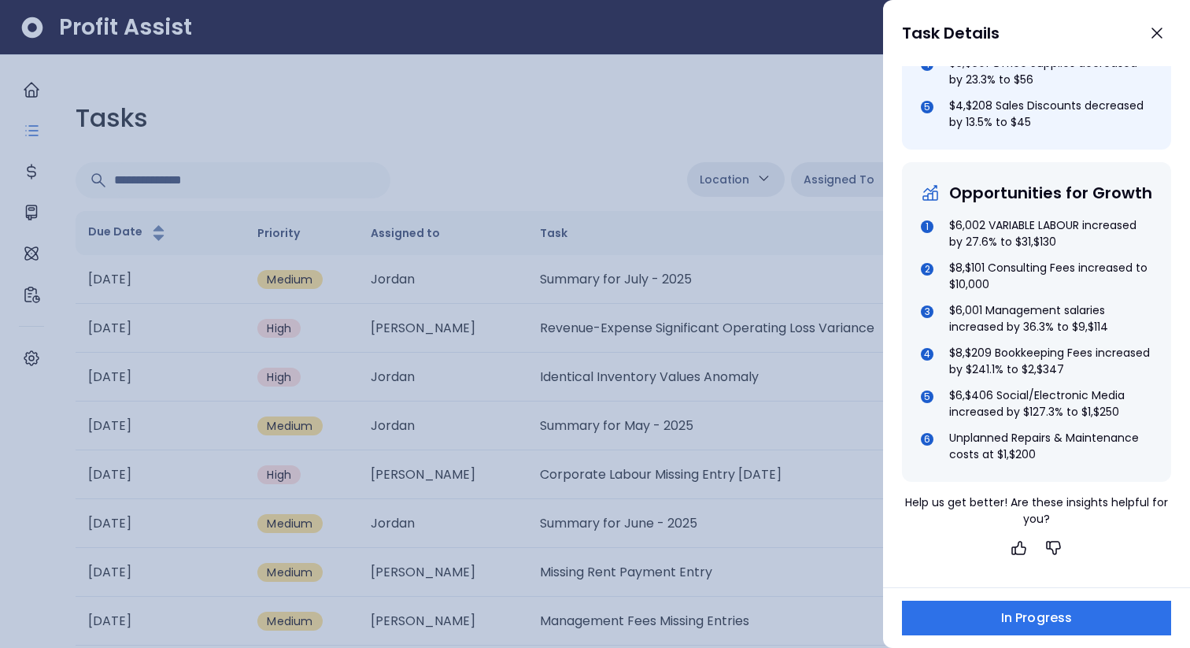
click at [630, 481] on div at bounding box center [595, 324] width 1190 height 648
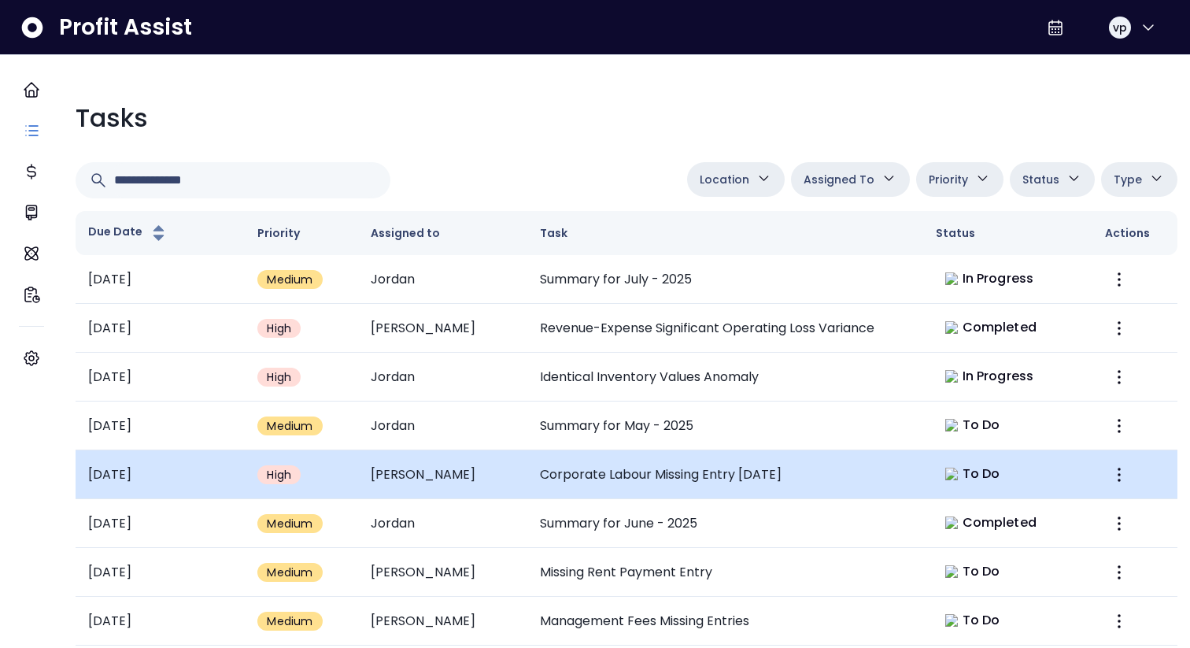
click at [630, 473] on td "Corporate Labour Missing Entry [DATE]" at bounding box center [725, 474] width 396 height 49
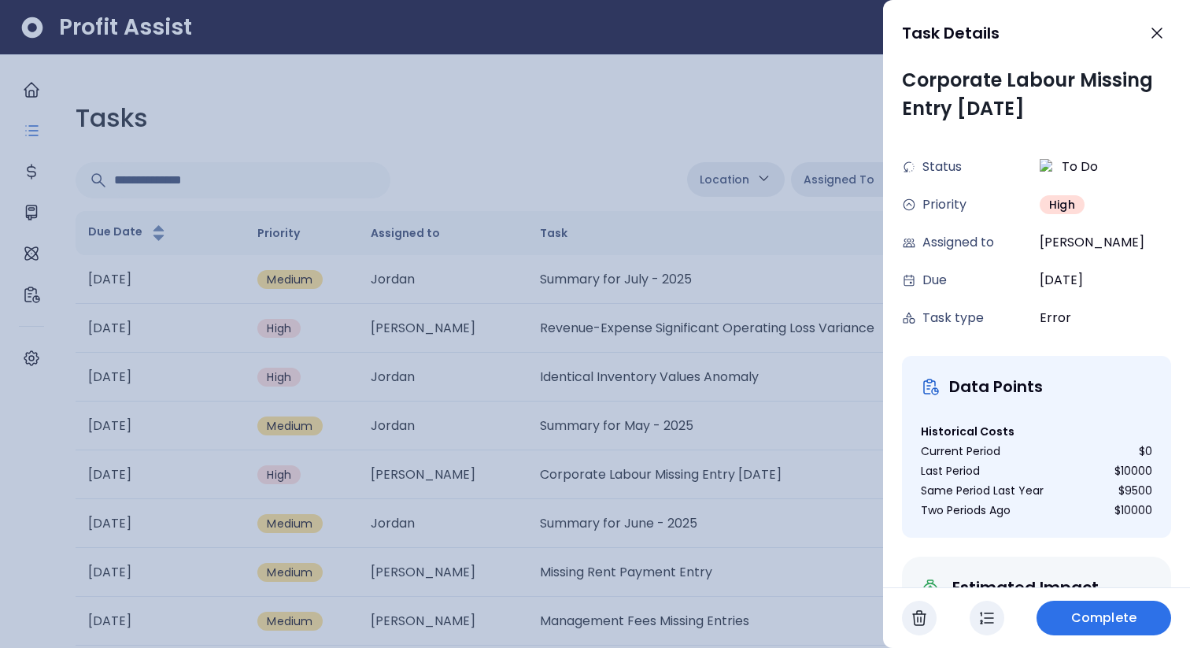
scroll to position [185, 0]
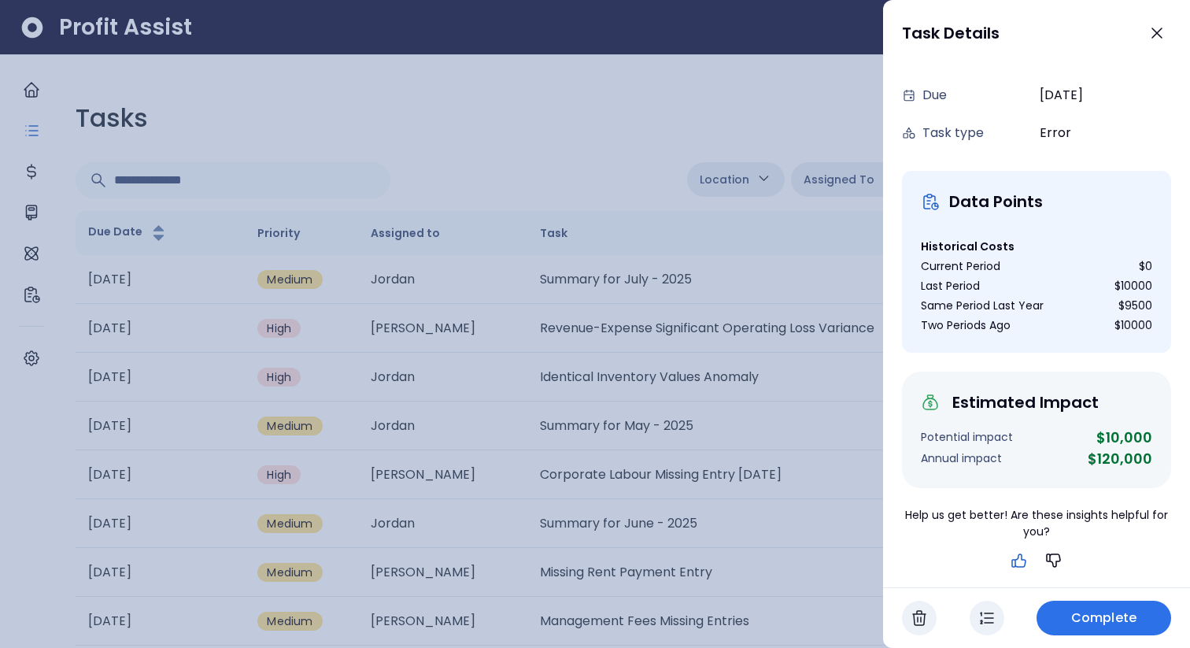
click at [1017, 564] on icon "button" at bounding box center [1019, 560] width 19 height 19
click at [535, 94] on div at bounding box center [595, 324] width 1190 height 648
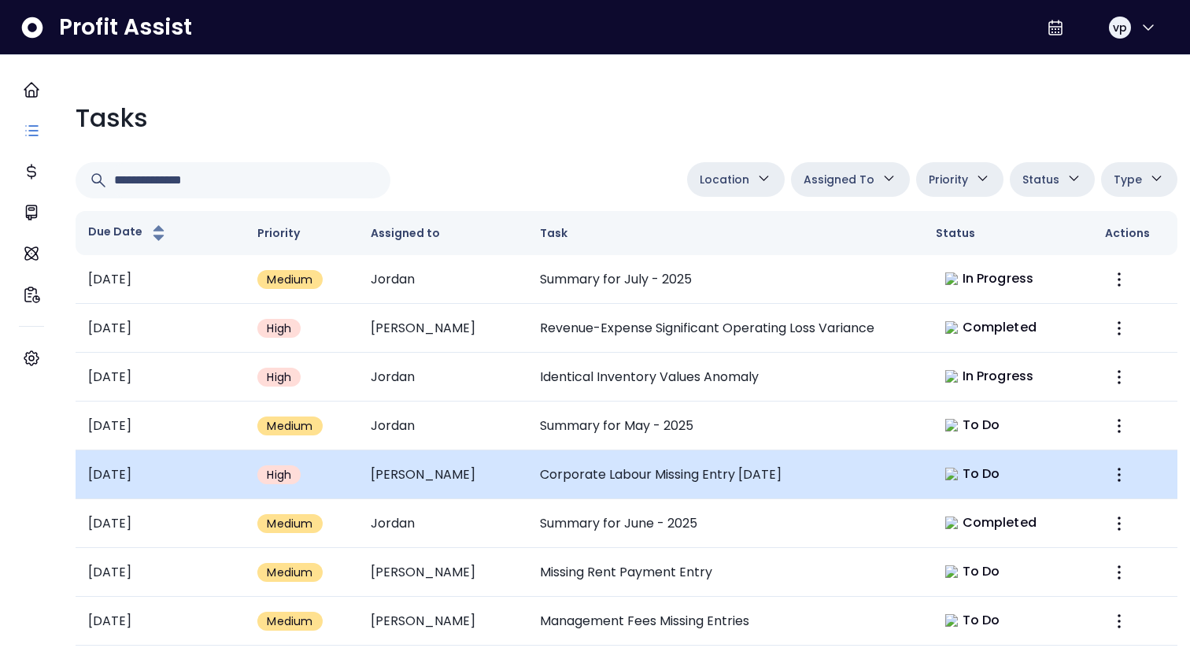
click at [810, 476] on td "Corporate Labour Missing Entry [DATE]" at bounding box center [725, 474] width 396 height 49
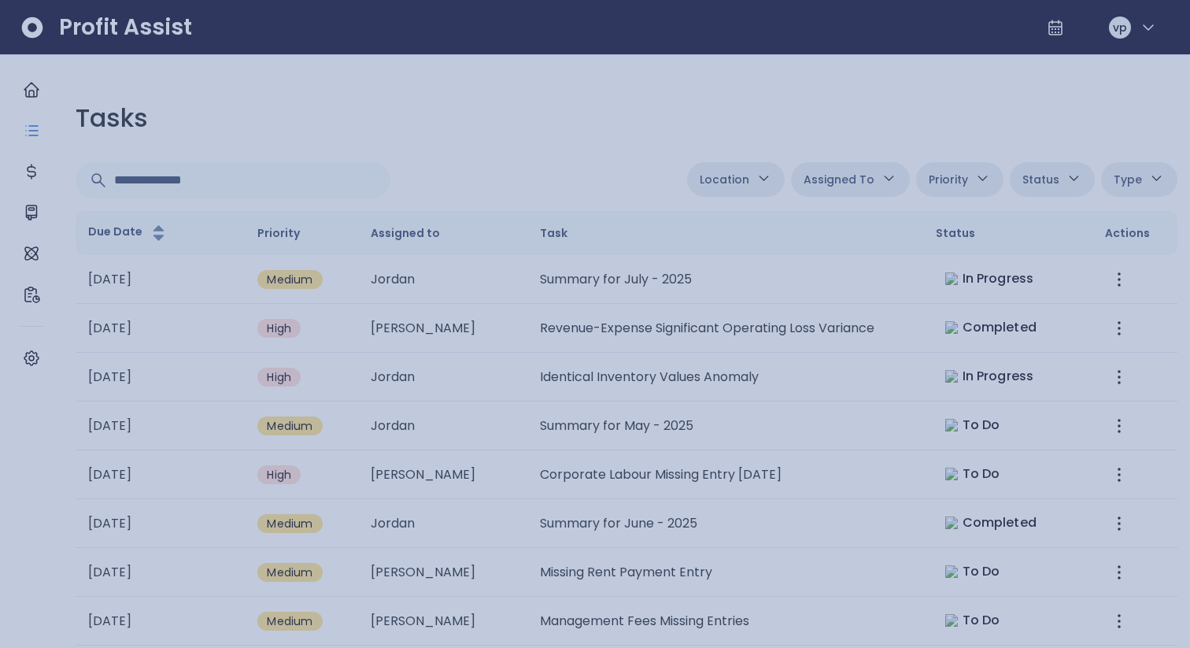
click at [491, 104] on div at bounding box center [595, 324] width 1190 height 648
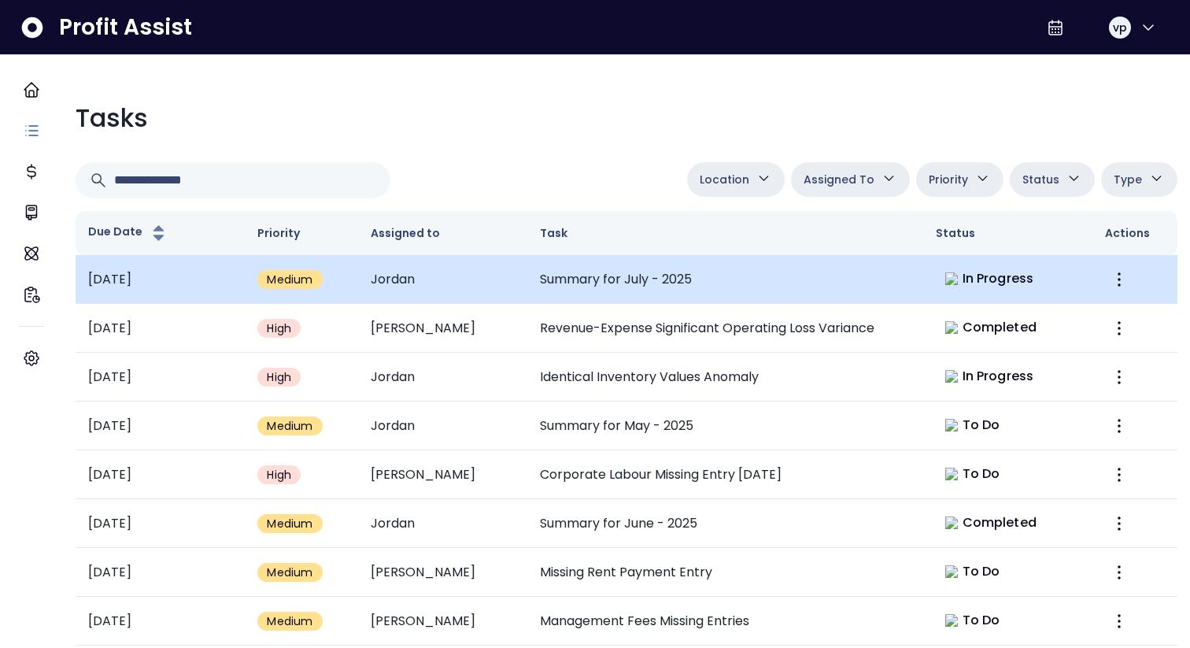
click at [709, 286] on td "Summary for July - 2025" at bounding box center [725, 279] width 396 height 49
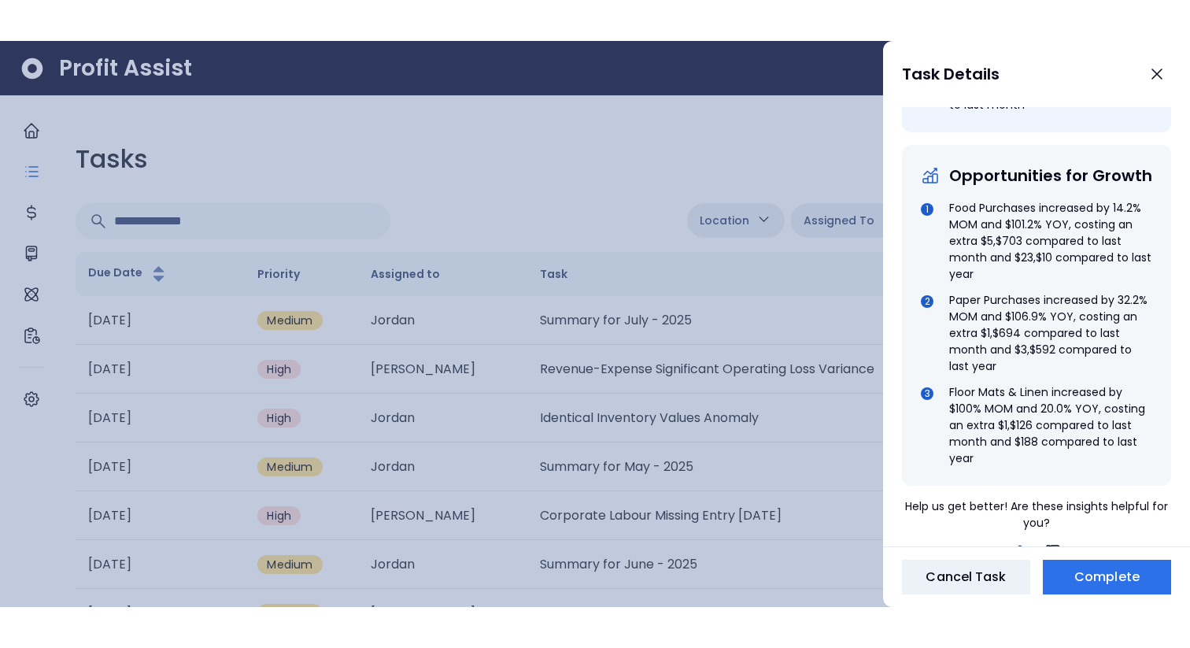
scroll to position [842, 0]
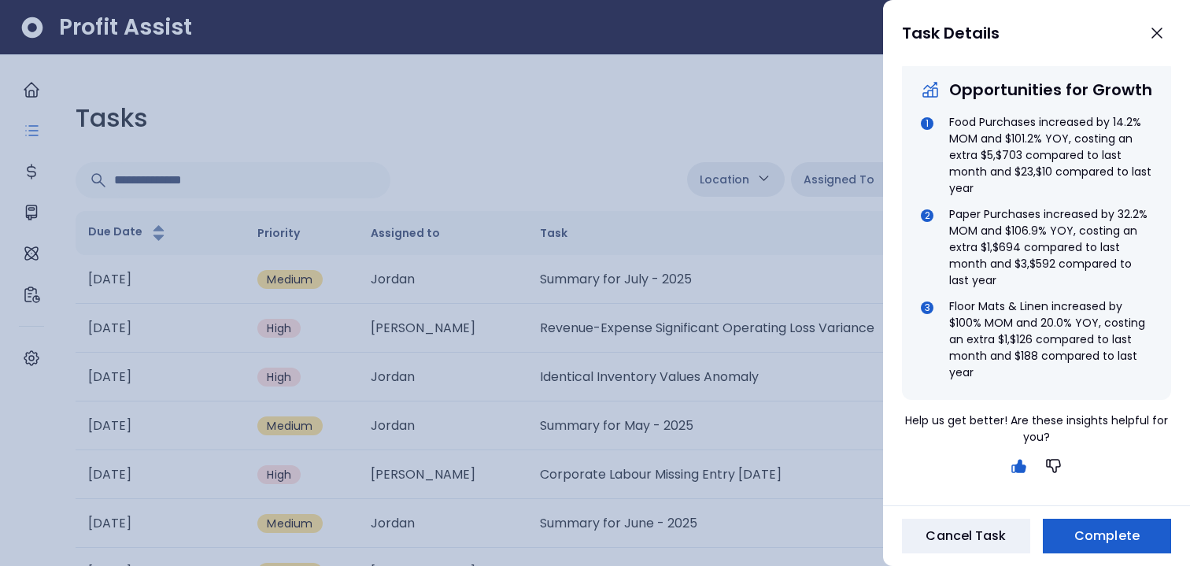
click at [1096, 537] on span "Complete" at bounding box center [1106, 535] width 65 height 19
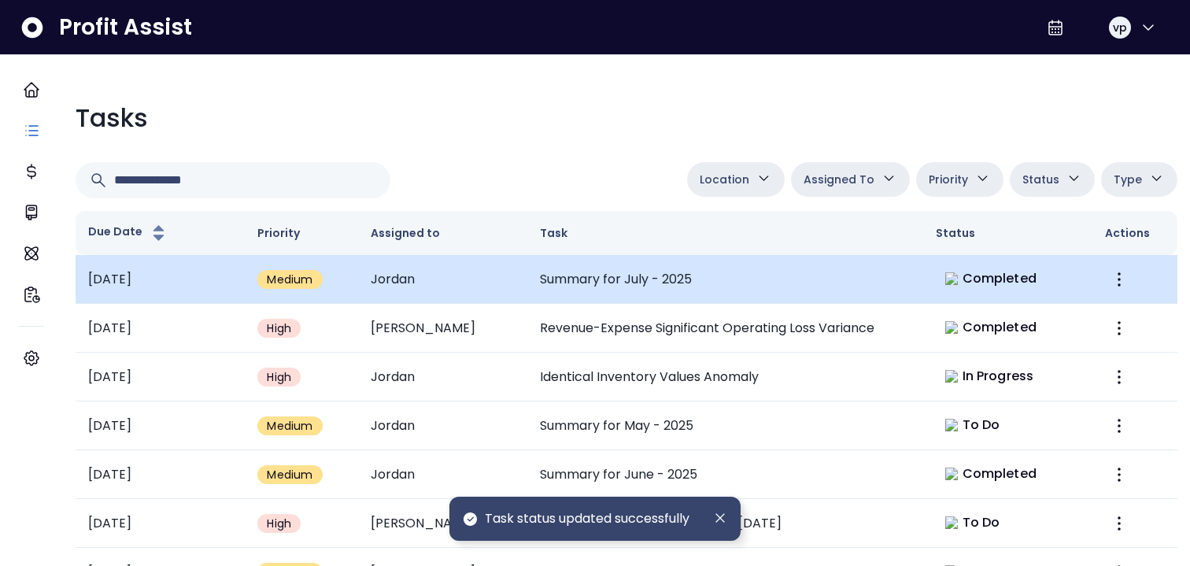
click at [781, 287] on td "Summary for July - 2025" at bounding box center [725, 279] width 396 height 49
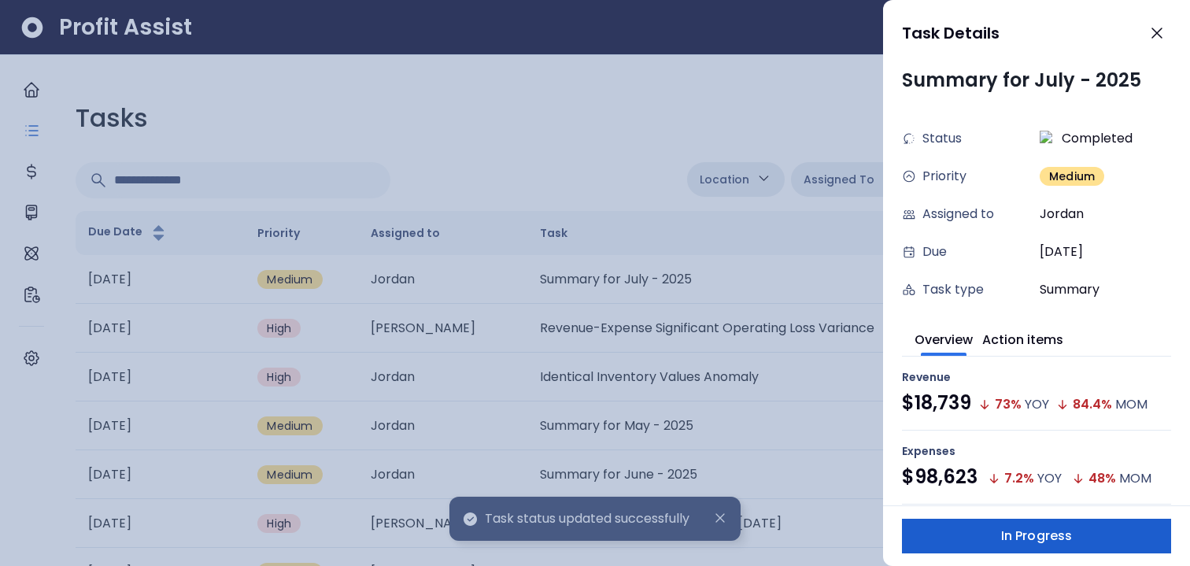
click at [1022, 530] on span "In Progress" at bounding box center [1036, 535] width 71 height 19
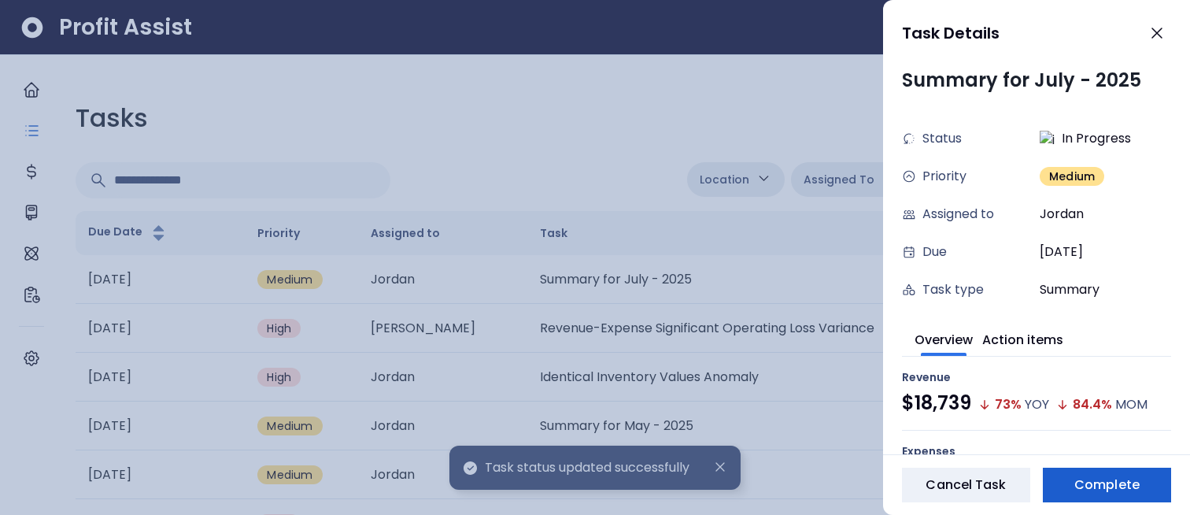
click at [1151, 496] on button "Complete" at bounding box center [1107, 484] width 128 height 35
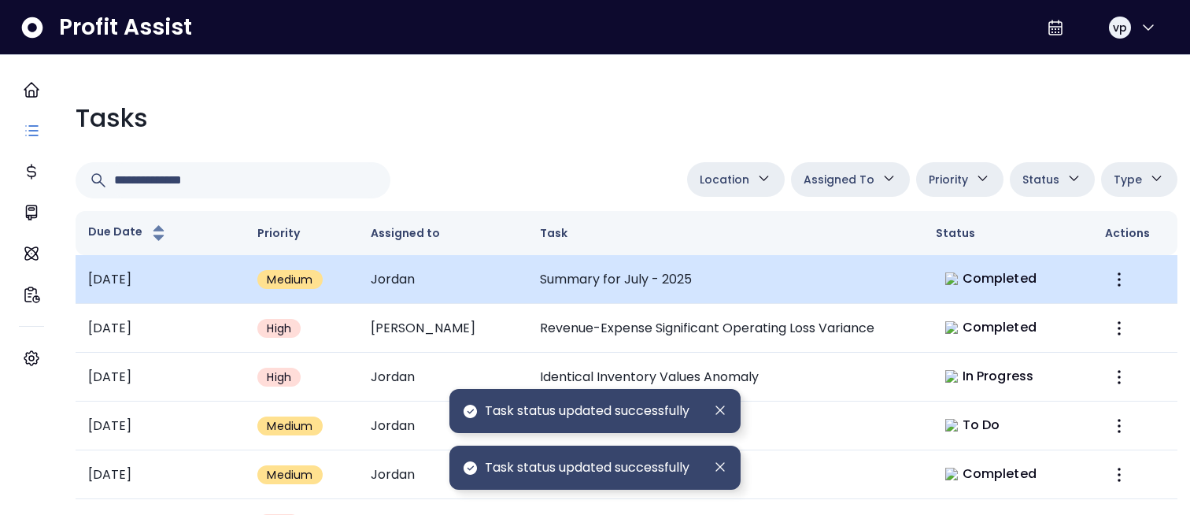
click at [809, 288] on td "Summary for July - 2025" at bounding box center [725, 279] width 396 height 49
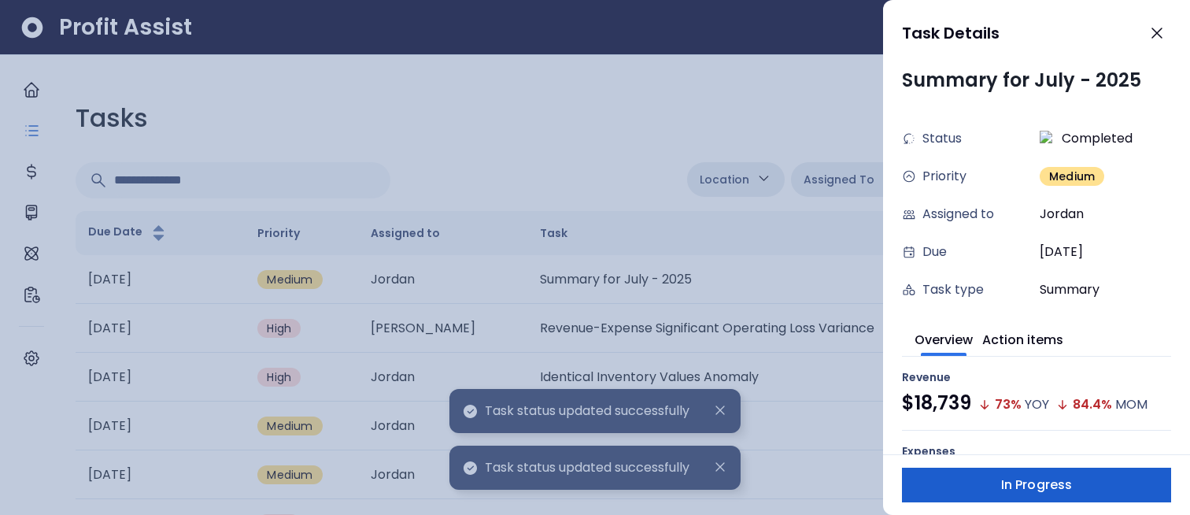
click at [1029, 494] on button "In Progress" at bounding box center [1036, 484] width 269 height 35
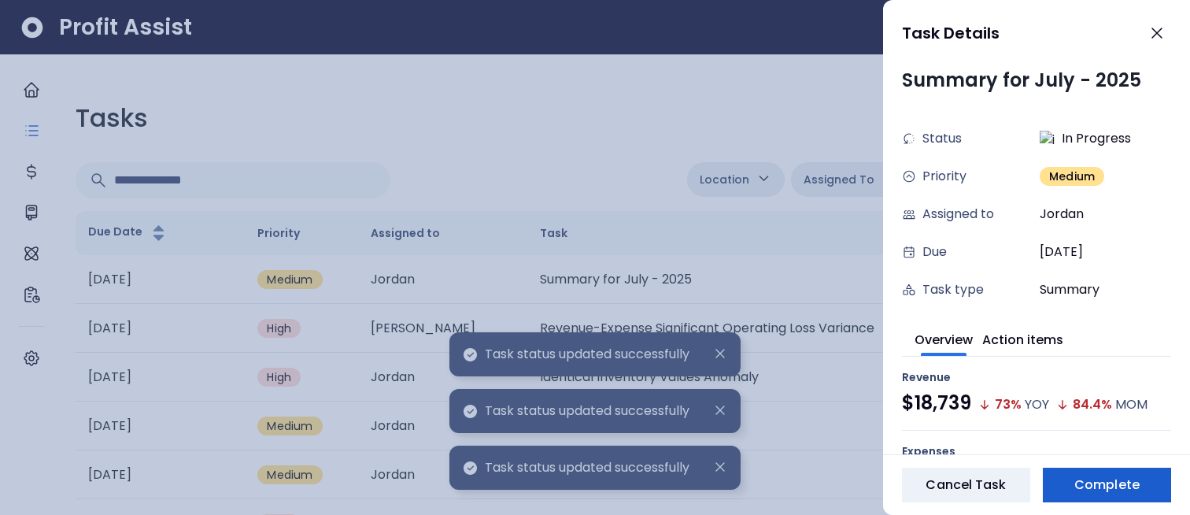
click at [1058, 482] on button "Complete" at bounding box center [1107, 484] width 128 height 35
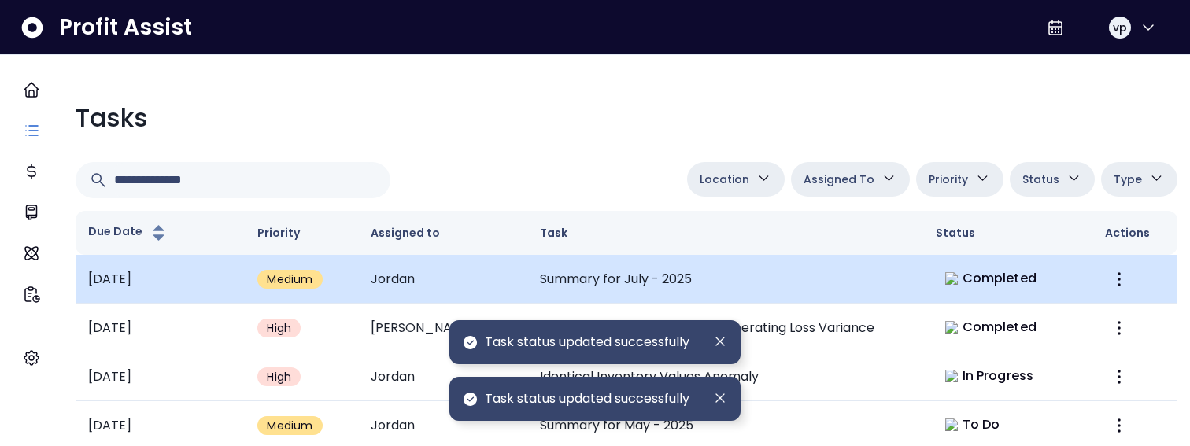
click at [988, 286] on span "Completed" at bounding box center [999, 278] width 74 height 19
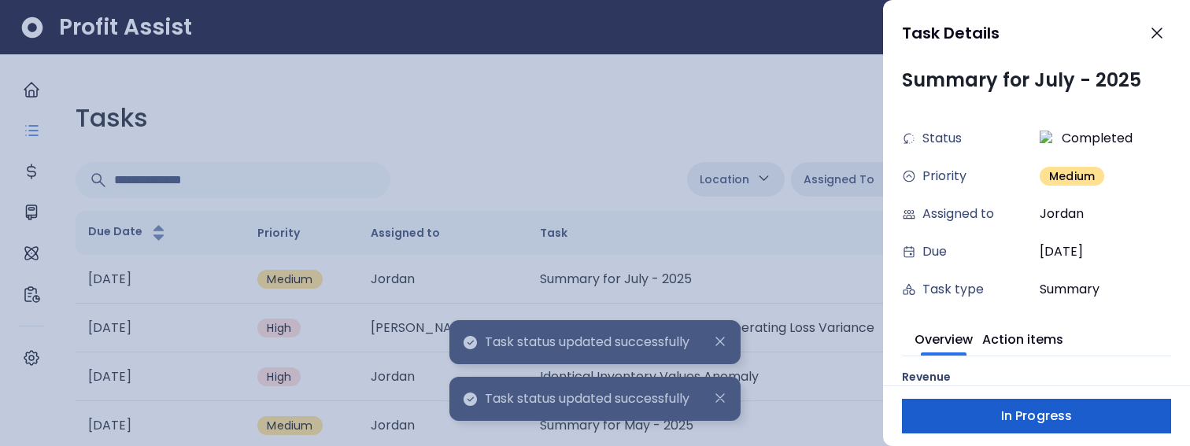
click at [1097, 401] on button "In Progress" at bounding box center [1036, 416] width 269 height 35
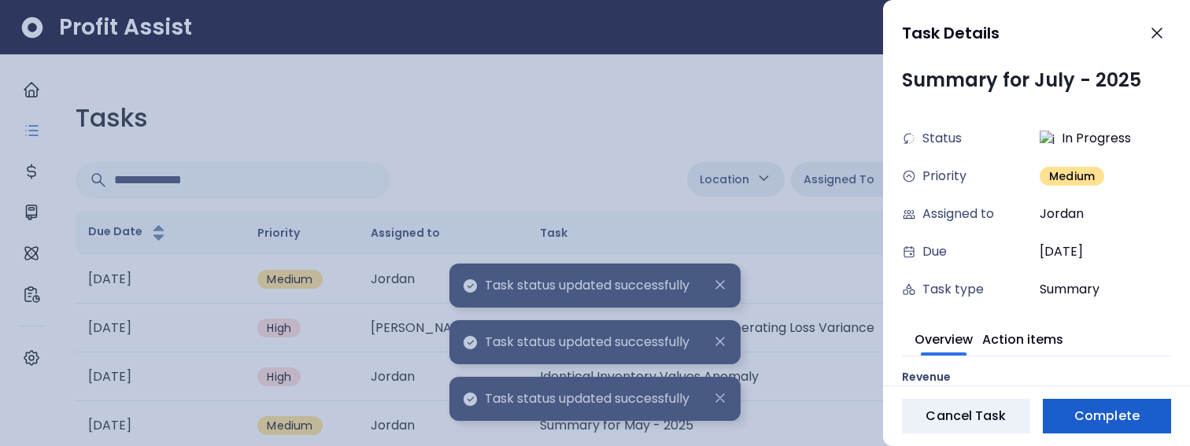
click at [1110, 431] on button "Complete" at bounding box center [1107, 416] width 128 height 35
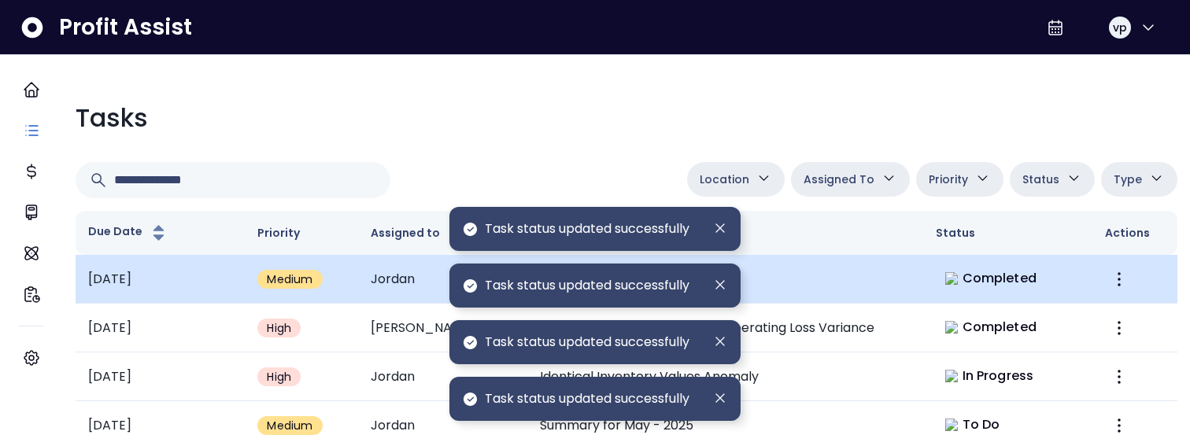
click at [823, 261] on td "Summary for July - 2025" at bounding box center [725, 279] width 396 height 49
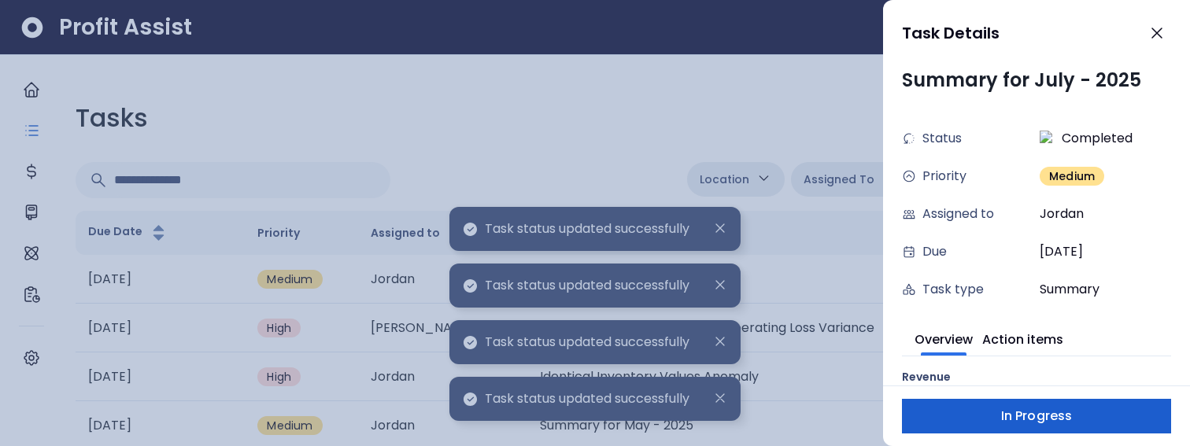
click at [1088, 417] on button "In Progress" at bounding box center [1036, 416] width 269 height 35
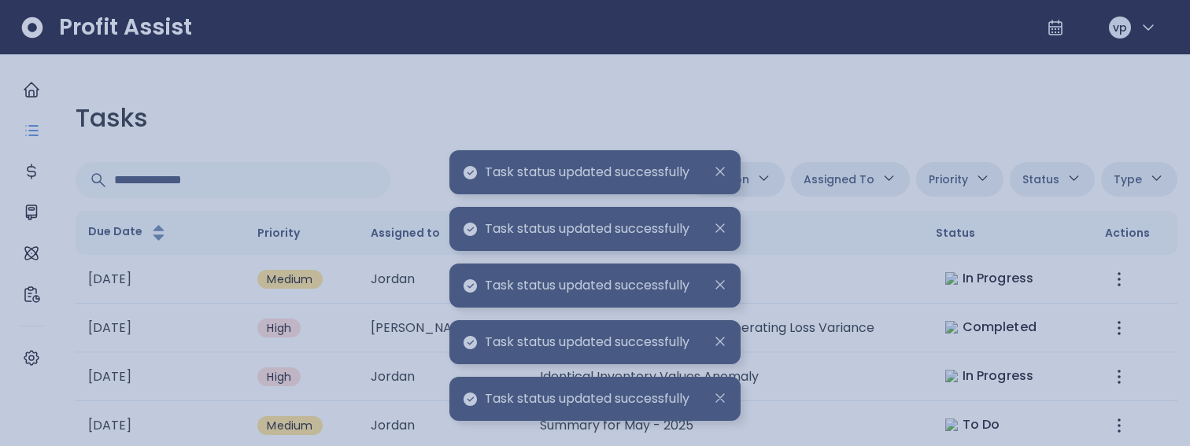
click at [718, 407] on div at bounding box center [595, 223] width 1190 height 446
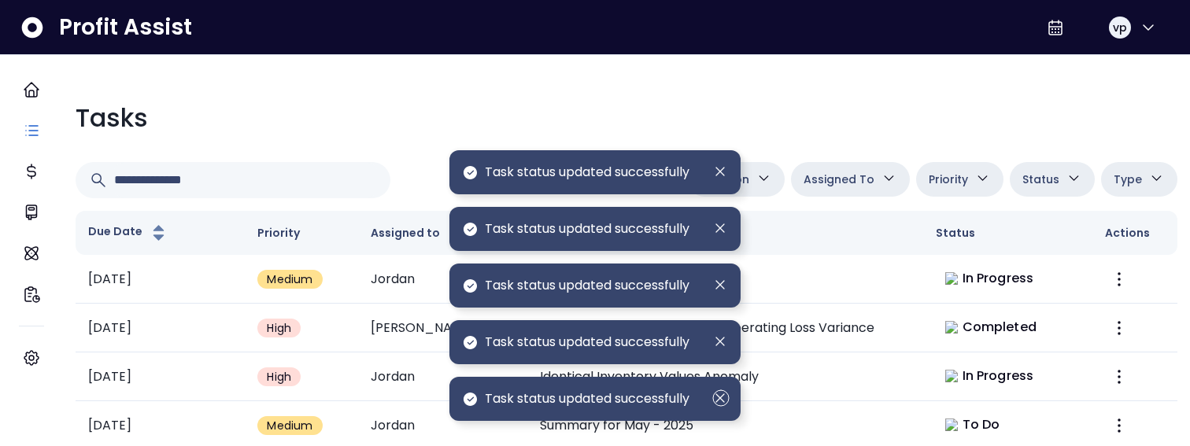
click at [718, 406] on circle "Dismiss" at bounding box center [721, 398] width 16 height 16
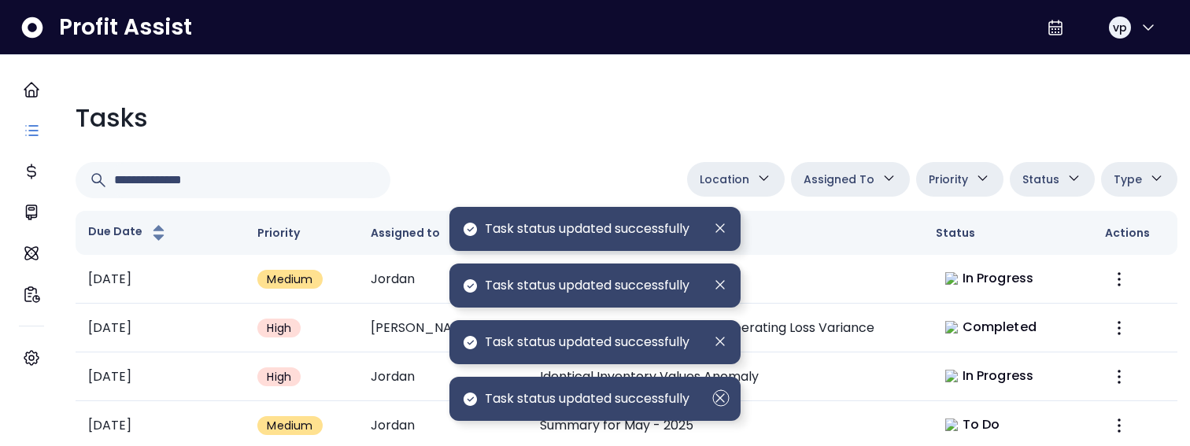
click at [718, 406] on circle "Dismiss" at bounding box center [721, 398] width 16 height 16
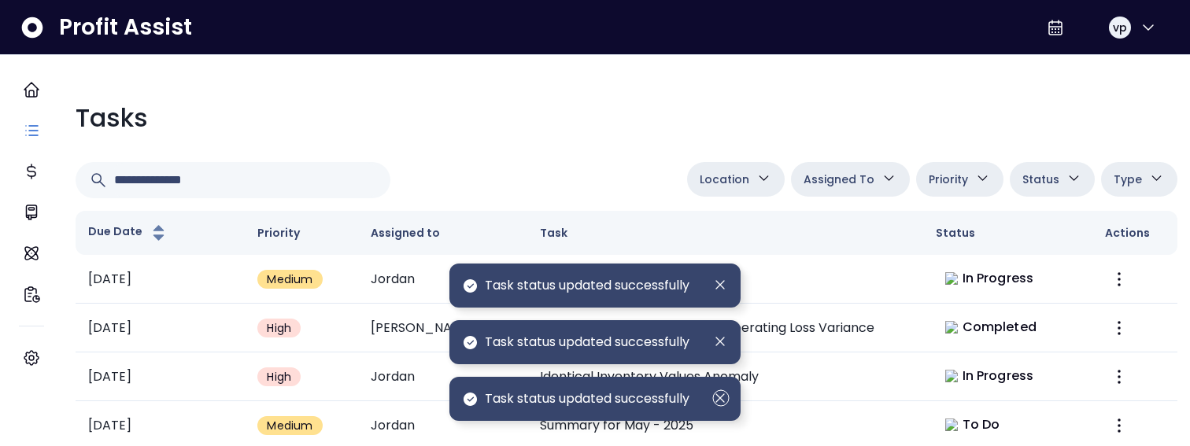
click at [718, 406] on circle "Dismiss" at bounding box center [721, 398] width 16 height 16
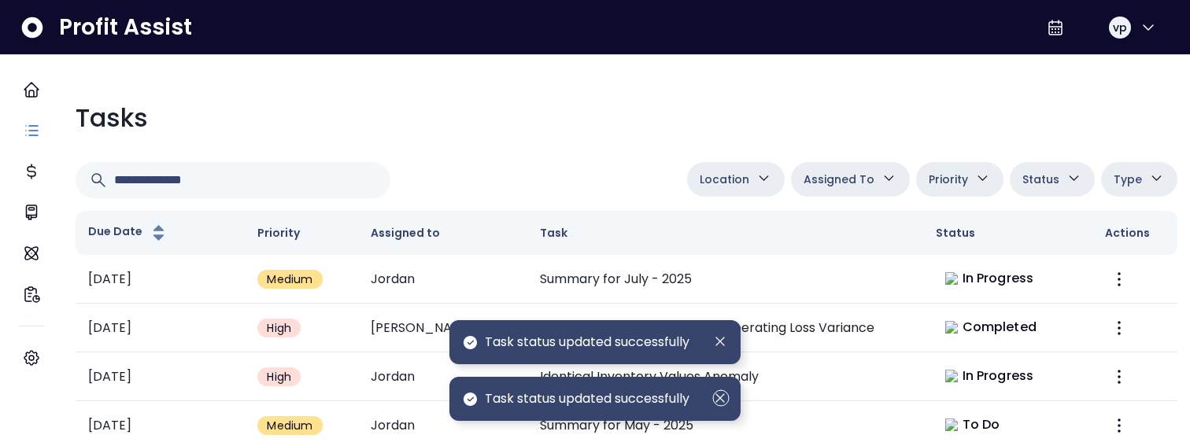
click at [718, 406] on circle "Dismiss" at bounding box center [721, 398] width 16 height 16
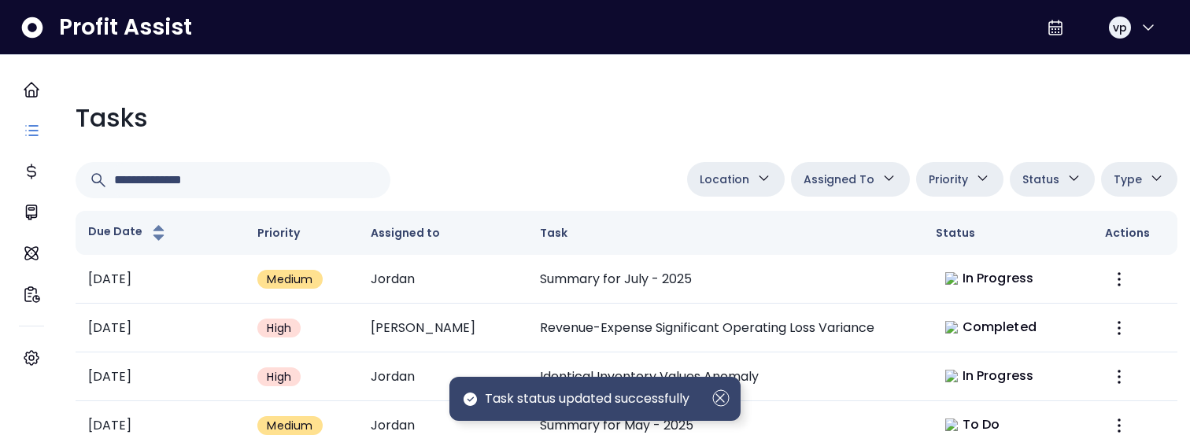
click at [718, 406] on circle "Dismiss" at bounding box center [721, 398] width 16 height 16
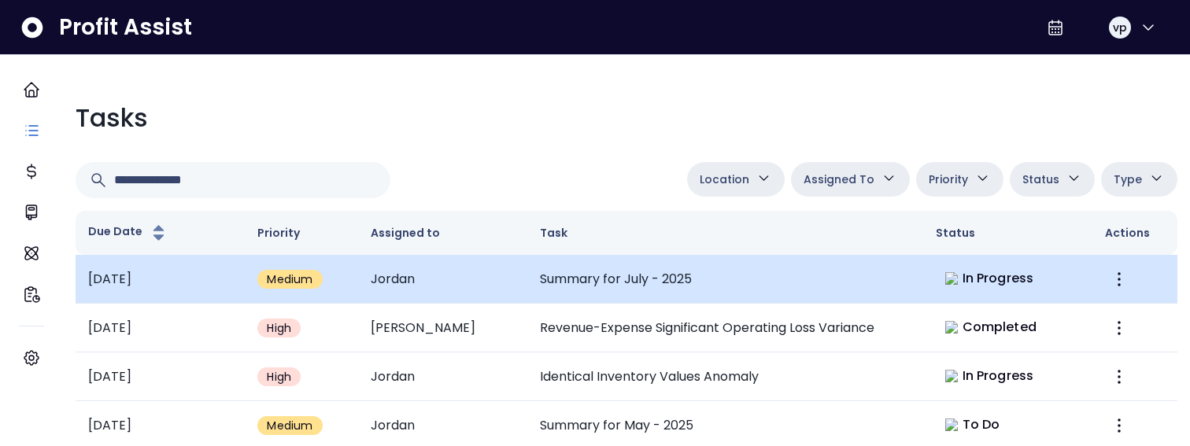
click at [721, 264] on td "Summary for July - 2025" at bounding box center [725, 279] width 396 height 49
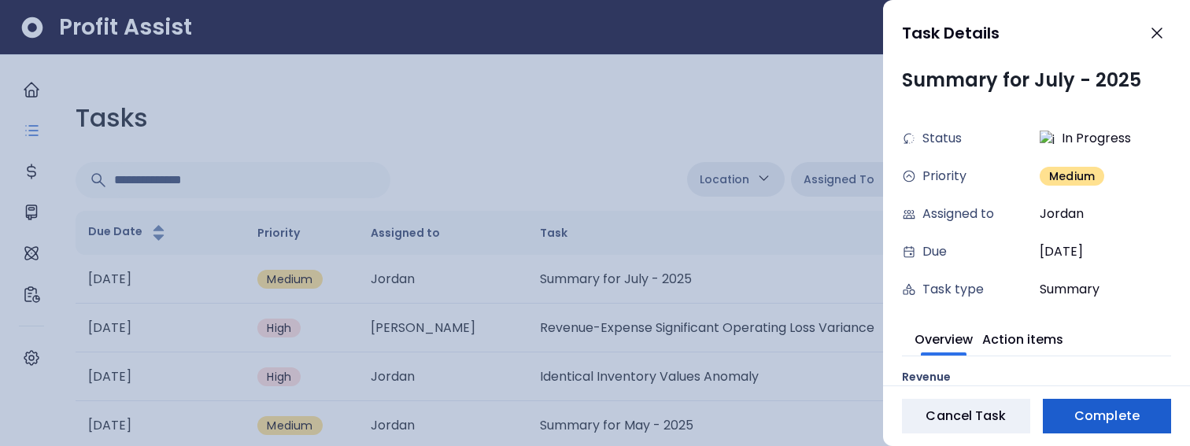
click at [1090, 423] on span "Complete" at bounding box center [1106, 416] width 65 height 19
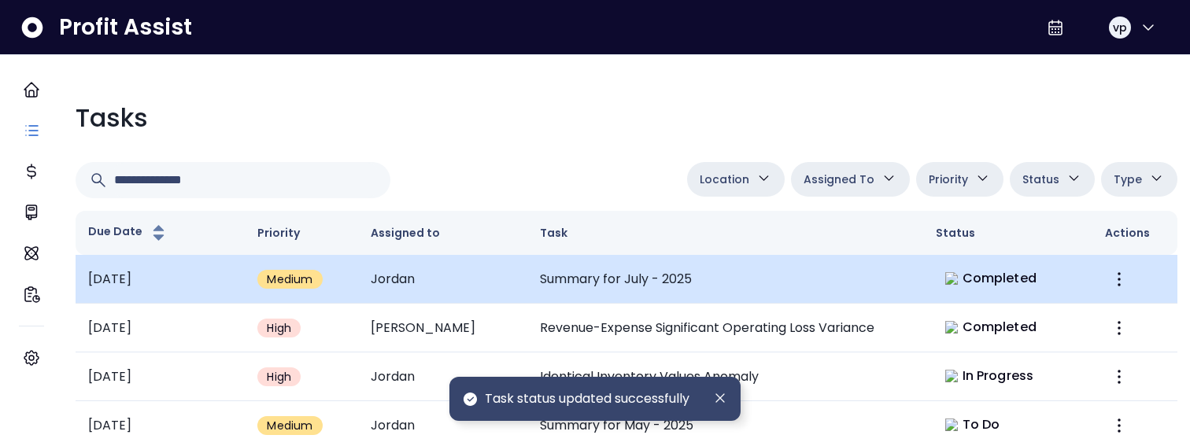
click at [648, 271] on td "Summary for July - 2025" at bounding box center [725, 279] width 396 height 49
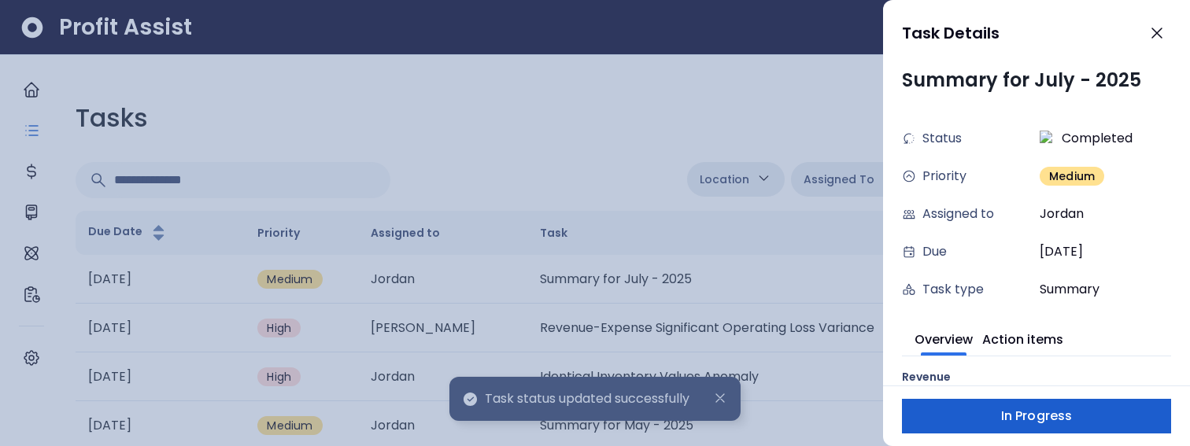
click at [1085, 429] on button "In Progress" at bounding box center [1036, 416] width 269 height 35
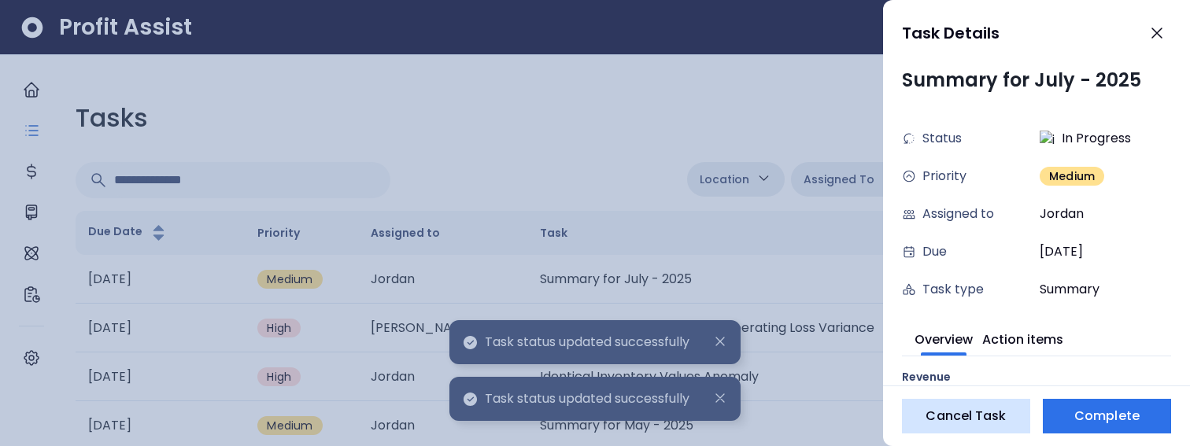
click at [1085, 429] on button "Complete" at bounding box center [1107, 416] width 128 height 35
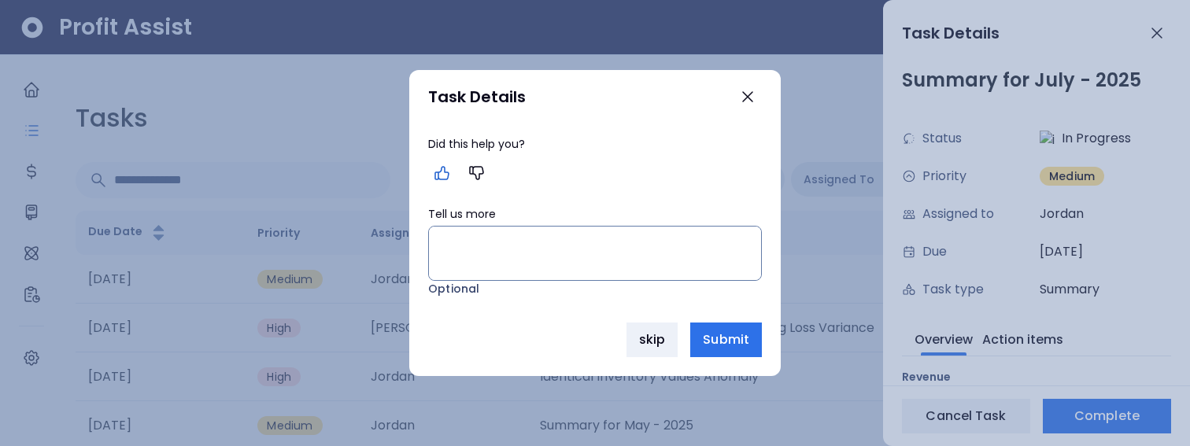
click at [437, 175] on icon "button" at bounding box center [442, 173] width 19 height 19
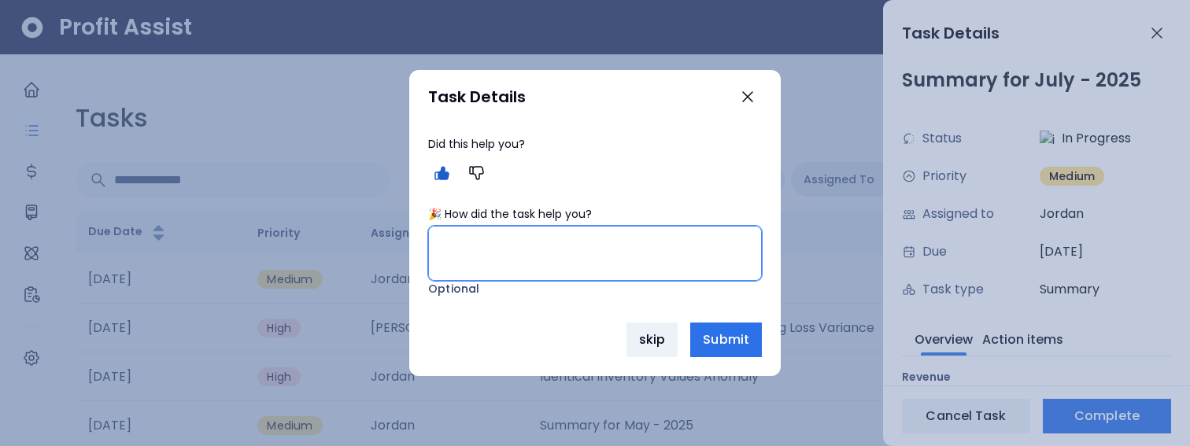
click at [617, 253] on textarea "🎉 How did the task help you?" at bounding box center [595, 254] width 332 height 54
type textarea "*"
type textarea "*******"
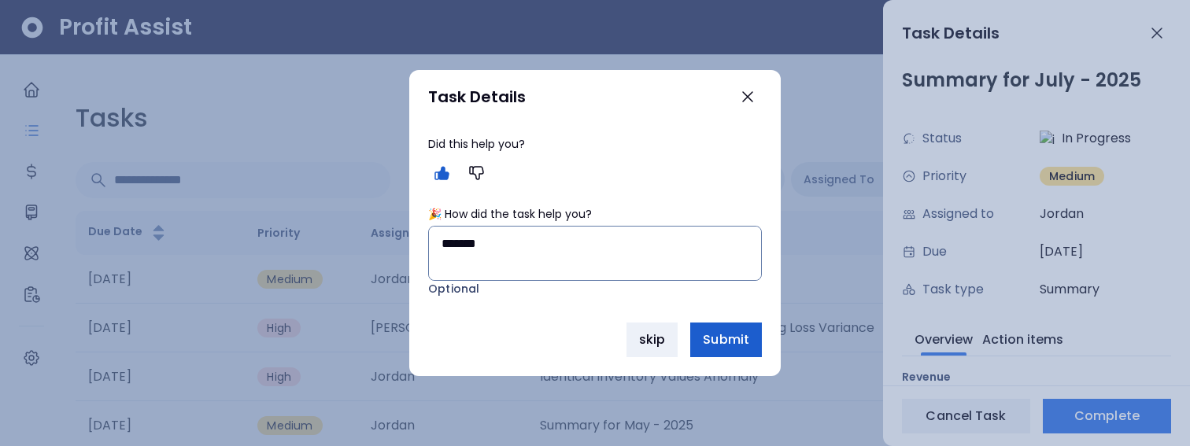
click at [741, 338] on span "Submit" at bounding box center [726, 340] width 46 height 19
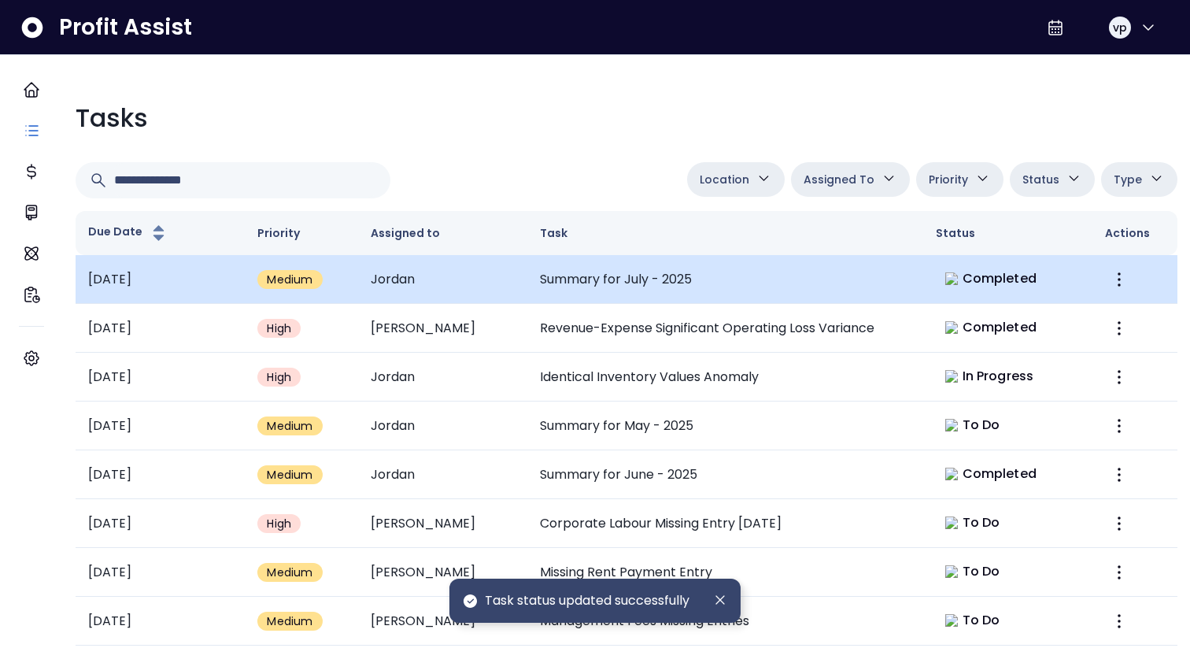
click at [782, 282] on td "Summary for July - 2025" at bounding box center [725, 279] width 396 height 49
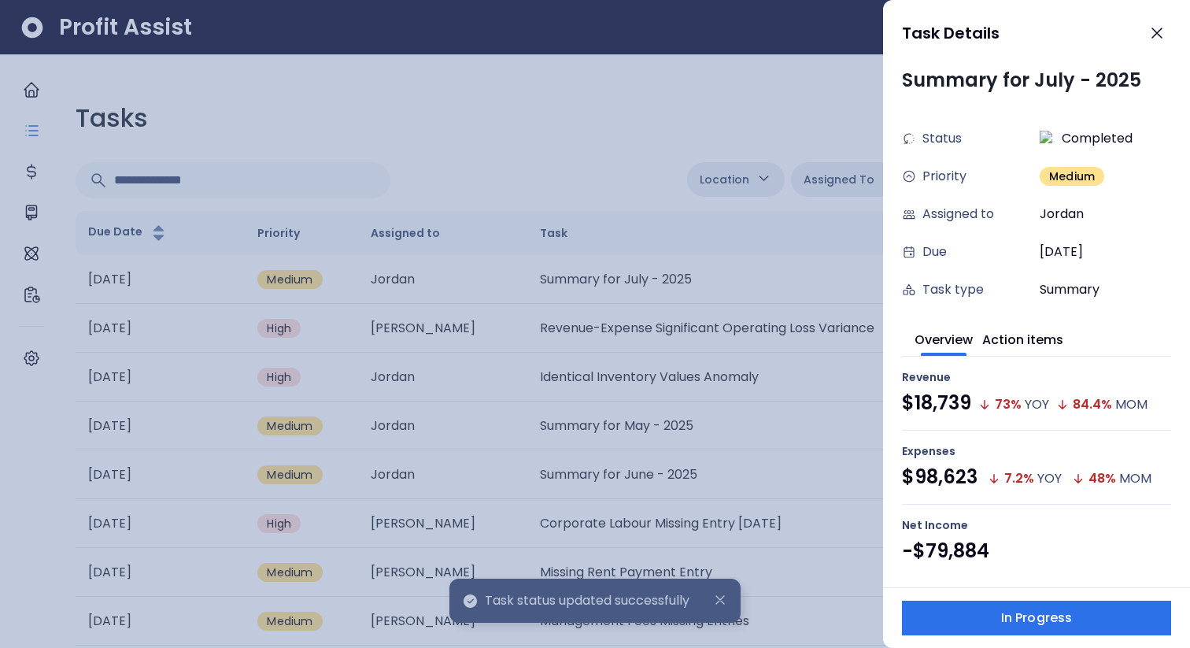
scroll to position [760, 0]
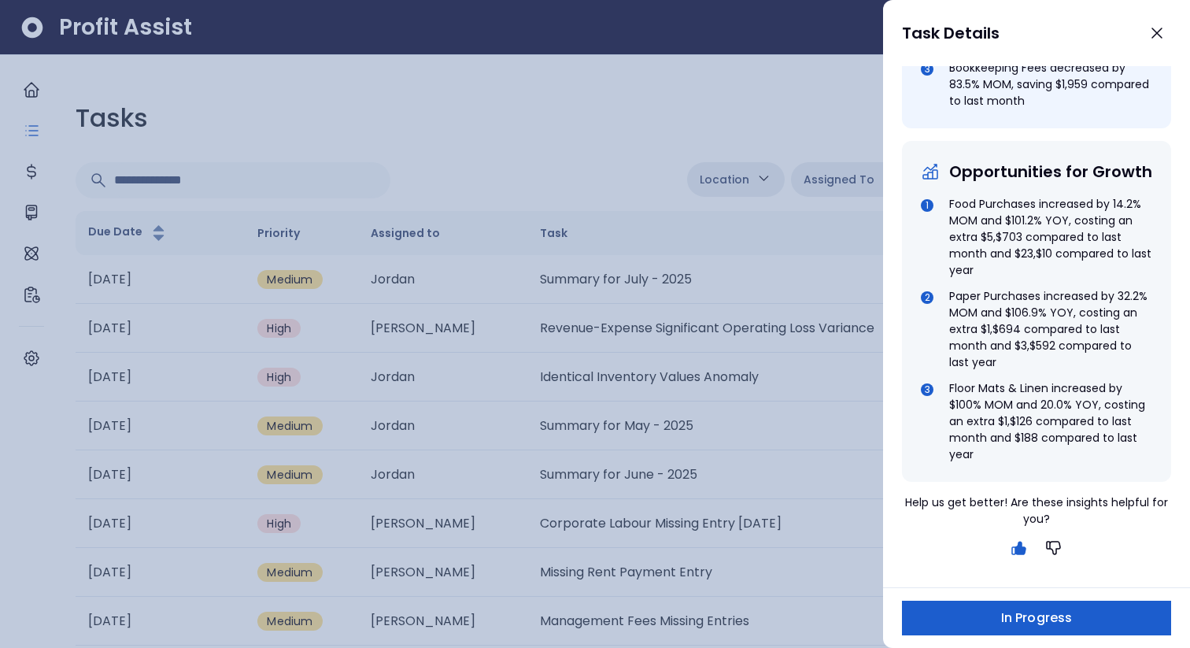
click at [936, 619] on button "In Progress" at bounding box center [1036, 617] width 269 height 35
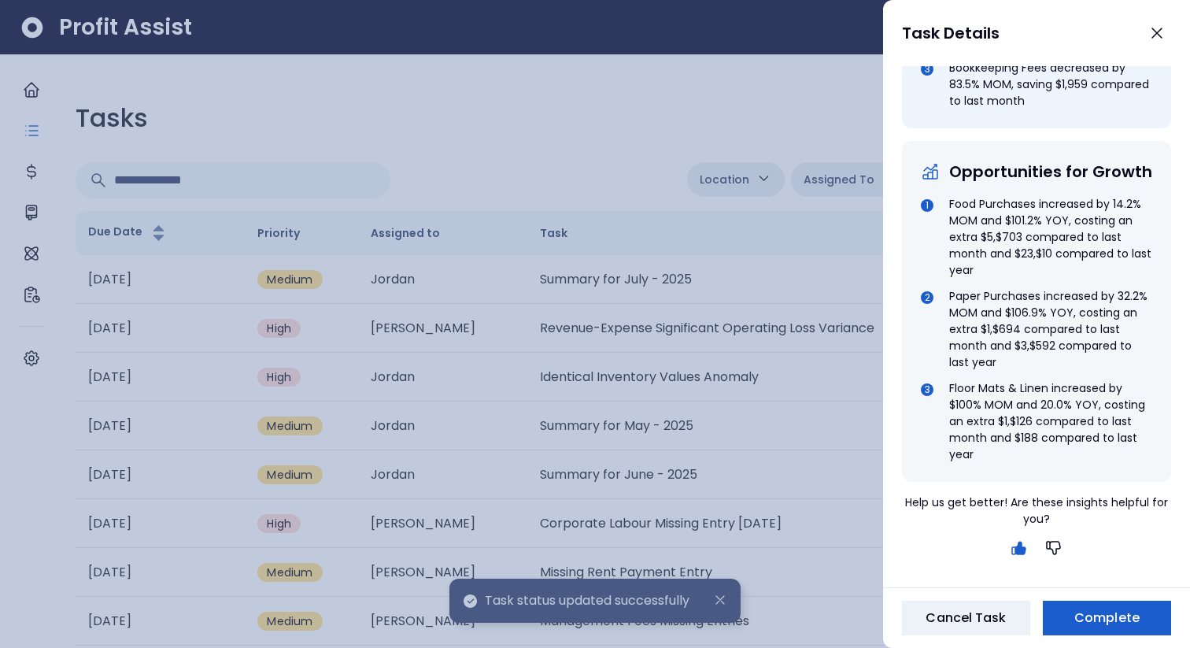
click at [1118, 632] on button "Complete" at bounding box center [1107, 617] width 128 height 35
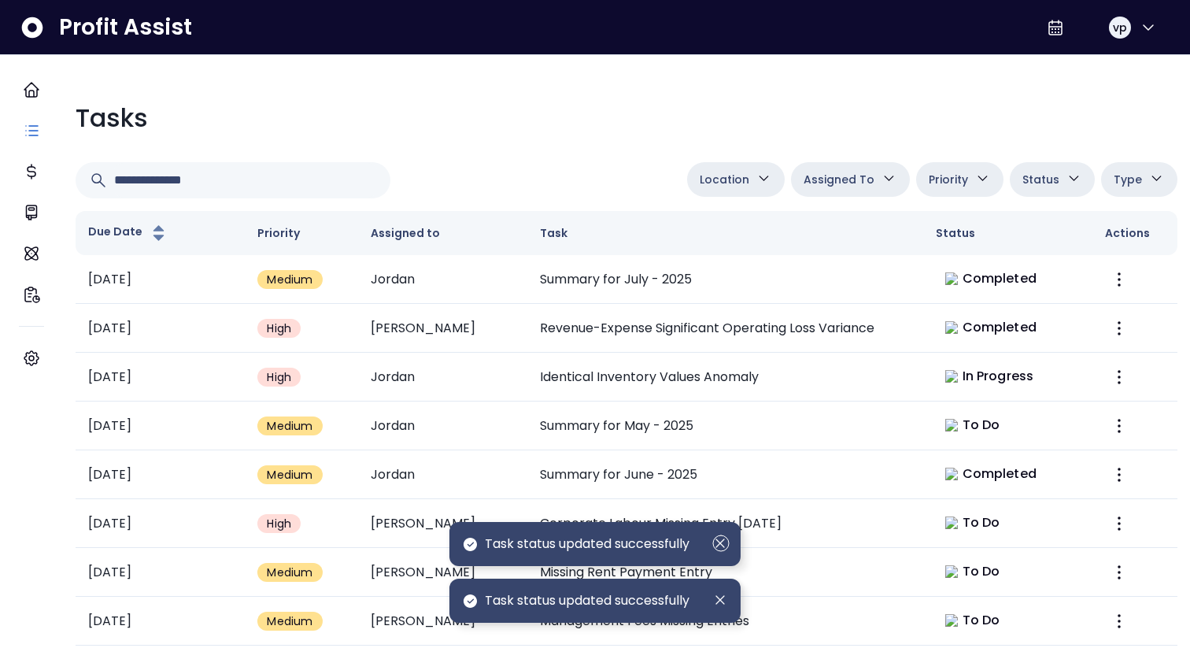
click at [722, 541] on icon "Dismiss" at bounding box center [720, 542] width 17 height 17
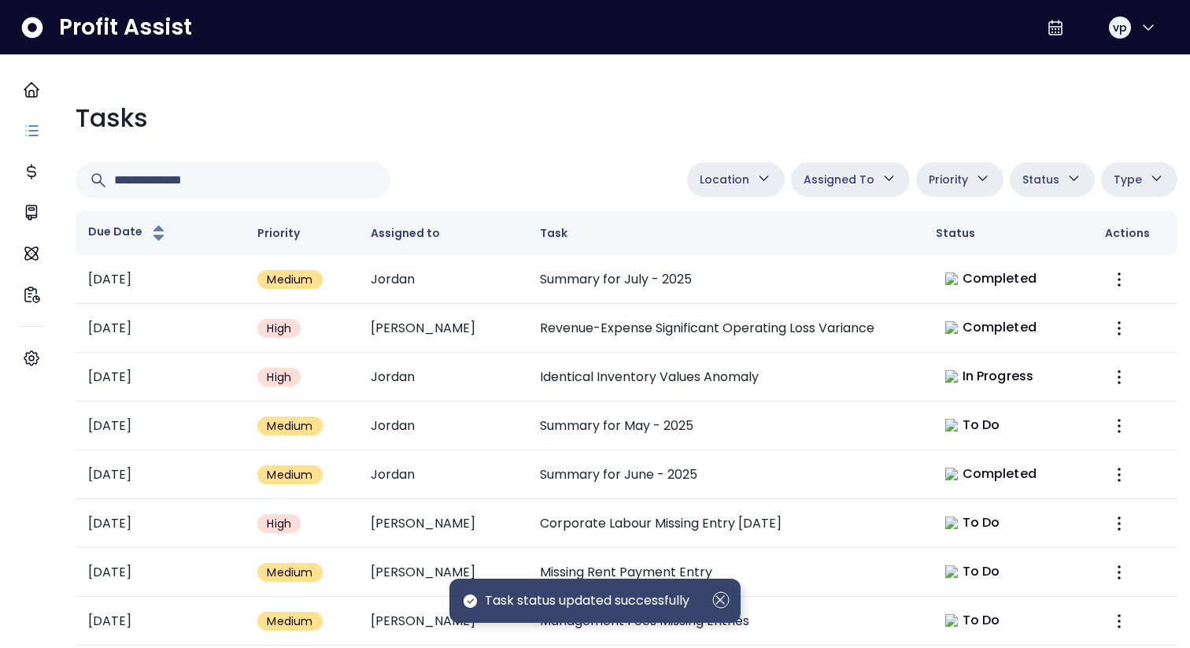
click at [718, 593] on icon "Dismiss" at bounding box center [720, 599] width 17 height 17
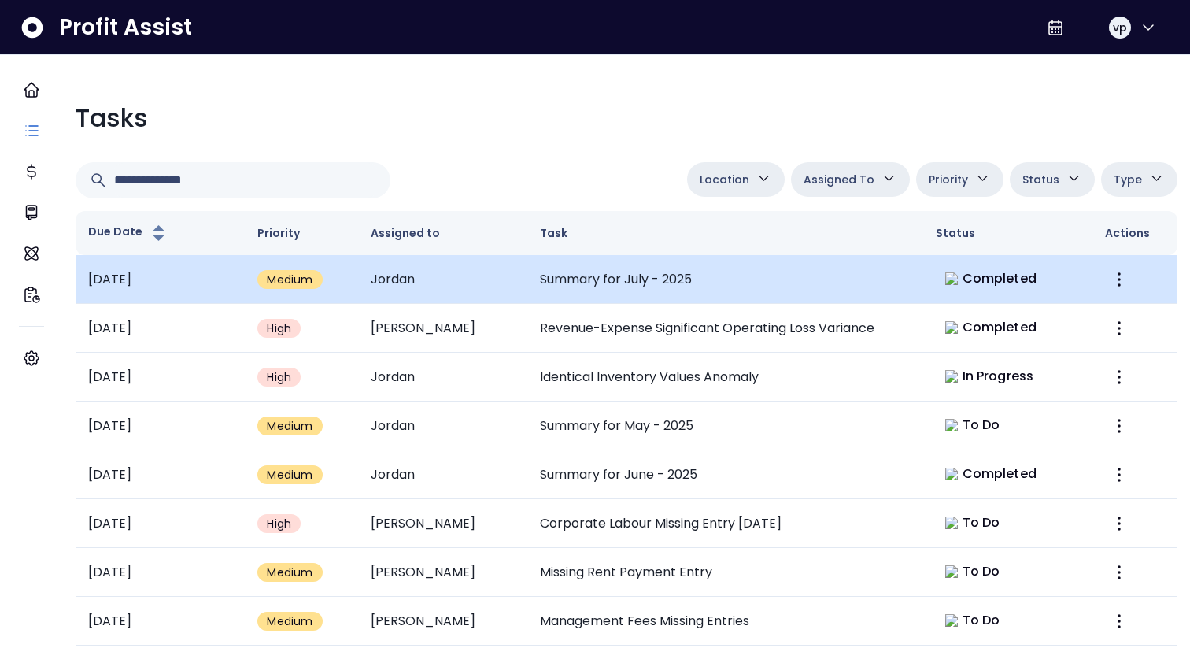
click at [764, 288] on td "Summary for July - 2025" at bounding box center [725, 279] width 396 height 49
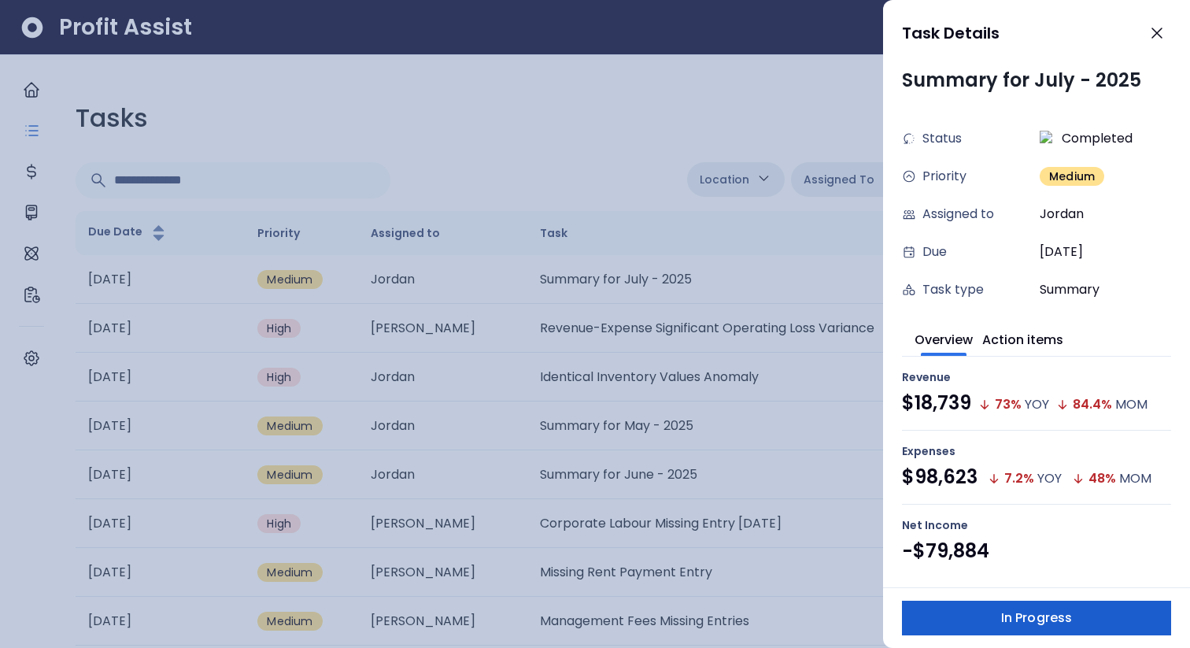
click at [1024, 625] on span "In Progress" at bounding box center [1036, 617] width 71 height 19
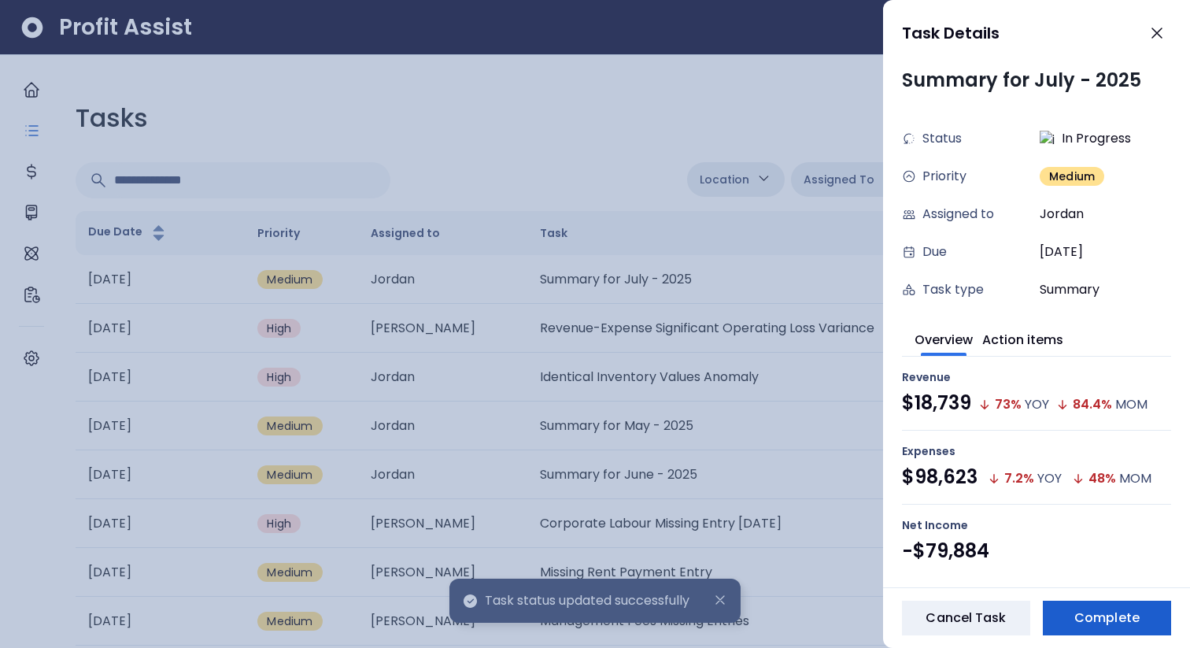
click at [1093, 618] on span "Complete" at bounding box center [1106, 617] width 65 height 19
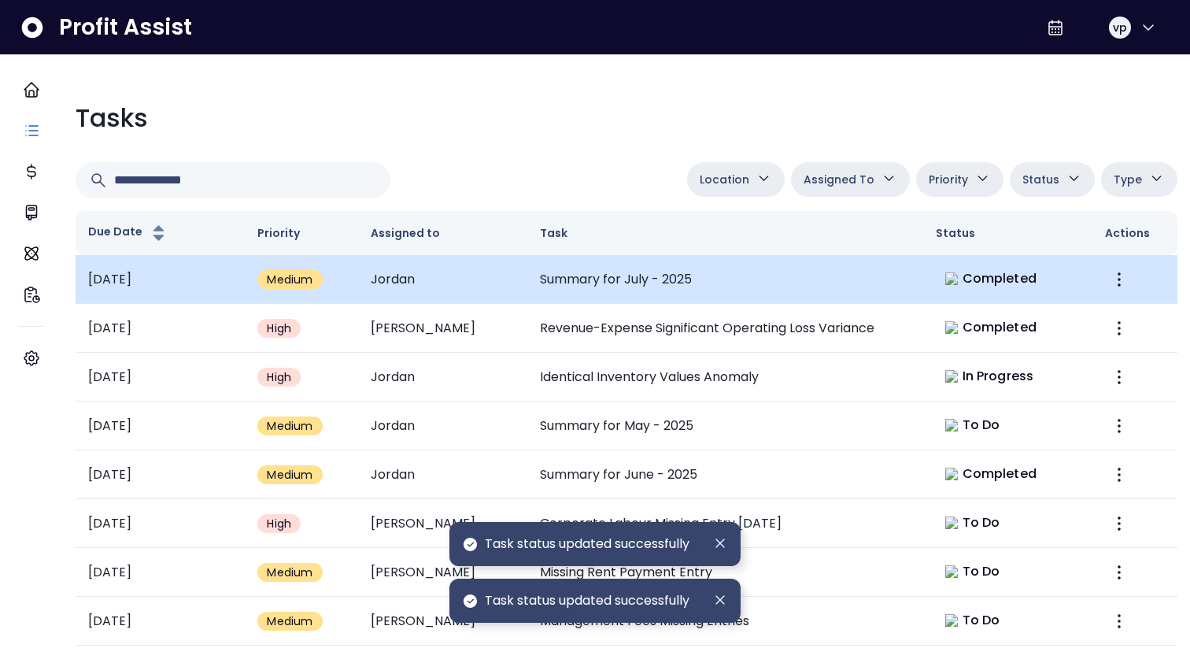
click at [816, 271] on td "Summary for July - 2025" at bounding box center [725, 279] width 396 height 49
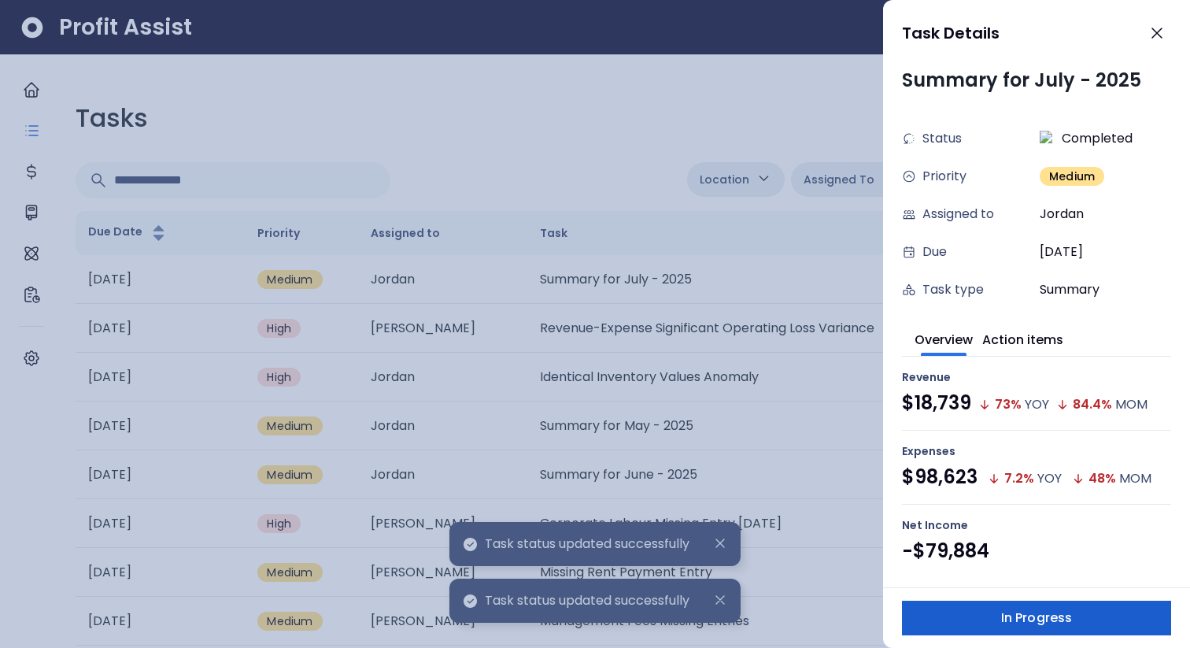
click at [1025, 612] on span "In Progress" at bounding box center [1036, 617] width 71 height 19
click at [1080, 612] on span "Complete" at bounding box center [1106, 617] width 65 height 19
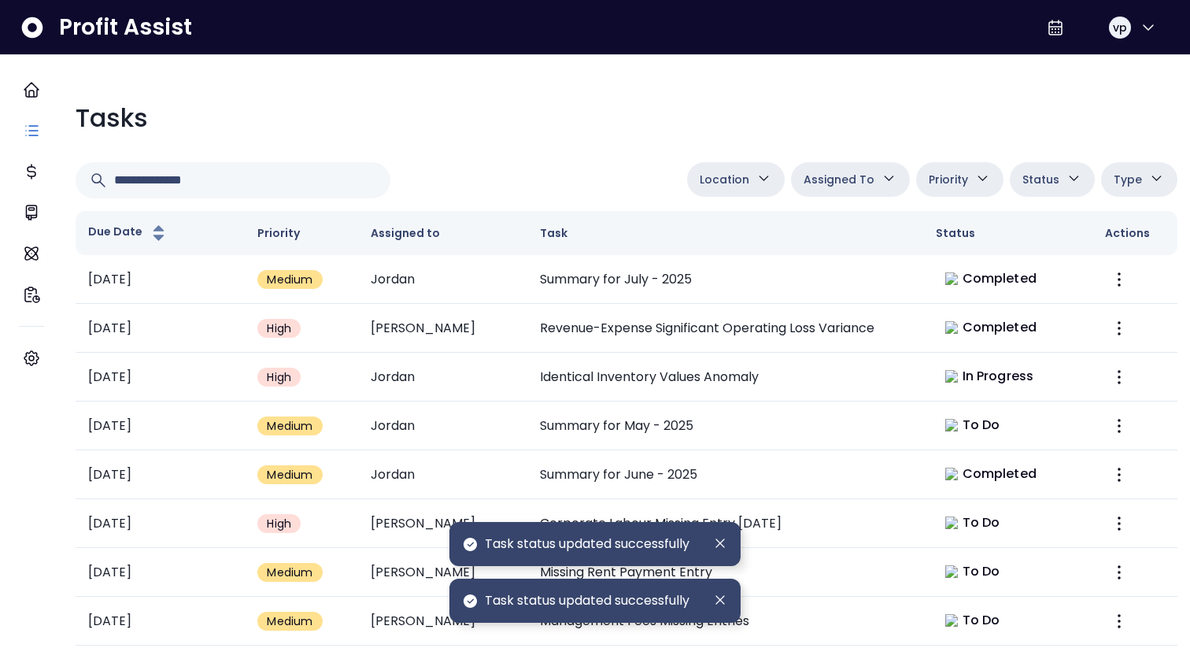
click at [722, 283] on td "Summary for July - 2025" at bounding box center [725, 279] width 396 height 49
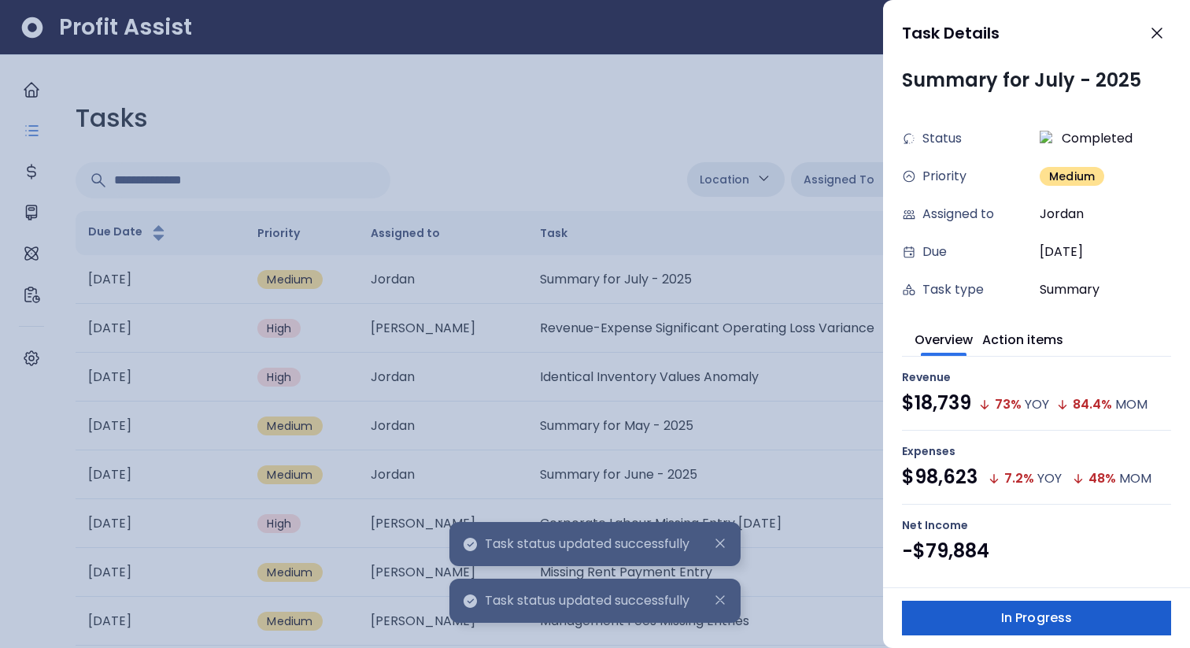
click at [1034, 622] on span "In Progress" at bounding box center [1036, 617] width 71 height 19
click at [1085, 617] on span "Complete" at bounding box center [1106, 617] width 65 height 19
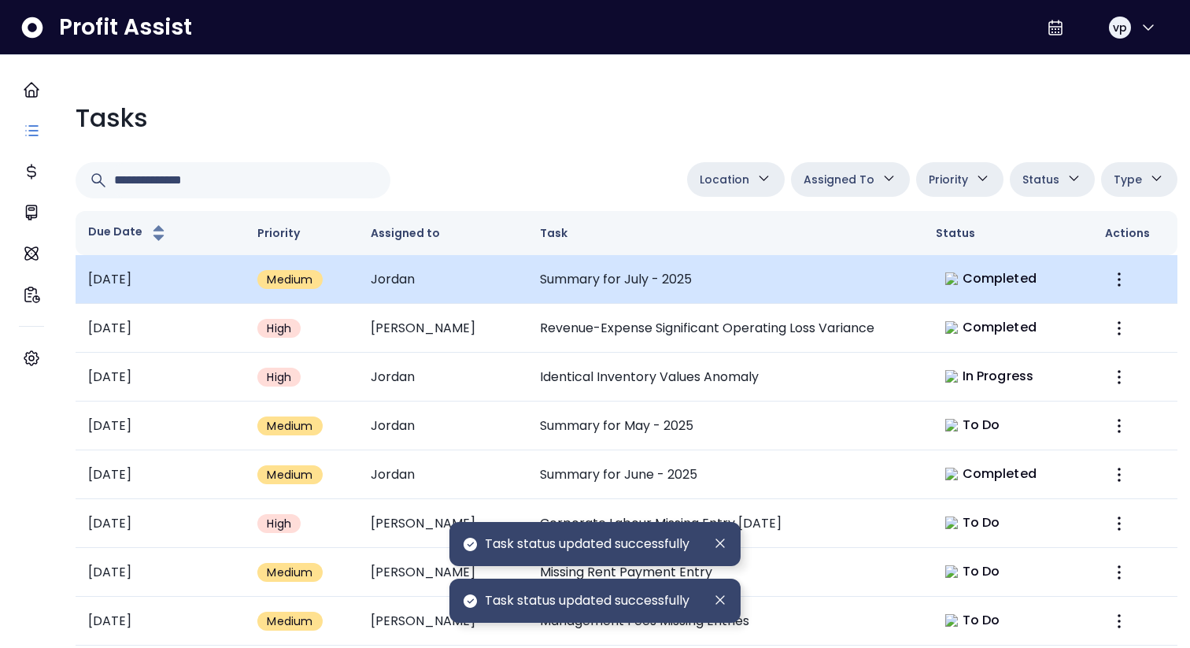
click at [739, 270] on td "Summary for July - 2025" at bounding box center [725, 279] width 396 height 49
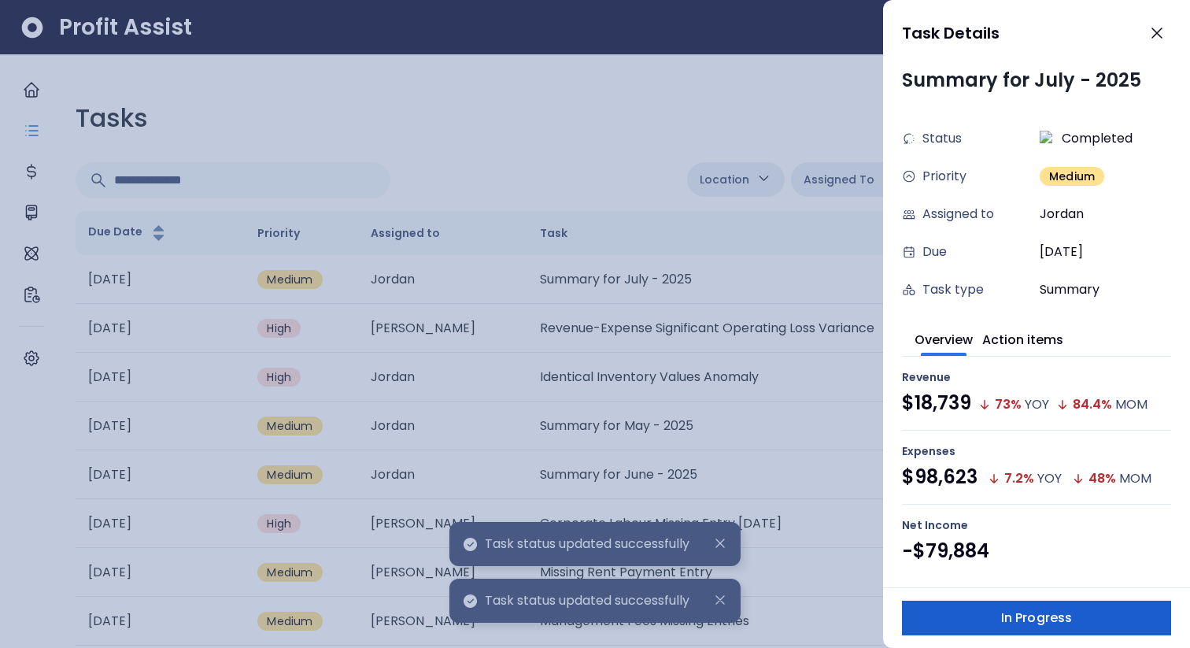
click at [1036, 614] on span "In Progress" at bounding box center [1036, 617] width 71 height 19
click at [1144, 626] on button "Complete" at bounding box center [1107, 617] width 128 height 35
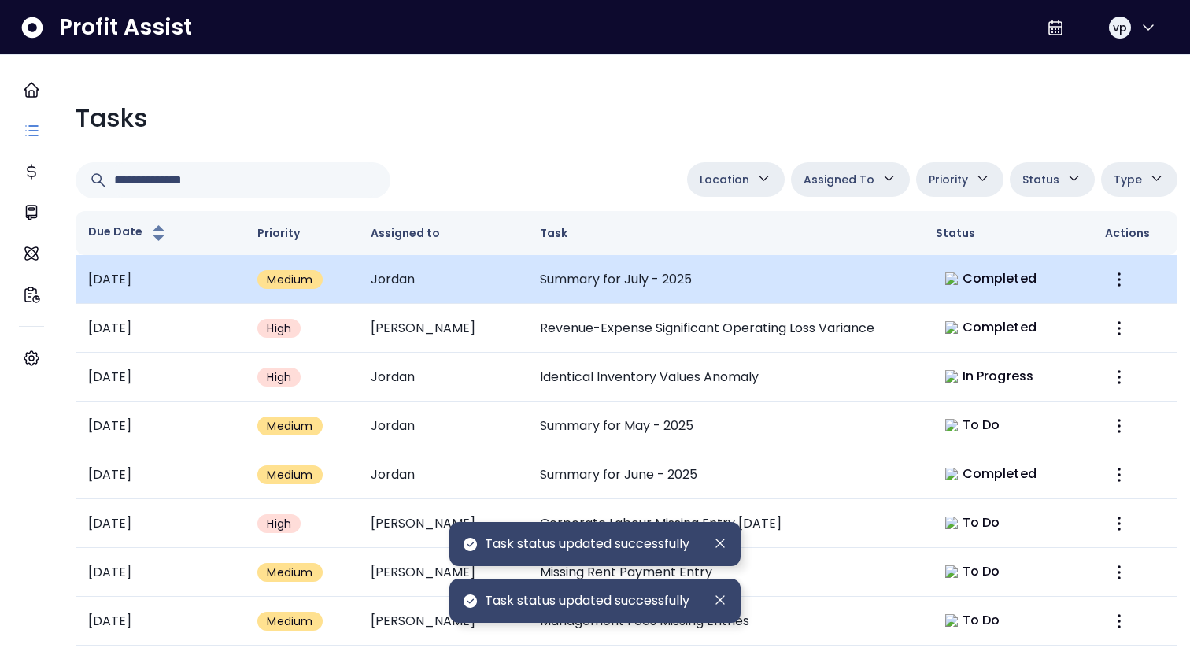
click at [694, 288] on td "Summary for July - 2025" at bounding box center [725, 279] width 396 height 49
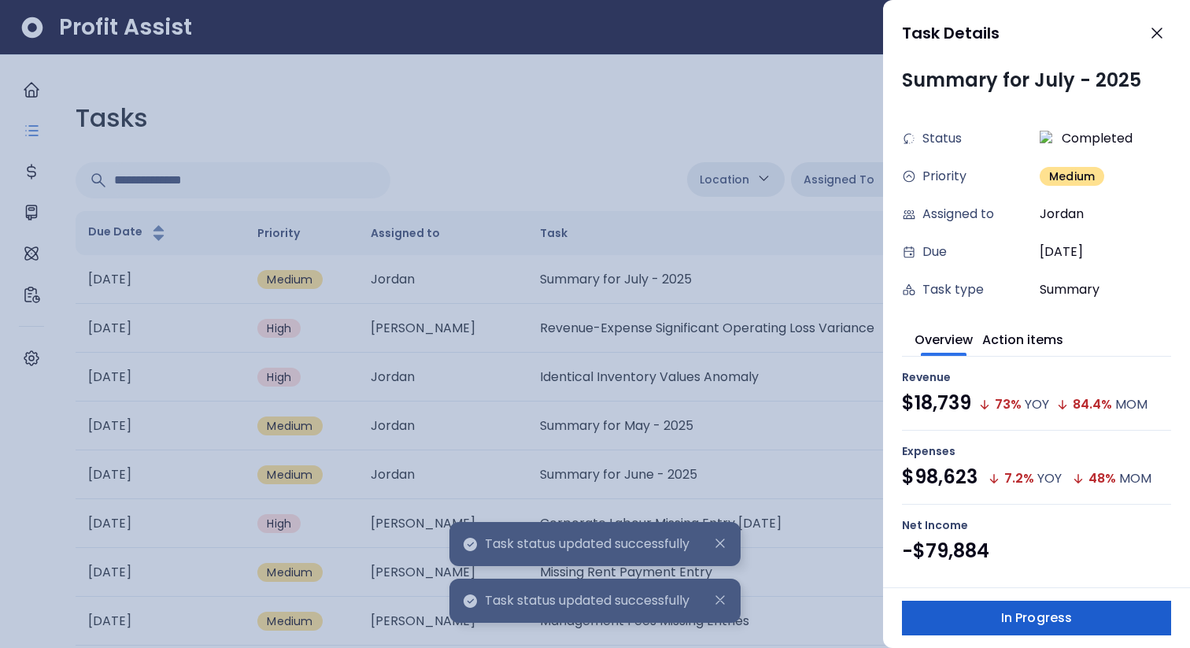
click at [1041, 617] on span "In Progress" at bounding box center [1036, 617] width 71 height 19
click at [1075, 621] on span "Complete" at bounding box center [1106, 617] width 65 height 19
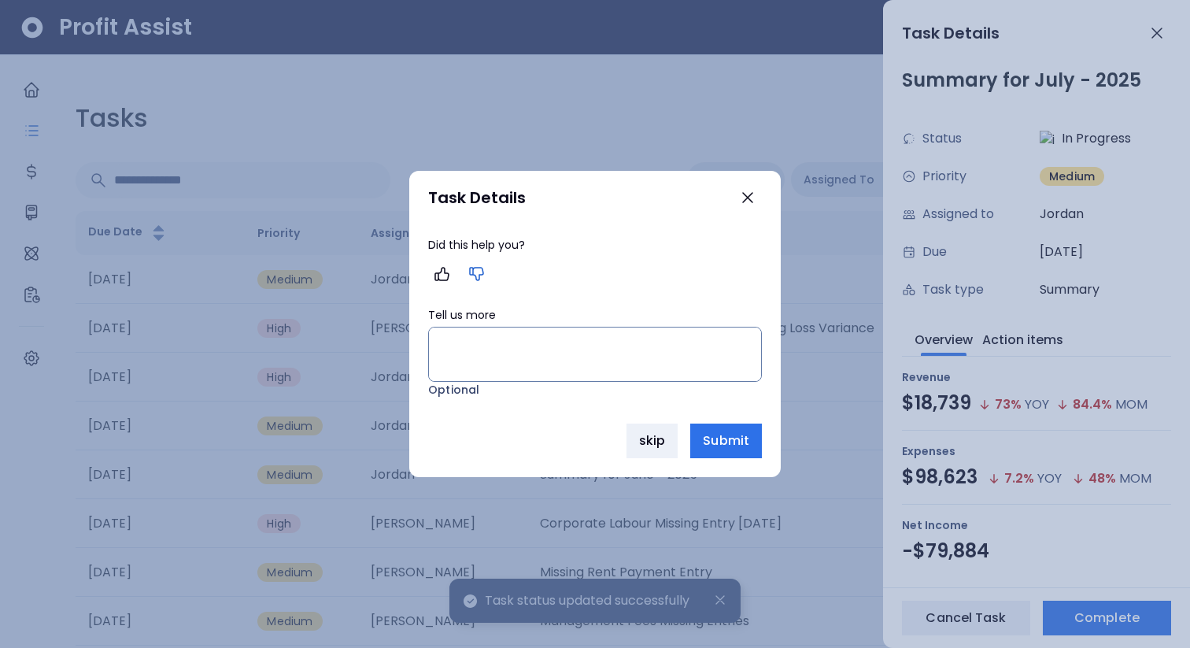
click at [474, 281] on icon "button" at bounding box center [476, 273] width 19 height 19
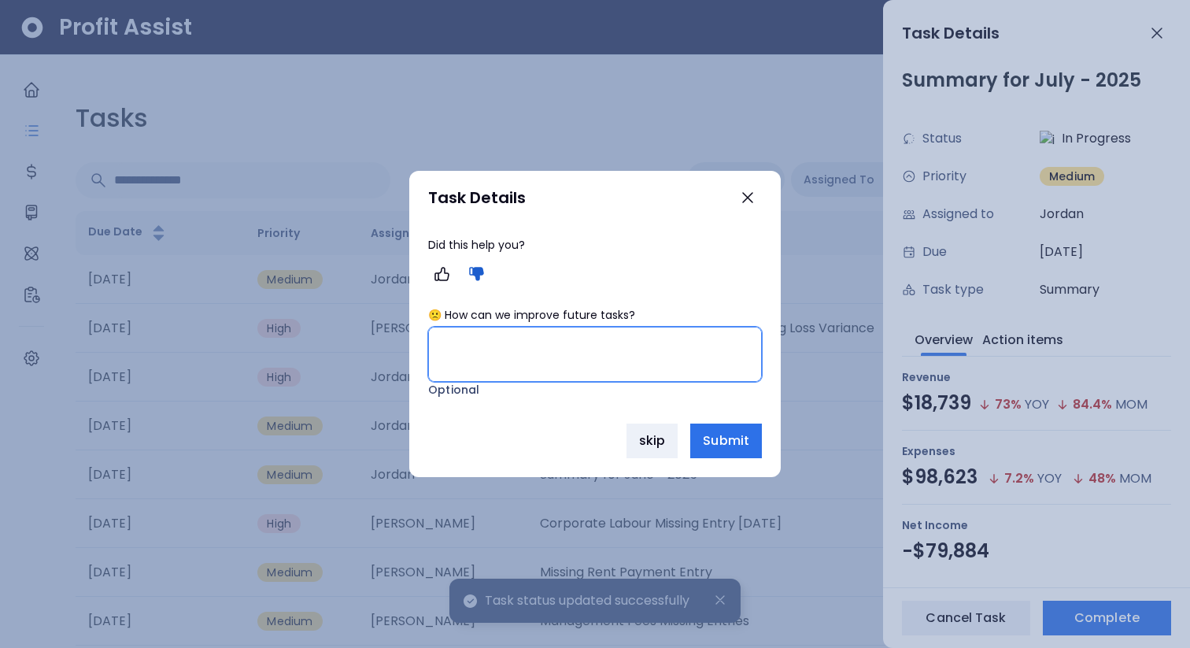
click at [474, 348] on textarea "🙁 How can we improve future tasks?" at bounding box center [595, 354] width 332 height 54
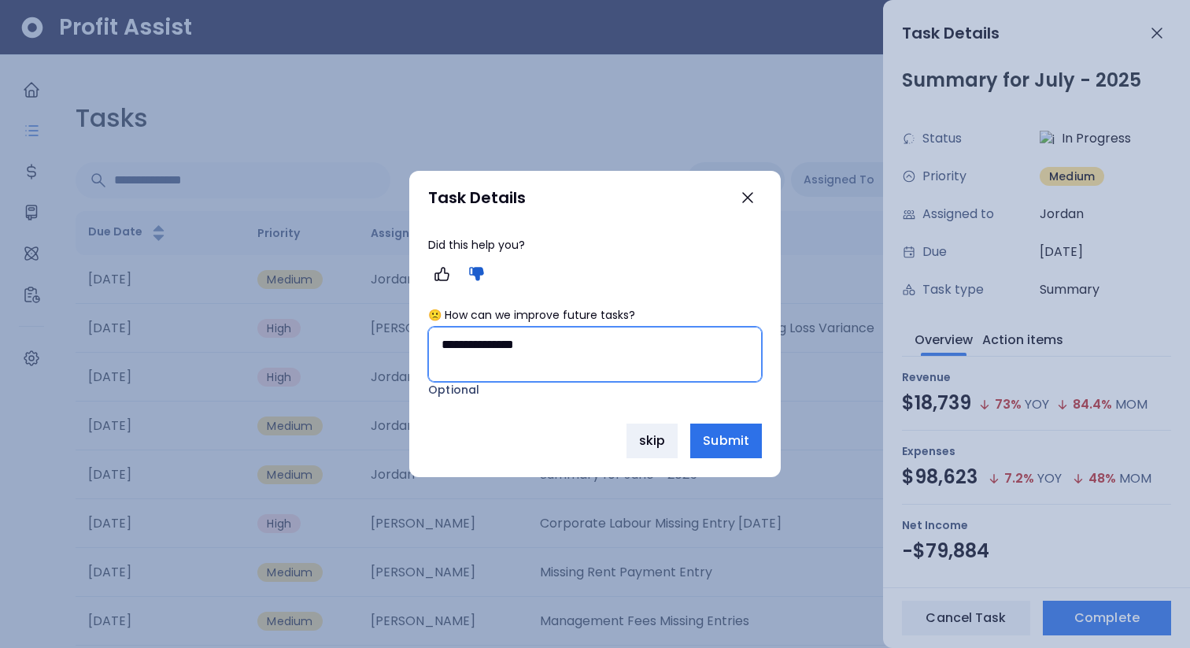
type textarea "**********"
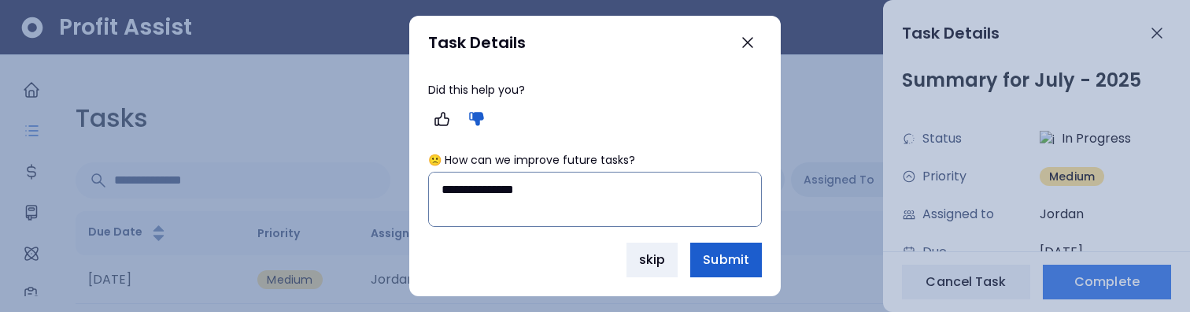
click at [726, 265] on span "Submit" at bounding box center [726, 259] width 46 height 19
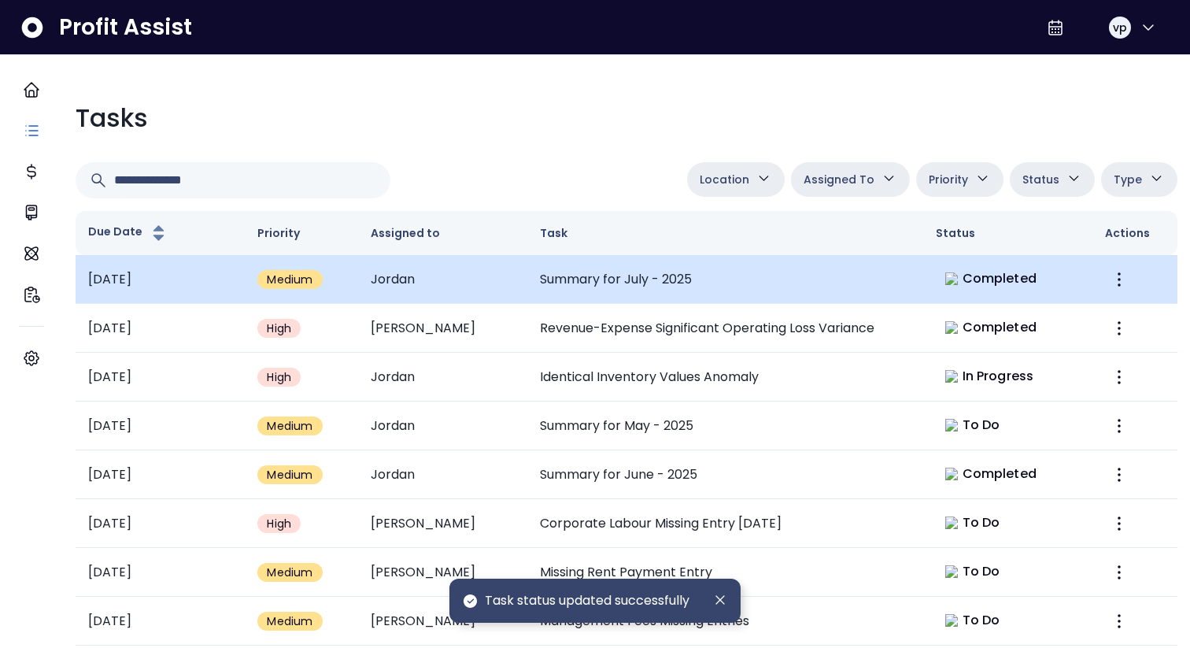
click at [907, 268] on td "Summary for July - 2025" at bounding box center [725, 279] width 396 height 49
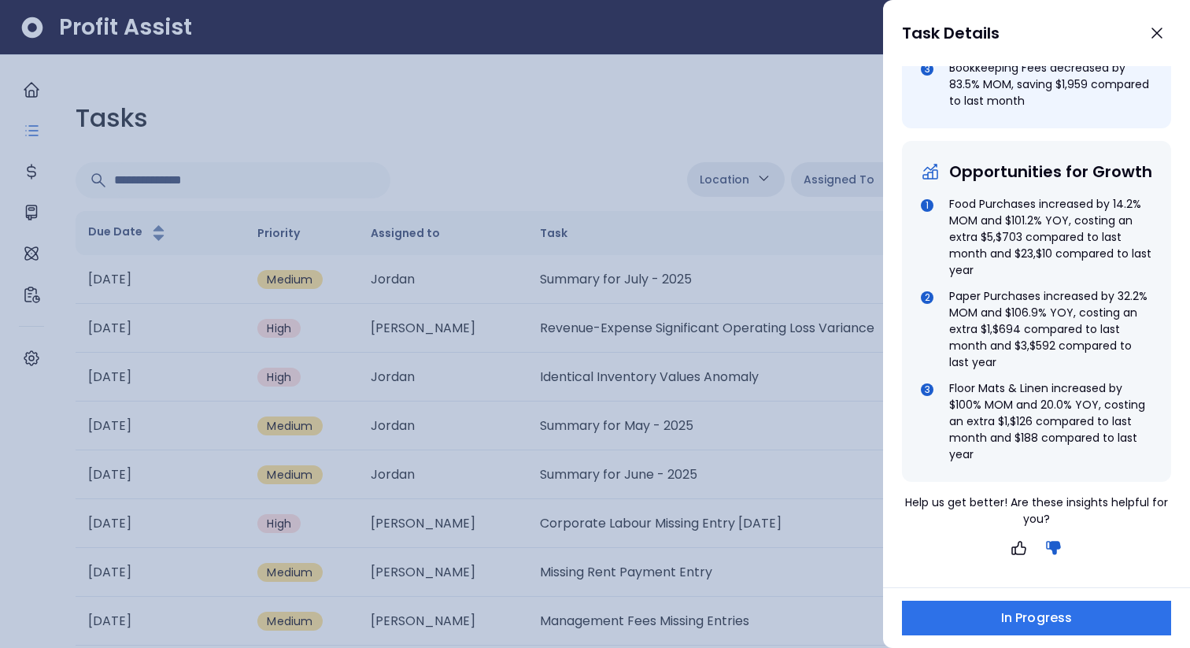
click at [685, 142] on div at bounding box center [595, 324] width 1190 height 648
